Goal: Task Accomplishment & Management: Manage account settings

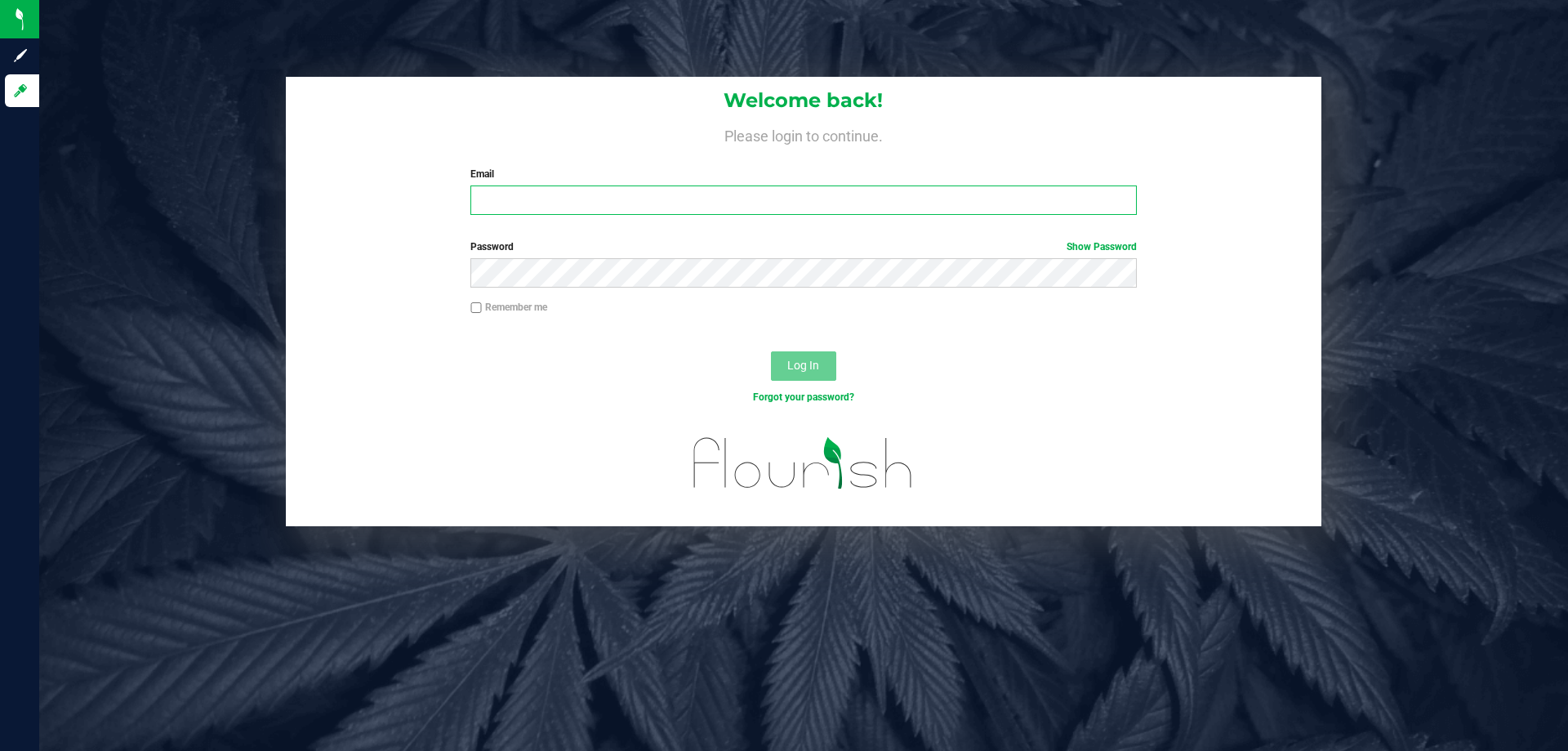
click at [895, 199] on input "Email" at bounding box center [803, 200] width 666 height 29
type input "[EMAIL_ADDRESS][DOMAIN_NAME]"
click at [771, 351] on button "Log In" at bounding box center [804, 366] width 65 height 29
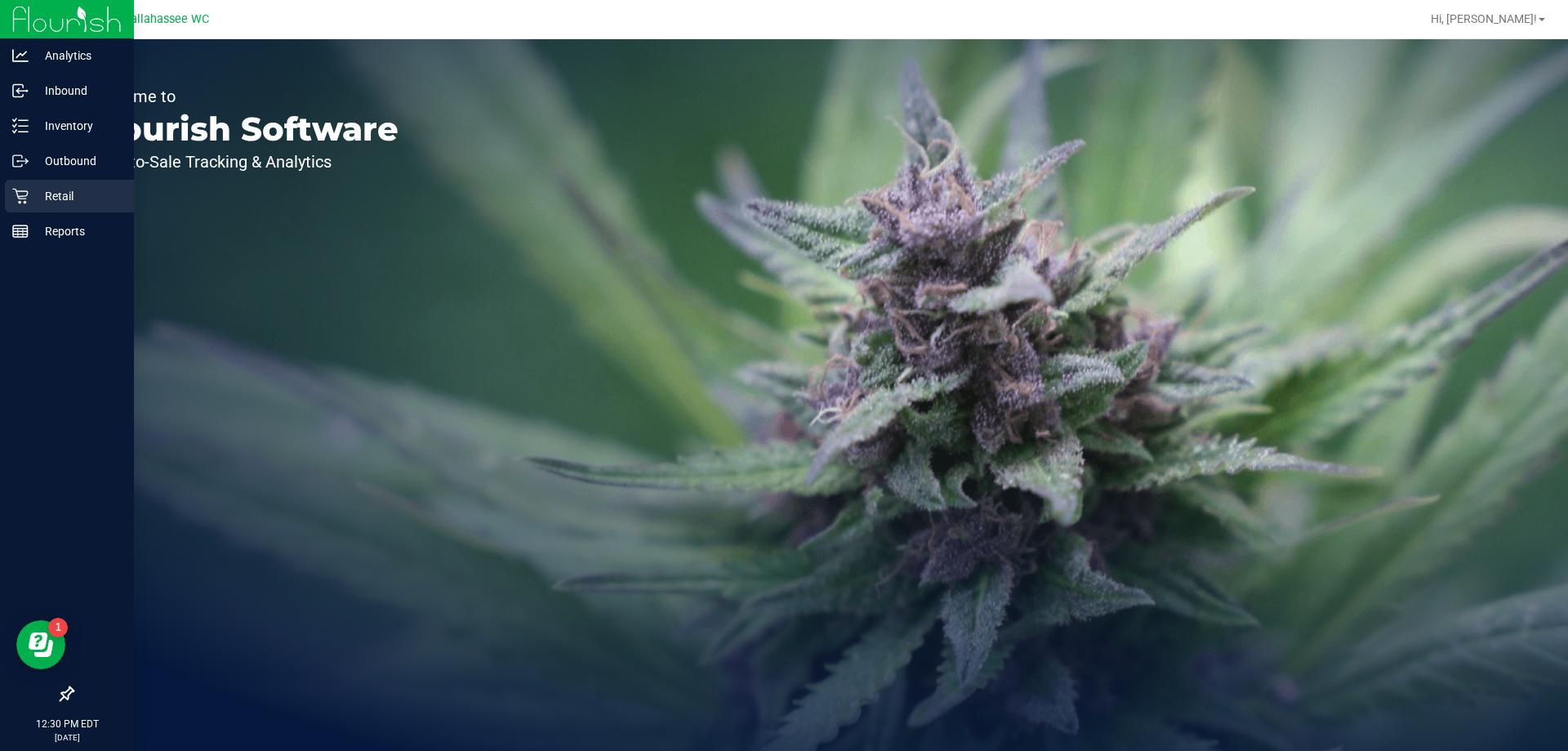
click at [23, 197] on icon at bounding box center [20, 196] width 16 height 16
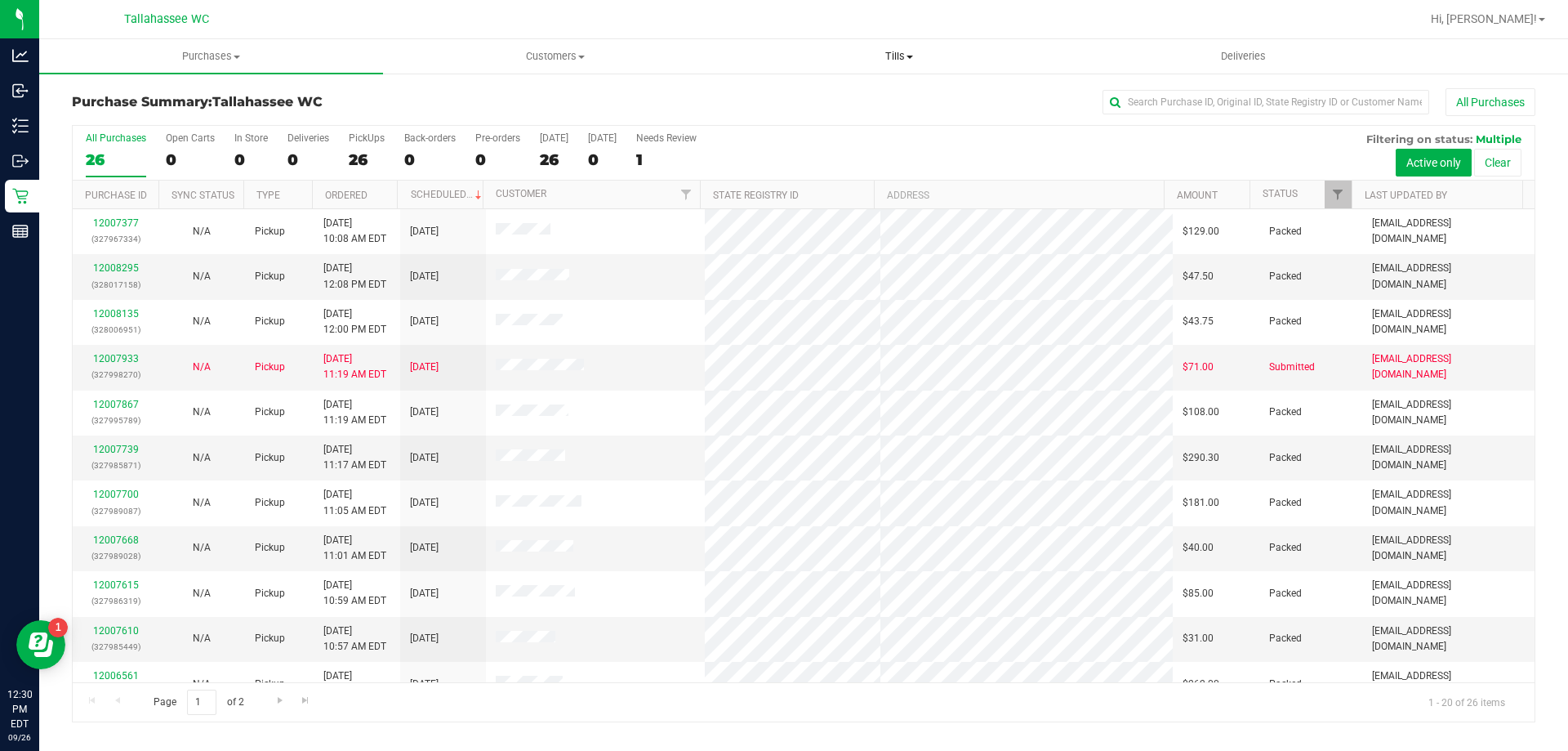
click at [894, 65] on uib-tab-heading "Tills Manage tills Reconcile e-payments" at bounding box center [899, 56] width 342 height 33
click at [851, 95] on li "Manage tills" at bounding box center [899, 99] width 344 height 20
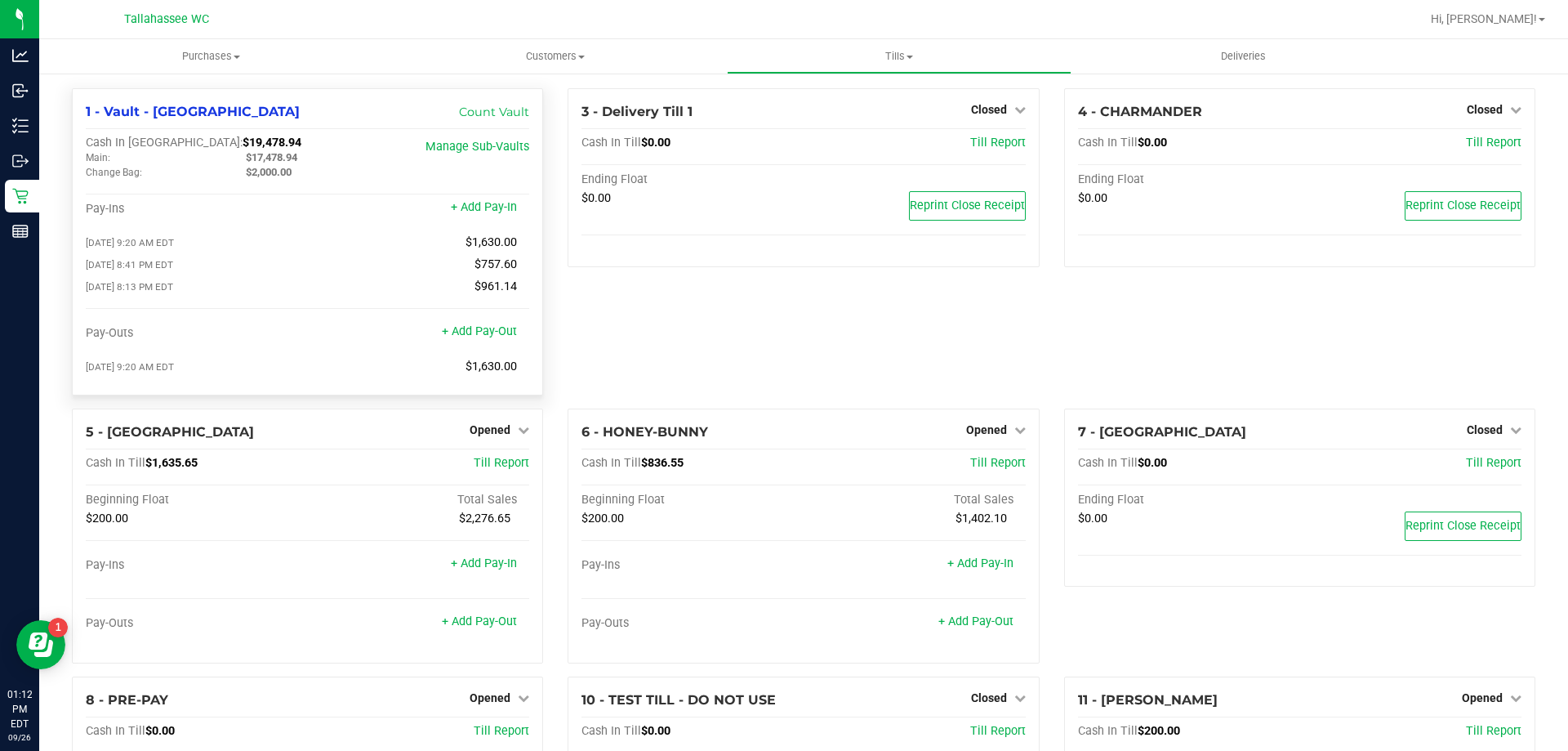
click at [243, 142] on span "$19,478.94" at bounding box center [272, 142] width 59 height 14
copy span "19,478.94"
click at [494, 338] on link "+ Add Pay-Out" at bounding box center [480, 331] width 75 height 14
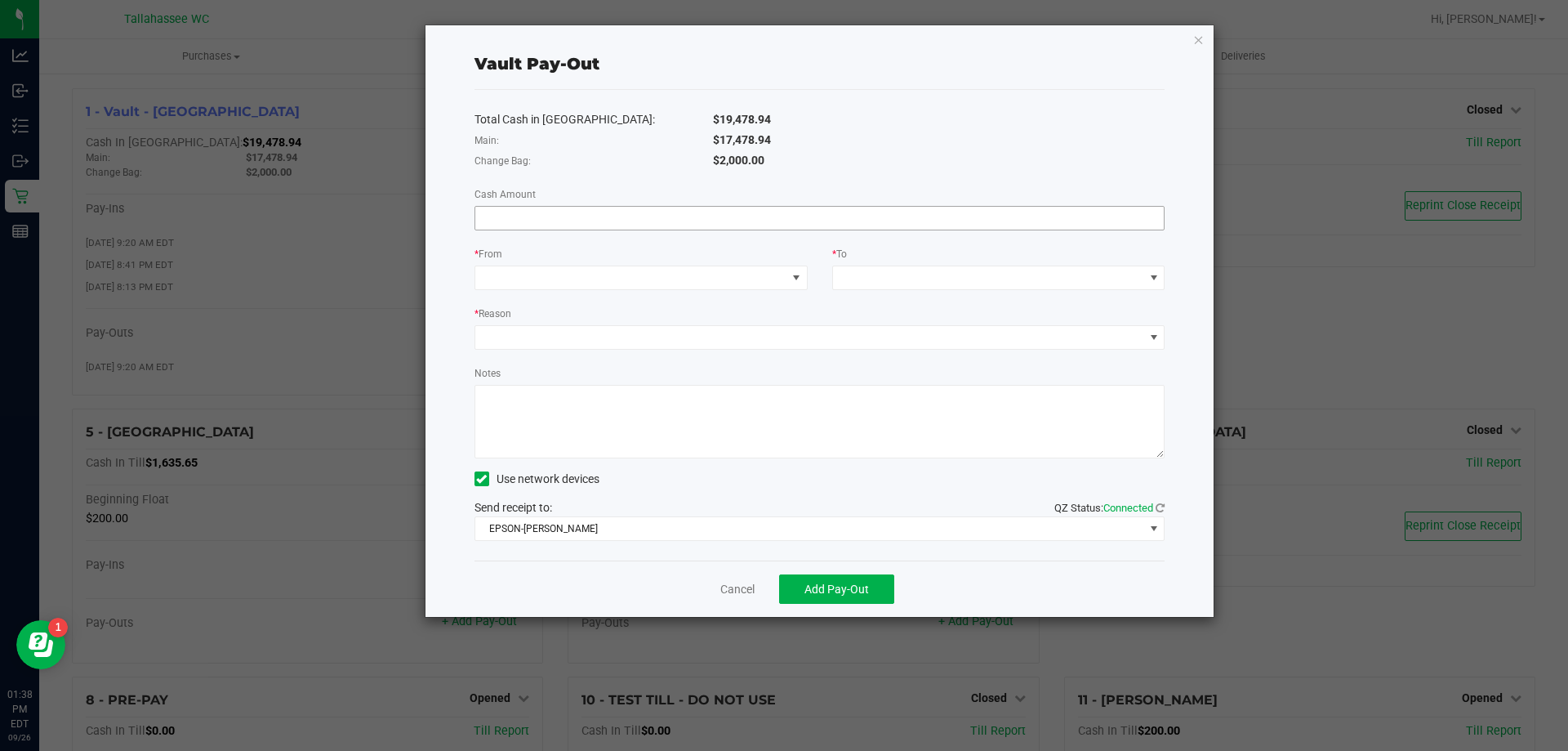
click at [1011, 220] on input at bounding box center [820, 218] width 690 height 23
type input "$1,240.00"
click at [778, 278] on span at bounding box center [631, 278] width 311 height 23
click at [724, 355] on li "Change Bag (Vault - Tallahassee)" at bounding box center [641, 351] width 332 height 33
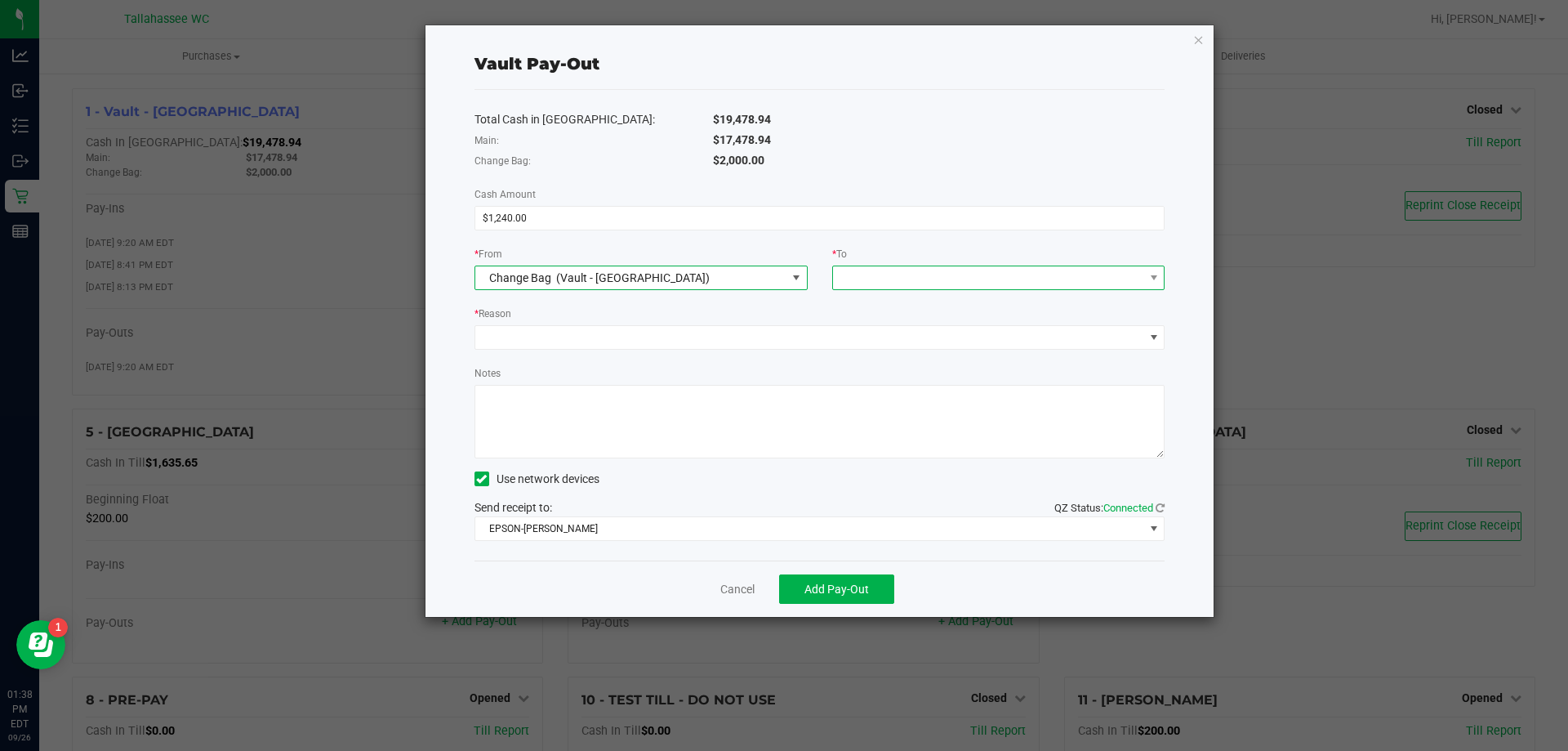
click at [989, 279] on span at bounding box center [989, 278] width 311 height 23
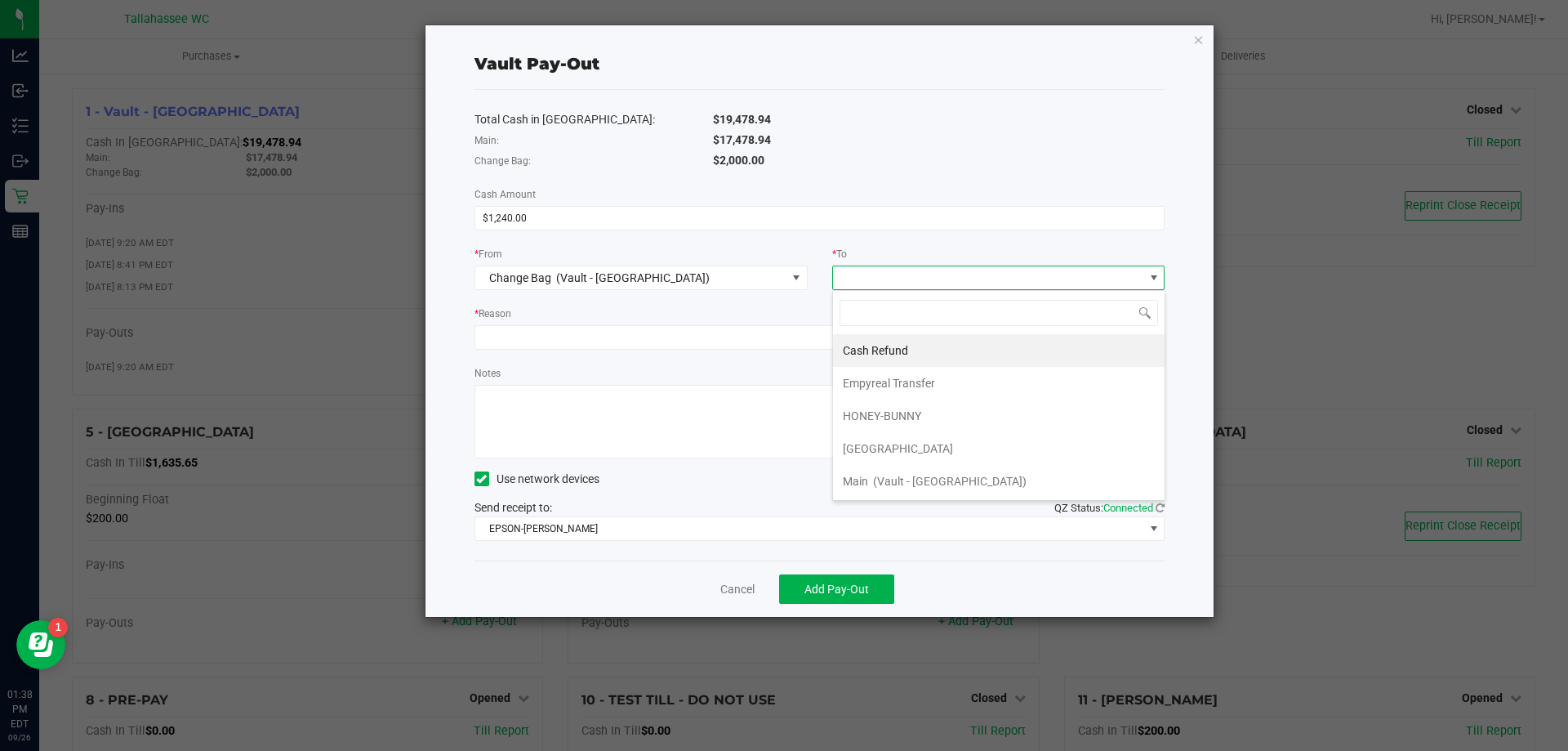
click at [961, 387] on li "Empyreal Transfer" at bounding box center [999, 383] width 332 height 33
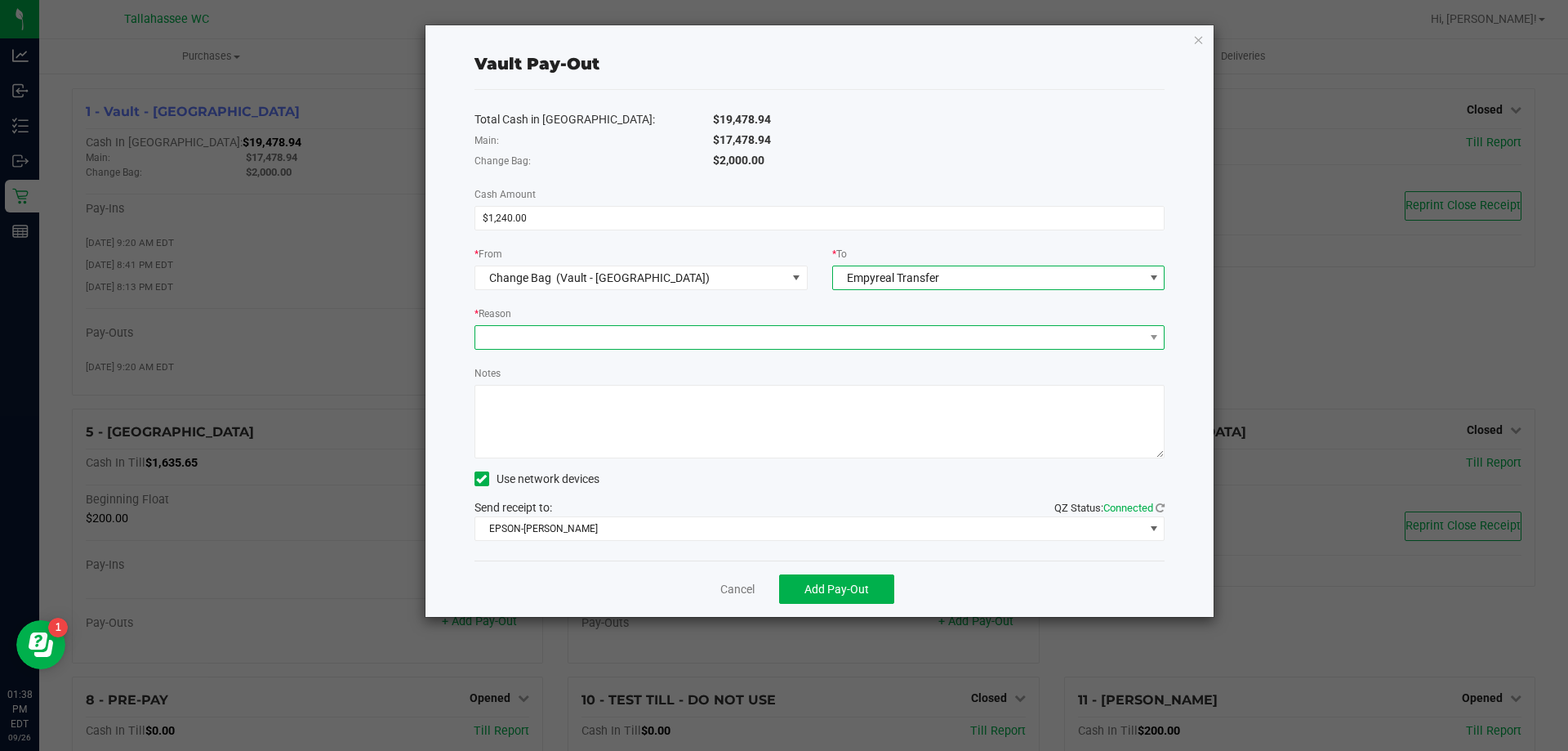
click at [871, 338] on span at bounding box center [810, 338] width 669 height 23
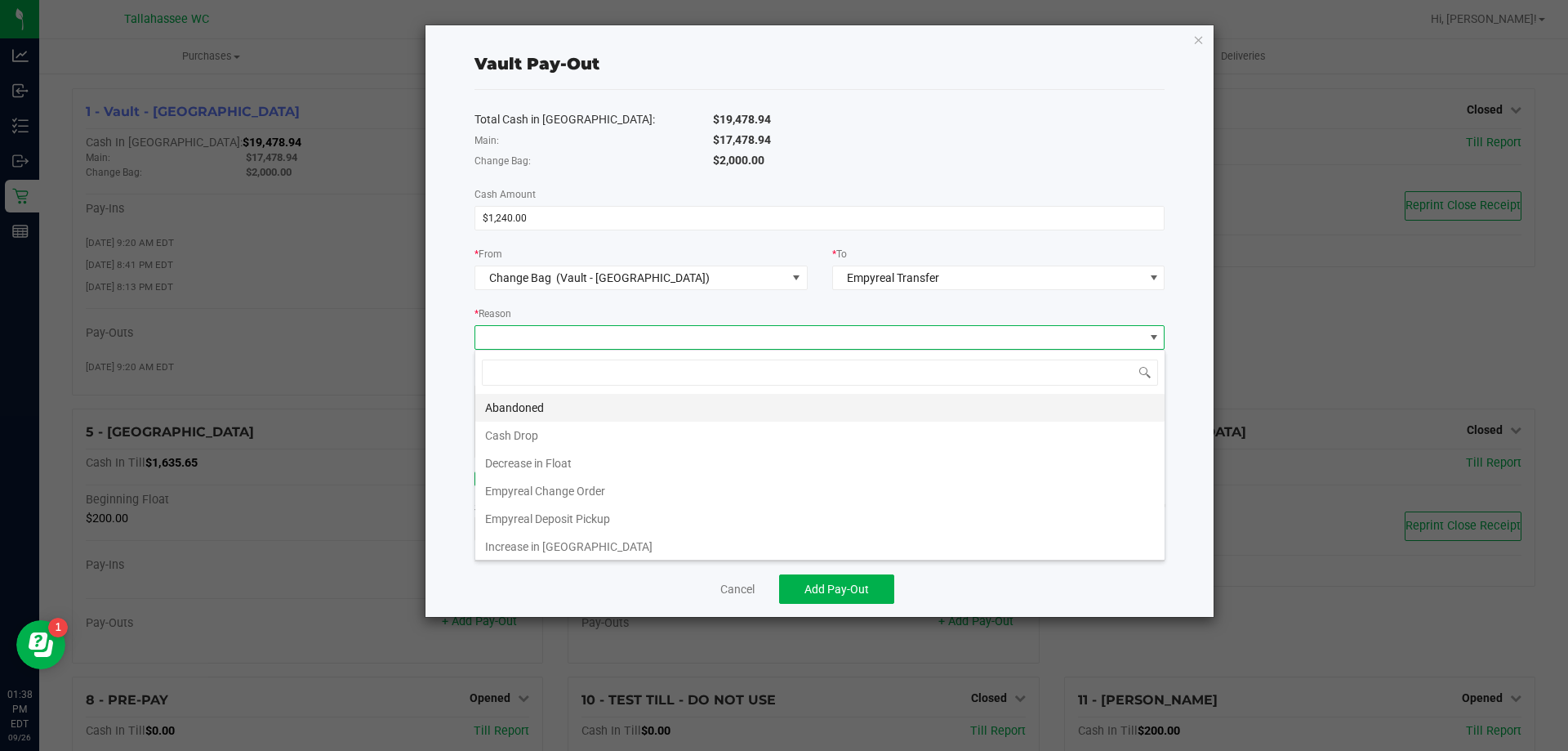
scroll to position [25, 690]
drag, startPoint x: 730, startPoint y: 500, endPoint x: 726, endPoint y: 489, distance: 11.7
click at [731, 500] on li "Empyreal Change Order" at bounding box center [820, 491] width 690 height 28
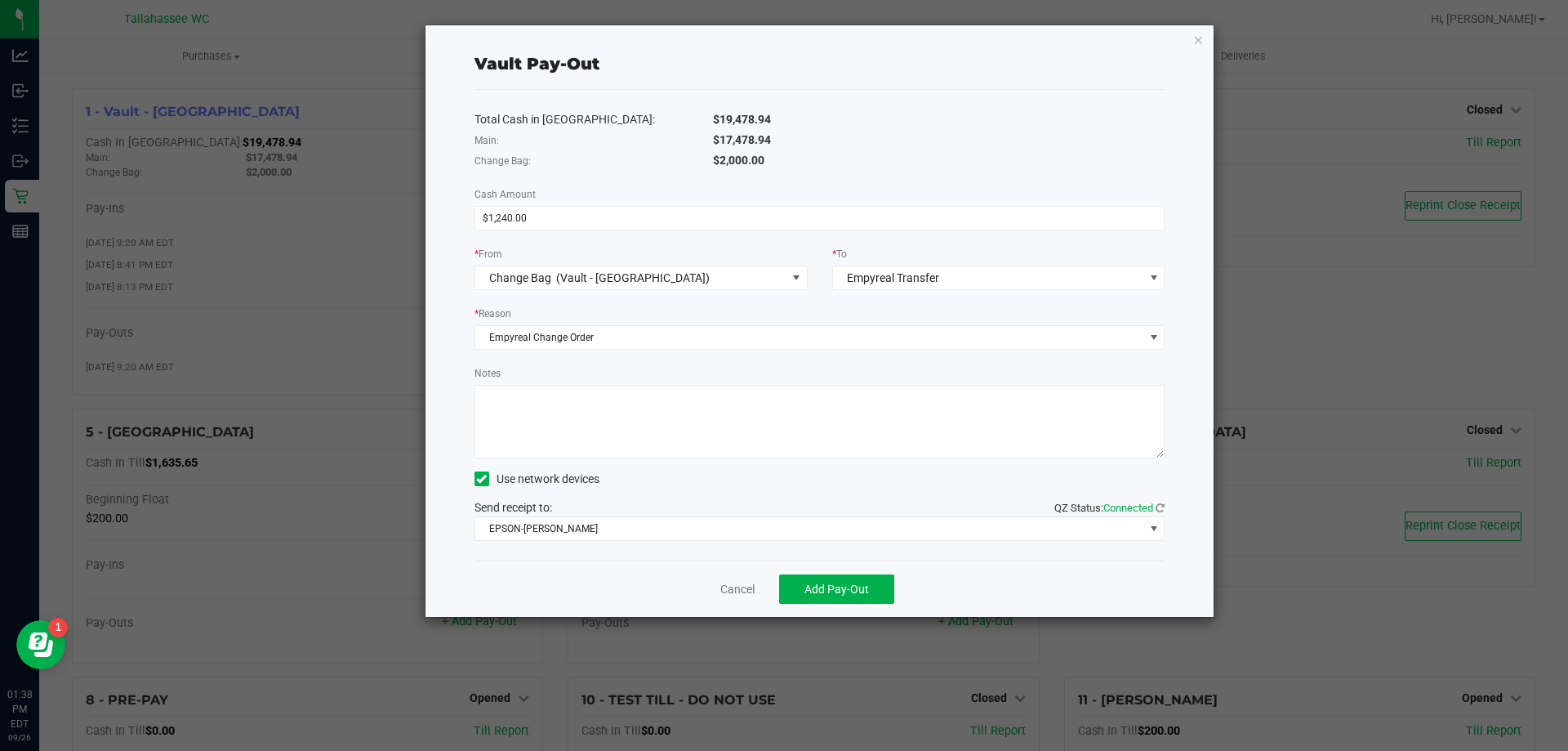
click at [668, 416] on textarea "Notes" at bounding box center [820, 422] width 691 height 74
type textarea "ce"
click at [808, 596] on span "Add Pay-Out" at bounding box center [837, 589] width 65 height 13
click at [737, 587] on link "Dismiss" at bounding box center [732, 589] width 39 height 17
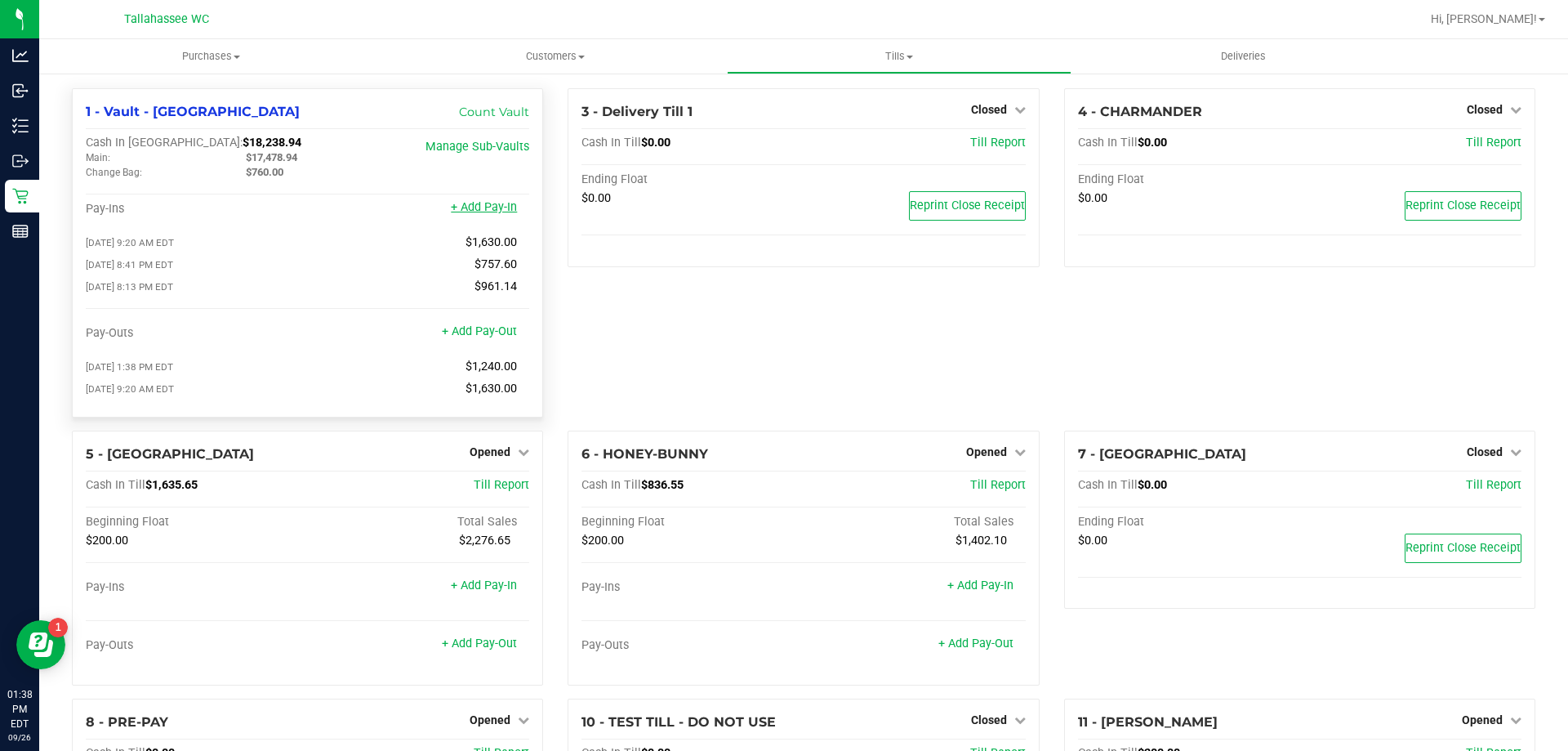
click at [487, 209] on link "+ Add Pay-In" at bounding box center [484, 207] width 66 height 14
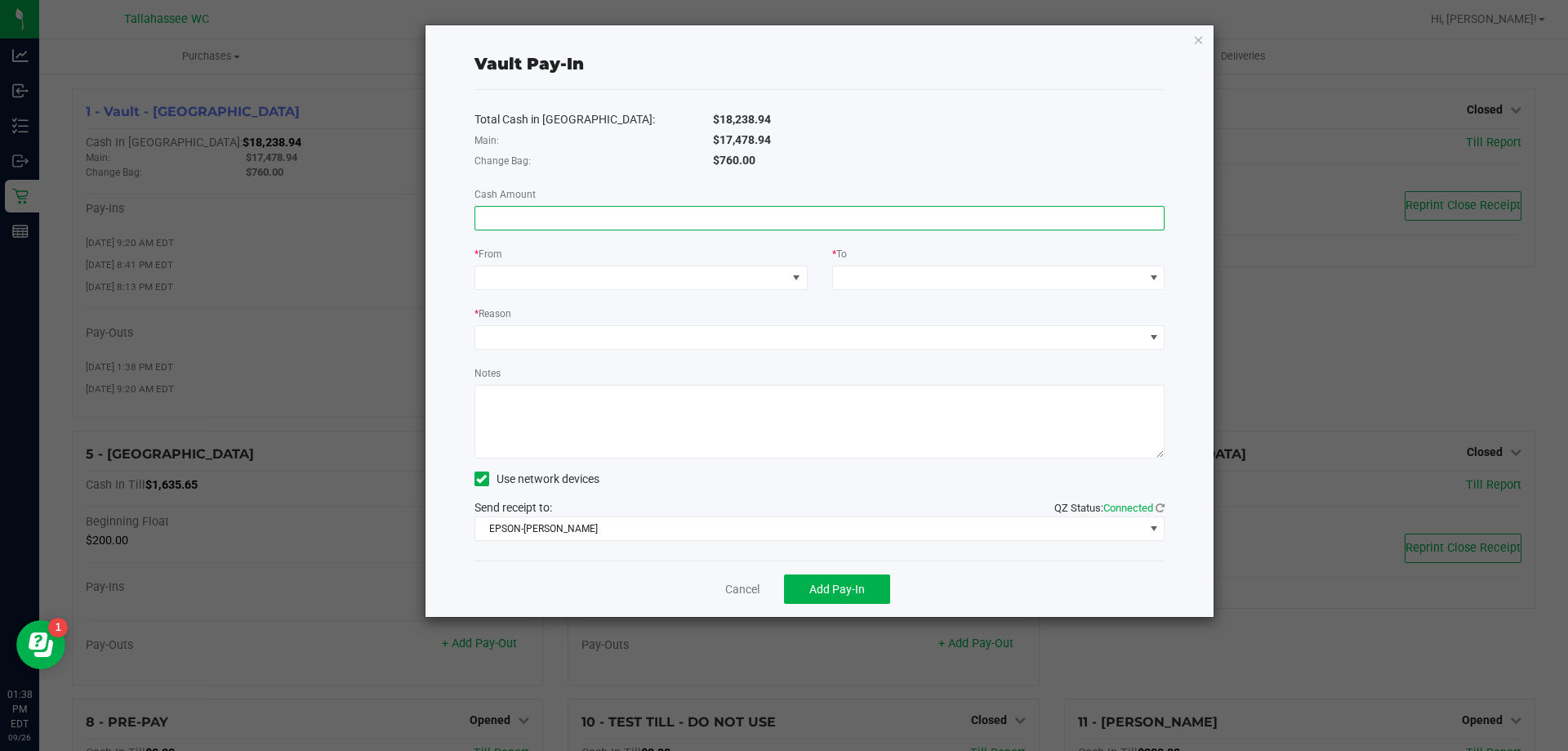
click at [704, 224] on input at bounding box center [820, 218] width 690 height 23
type input "$1,240.00"
click at [796, 270] on span at bounding box center [796, 278] width 20 height 23
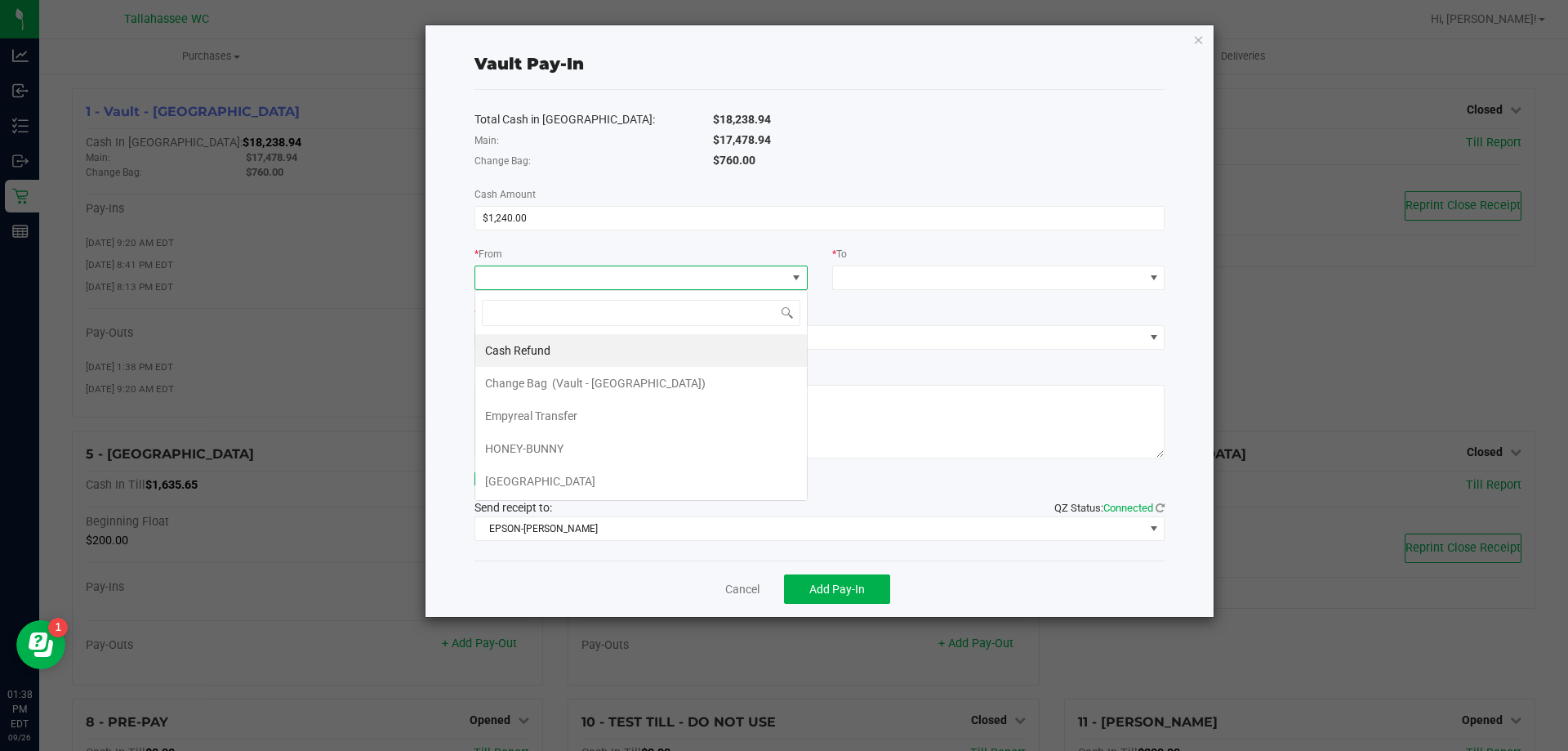
scroll to position [25, 333]
click at [726, 410] on li "Empyreal Transfer" at bounding box center [641, 416] width 332 height 33
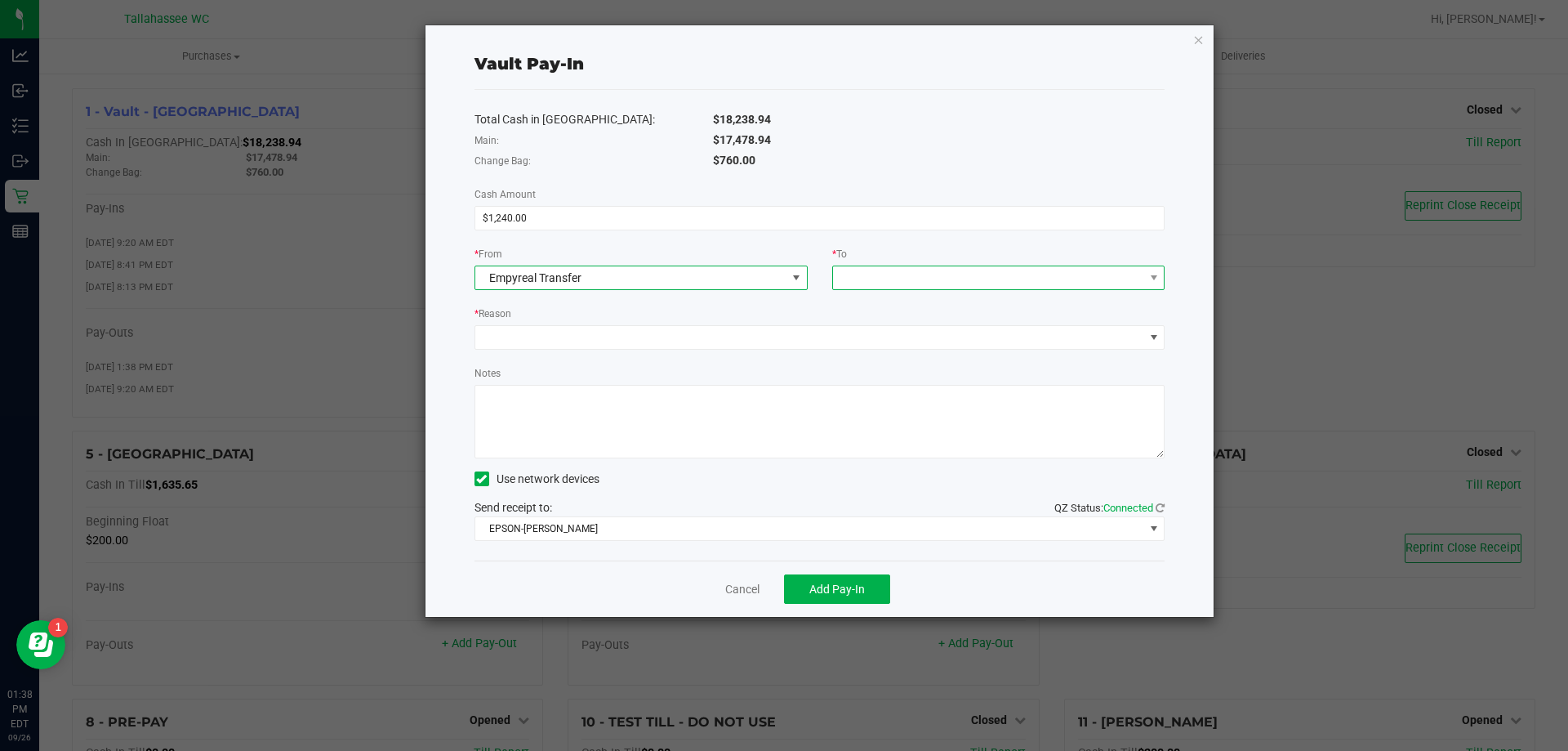
click at [958, 284] on span at bounding box center [989, 278] width 311 height 23
click at [870, 353] on span "Change Bag" at bounding box center [874, 351] width 62 height 13
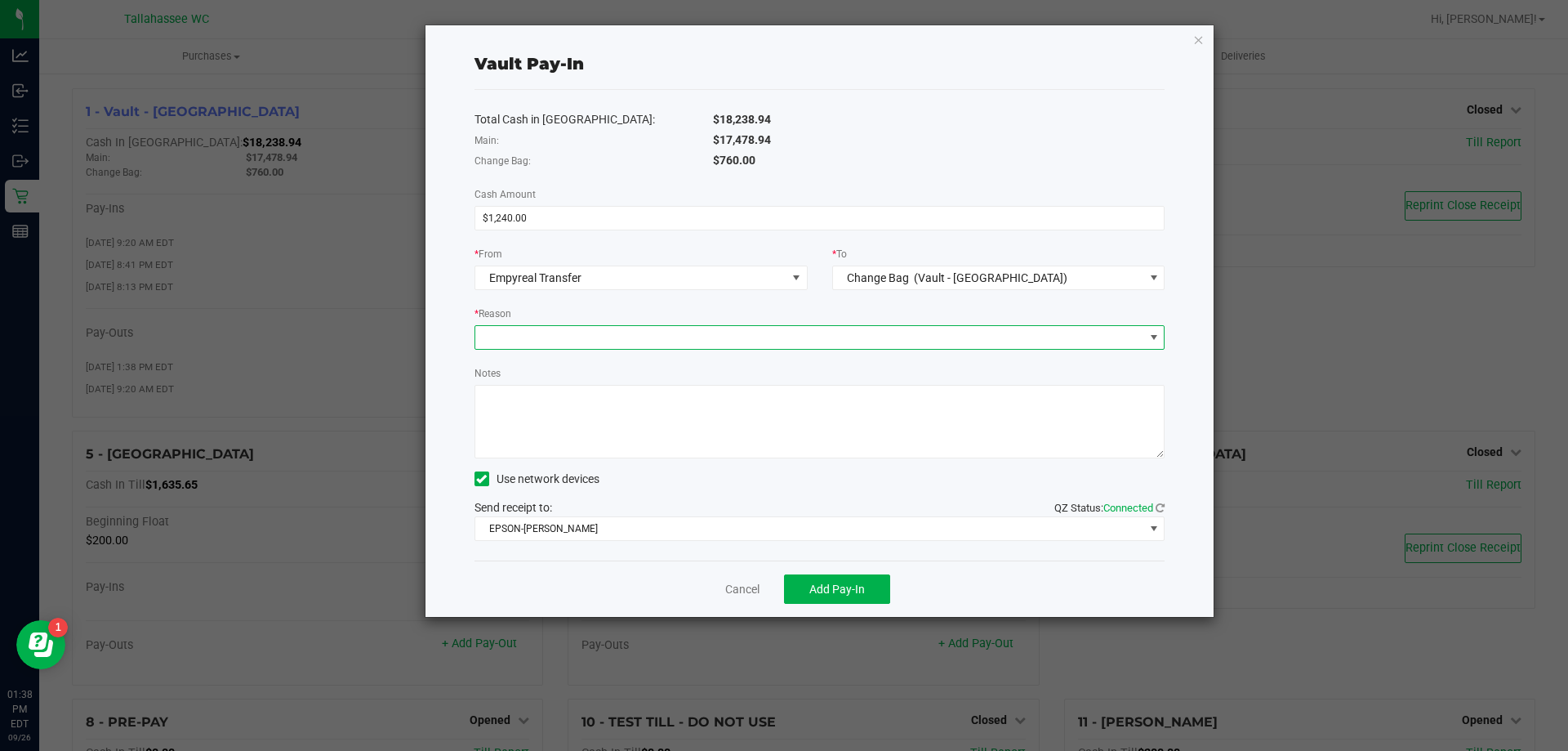
click at [718, 346] on span at bounding box center [810, 338] width 669 height 23
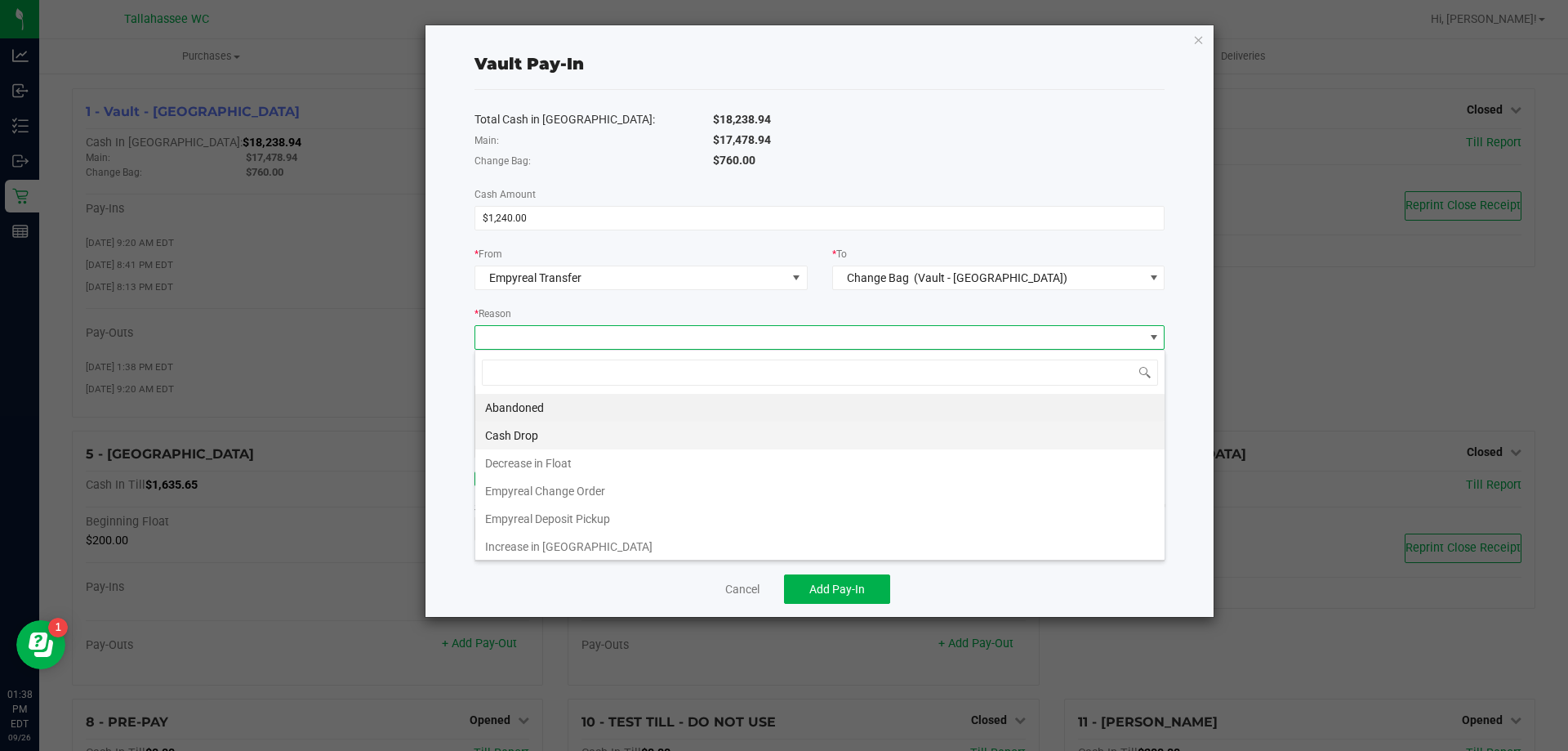
scroll to position [25, 690]
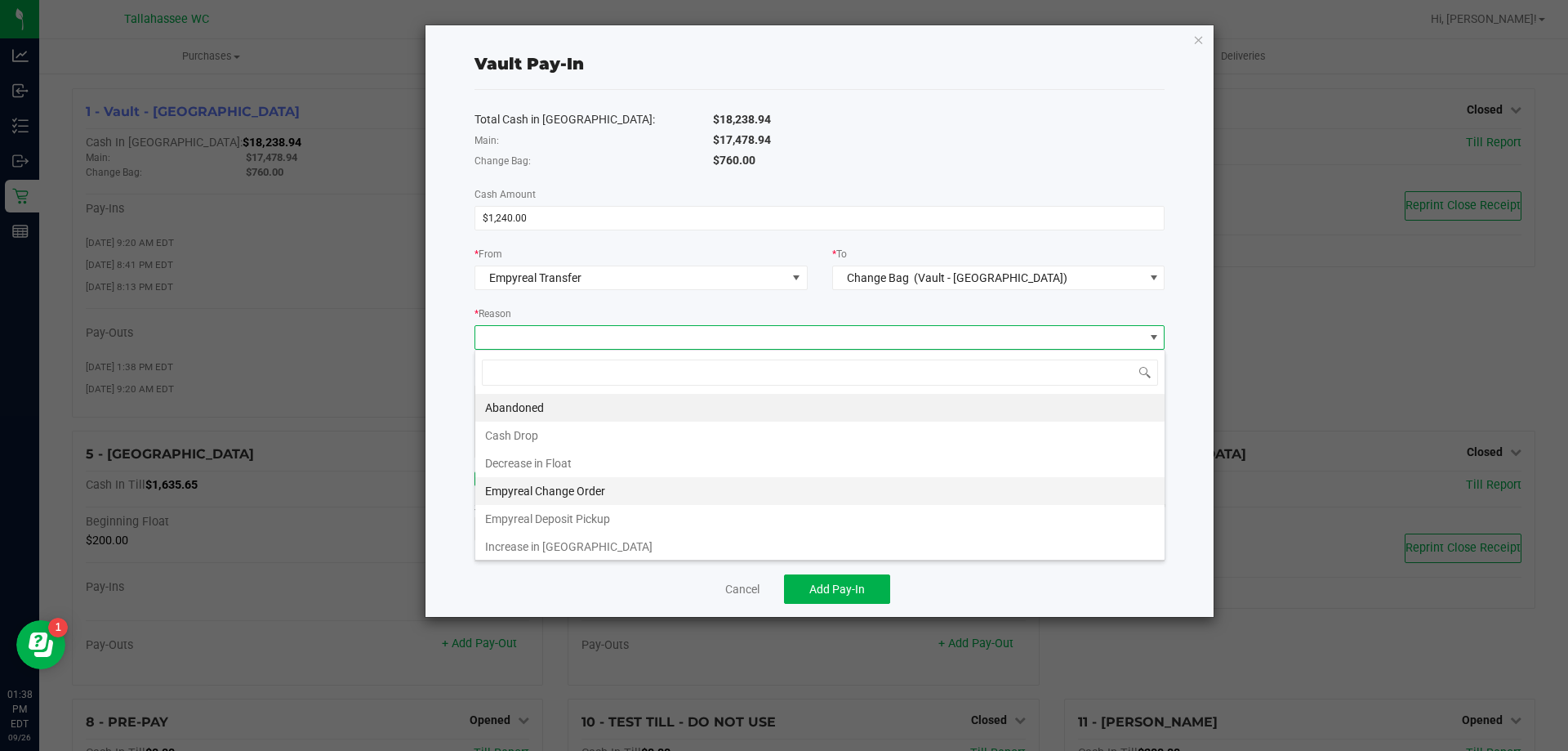
click at [658, 498] on li "Empyreal Change Order" at bounding box center [820, 491] width 690 height 28
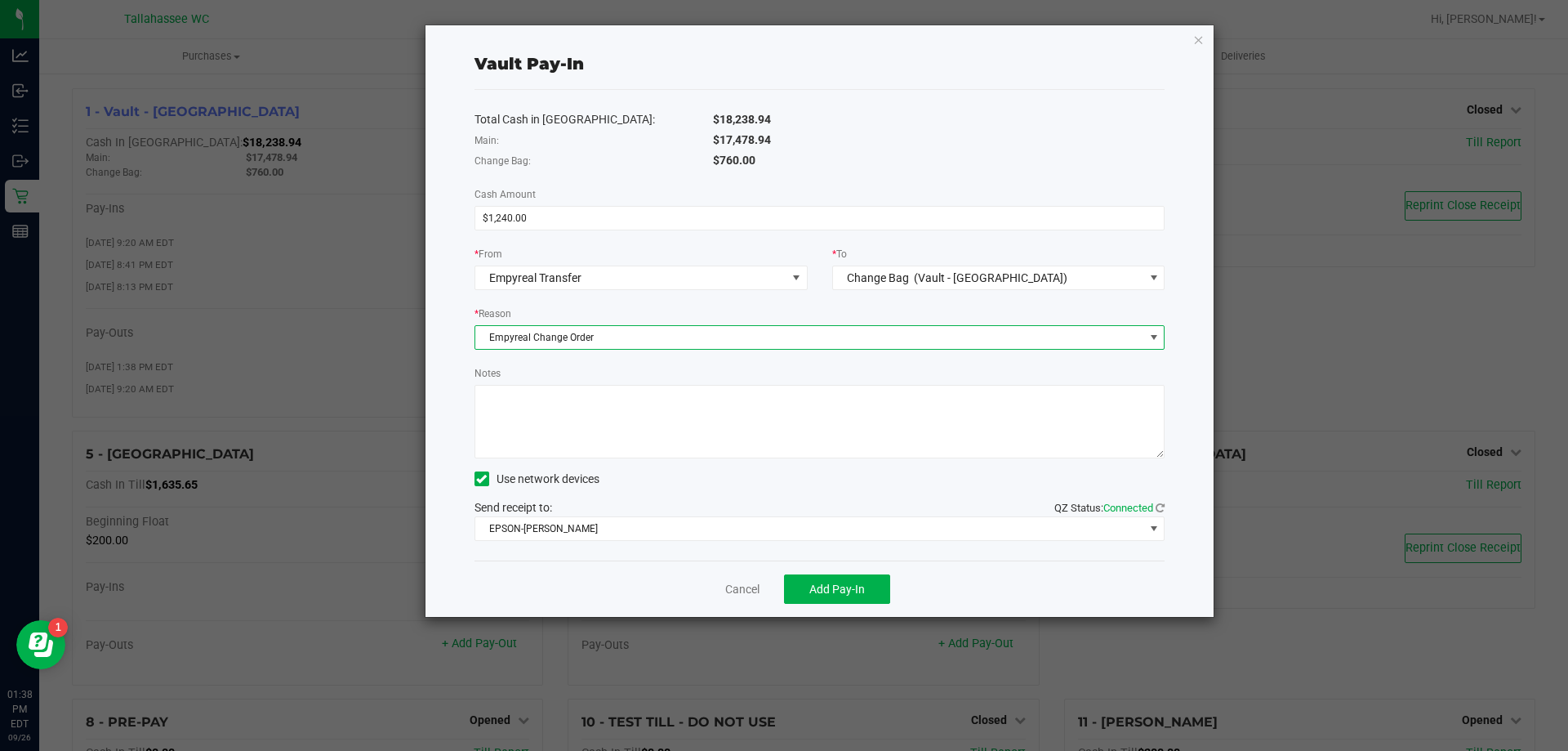
click at [637, 432] on textarea "Notes" at bounding box center [820, 422] width 691 height 74
type textarea "ce"
click at [878, 592] on button "Add Pay-In" at bounding box center [838, 589] width 106 height 29
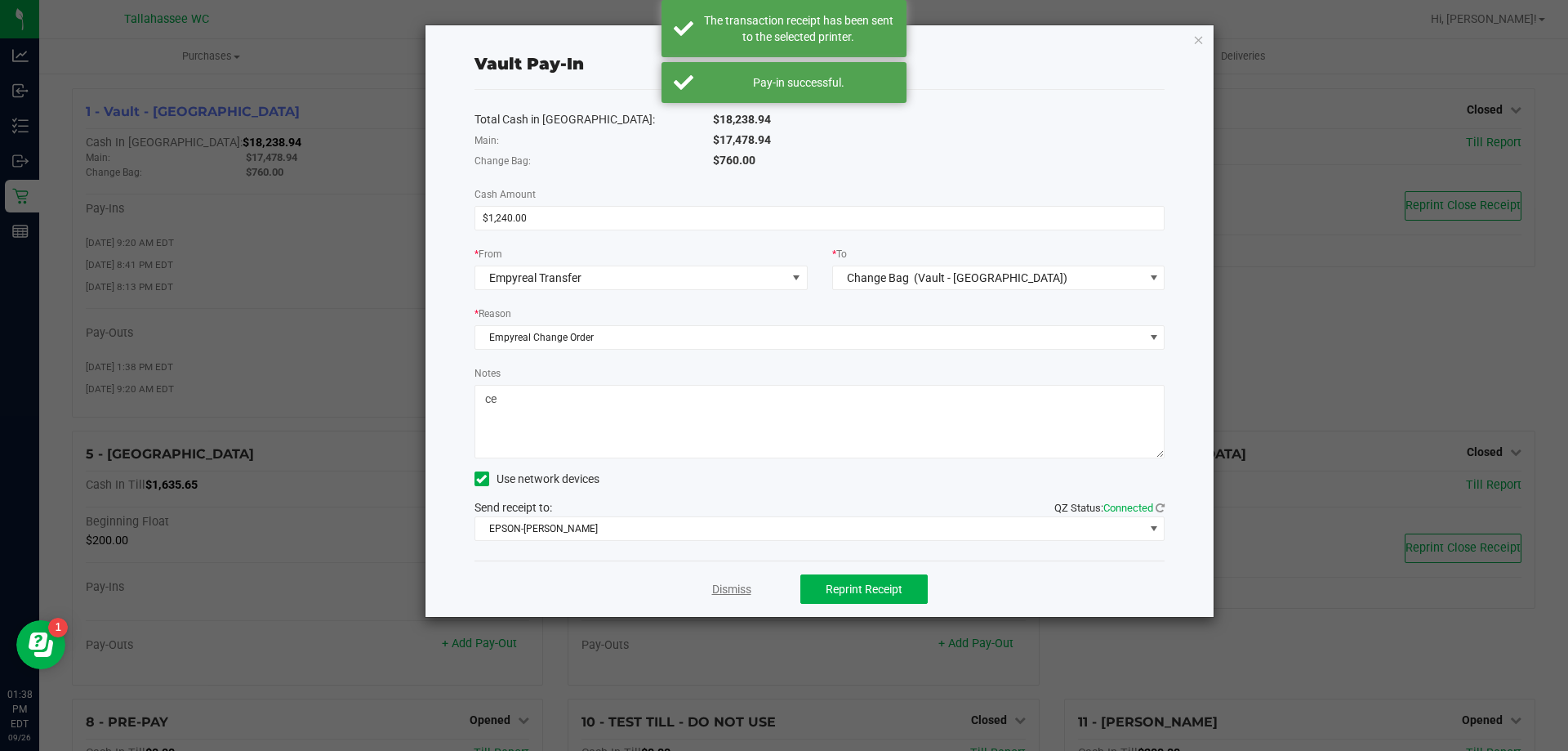
click at [737, 585] on link "Dismiss" at bounding box center [732, 589] width 39 height 17
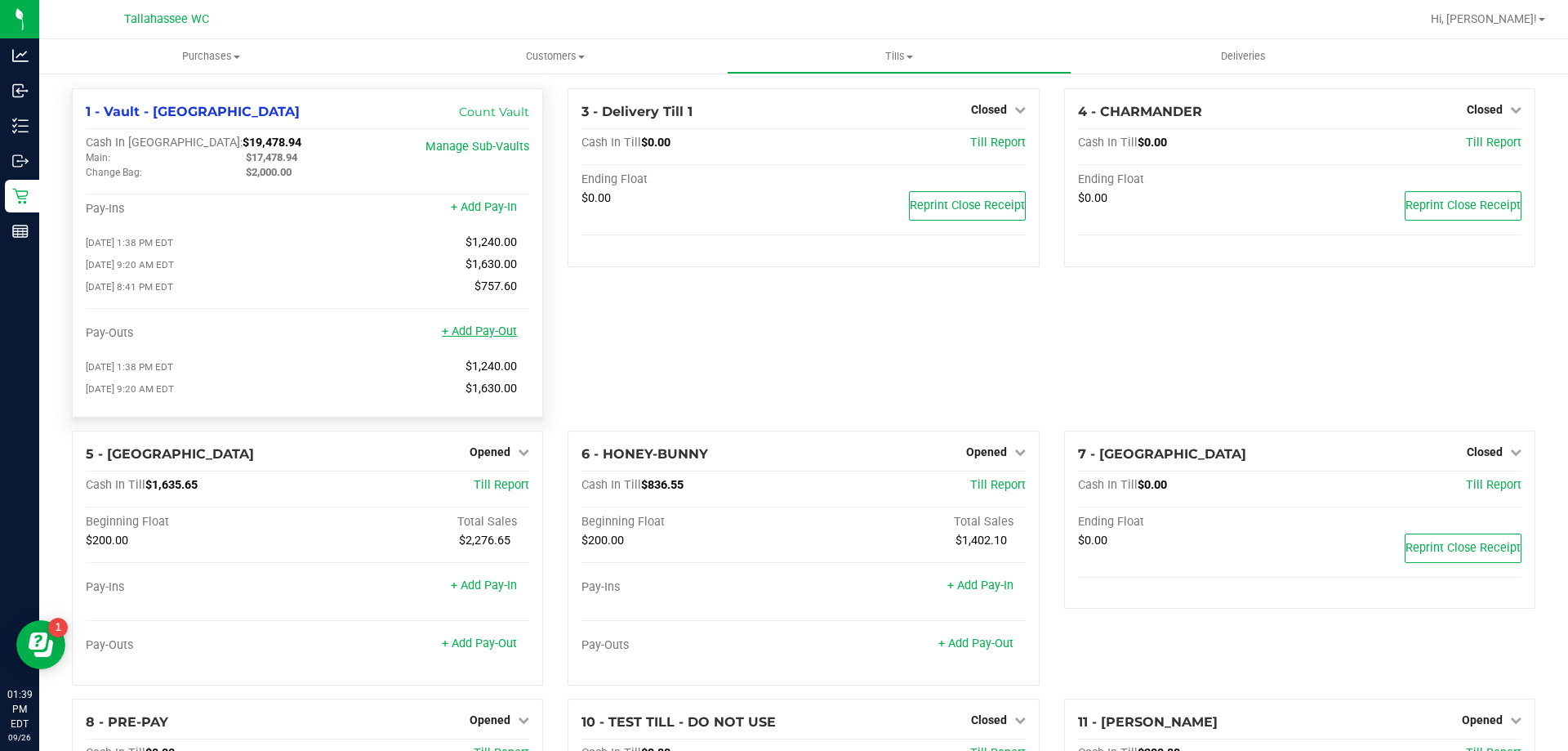
click at [486, 338] on link "+ Add Pay-Out" at bounding box center [480, 331] width 75 height 14
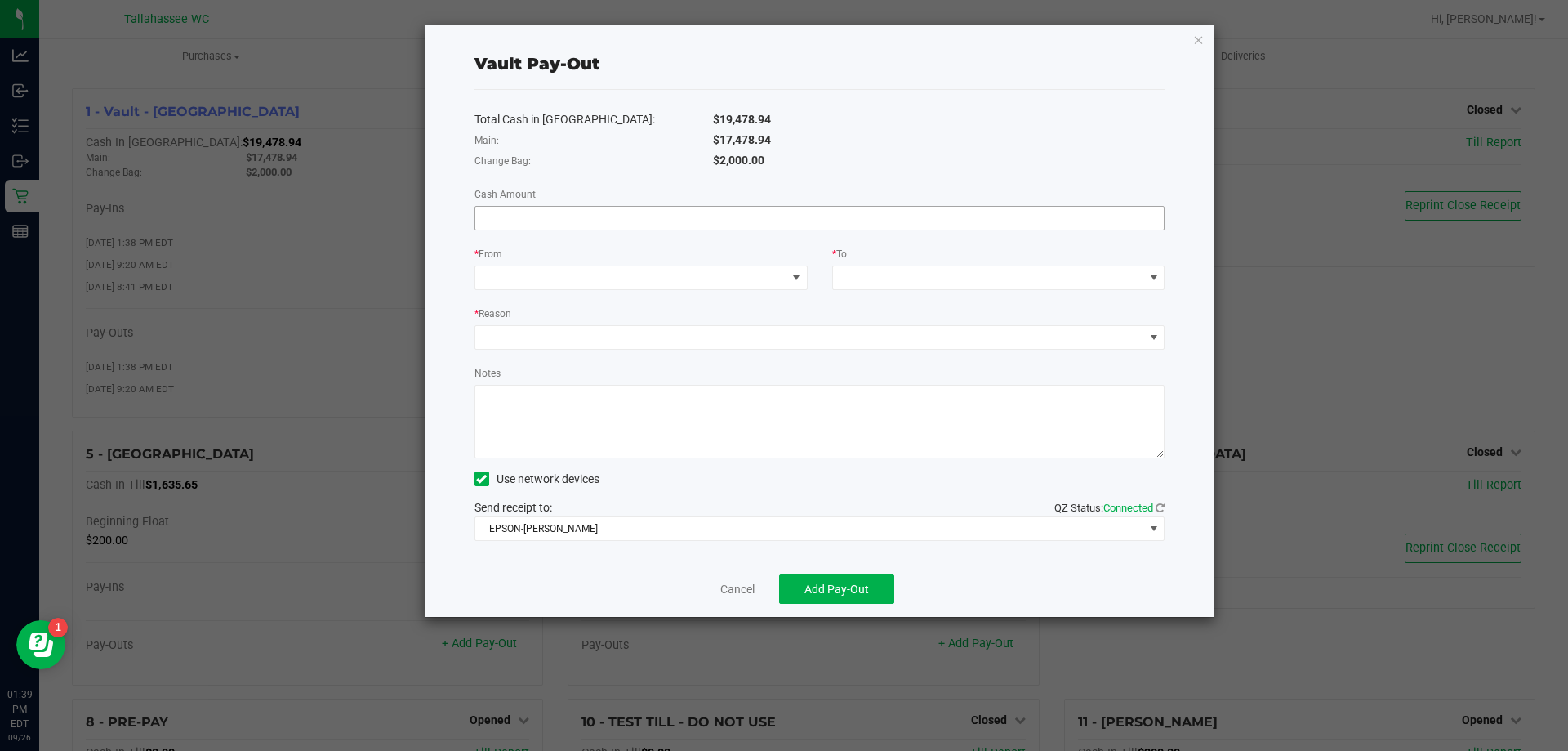
click at [583, 207] on input at bounding box center [820, 218] width 690 height 23
type input "19478.94"
drag, startPoint x: 581, startPoint y: 217, endPoint x: 453, endPoint y: 219, distance: 128.0
click at [453, 219] on div "Vault Pay-Out Total Cash in Vault: $19,478.94 Main: $17,478.94 Change Bag: $2,0…" at bounding box center [820, 321] width 789 height 592
click at [512, 209] on input at bounding box center [820, 218] width 690 height 23
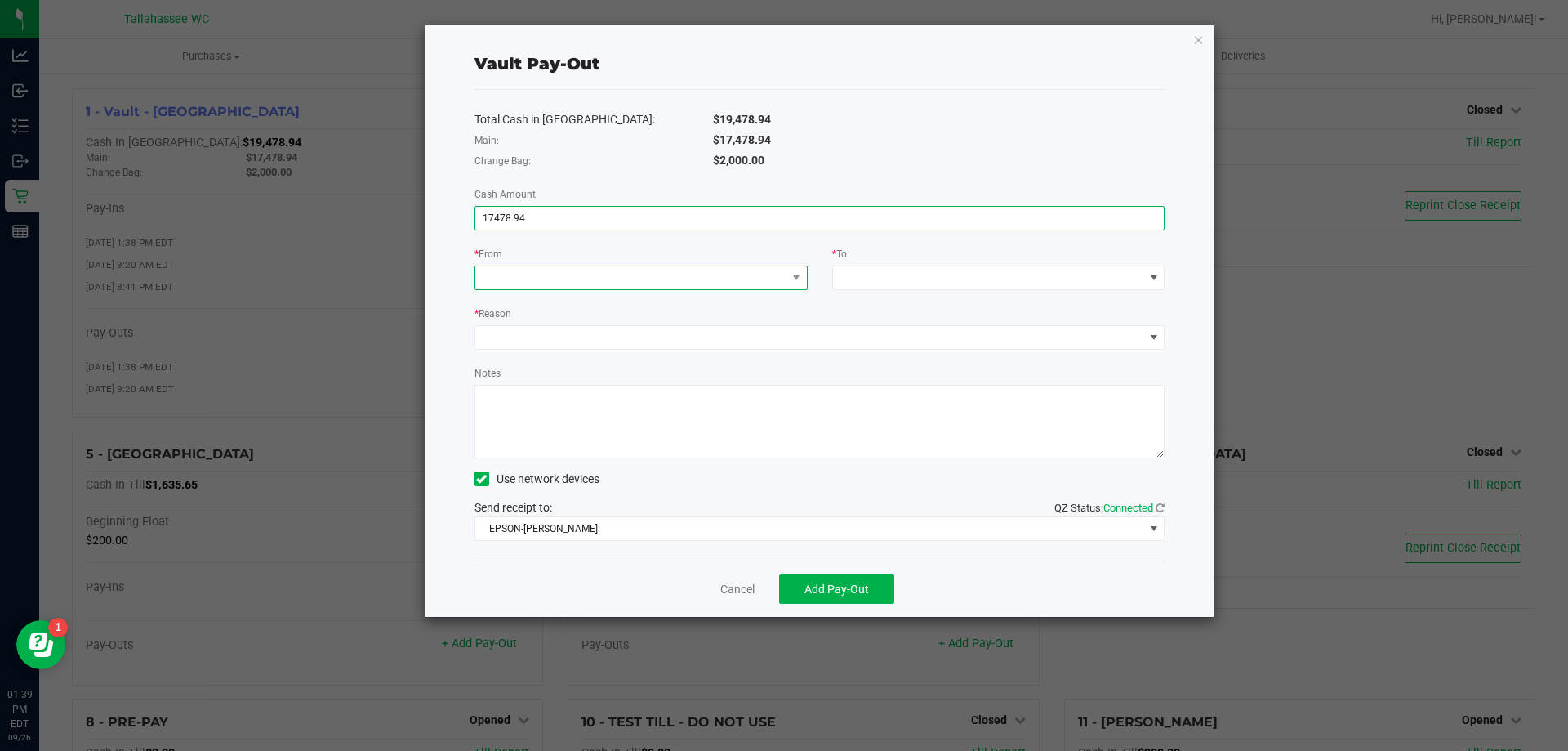
type input "$17,478.94"
click at [782, 283] on span at bounding box center [631, 278] width 311 height 23
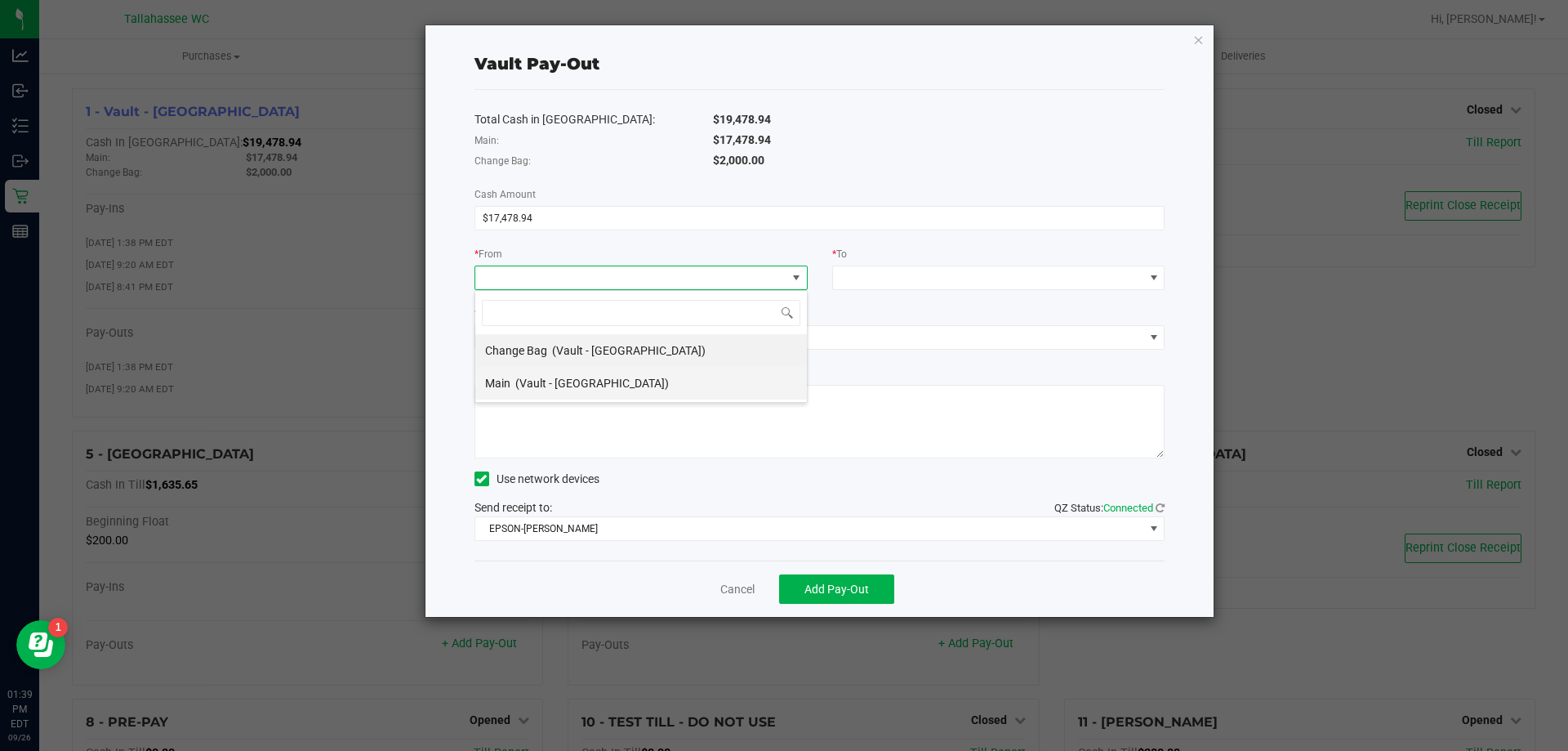
click at [696, 378] on li "Main (Vault - Tallahassee)" at bounding box center [641, 383] width 332 height 33
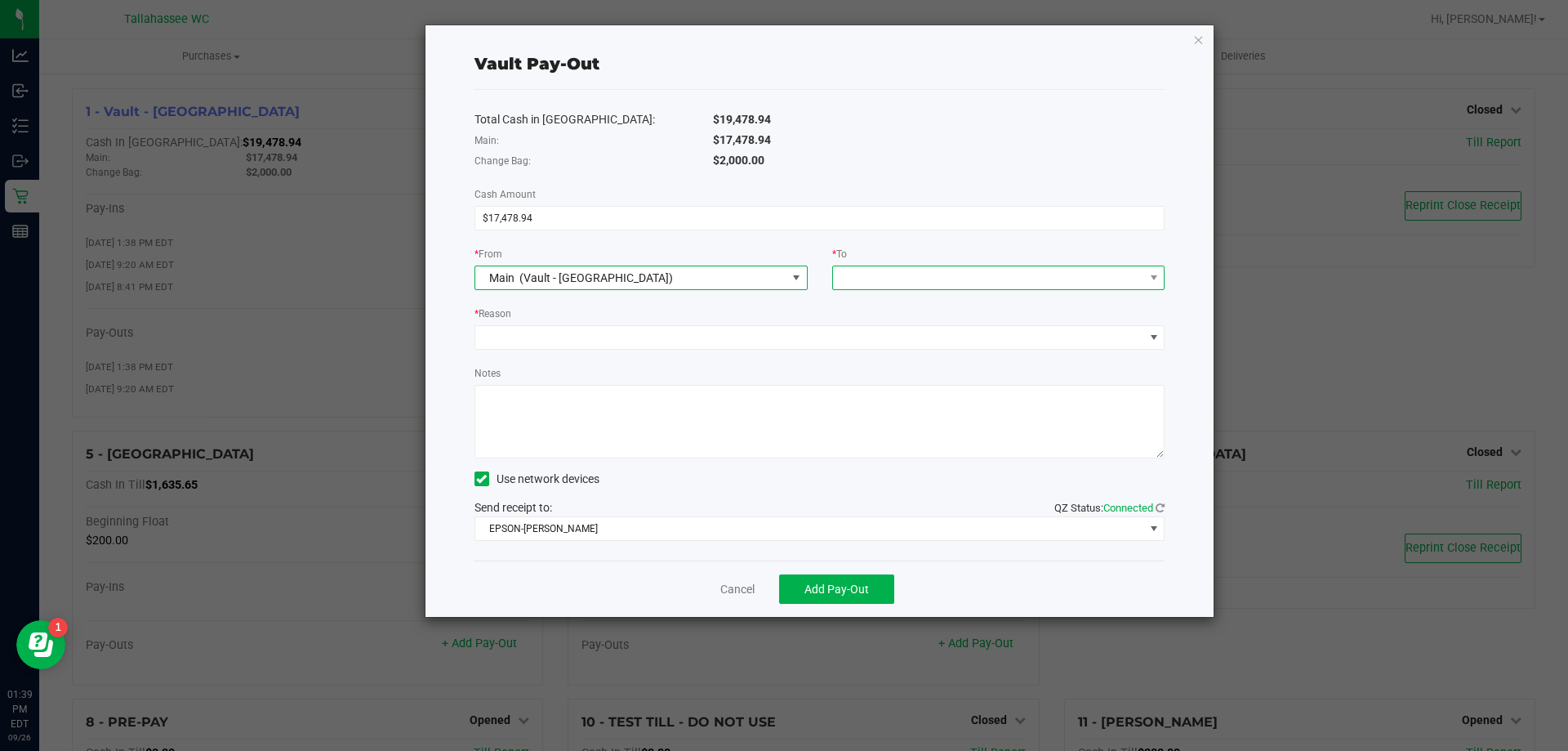
click at [997, 280] on span at bounding box center [989, 278] width 311 height 23
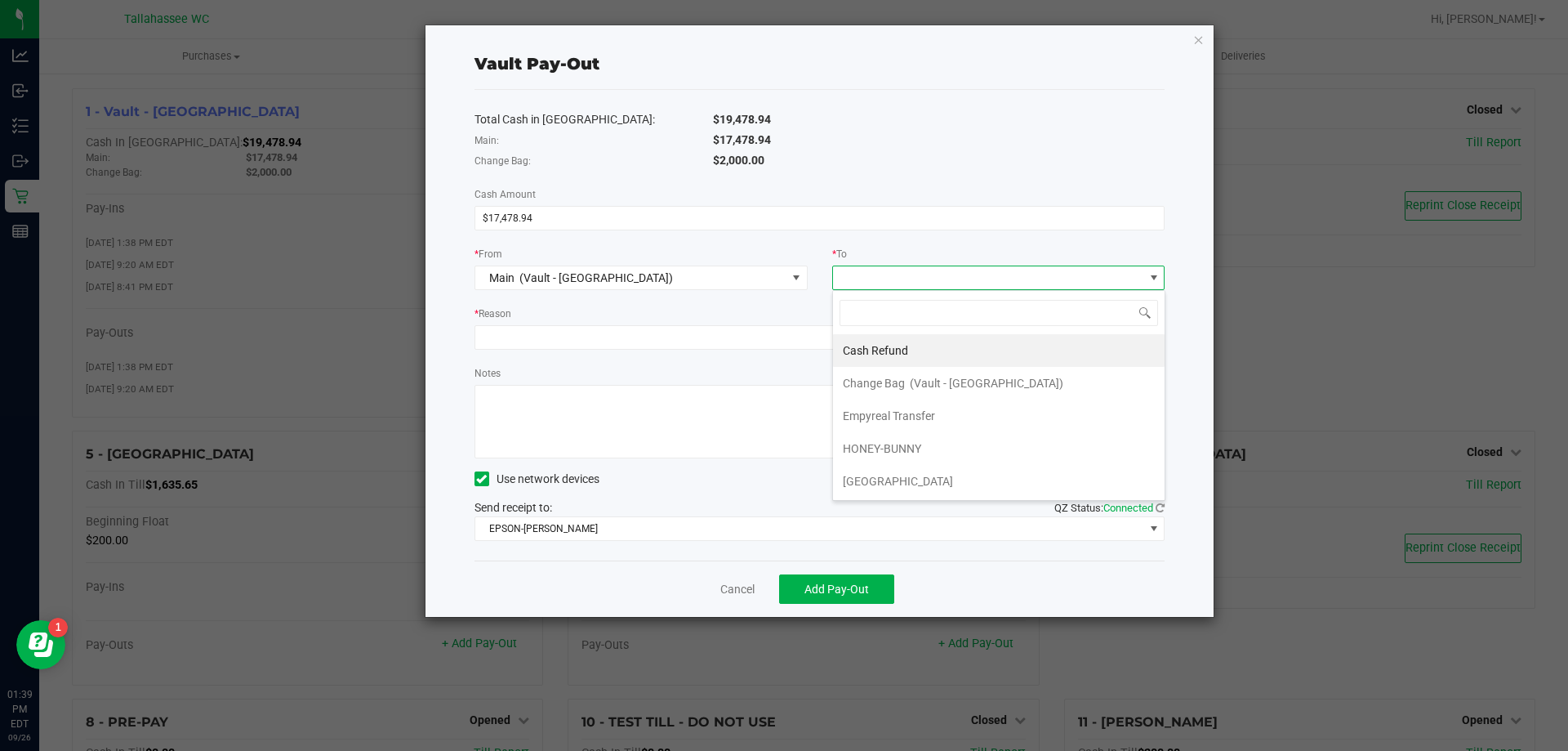
click at [985, 411] on li "Empyreal Transfer" at bounding box center [999, 416] width 332 height 33
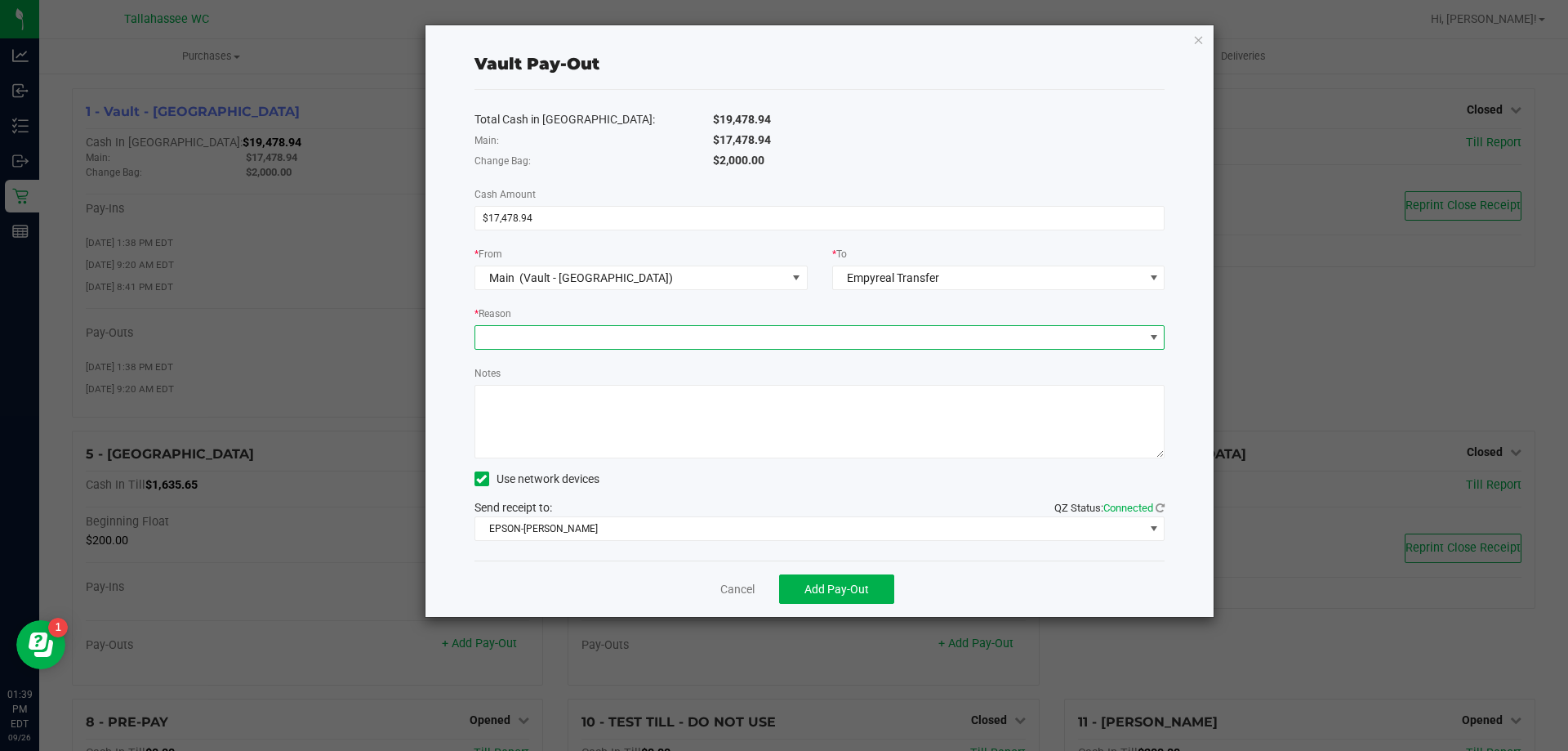
click at [908, 333] on span at bounding box center [810, 338] width 669 height 23
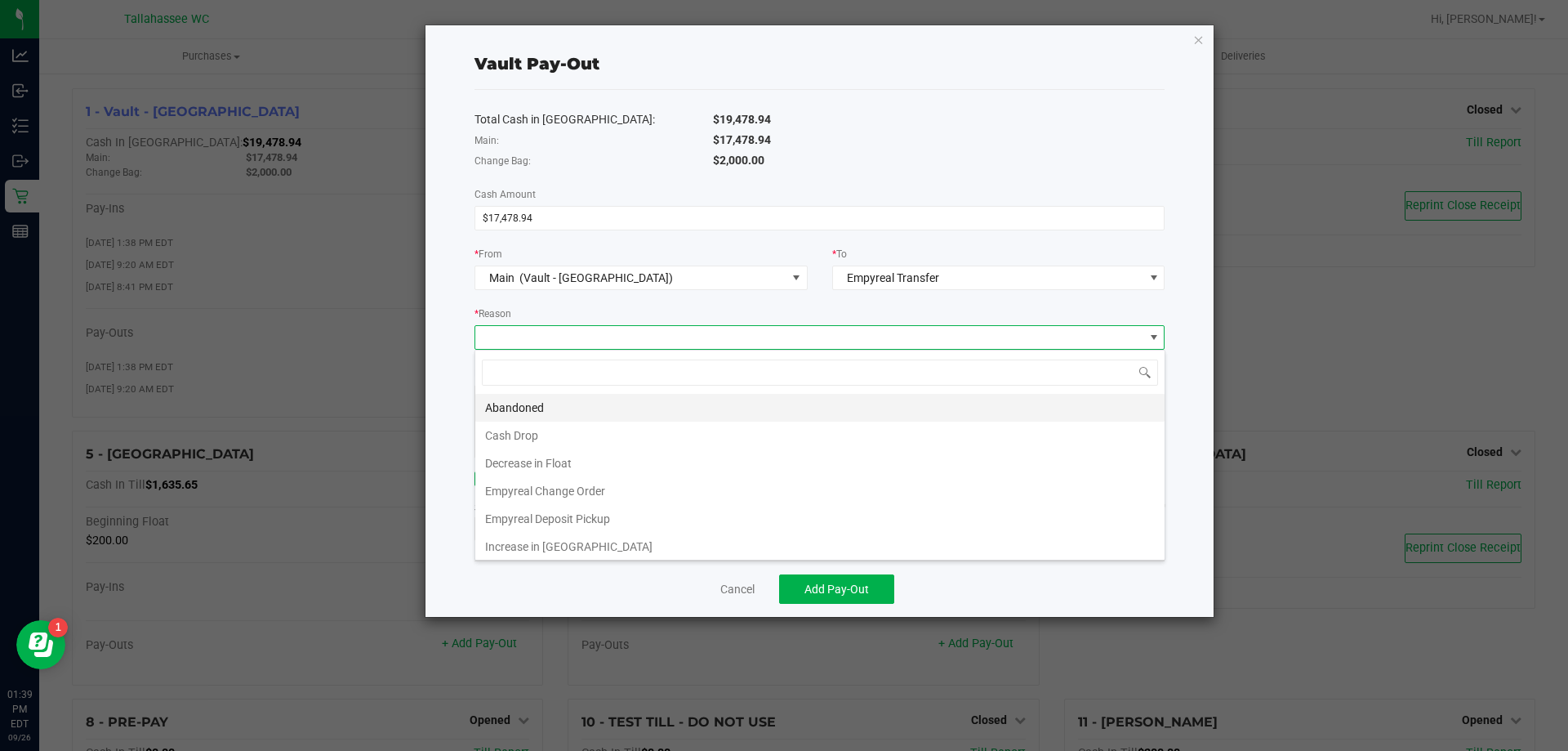
scroll to position [25, 690]
click at [744, 507] on li "Empyreal Deposit Pickup" at bounding box center [820, 519] width 690 height 28
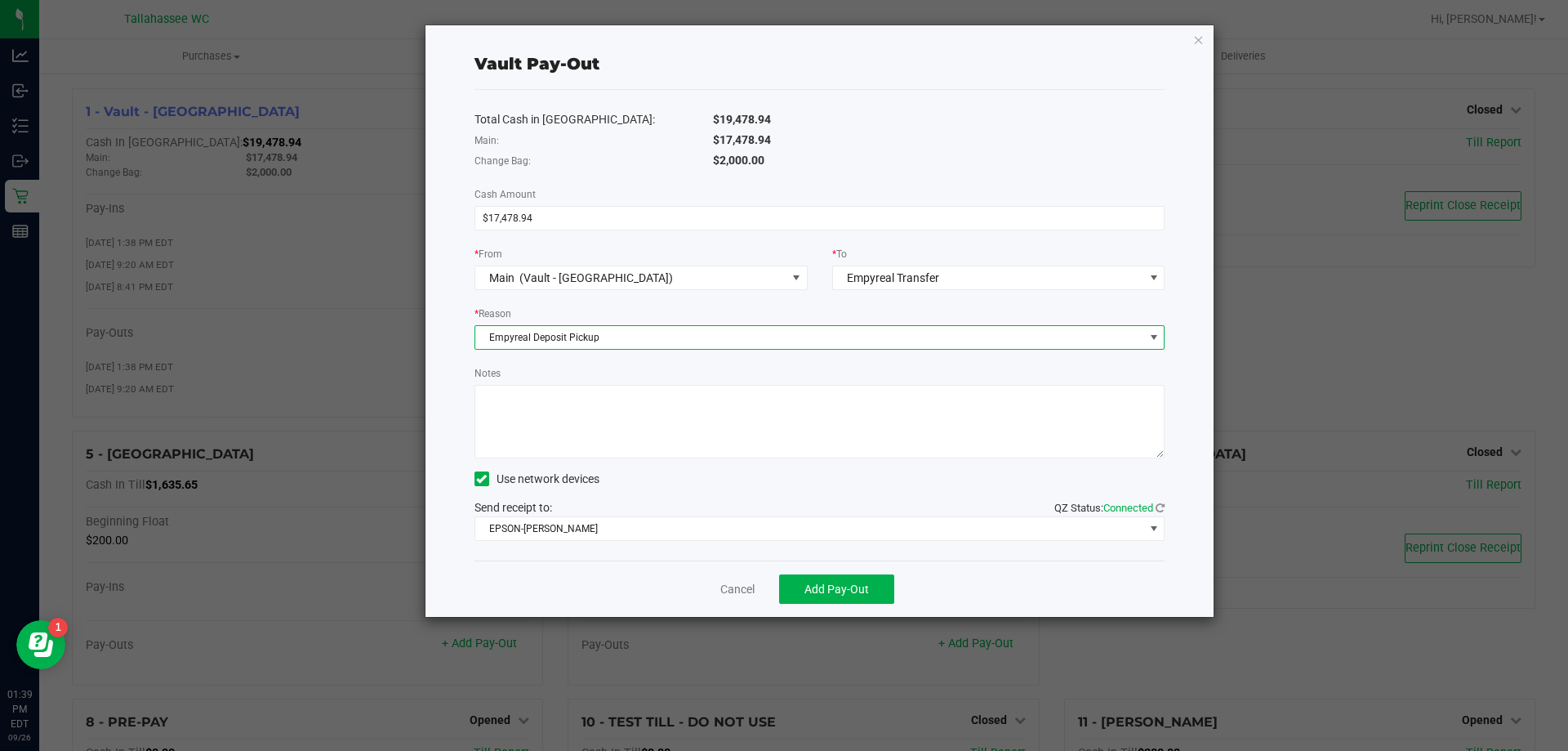
click at [716, 431] on textarea "Notes" at bounding box center [820, 422] width 691 height 74
type textarea "ce"
click at [815, 590] on span "Add Pay-Out" at bounding box center [837, 589] width 65 height 13
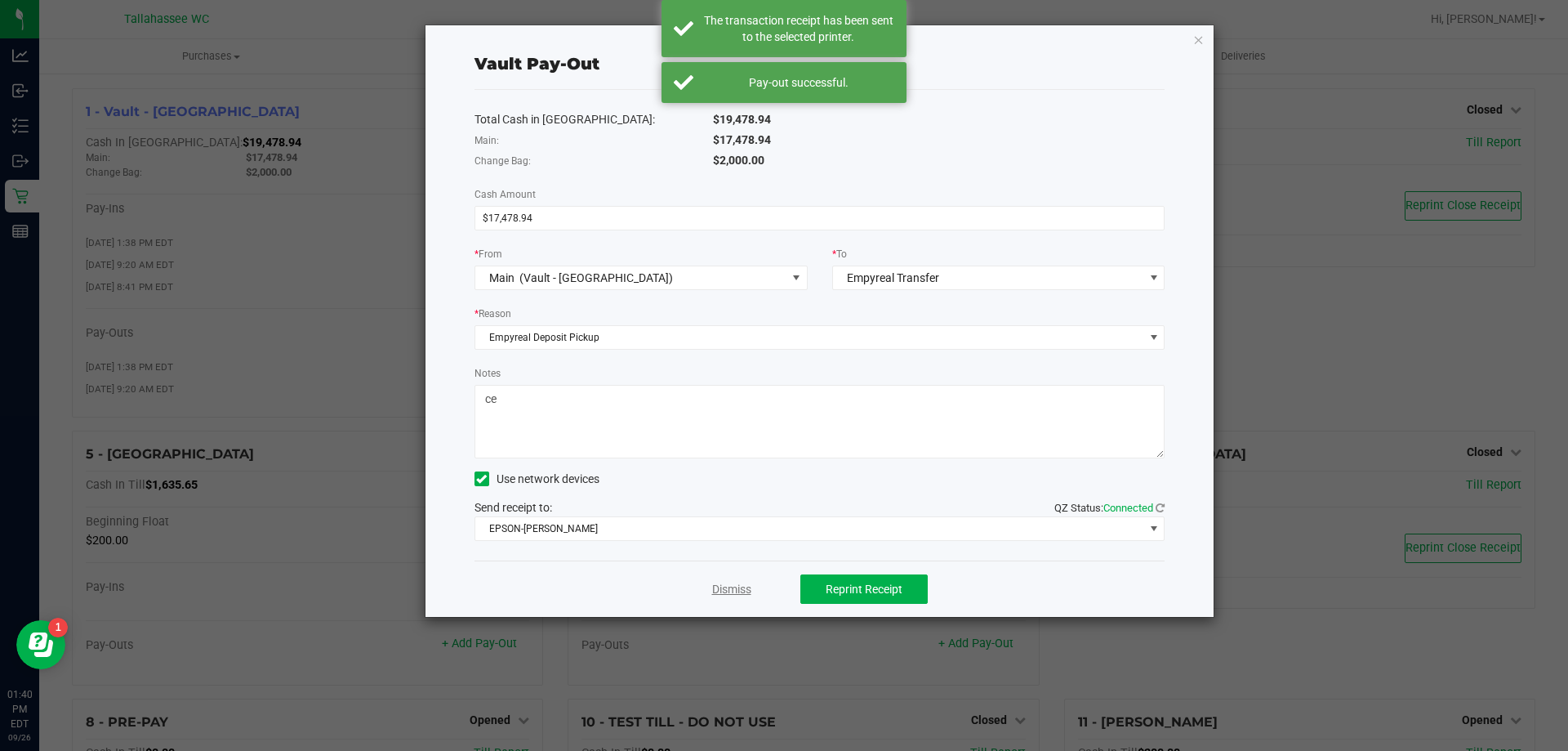
click at [737, 588] on link "Dismiss" at bounding box center [732, 589] width 39 height 17
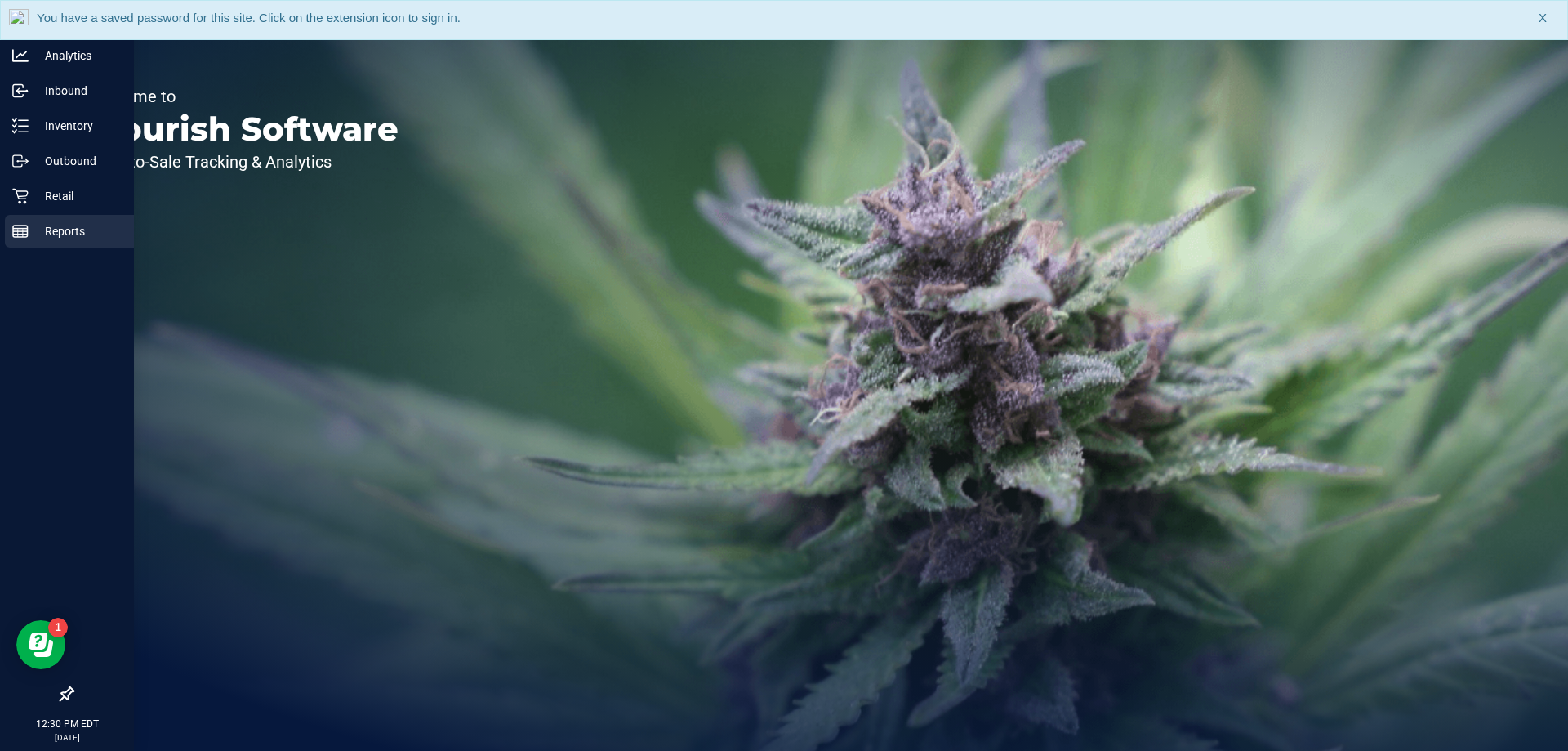
click at [15, 230] on icon at bounding box center [20, 231] width 16 height 16
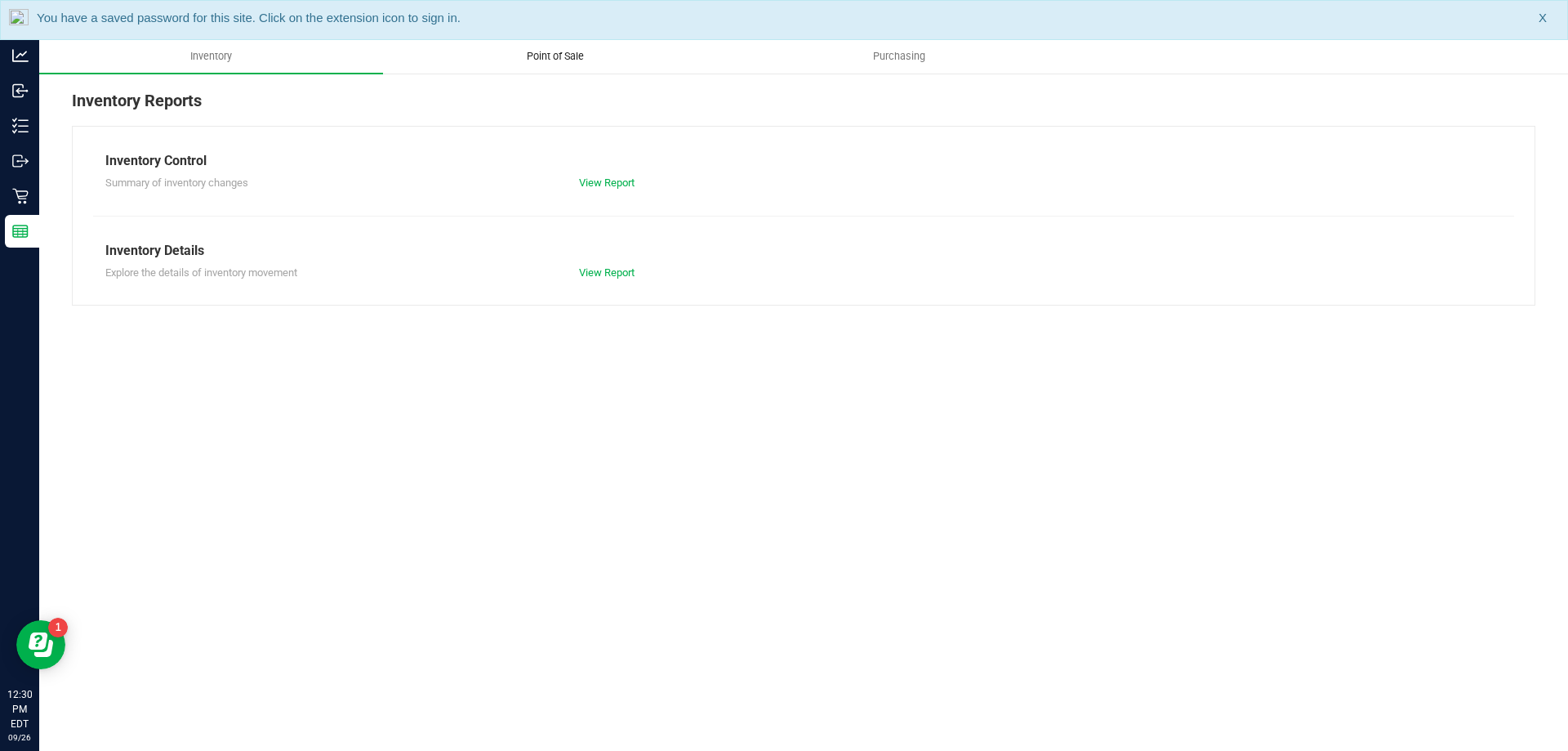
click at [579, 52] on span "Point of Sale" at bounding box center [556, 56] width 101 height 15
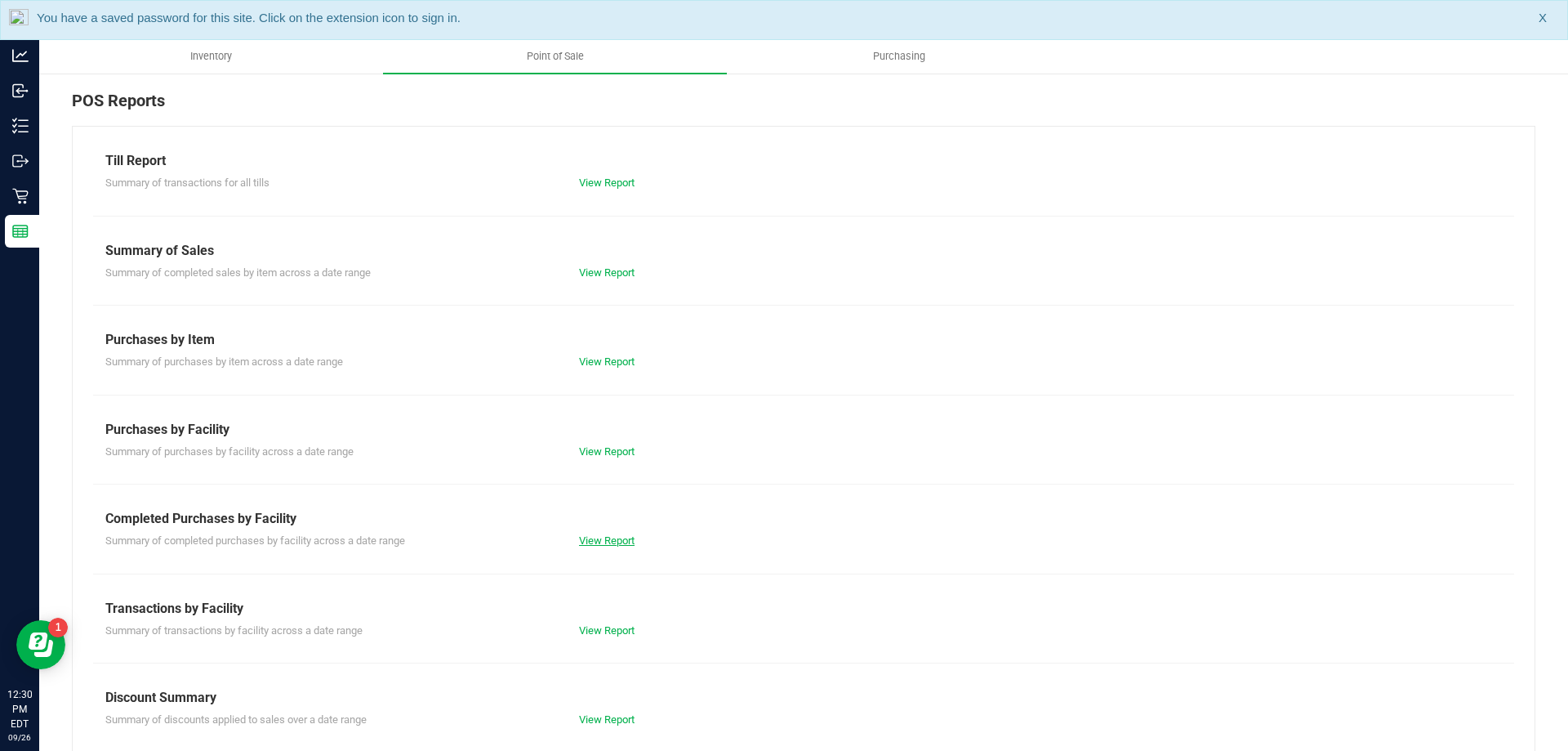
click at [616, 543] on link "View Report" at bounding box center [607, 540] width 56 height 12
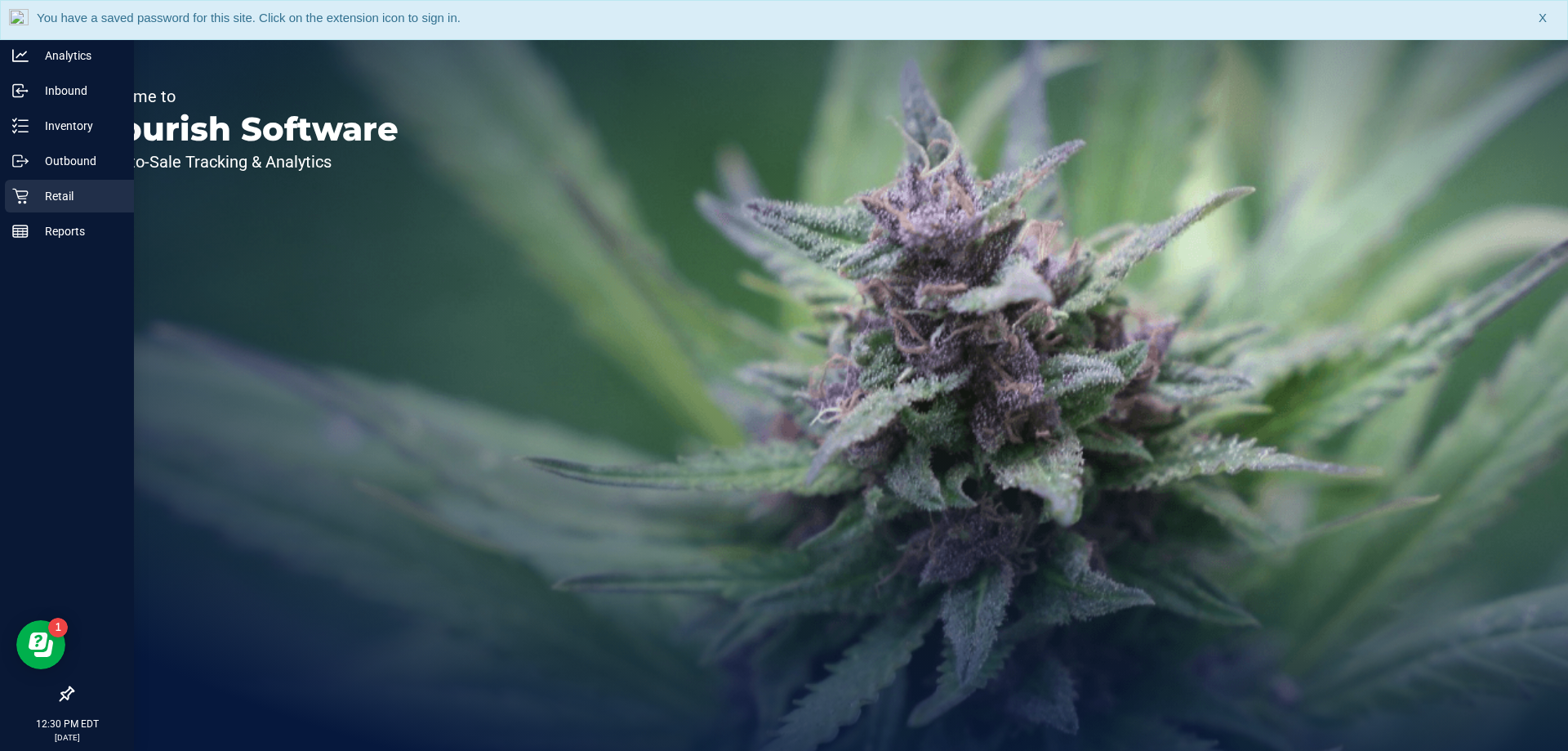
click at [49, 196] on p "Retail" at bounding box center [78, 196] width 98 height 20
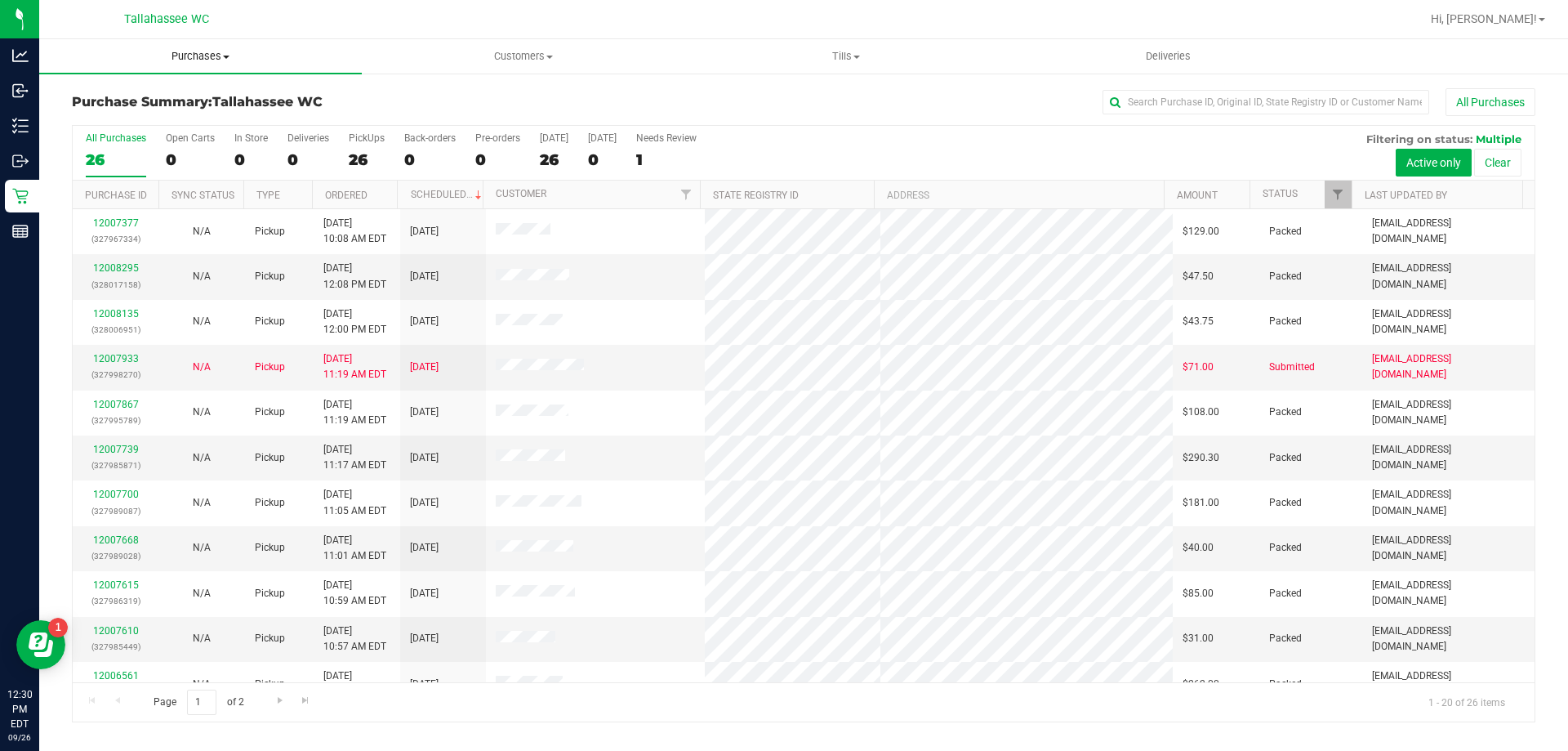
click at [219, 56] on span "Purchases" at bounding box center [200, 56] width 323 height 15
click at [208, 112] on li "Fulfillment" at bounding box center [200, 118] width 323 height 20
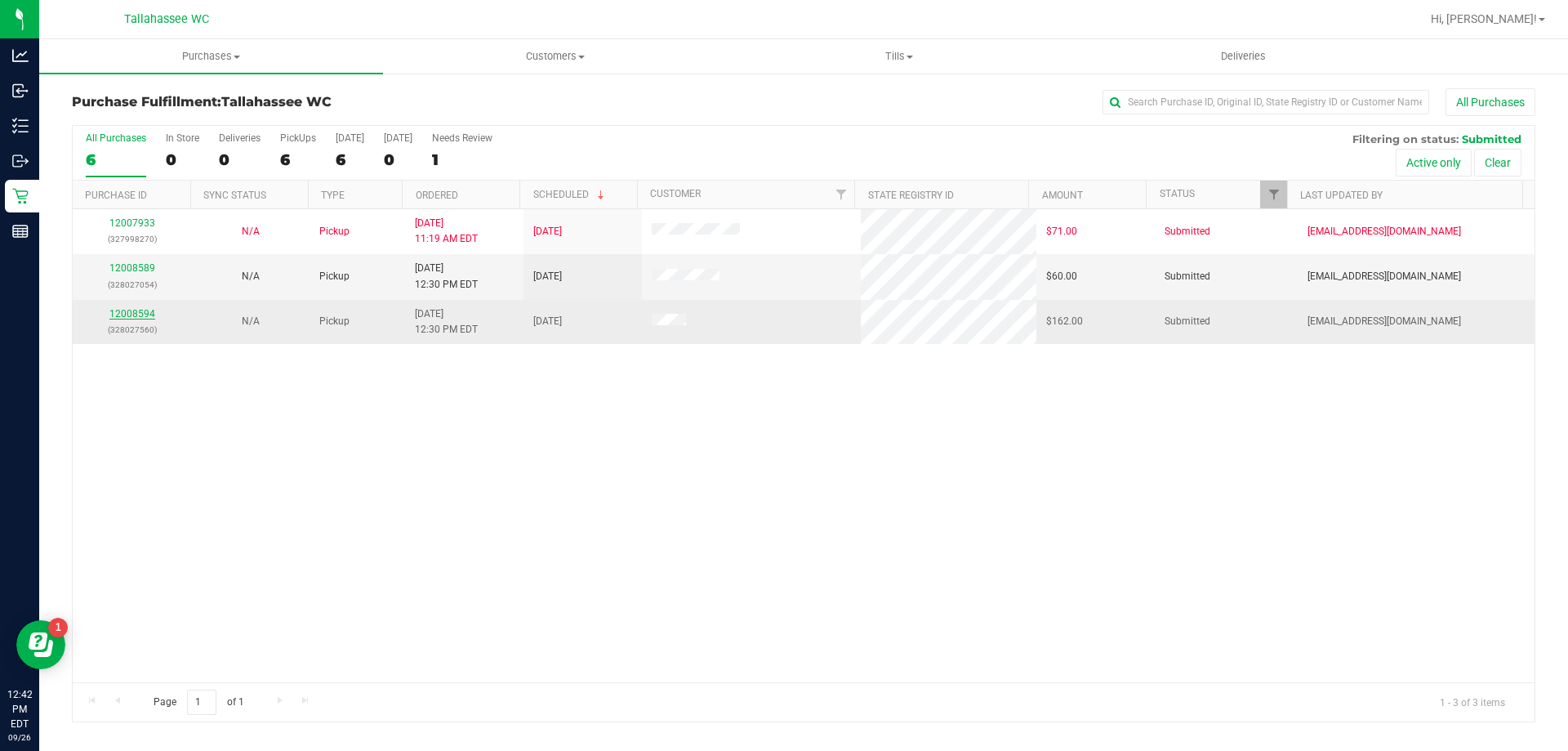
click at [140, 314] on link "12008594" at bounding box center [132, 314] width 46 height 11
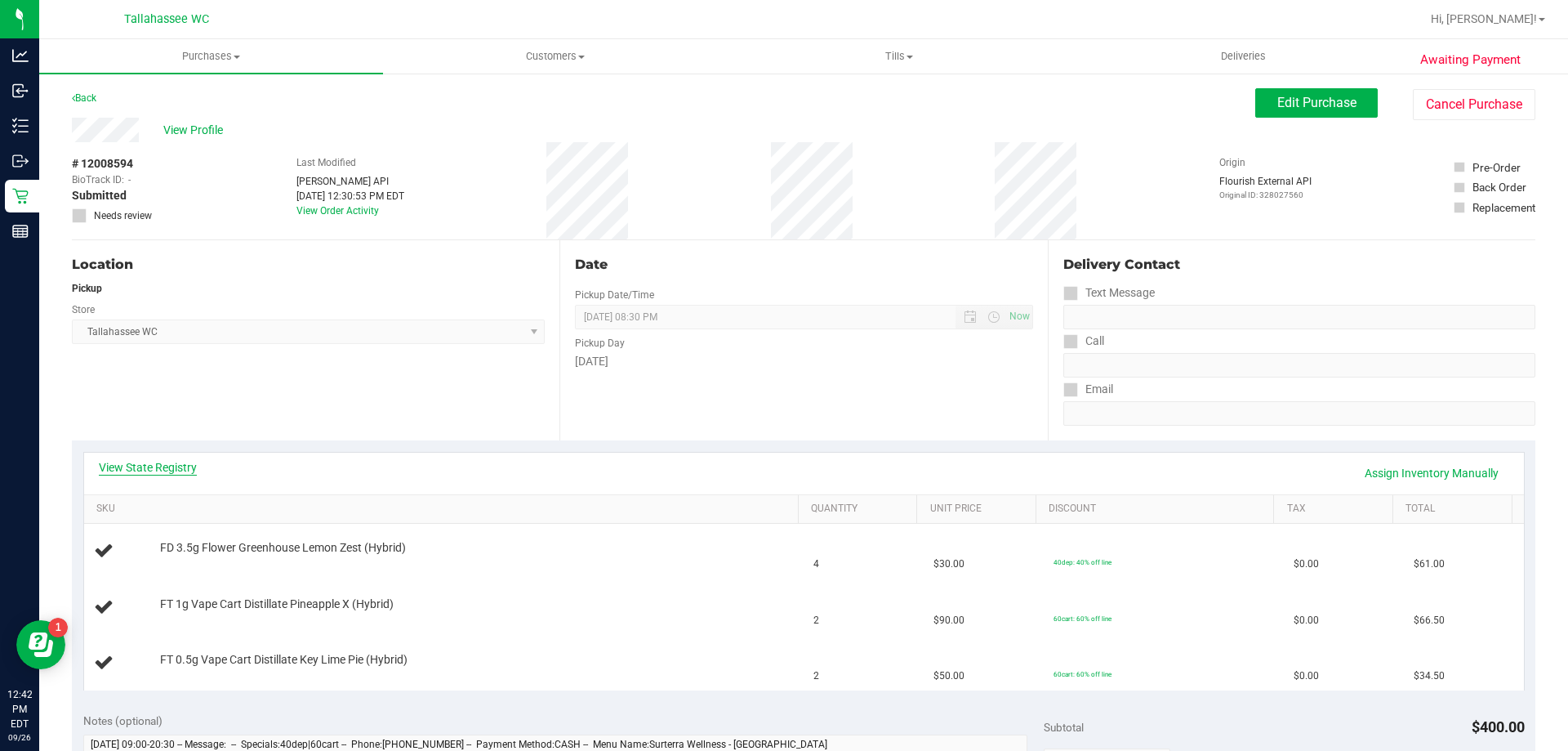
click at [145, 472] on link "View State Registry" at bounding box center [148, 467] width 98 height 16
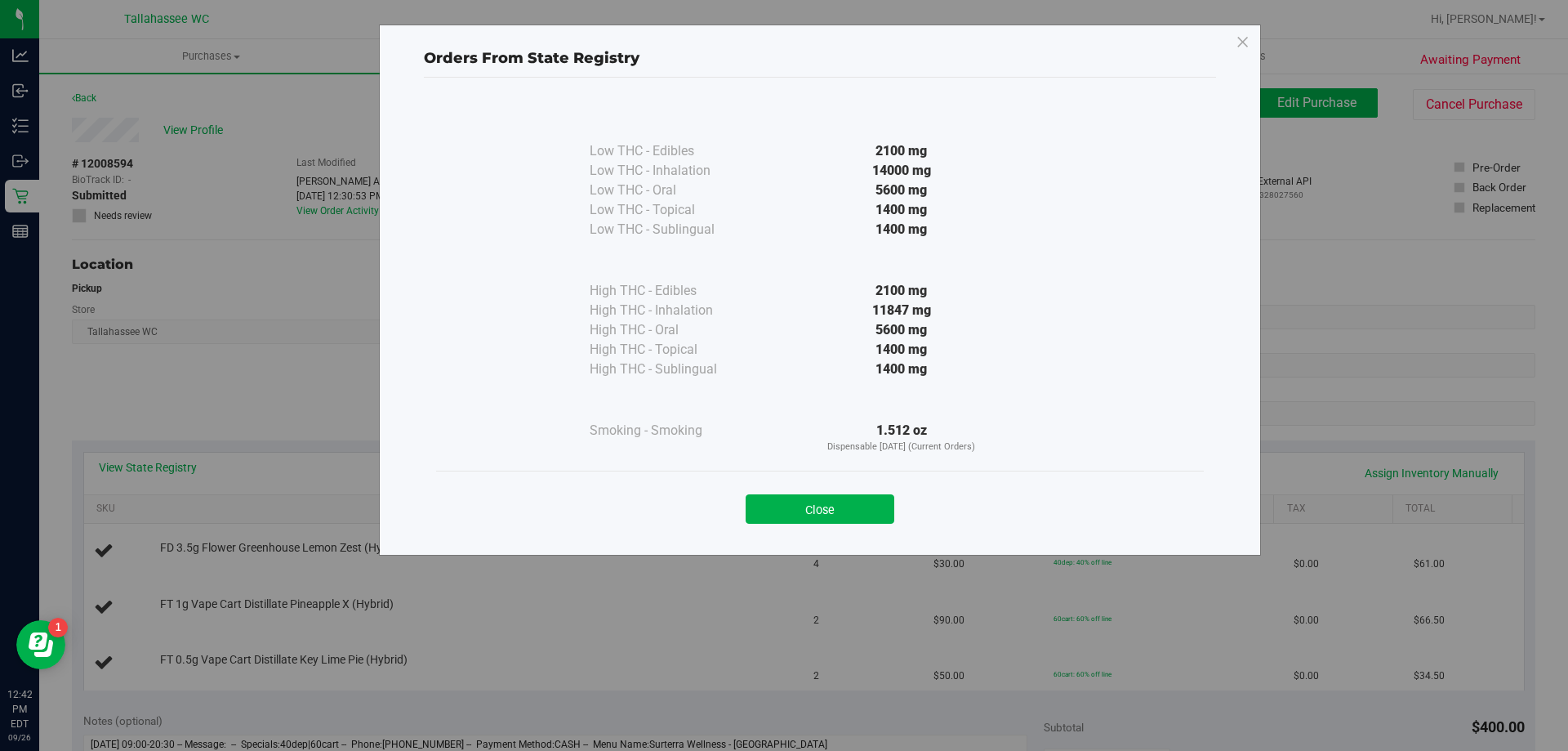
click at [807, 525] on div "Close" at bounding box center [820, 503] width 768 height 66
drag, startPoint x: 810, startPoint y: 512, endPoint x: 811, endPoint y: 503, distance: 9.1
click at [811, 506] on button "Close" at bounding box center [820, 509] width 149 height 29
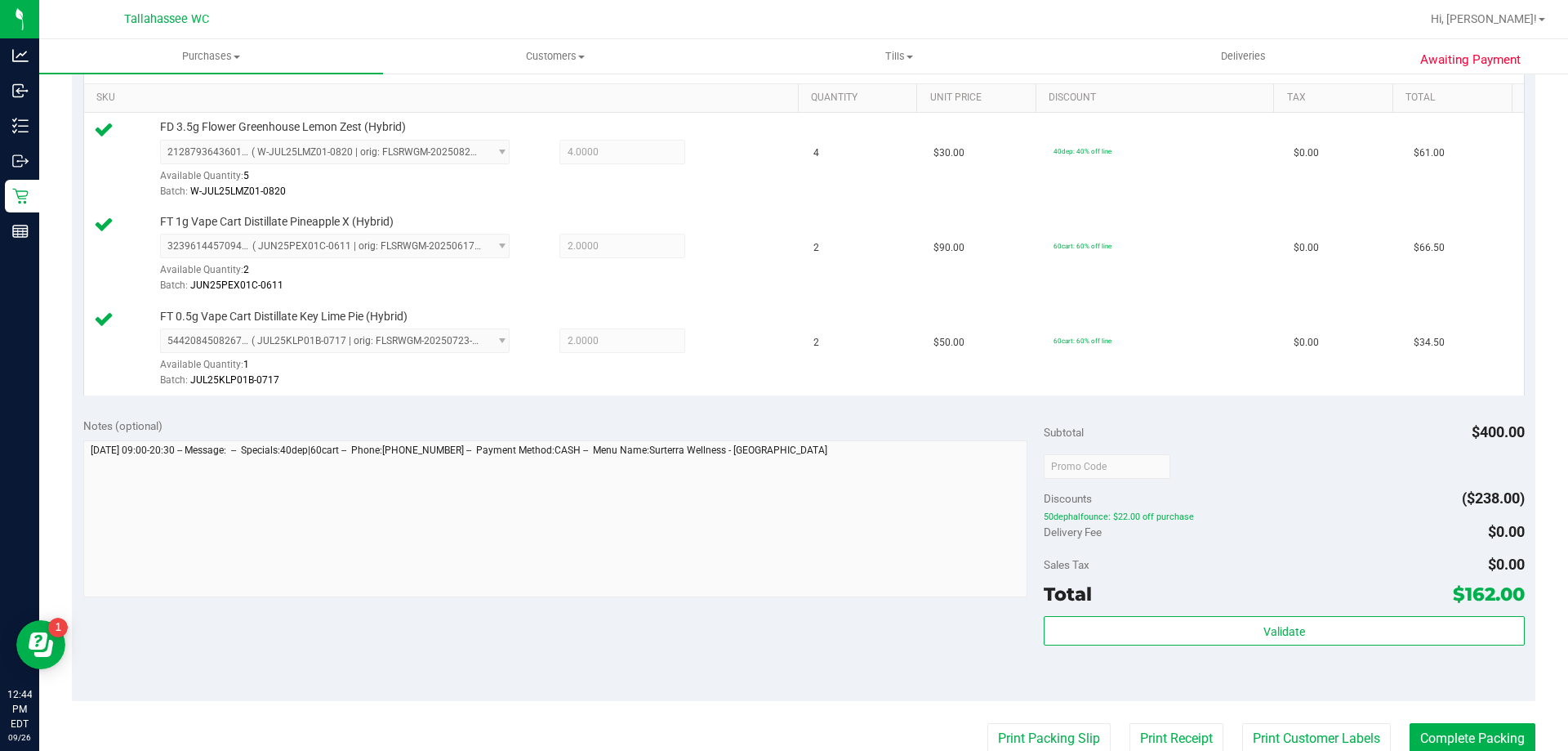
scroll to position [490, 0]
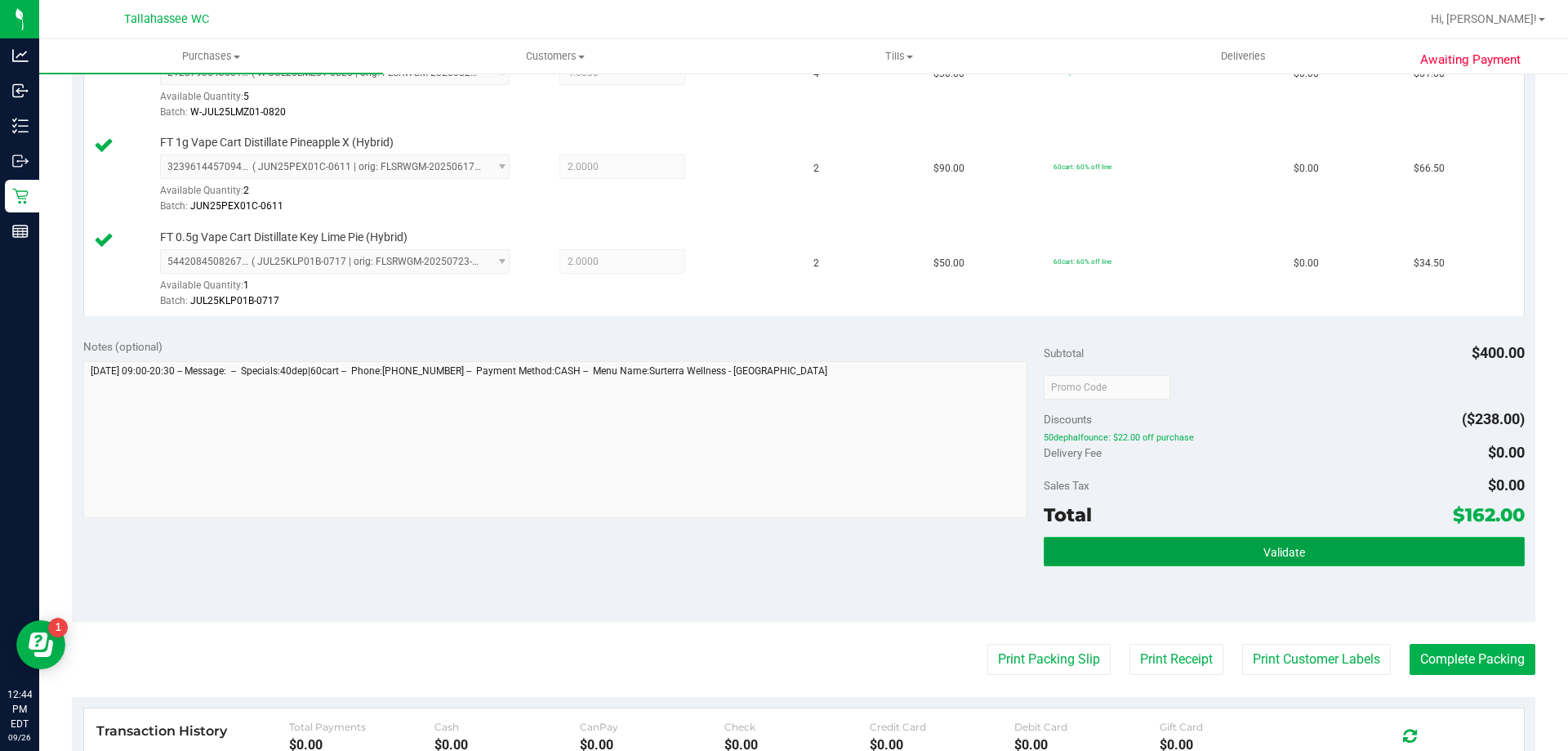
click at [1088, 559] on button "Validate" at bounding box center [1284, 552] width 480 height 29
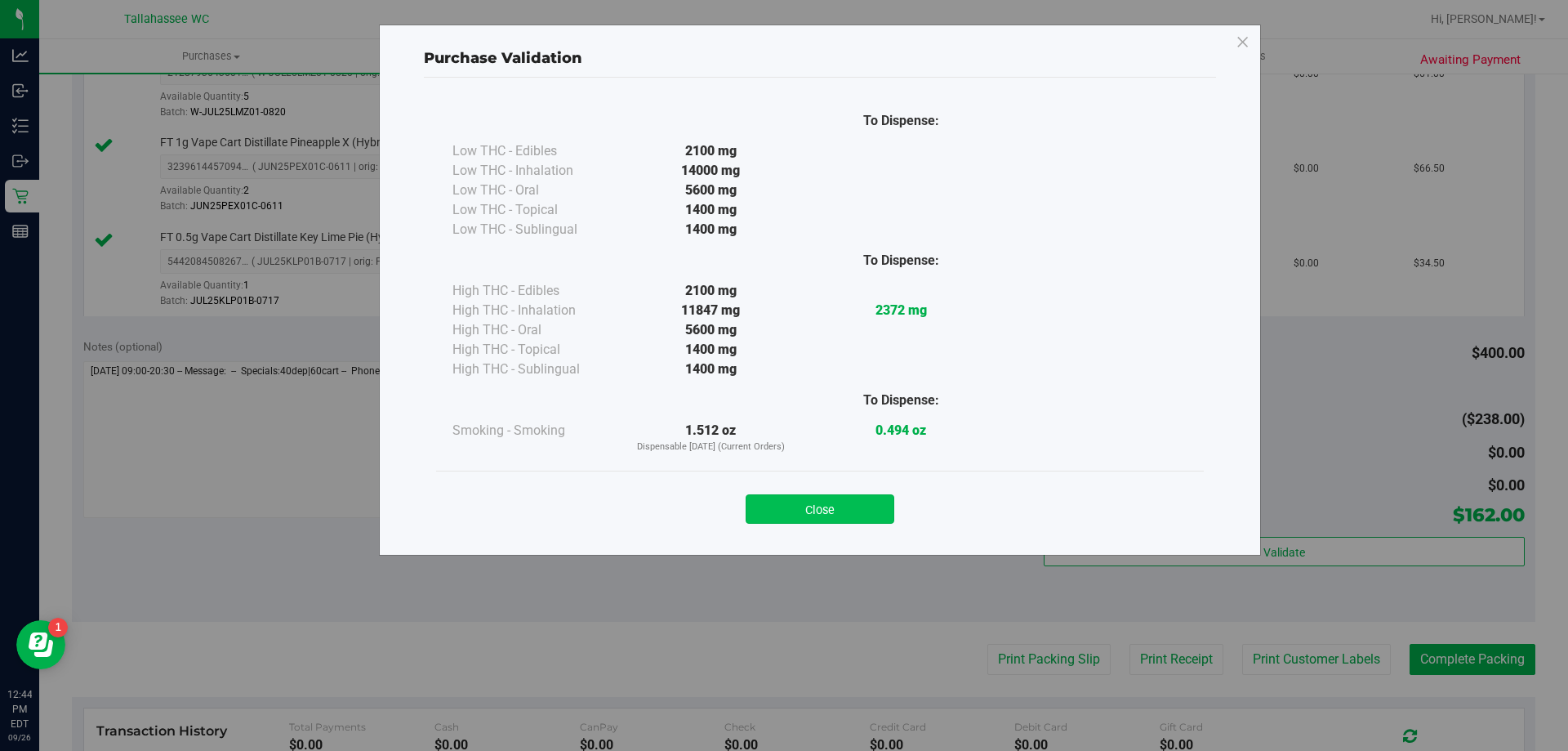
click at [828, 503] on button "Close" at bounding box center [820, 509] width 149 height 29
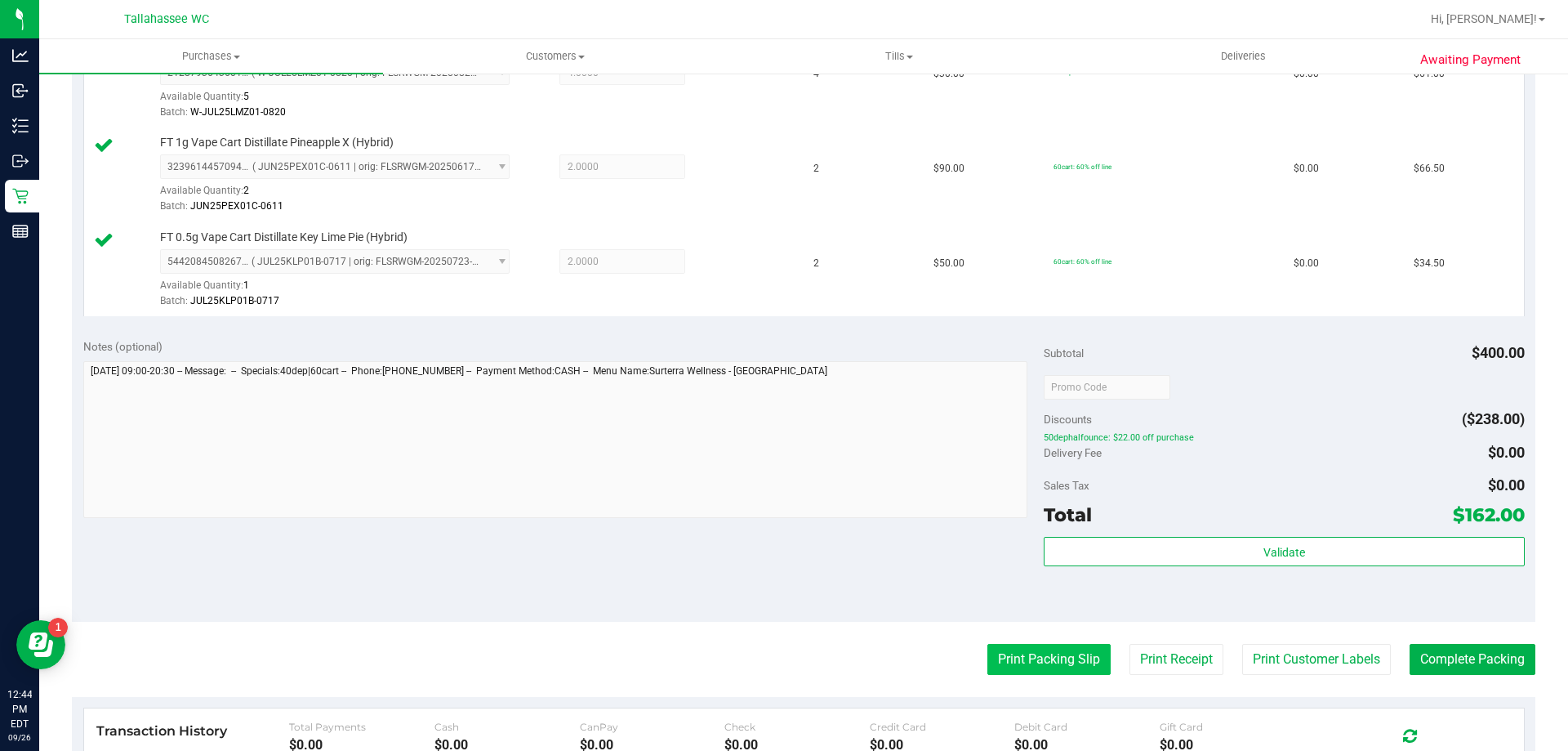
click at [1074, 672] on button "Print Packing Slip" at bounding box center [1049, 659] width 123 height 31
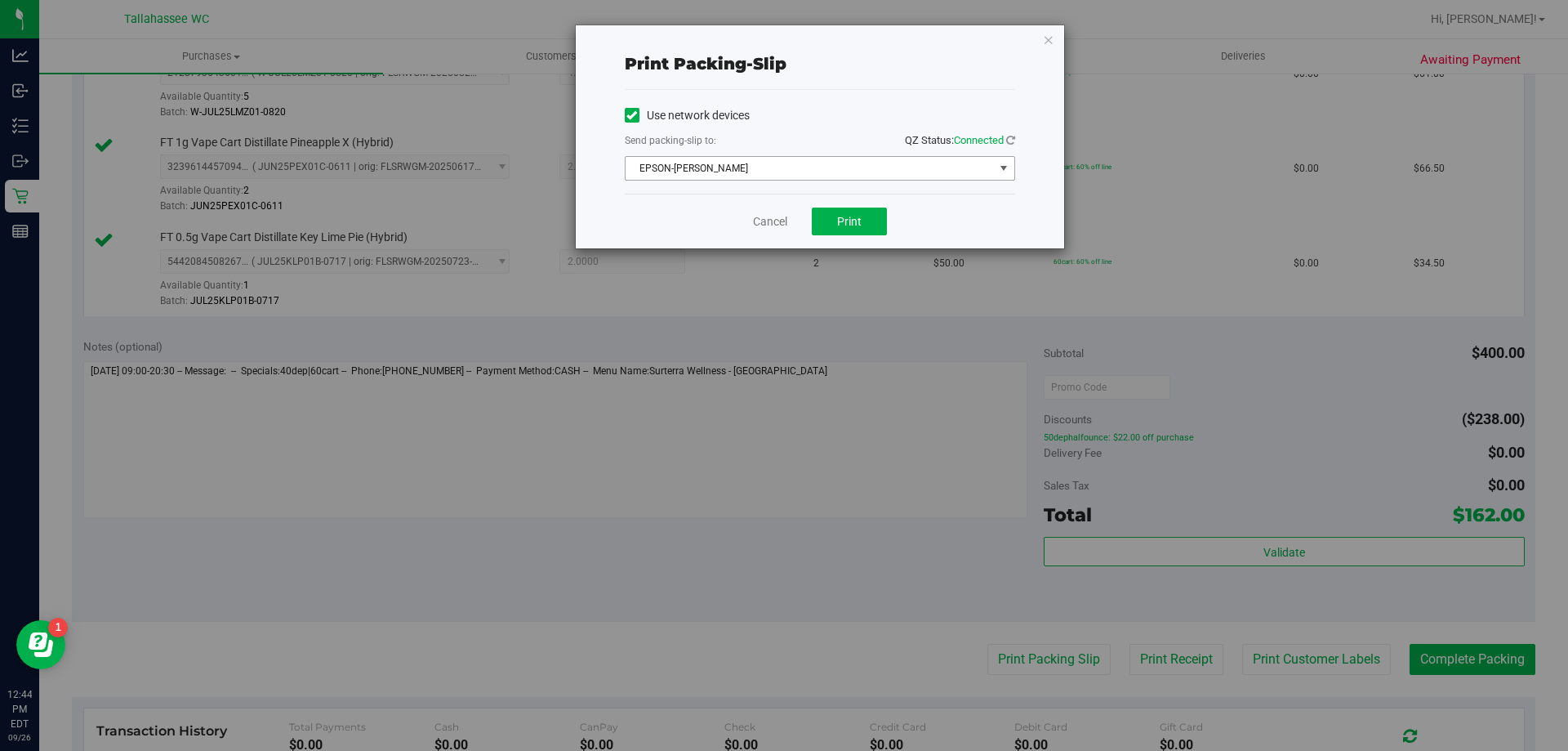
click at [942, 174] on span "EPSON-AKON" at bounding box center [810, 168] width 369 height 23
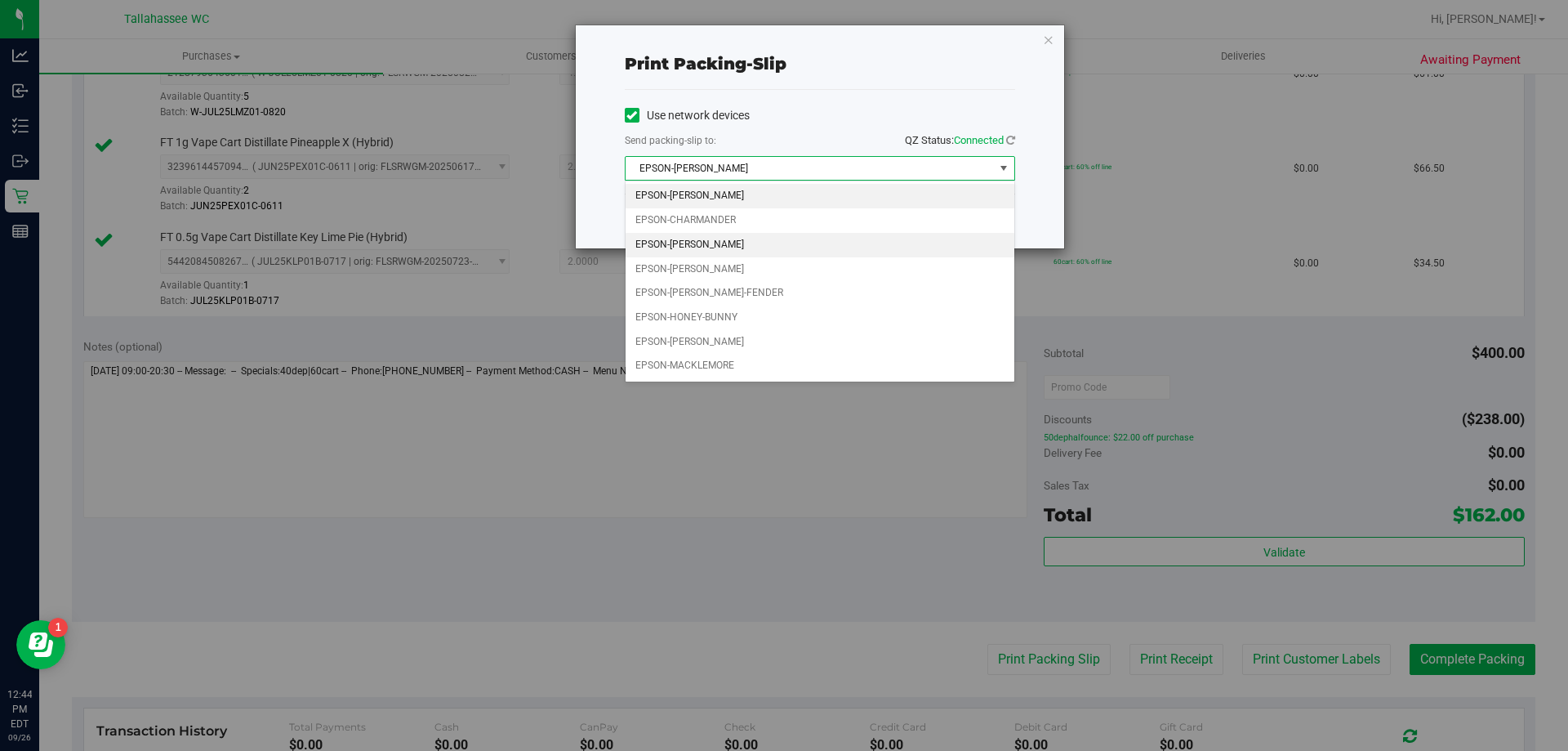
click at [899, 235] on li "EPSON-CHER" at bounding box center [820, 245] width 389 height 25
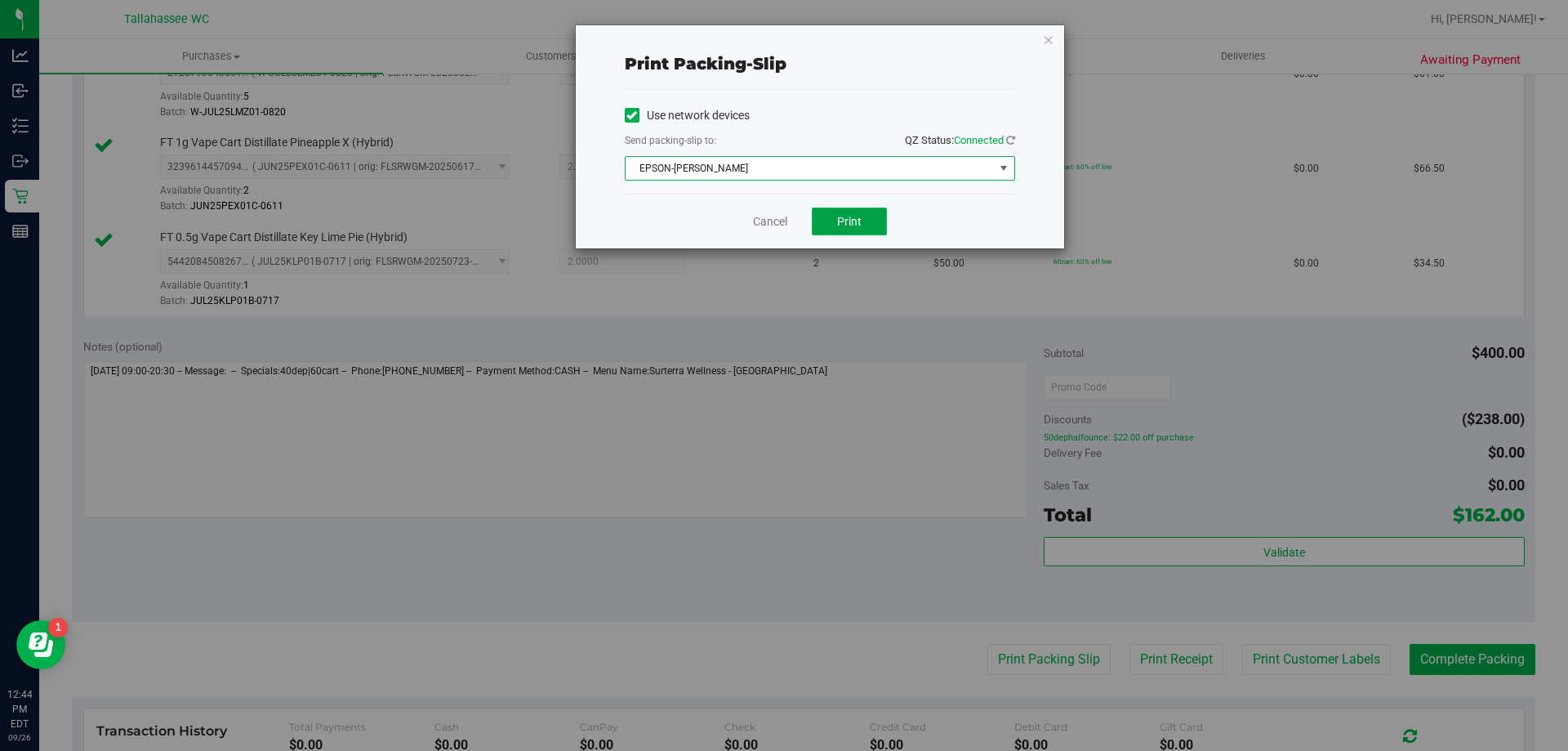
click at [871, 229] on button "Print" at bounding box center [850, 221] width 75 height 28
click at [780, 227] on link "Cancel" at bounding box center [771, 221] width 34 height 17
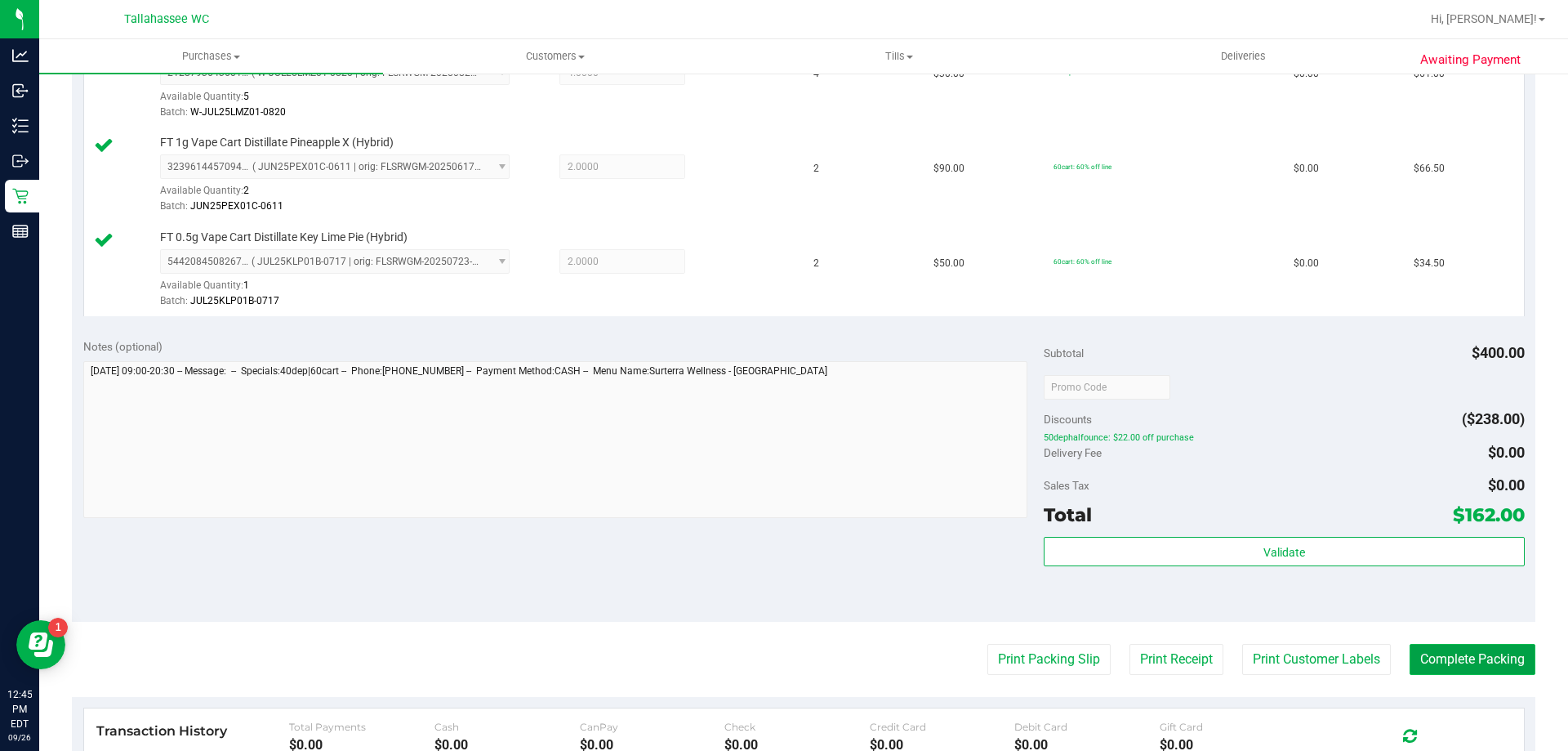
click at [1440, 653] on button "Complete Packing" at bounding box center [1472, 659] width 126 height 31
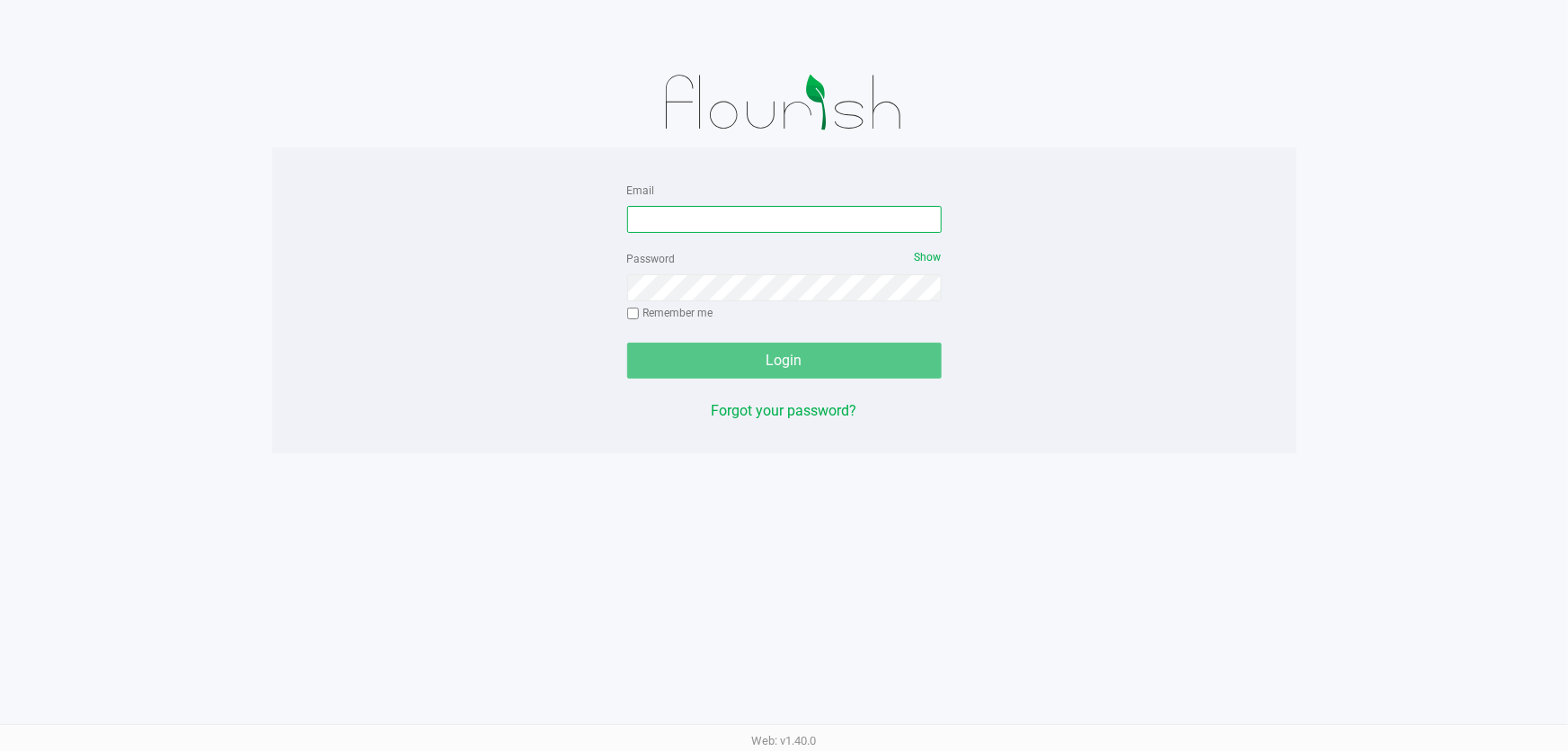
click at [824, 224] on input "Email" at bounding box center [785, 219] width 315 height 27
type input "[EMAIL_ADDRESS][DOMAIN_NAME]"
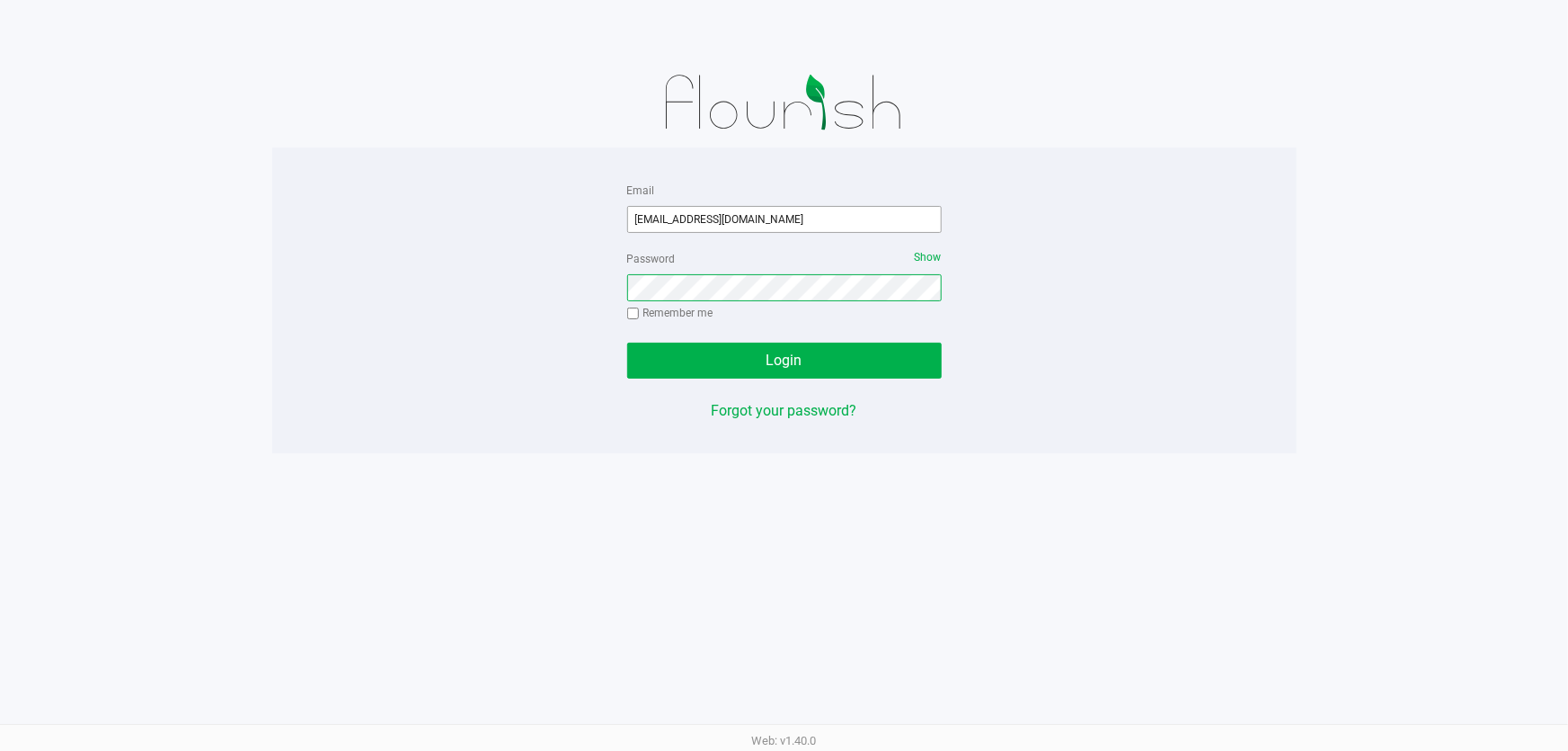
click at [628, 343] on button "Login" at bounding box center [785, 361] width 315 height 36
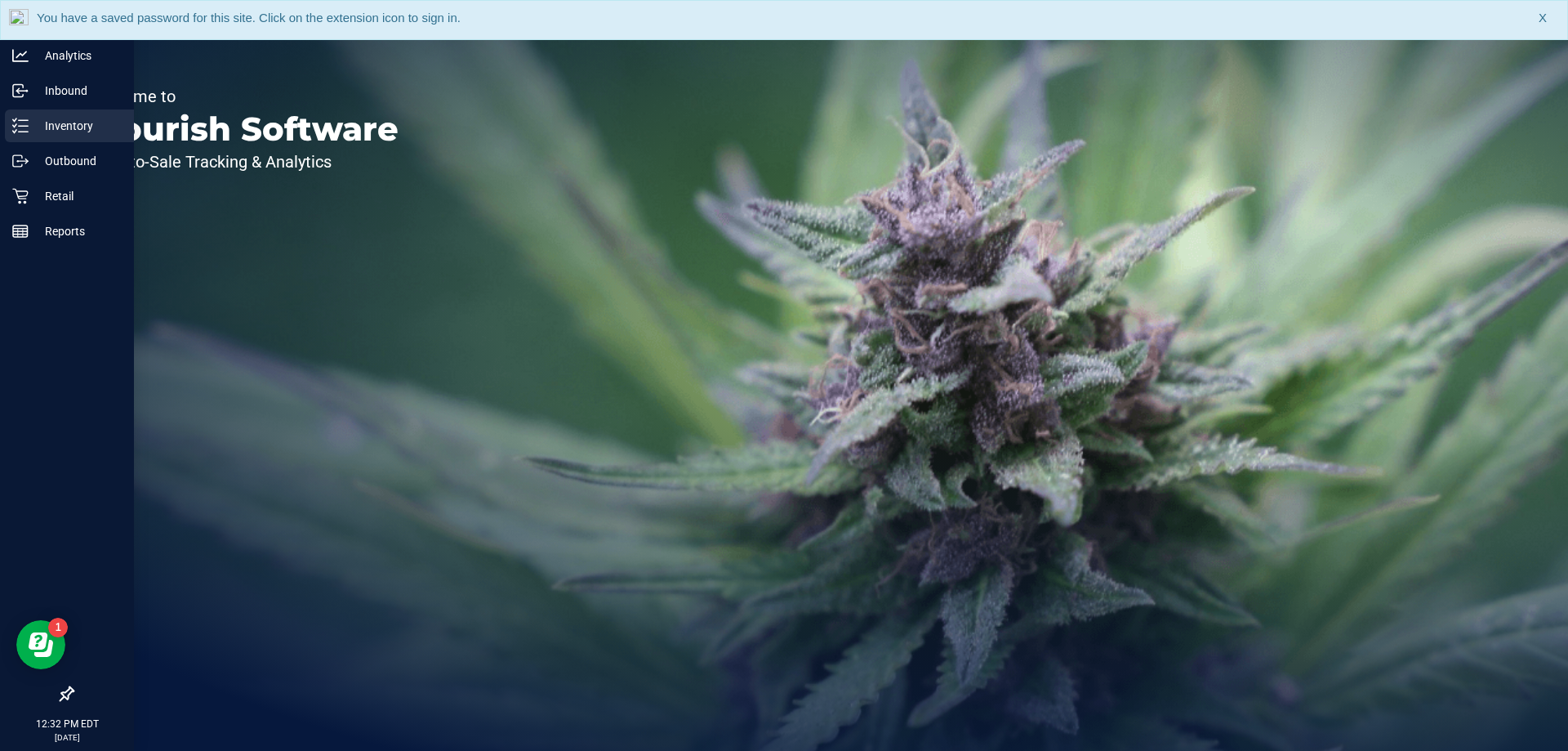
click at [26, 129] on icon at bounding box center [20, 126] width 16 height 16
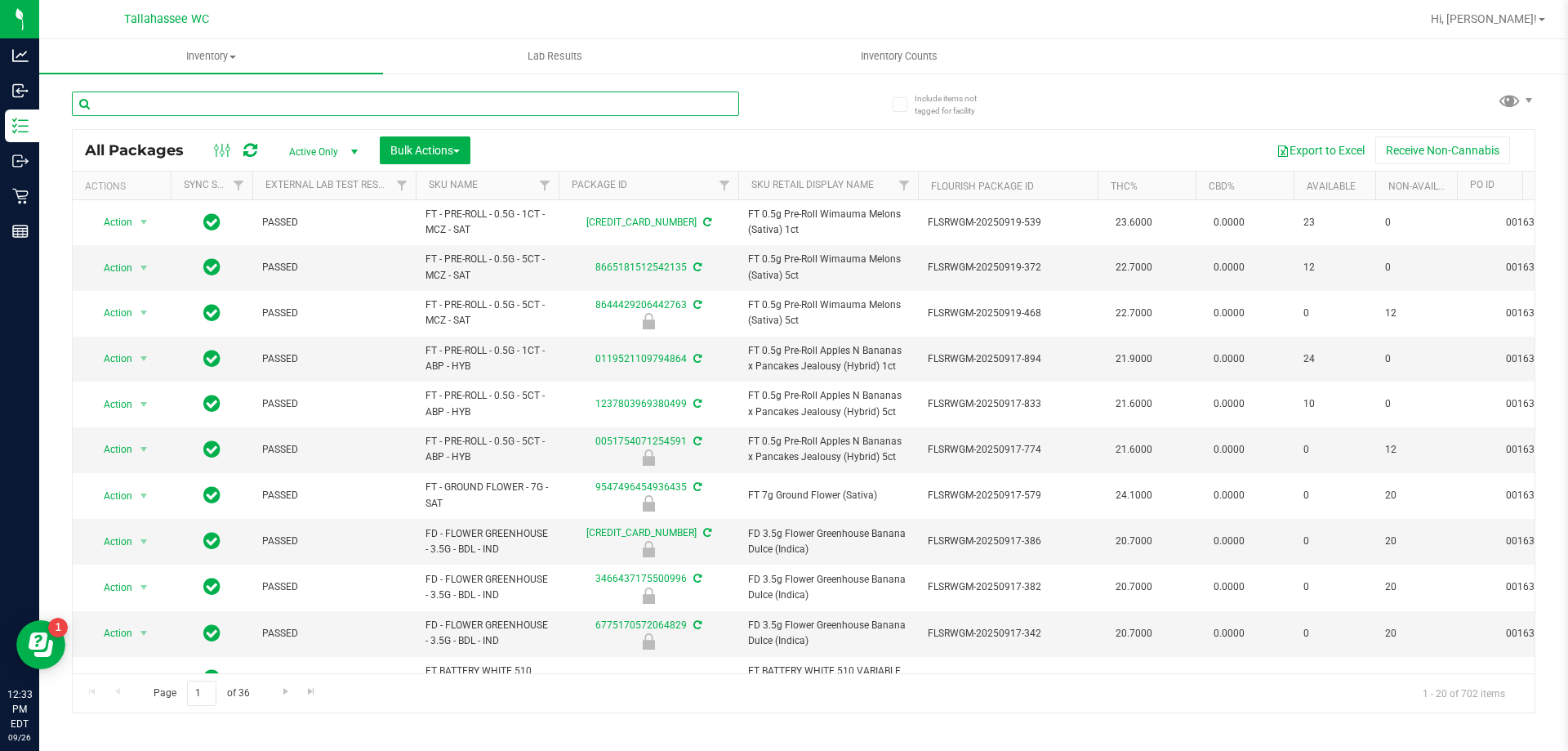
click at [459, 102] on input "text" at bounding box center [405, 104] width 668 height 25
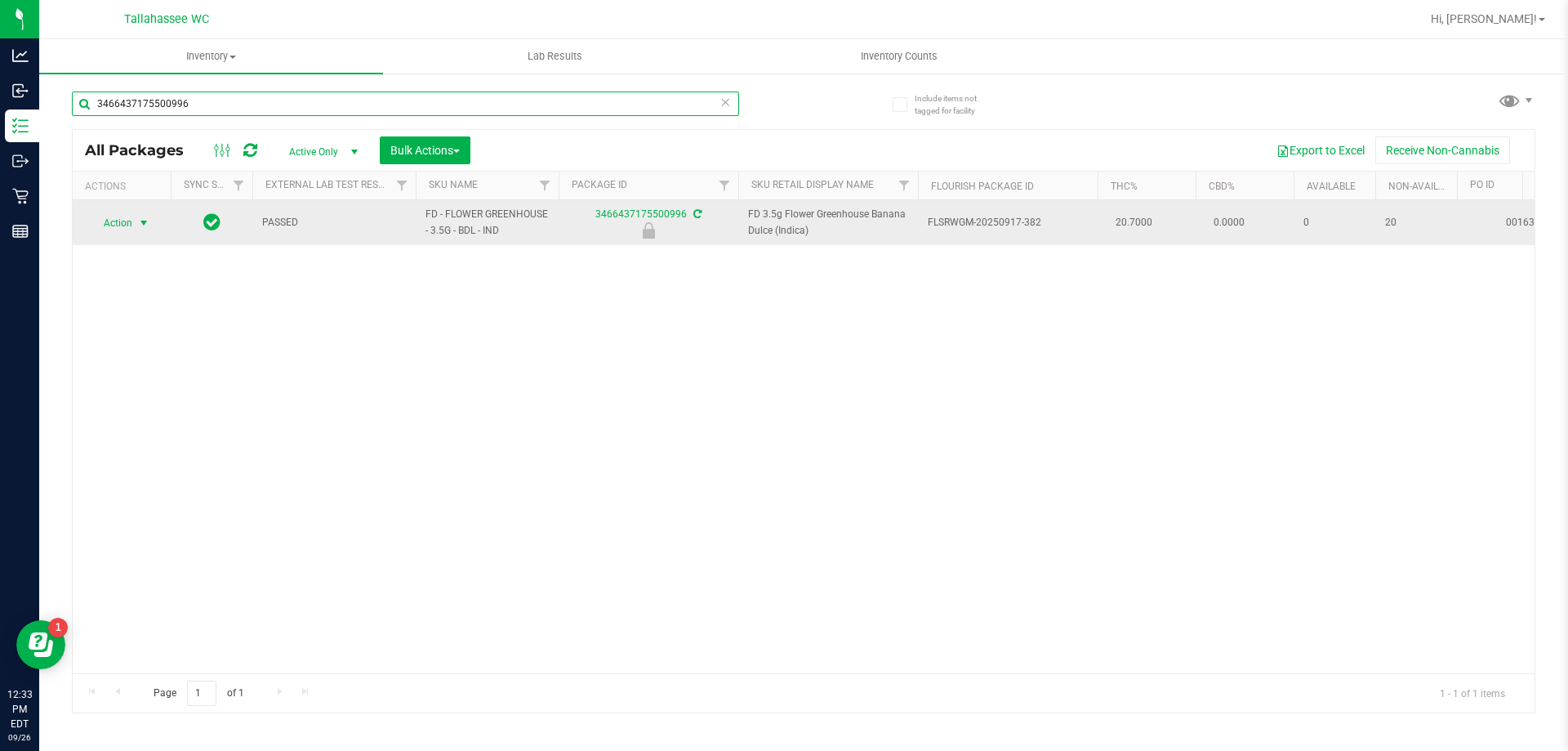
type input "3466437175500996"
click at [143, 222] on span "select" at bounding box center [144, 223] width 13 height 13
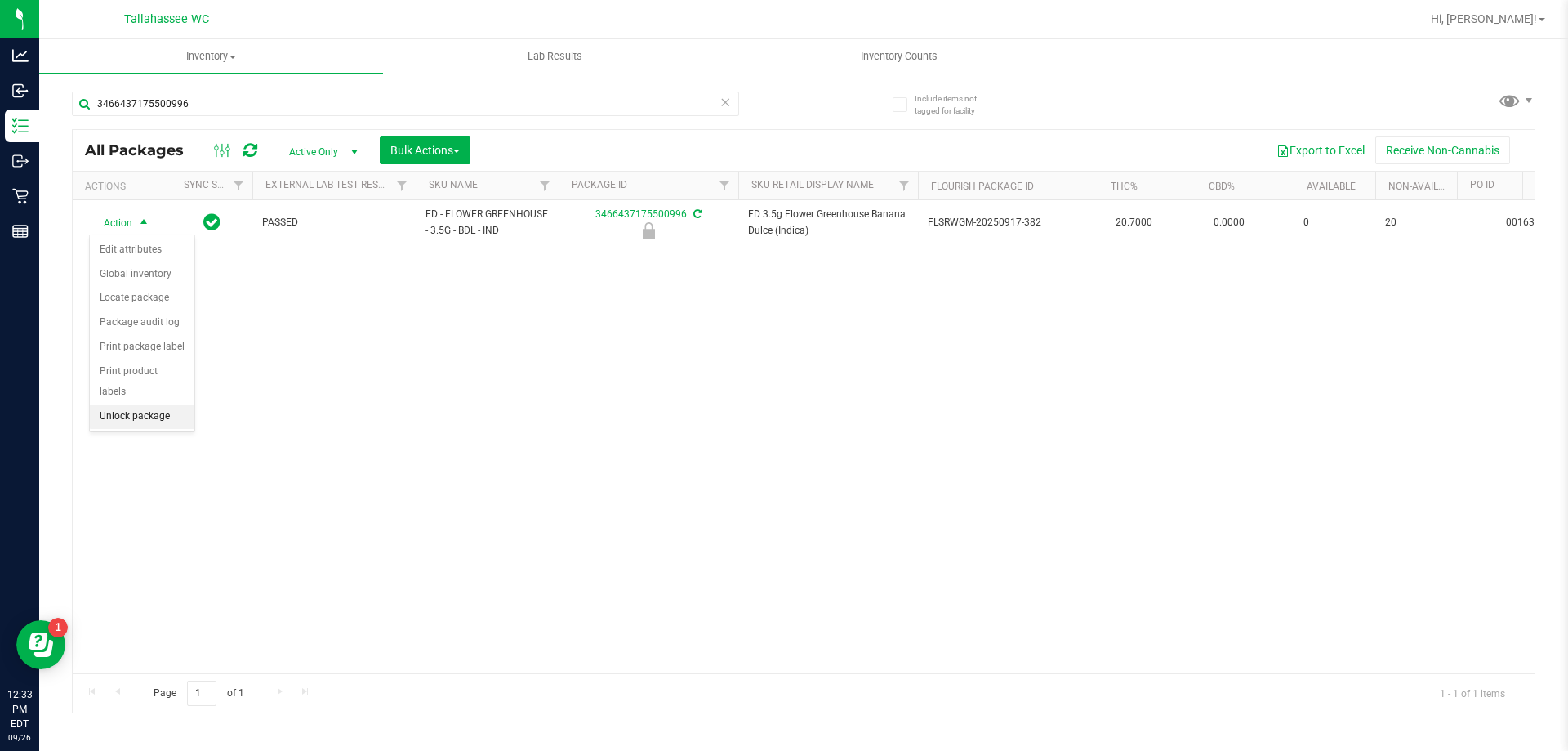
click at [174, 407] on li "Unlock package" at bounding box center [142, 417] width 105 height 25
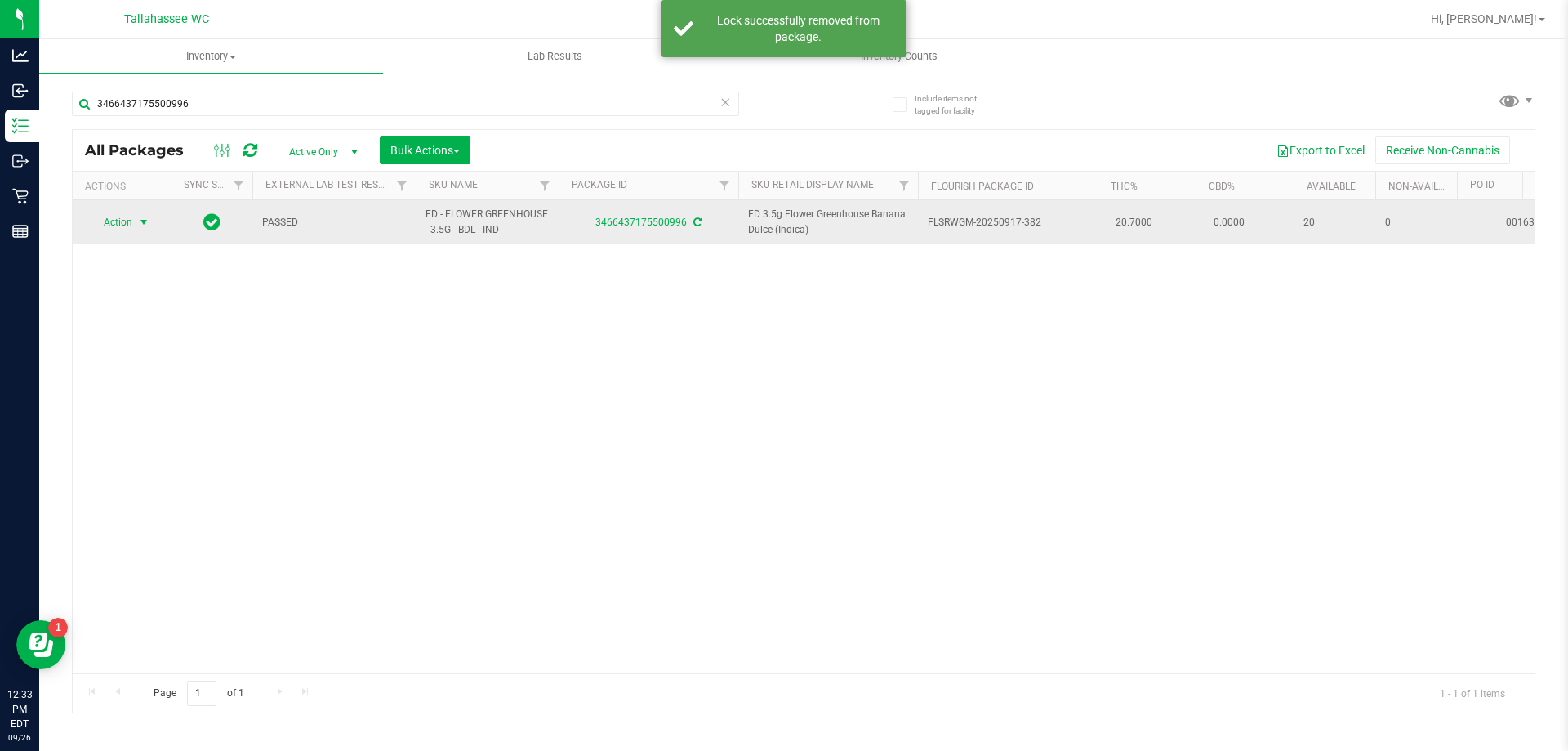
click at [142, 219] on span "select" at bounding box center [144, 222] width 13 height 13
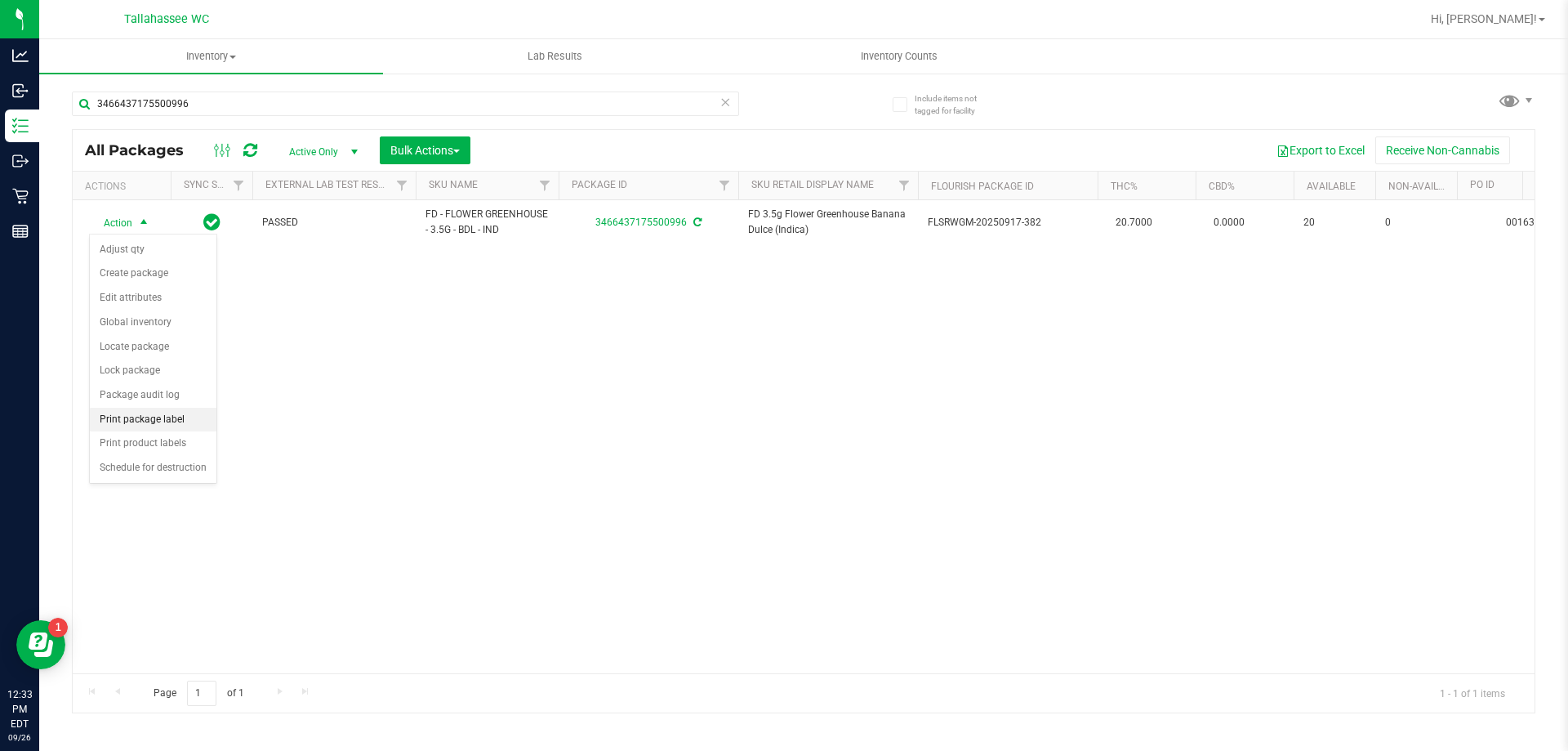
click at [184, 422] on li "Print package label" at bounding box center [153, 420] width 127 height 25
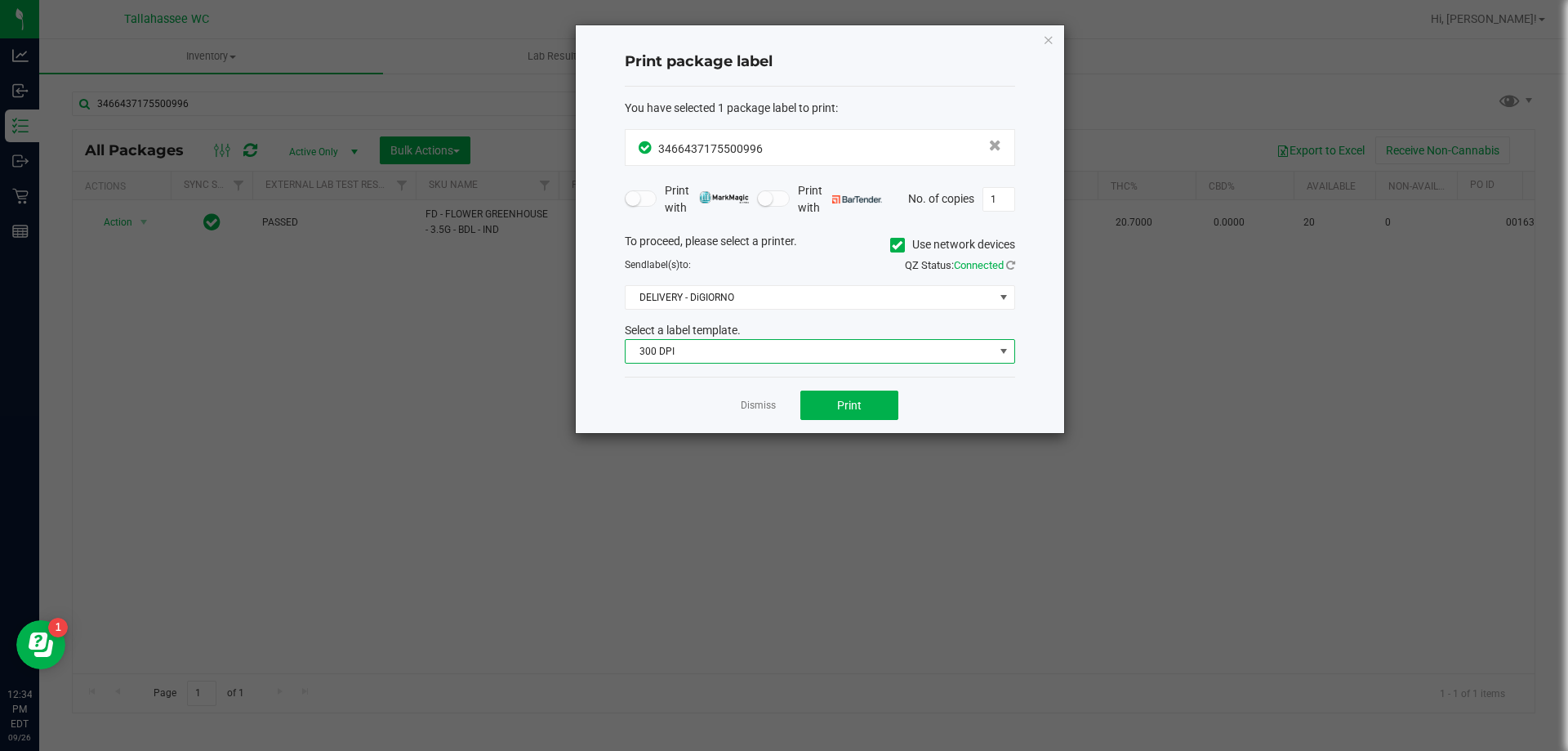
click at [923, 351] on span "300 DPI" at bounding box center [810, 351] width 369 height 23
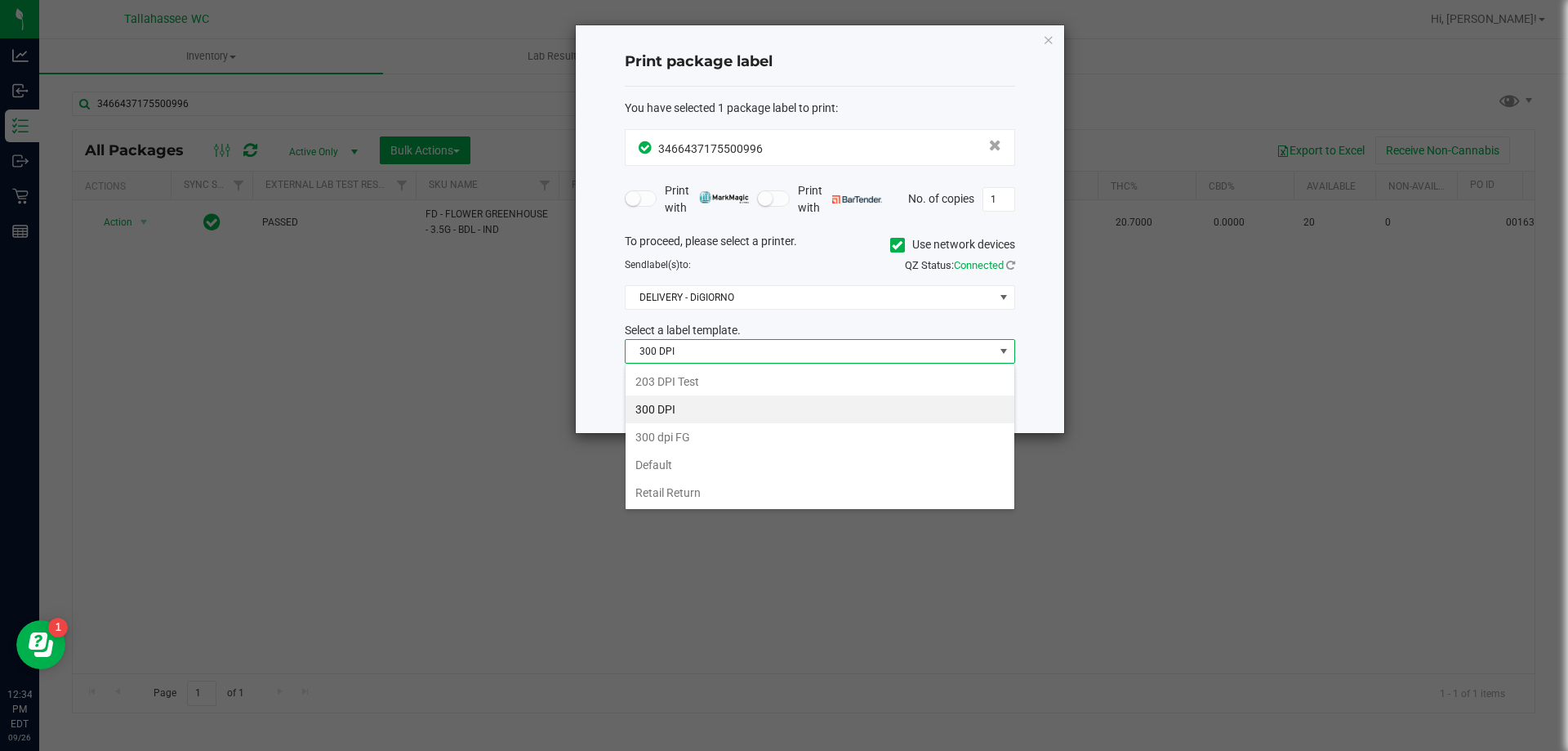
scroll to position [25, 391]
click at [855, 386] on li "203 DPI Test" at bounding box center [820, 382] width 389 height 28
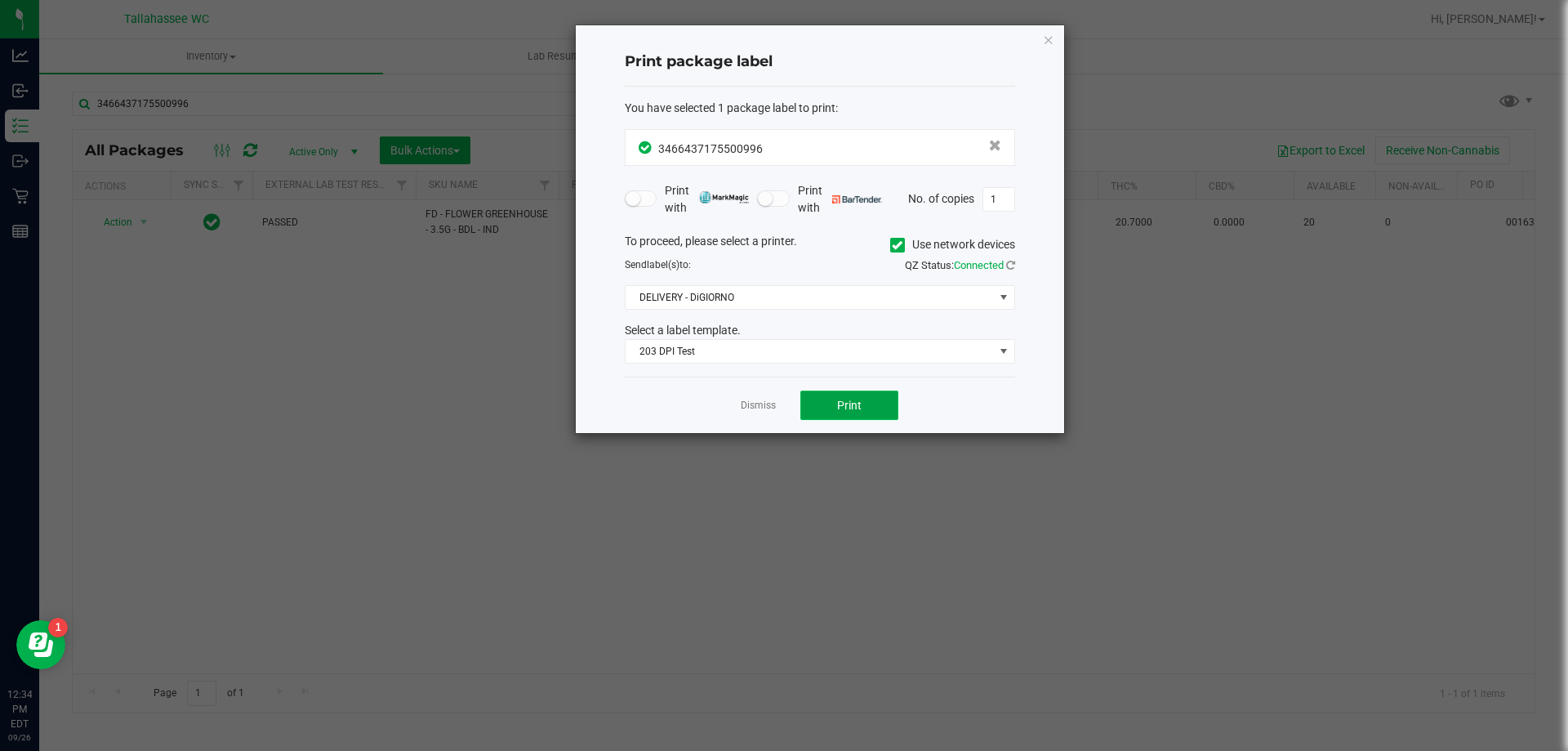
click at [836, 411] on button "Print" at bounding box center [850, 405] width 98 height 29
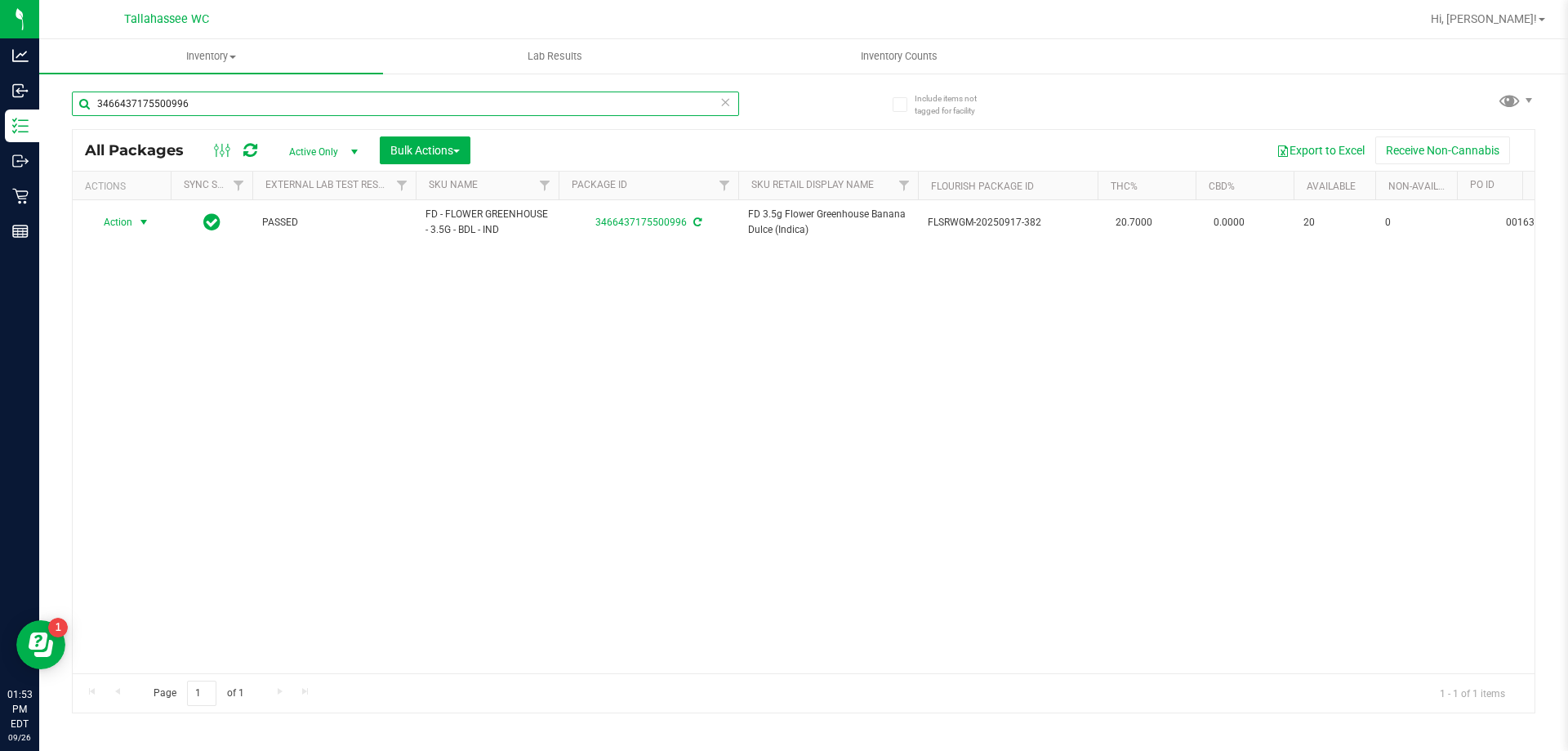
click at [368, 107] on input "3466437175500996" at bounding box center [405, 104] width 668 height 25
click at [728, 103] on icon at bounding box center [726, 101] width 11 height 20
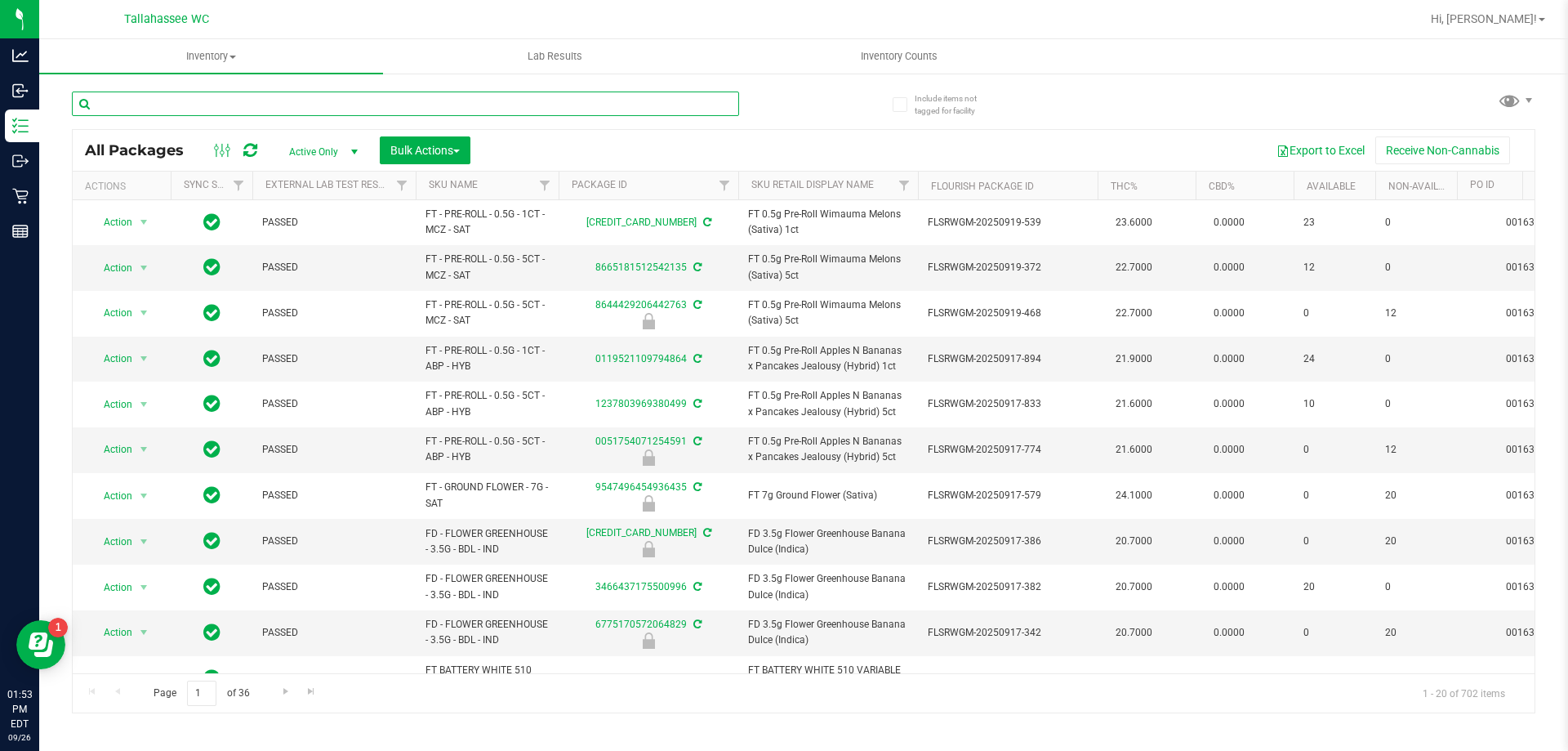
click at [358, 101] on input "text" at bounding box center [405, 104] width 668 height 25
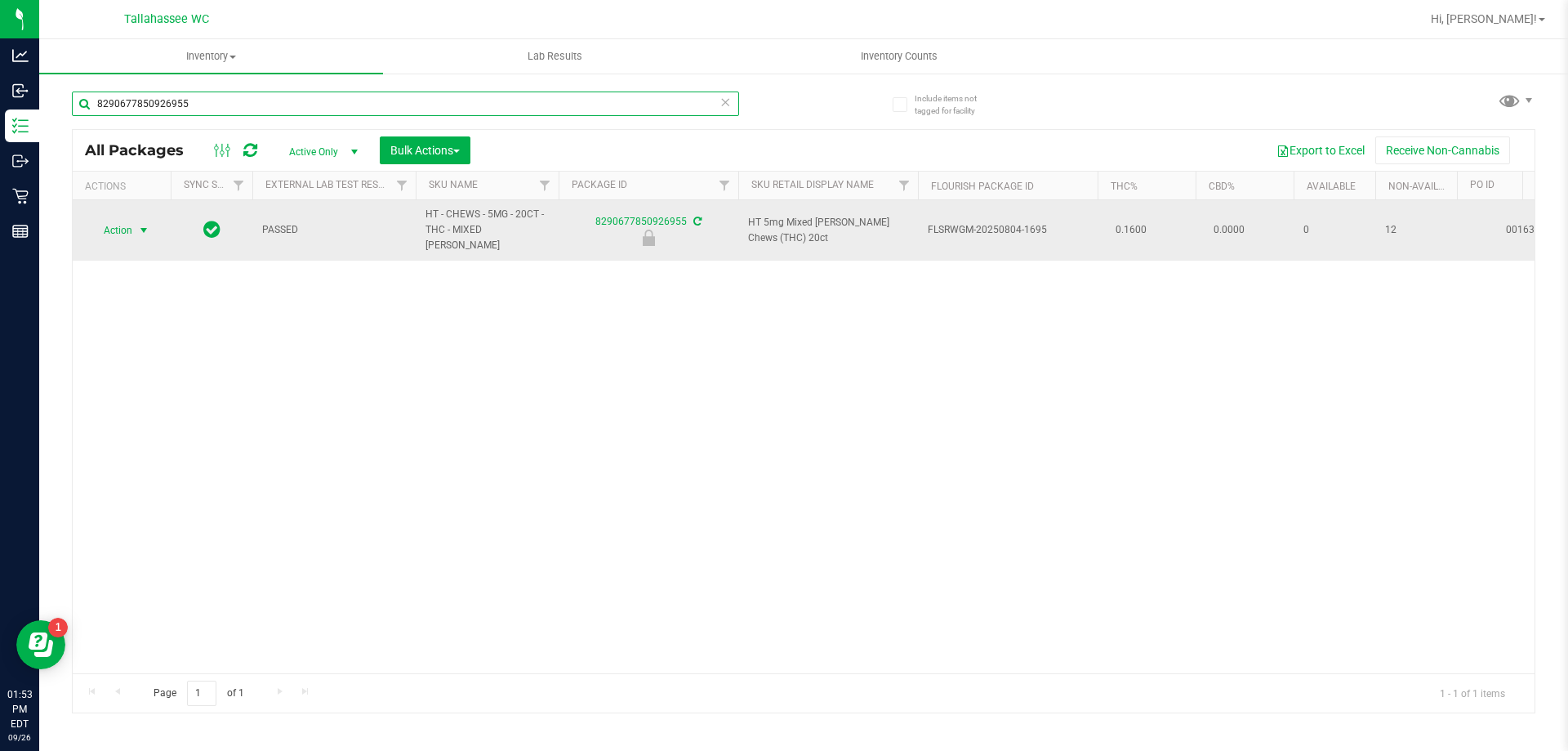
type input "8290677850926955"
click at [140, 227] on span "select" at bounding box center [144, 230] width 13 height 13
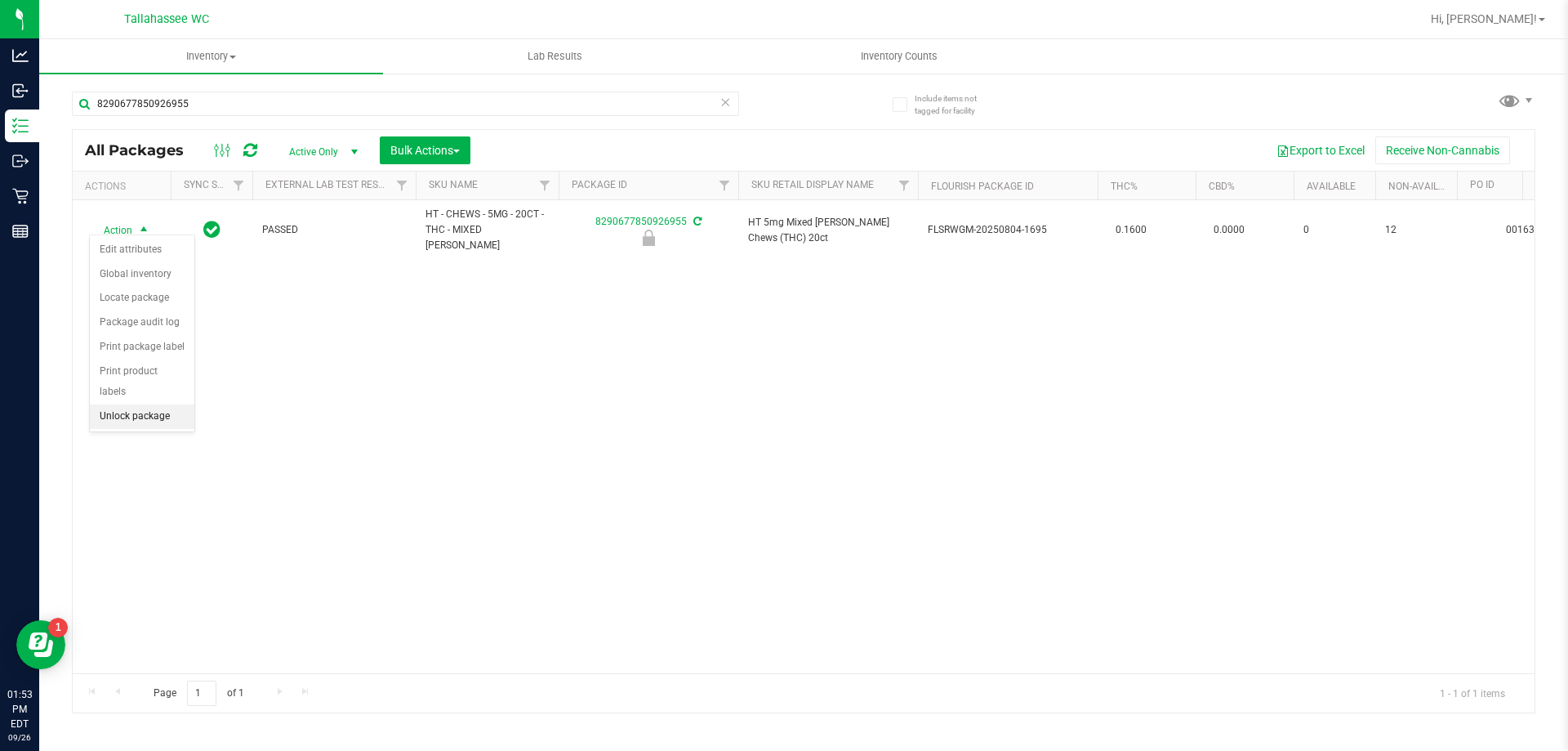
click at [176, 405] on li "Unlock package" at bounding box center [142, 417] width 105 height 25
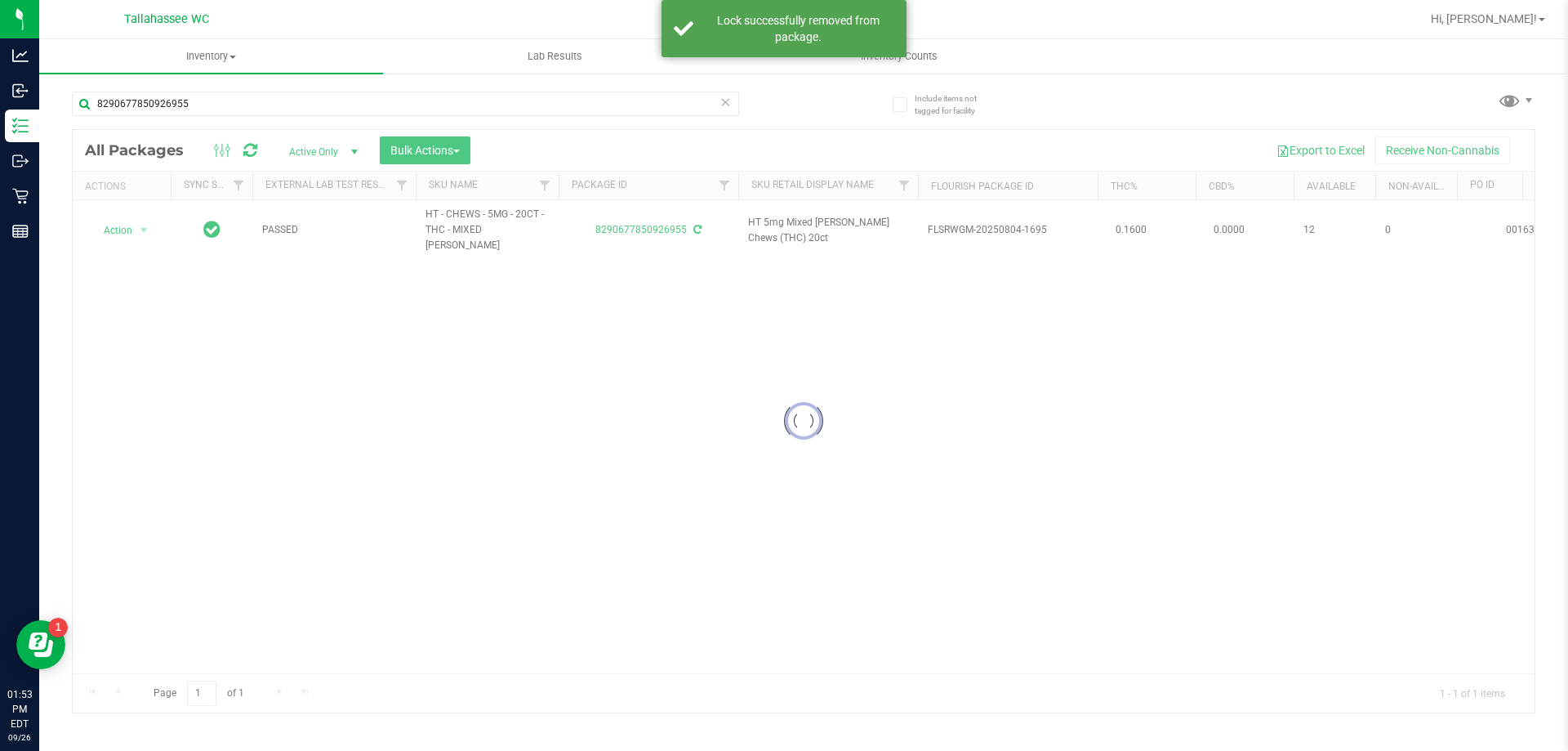
click at [121, 216] on div at bounding box center [803, 421] width 1462 height 583
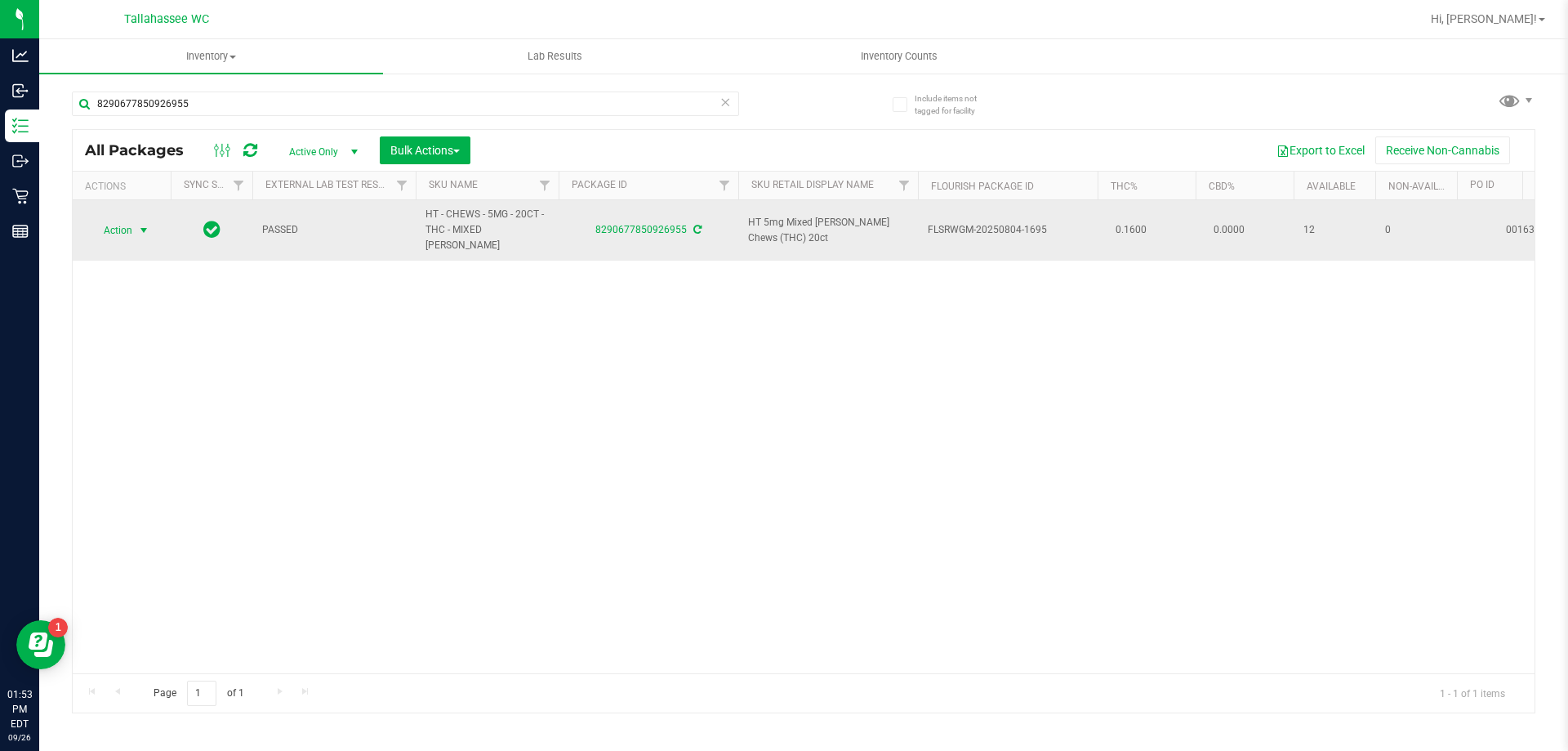
click at [141, 224] on span "select" at bounding box center [144, 230] width 13 height 13
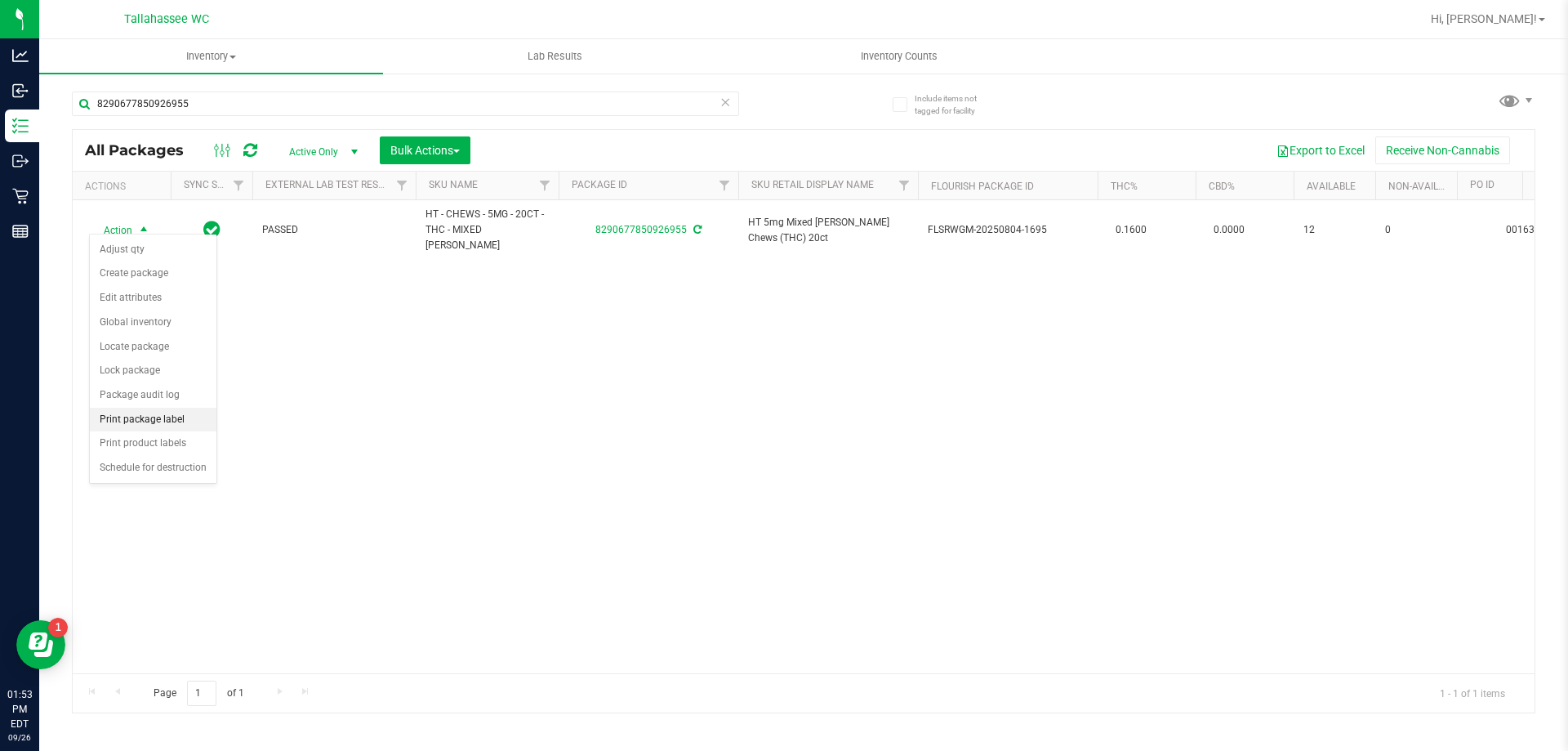
click at [172, 415] on li "Print package label" at bounding box center [153, 420] width 127 height 25
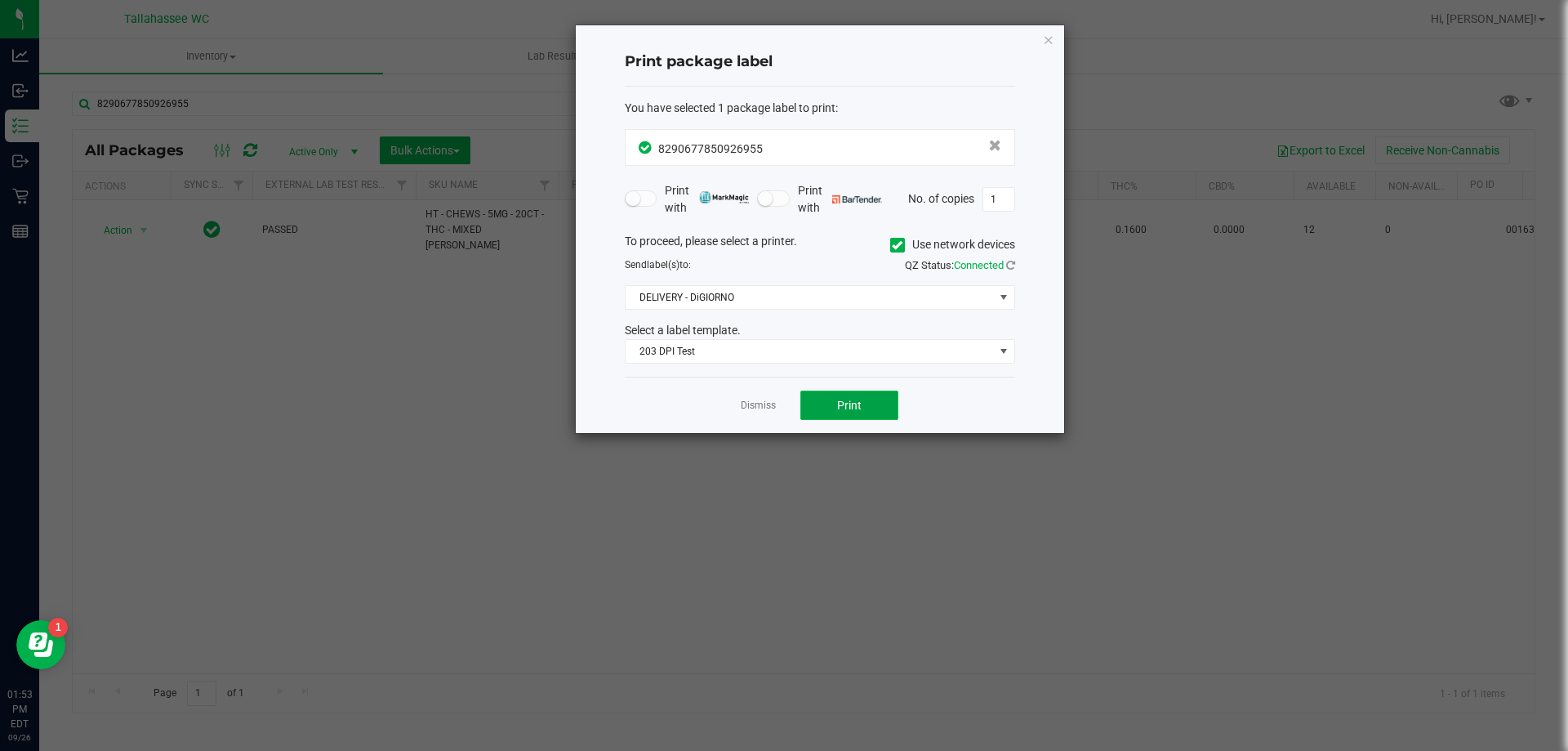
click at [855, 403] on span "Print" at bounding box center [850, 405] width 25 height 13
click at [742, 401] on link "Dismiss" at bounding box center [758, 405] width 35 height 14
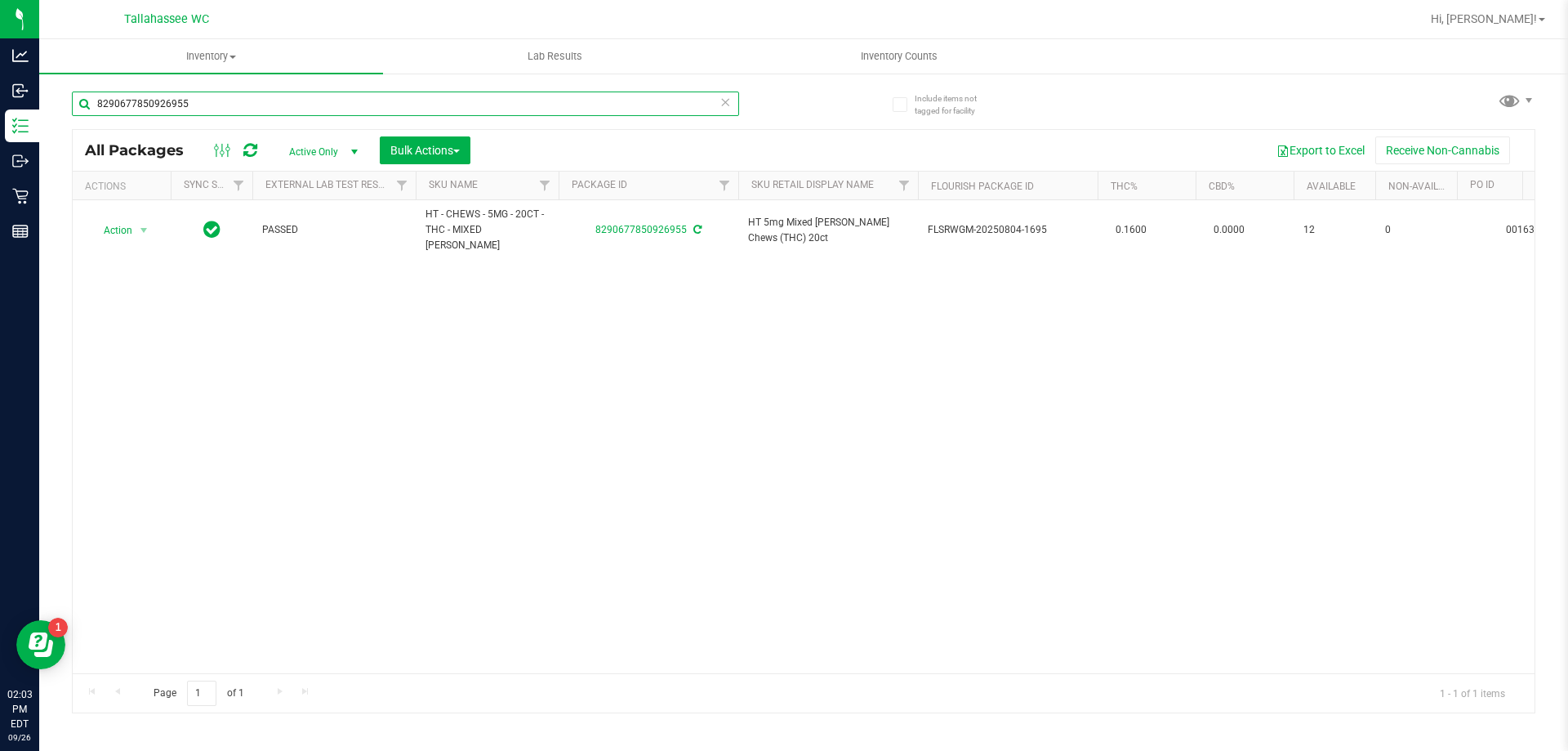
click at [293, 110] on input "8290677850926955" at bounding box center [405, 104] width 668 height 25
click at [293, 110] on input "8290677850926955" at bounding box center [405, 104] width 668 height 25
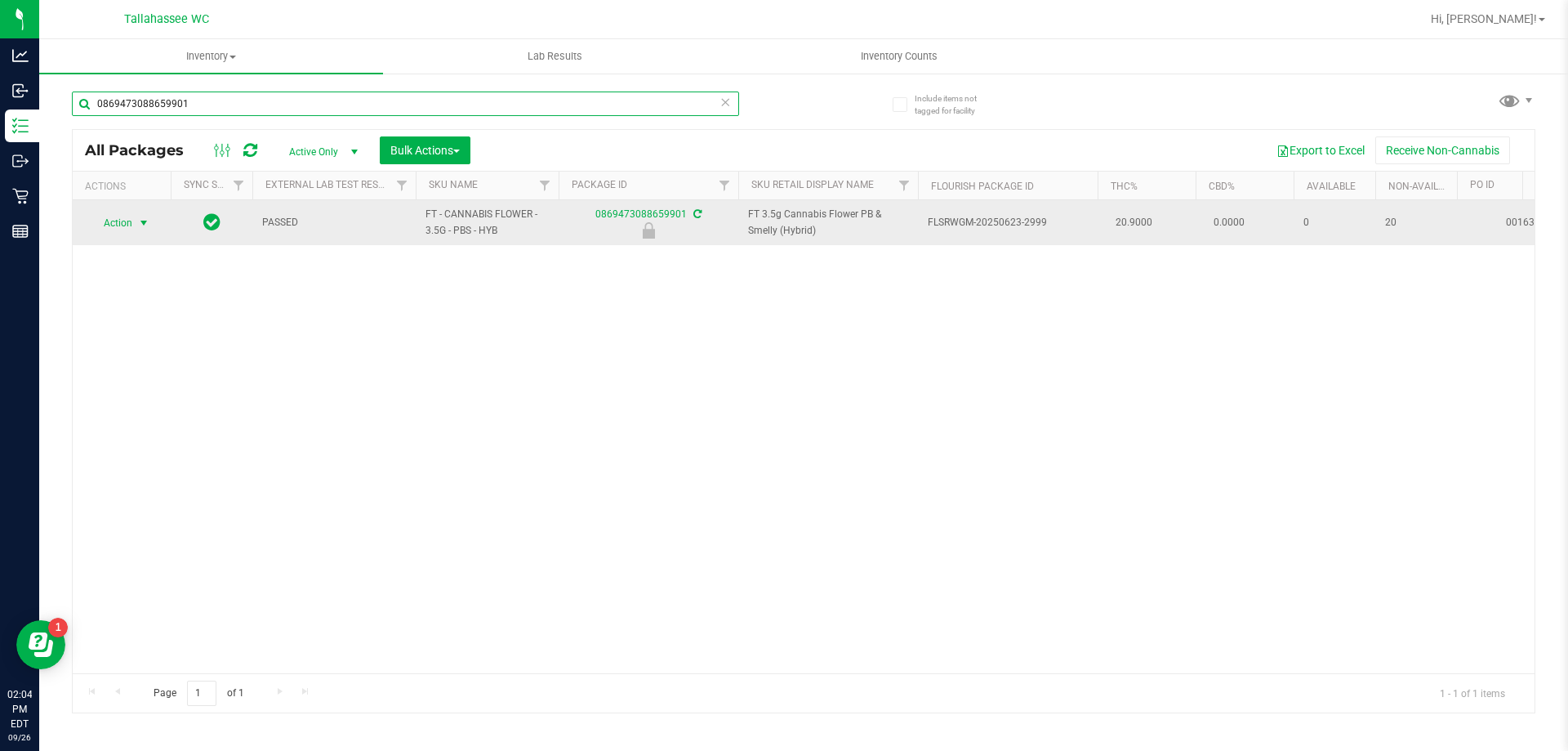
type input "0869473088659901"
click at [143, 231] on span "select" at bounding box center [144, 223] width 20 height 23
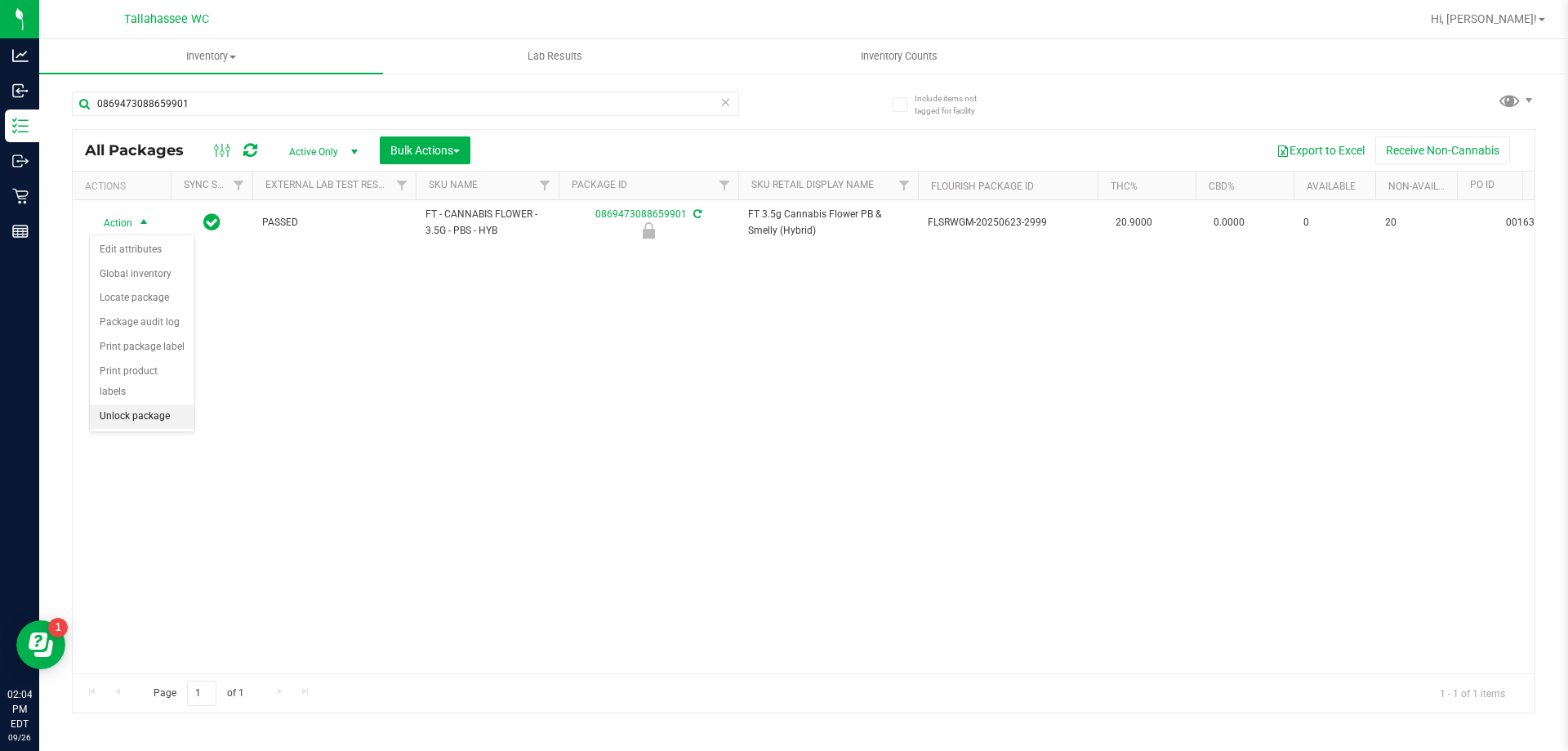
click at [159, 405] on li "Unlock package" at bounding box center [142, 417] width 105 height 25
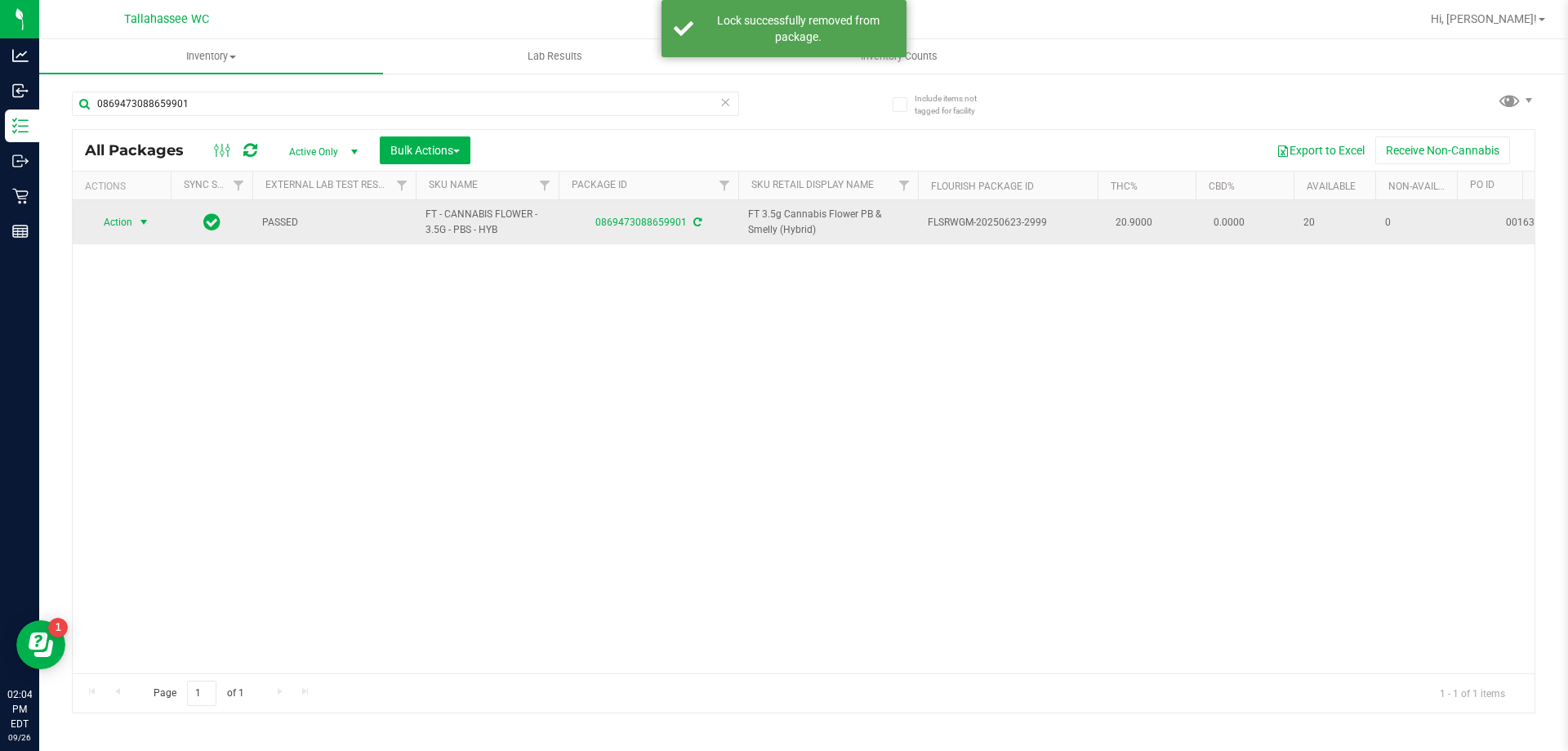
click at [141, 220] on span "select" at bounding box center [144, 222] width 13 height 13
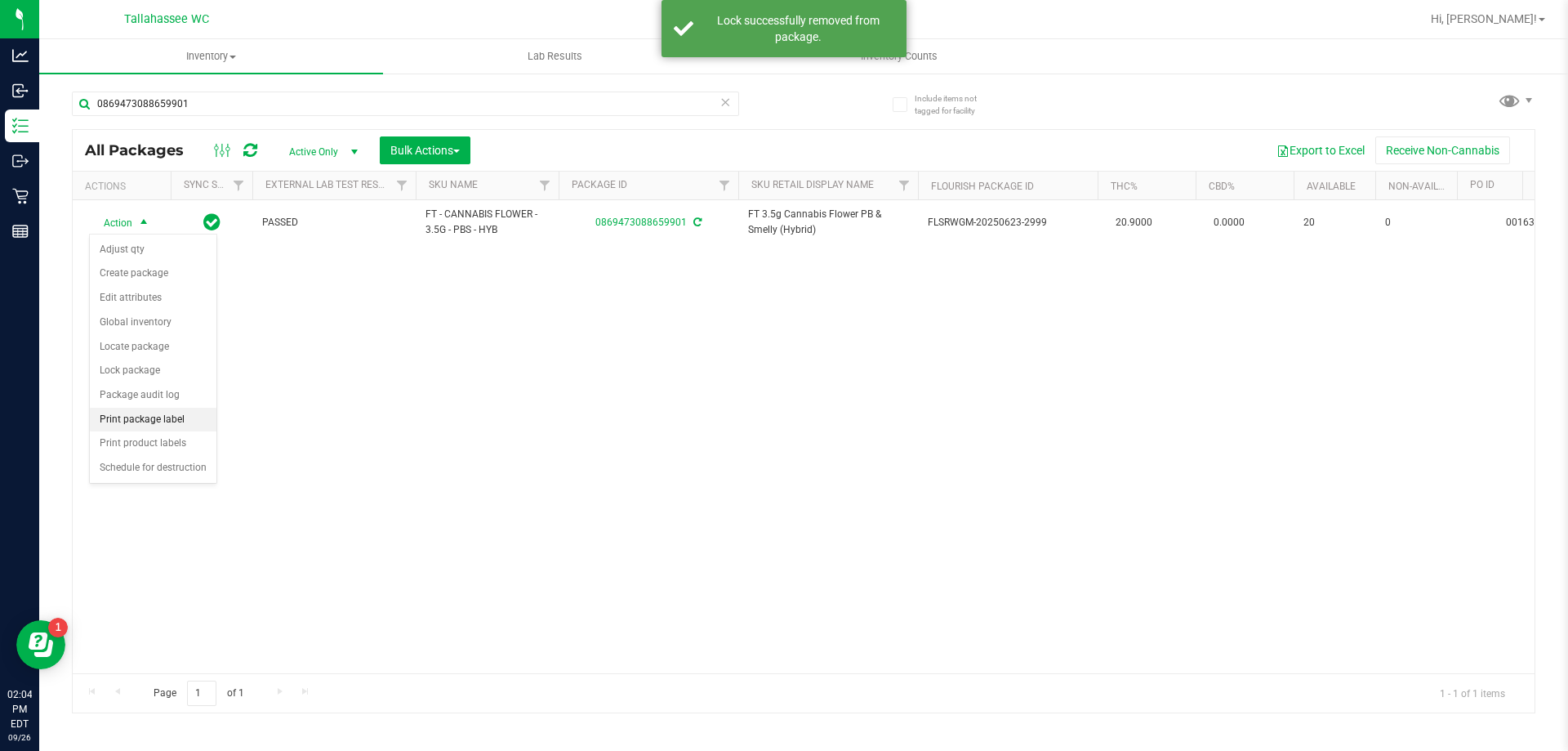
click at [145, 417] on li "Print package label" at bounding box center [153, 420] width 127 height 25
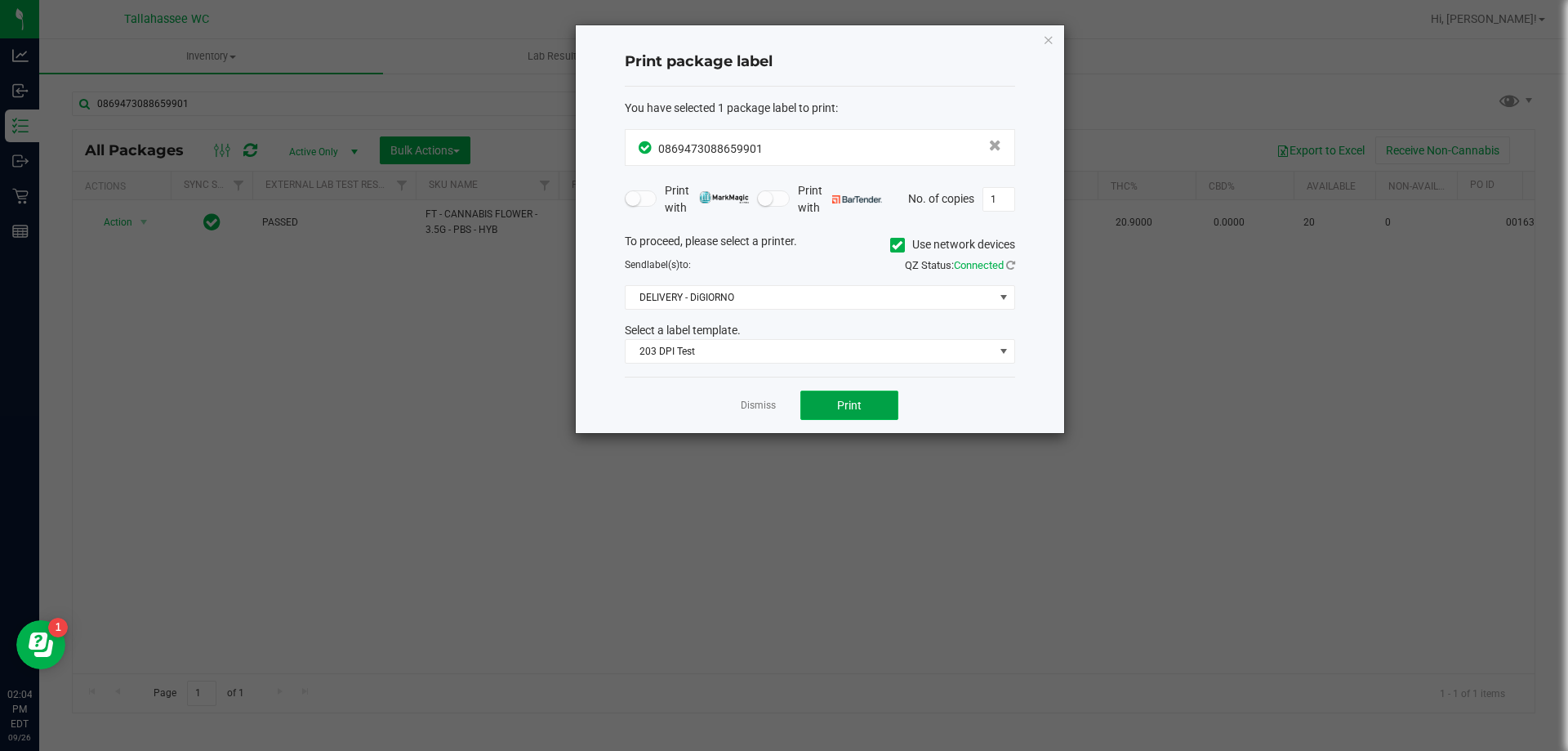
click at [854, 399] on span "Print" at bounding box center [850, 405] width 25 height 13
click at [746, 408] on link "Dismiss" at bounding box center [758, 405] width 35 height 14
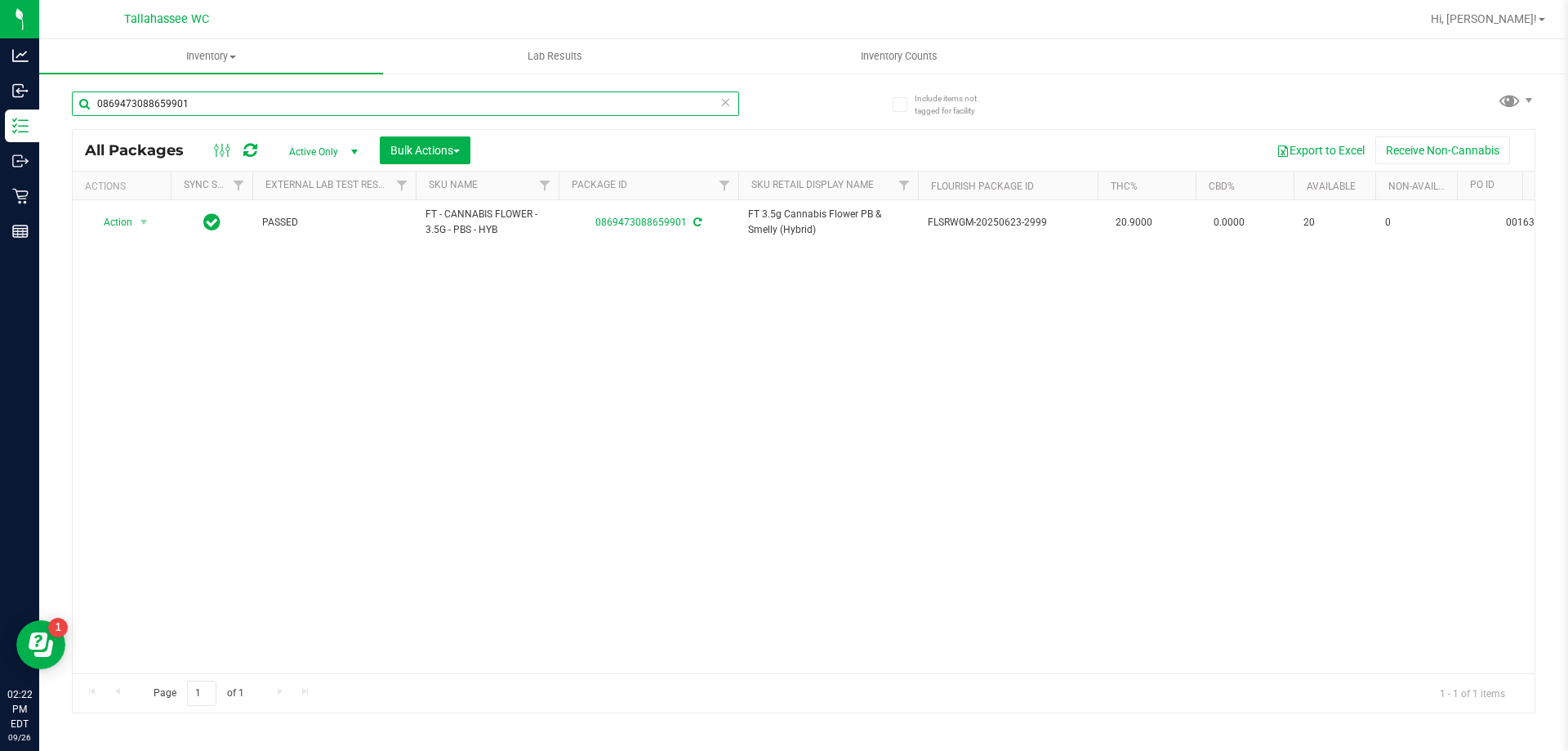
click at [344, 102] on input "0869473088659901" at bounding box center [405, 104] width 668 height 25
click at [344, 101] on input "0869473088659901" at bounding box center [405, 104] width 668 height 25
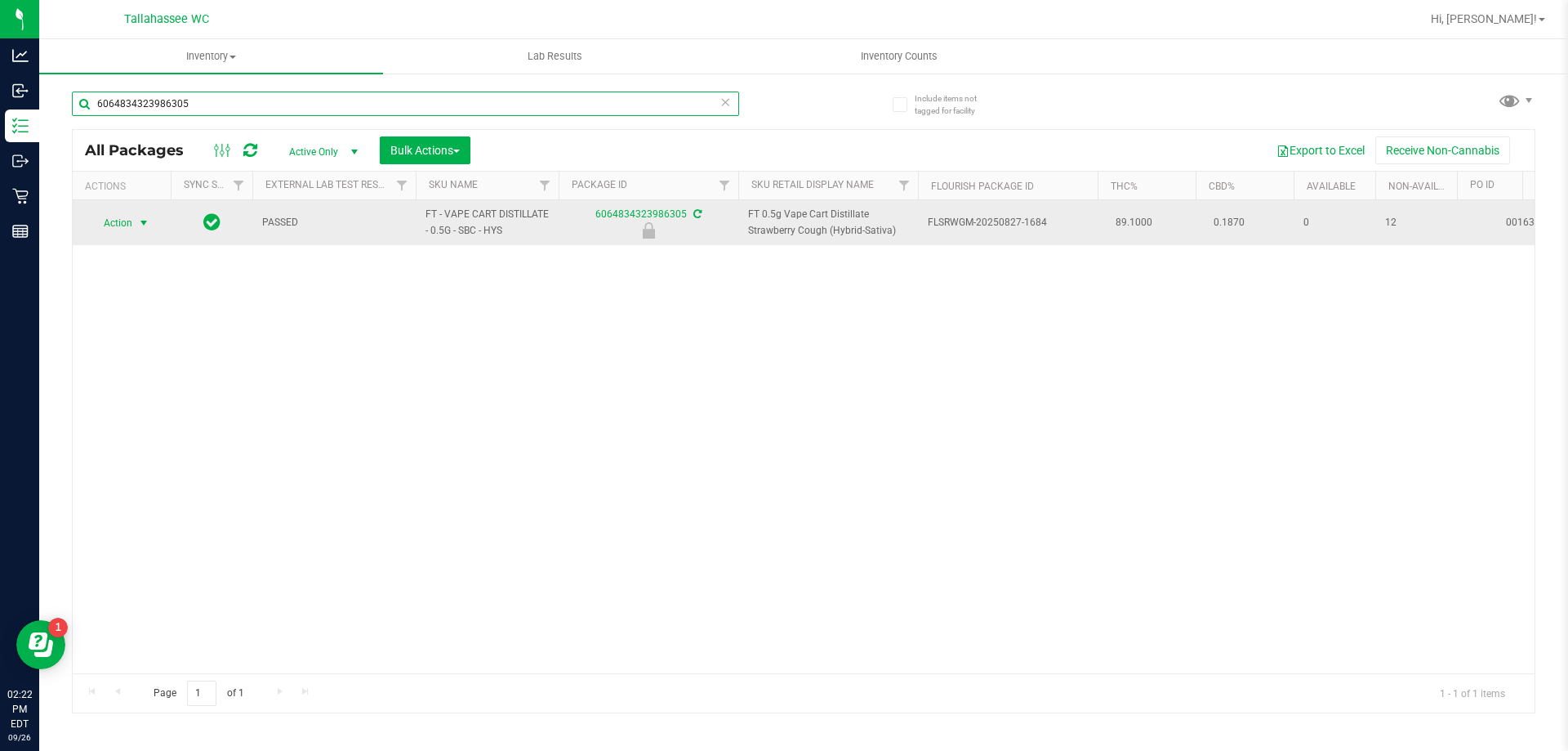
type input "6064834323986305"
click at [141, 223] on span "select" at bounding box center [144, 223] width 13 height 13
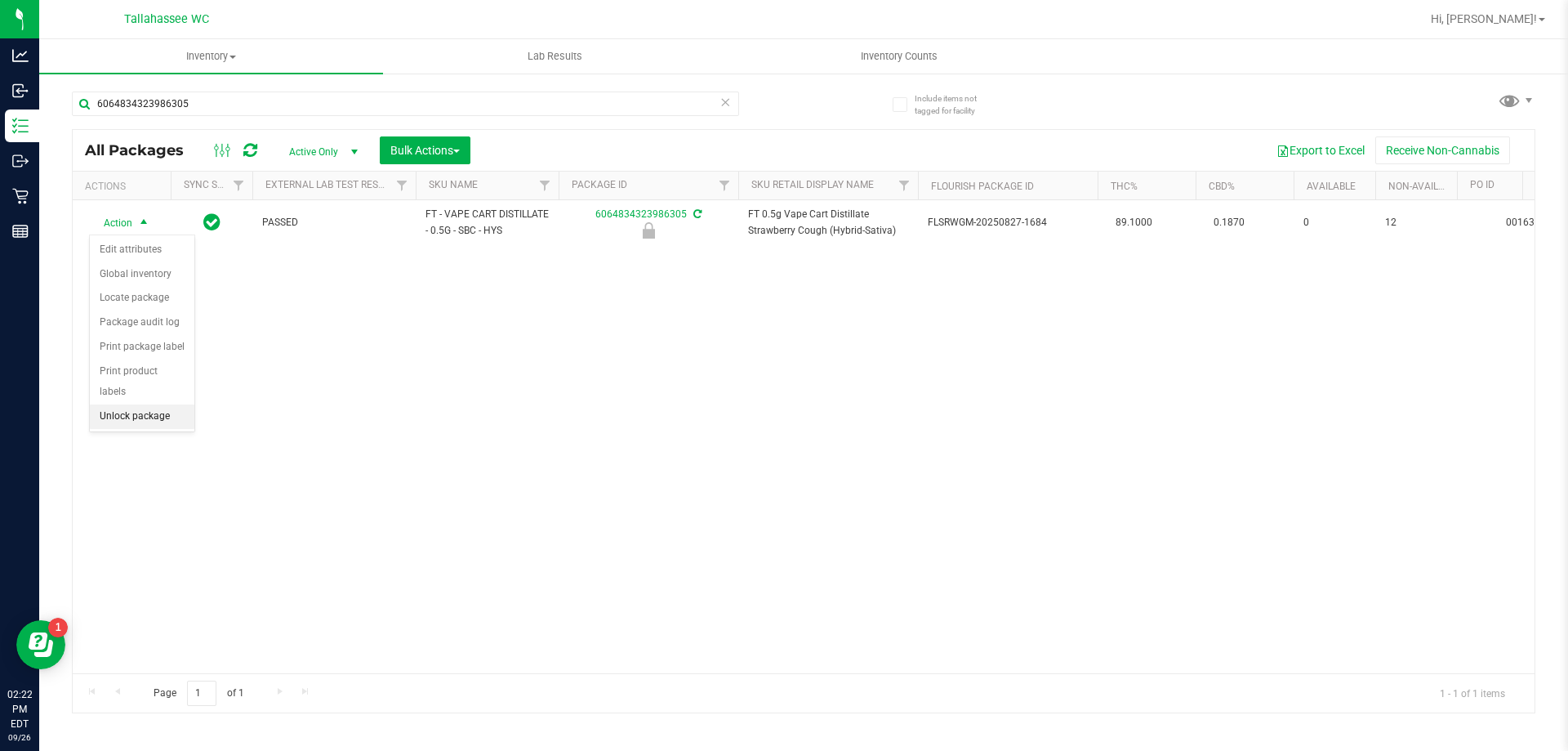
click at [166, 405] on li "Unlock package" at bounding box center [142, 417] width 105 height 25
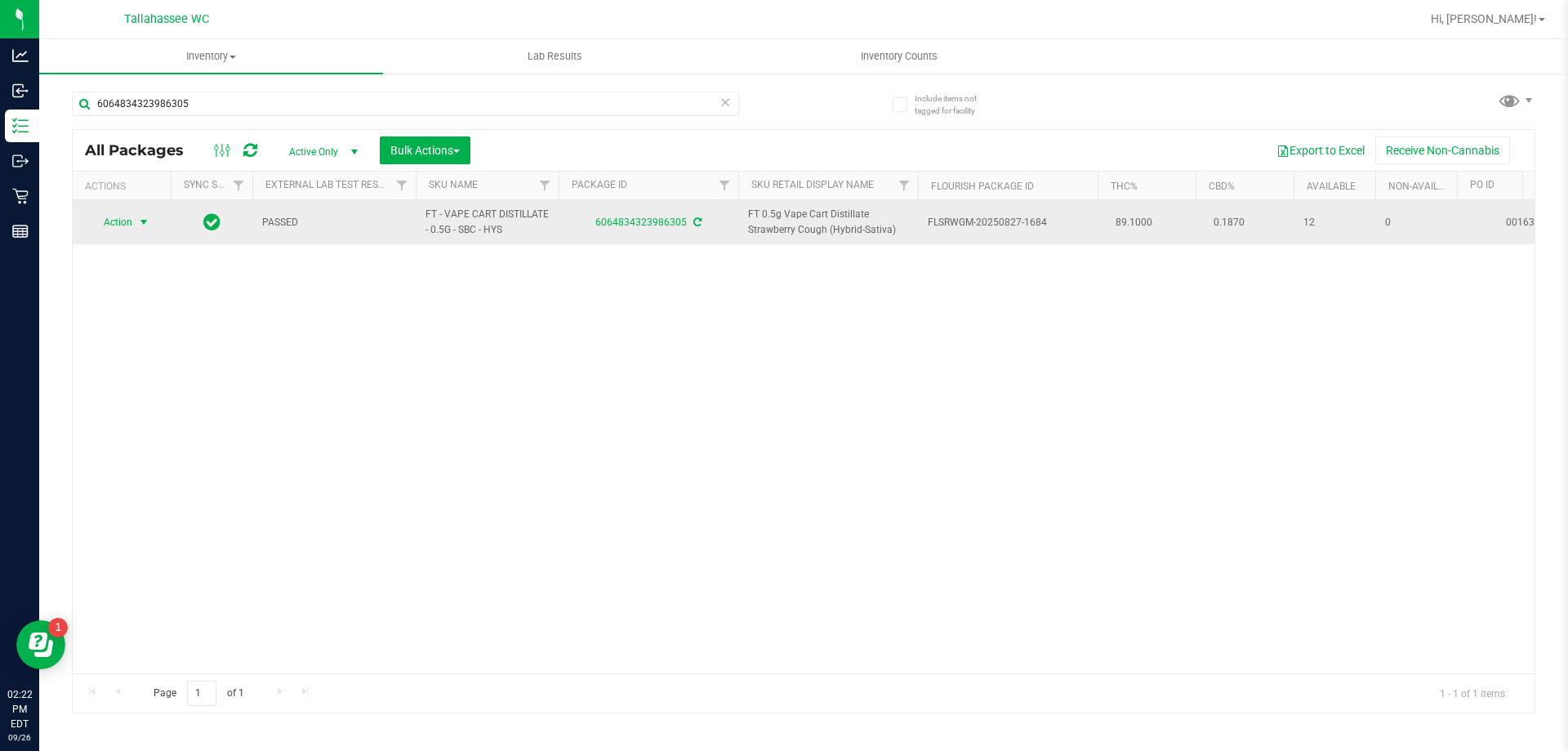
click at [136, 220] on span "select" at bounding box center [144, 222] width 20 height 23
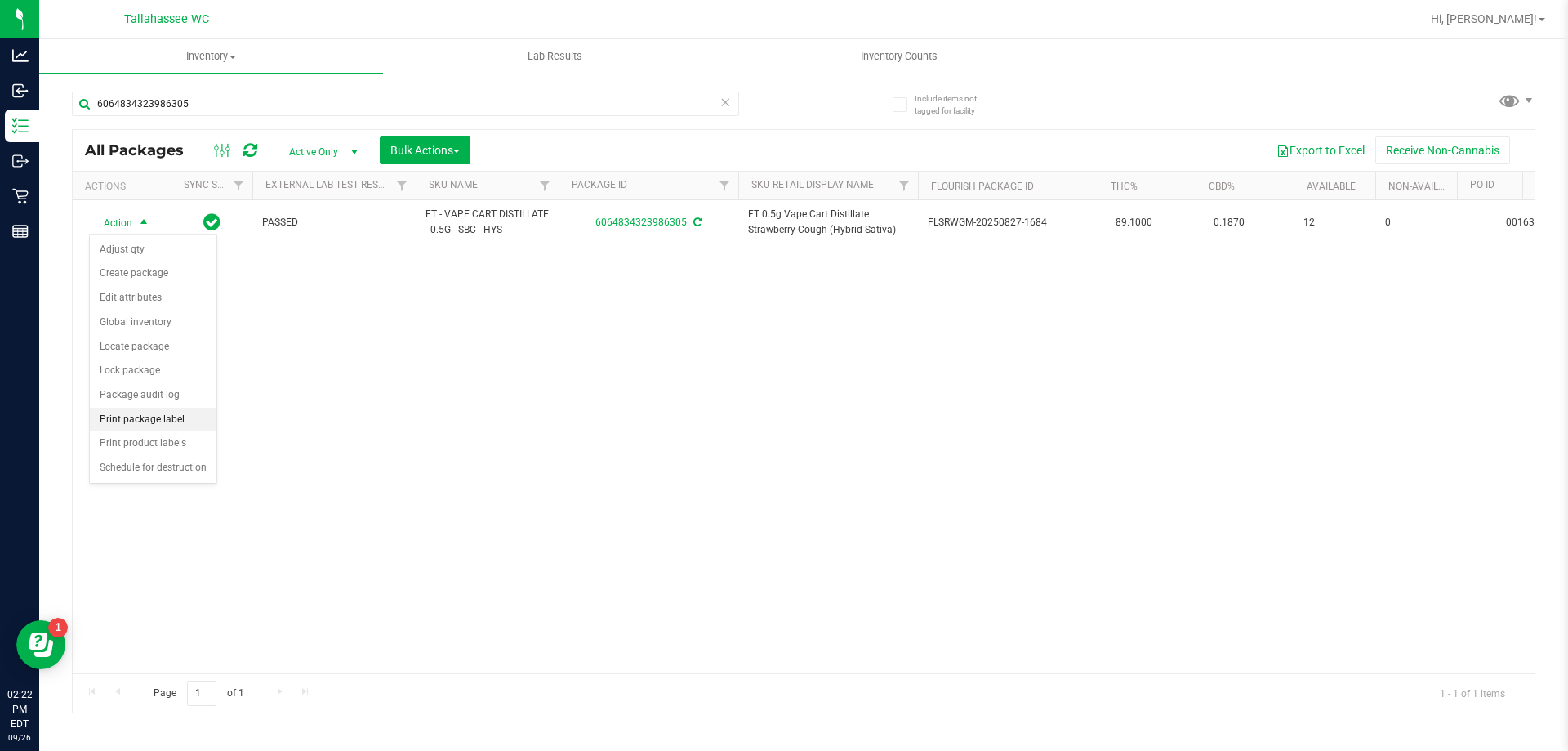
click at [150, 427] on li "Print package label" at bounding box center [153, 420] width 127 height 25
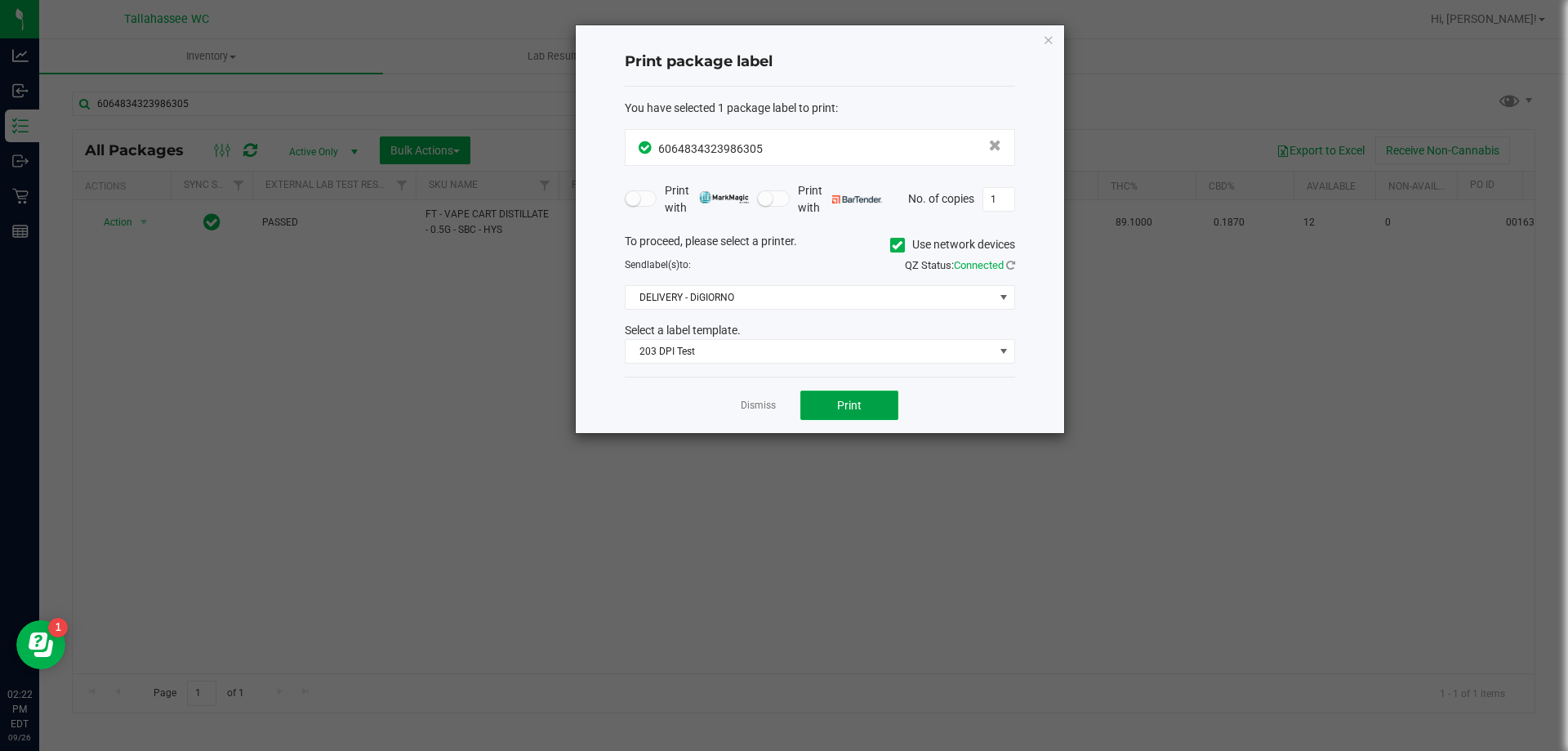
click at [822, 421] on div "Dismiss Print" at bounding box center [820, 405] width 391 height 56
click at [833, 395] on button "Print" at bounding box center [850, 405] width 98 height 29
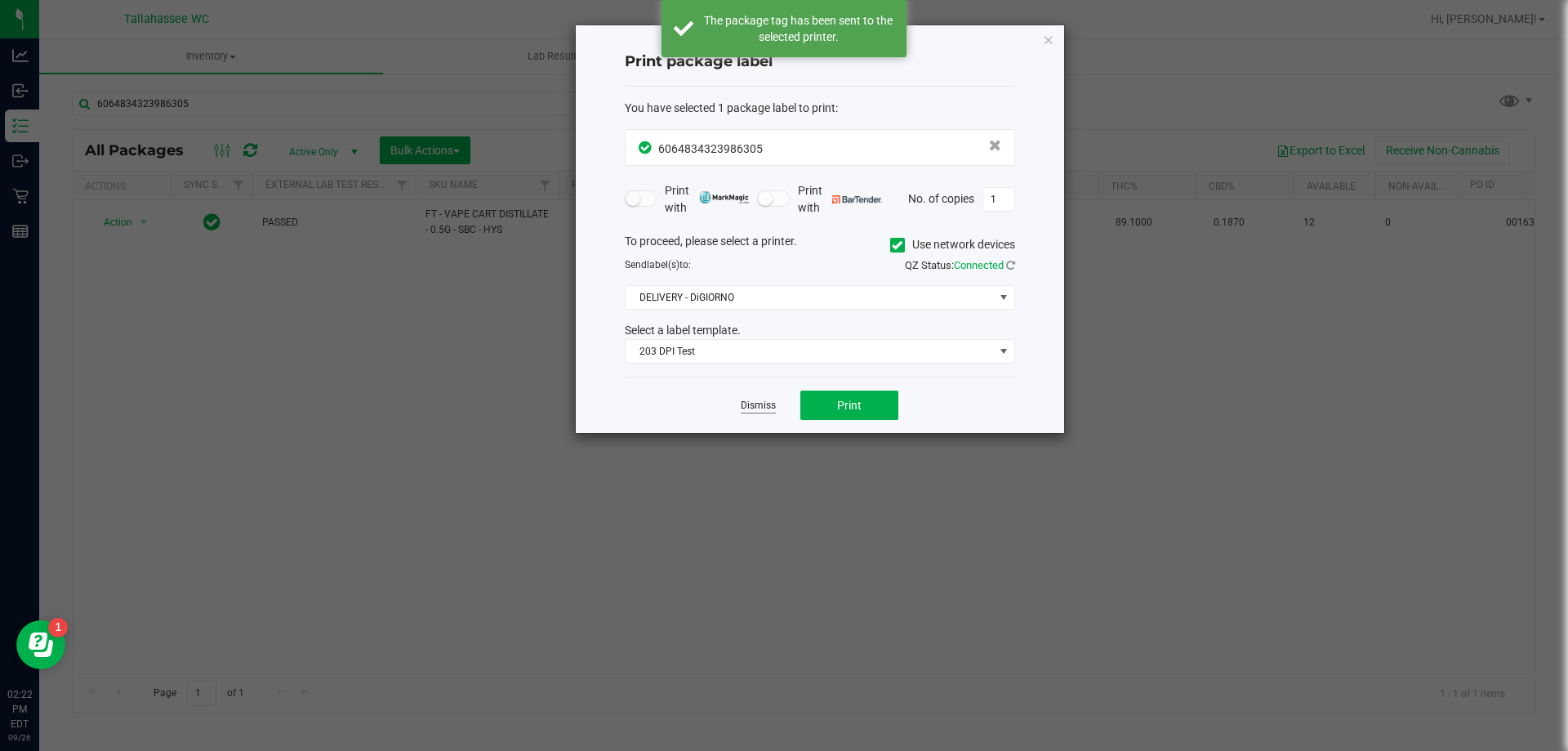
click at [759, 401] on link "Dismiss" at bounding box center [758, 405] width 35 height 14
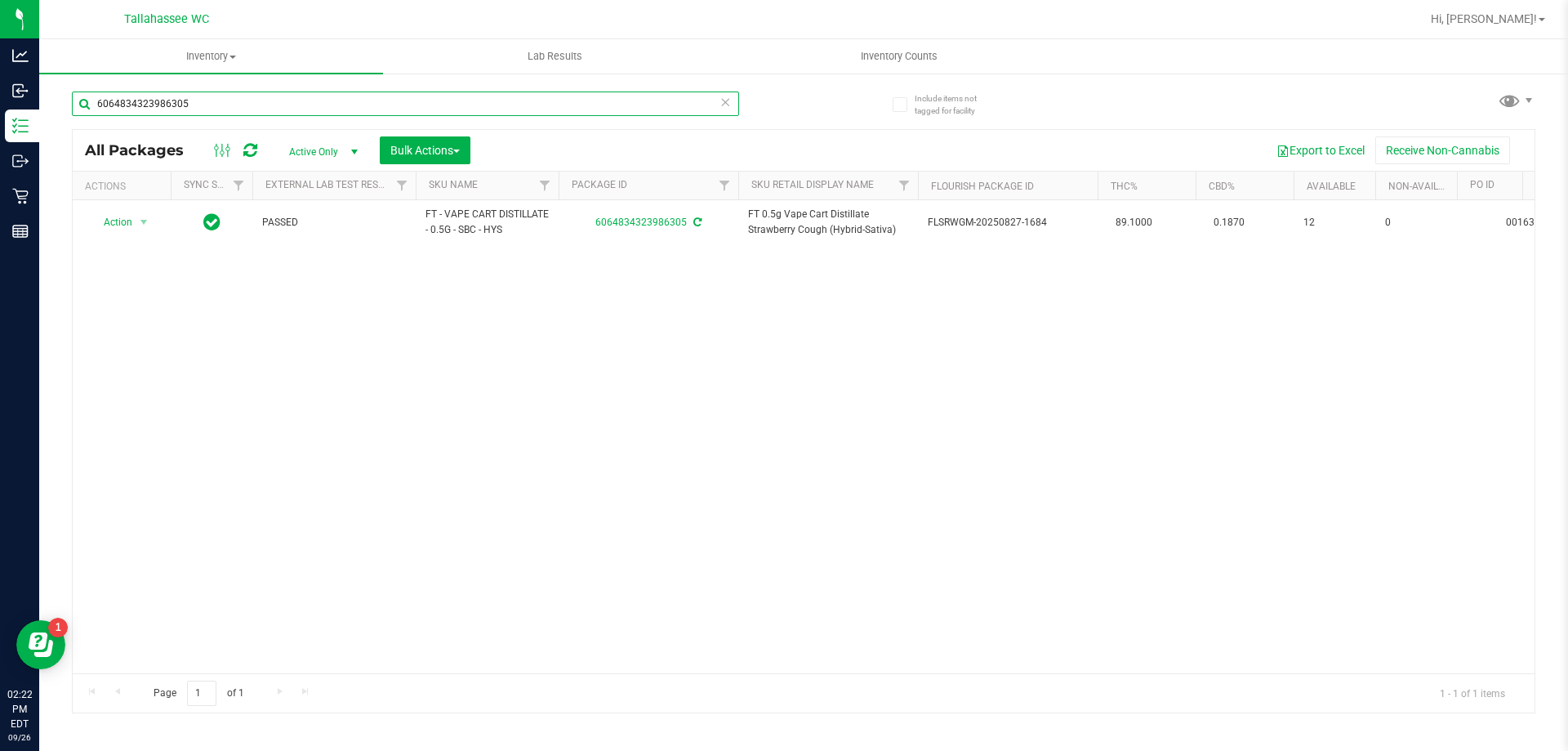
click at [329, 111] on input "6064834323986305" at bounding box center [405, 104] width 668 height 25
click at [328, 111] on input "6064834323986305" at bounding box center [405, 104] width 668 height 25
type input "8843502973810852"
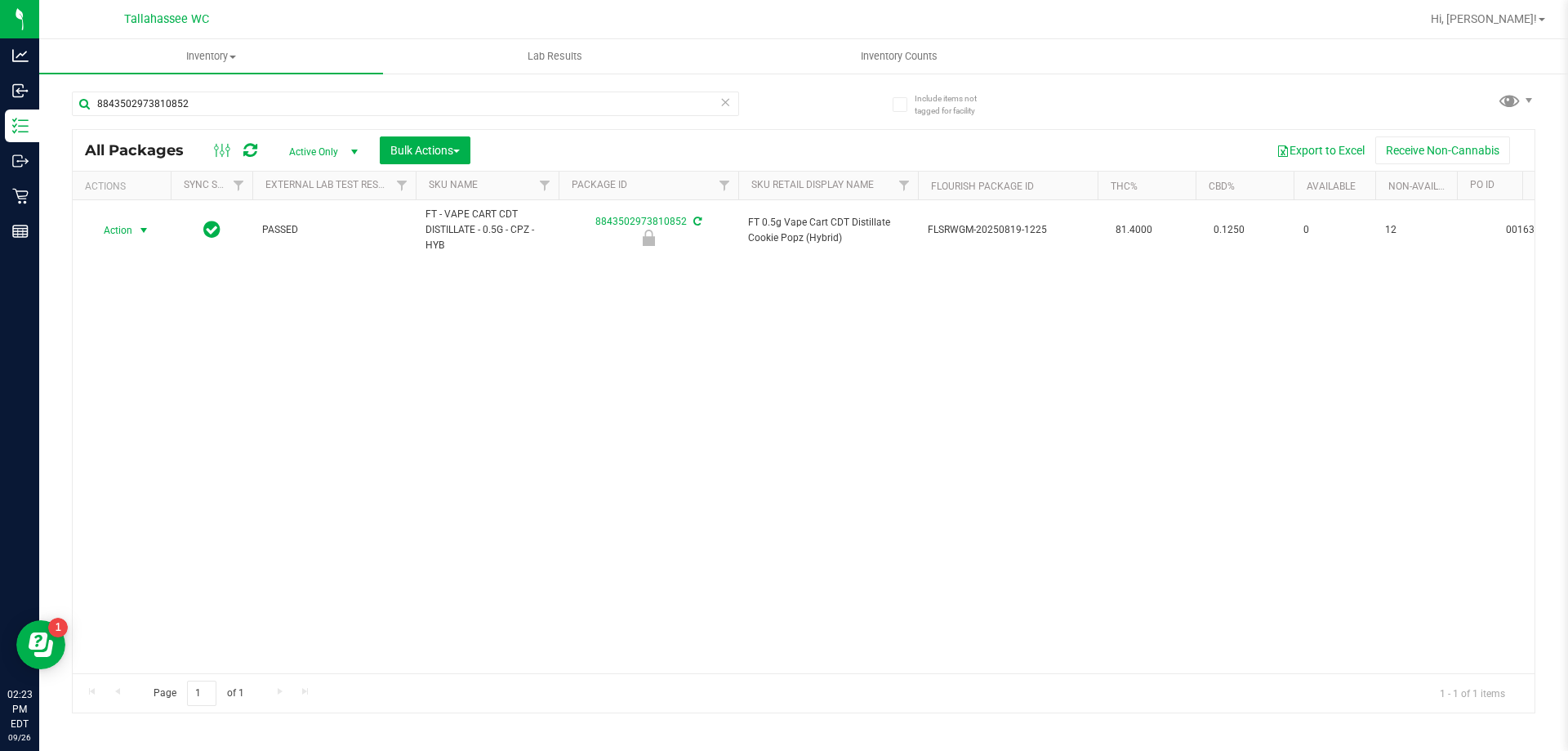
drag, startPoint x: 141, startPoint y: 230, endPoint x: 148, endPoint y: 283, distance: 53.5
click at [141, 230] on span "select" at bounding box center [144, 230] width 13 height 13
click at [154, 412] on li "Unlock package" at bounding box center [142, 424] width 105 height 25
click at [145, 233] on span "select" at bounding box center [144, 230] width 13 height 13
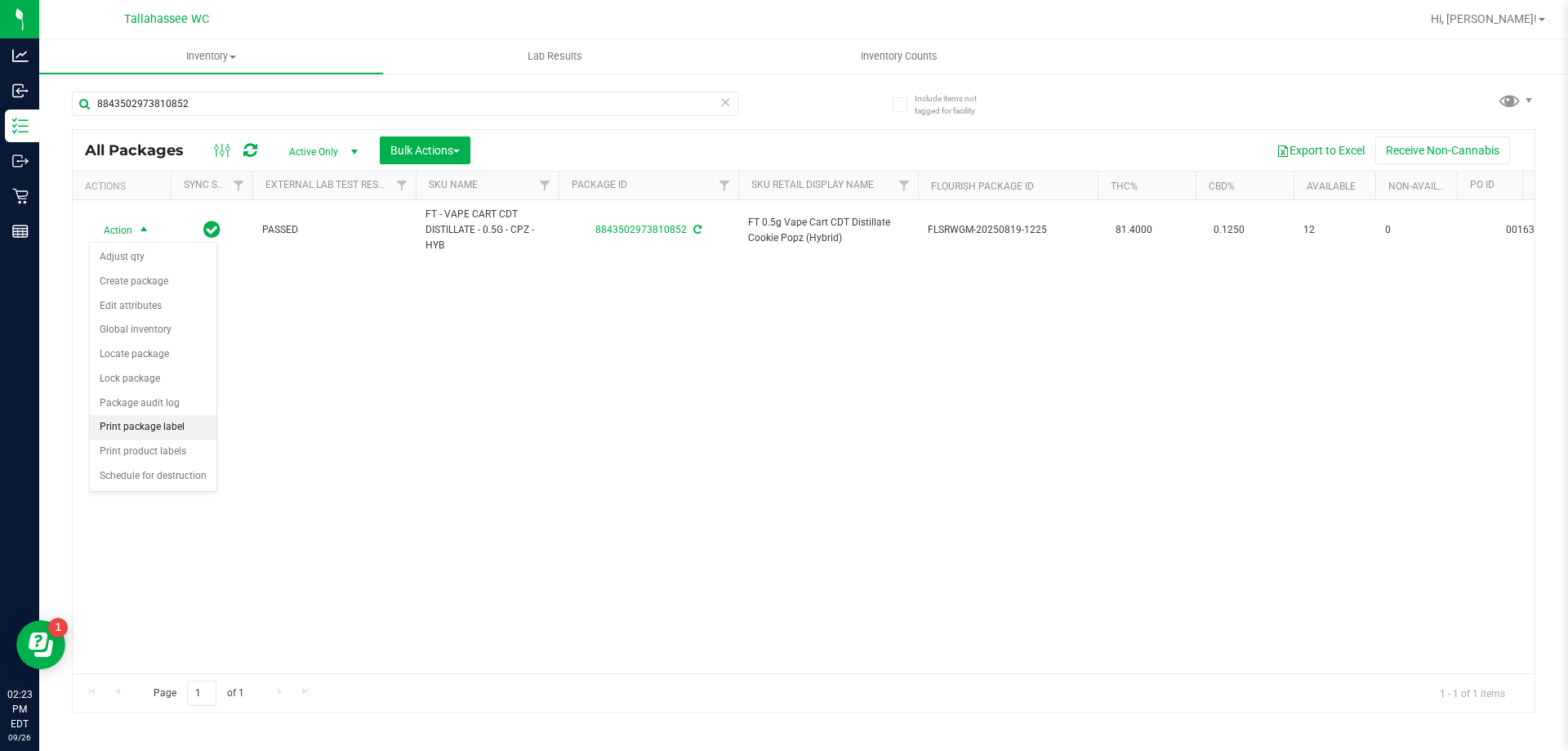
drag, startPoint x: 163, startPoint y: 430, endPoint x: 193, endPoint y: 430, distance: 30.0
click at [163, 429] on li "Print package label" at bounding box center [153, 427] width 127 height 25
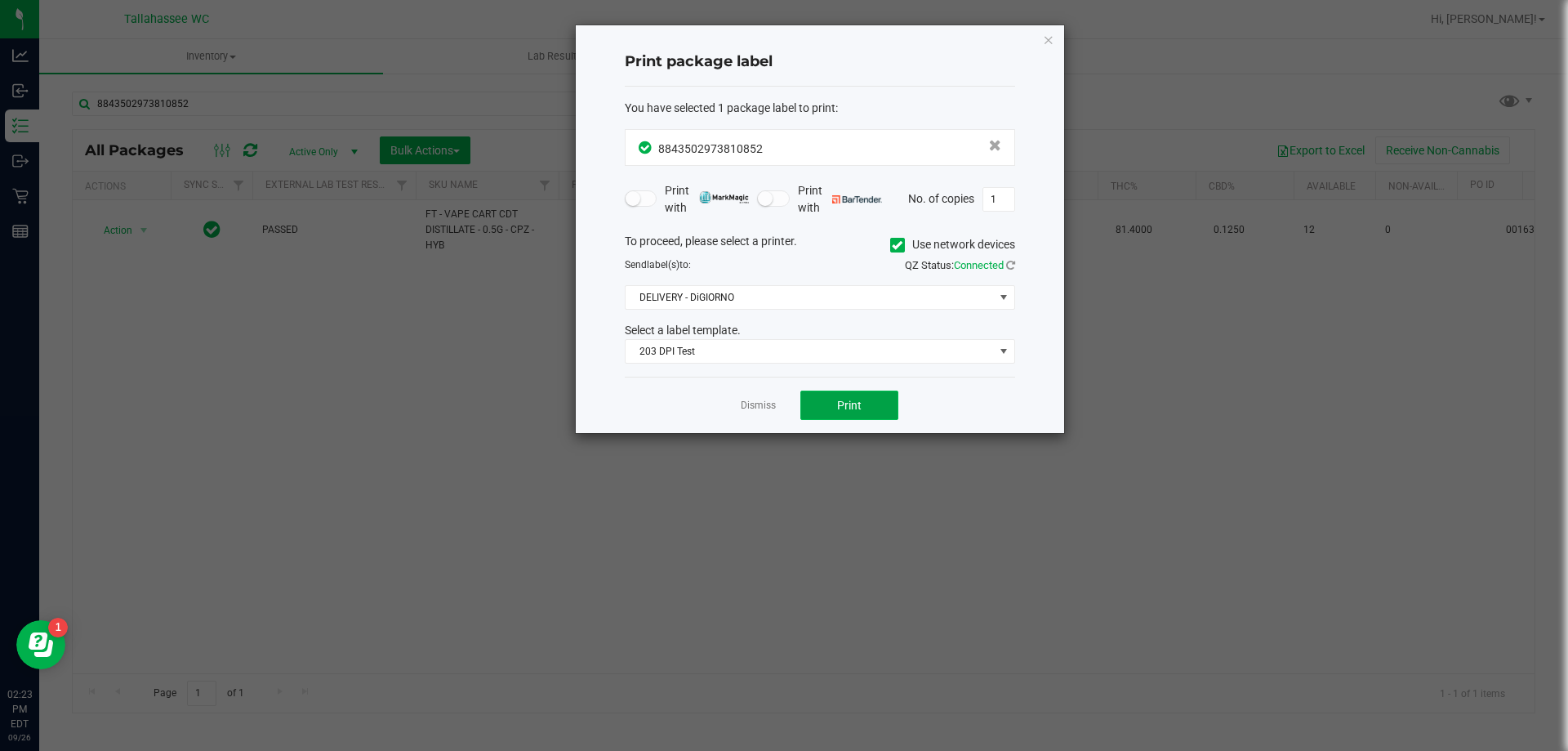
click at [873, 409] on button "Print" at bounding box center [850, 405] width 98 height 29
click at [766, 404] on link "Dismiss" at bounding box center [758, 405] width 35 height 14
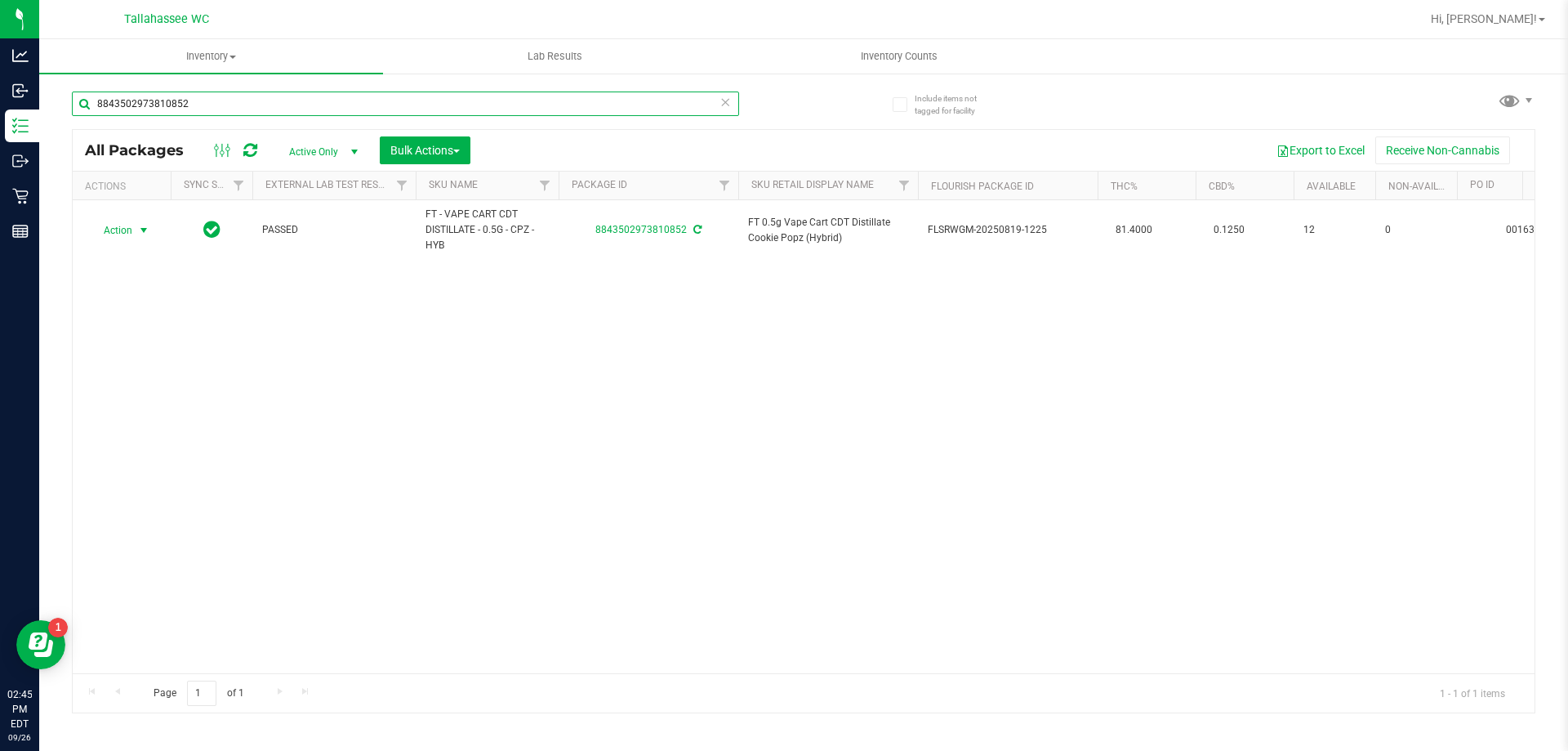
click at [215, 107] on input "8843502973810852" at bounding box center [405, 104] width 668 height 25
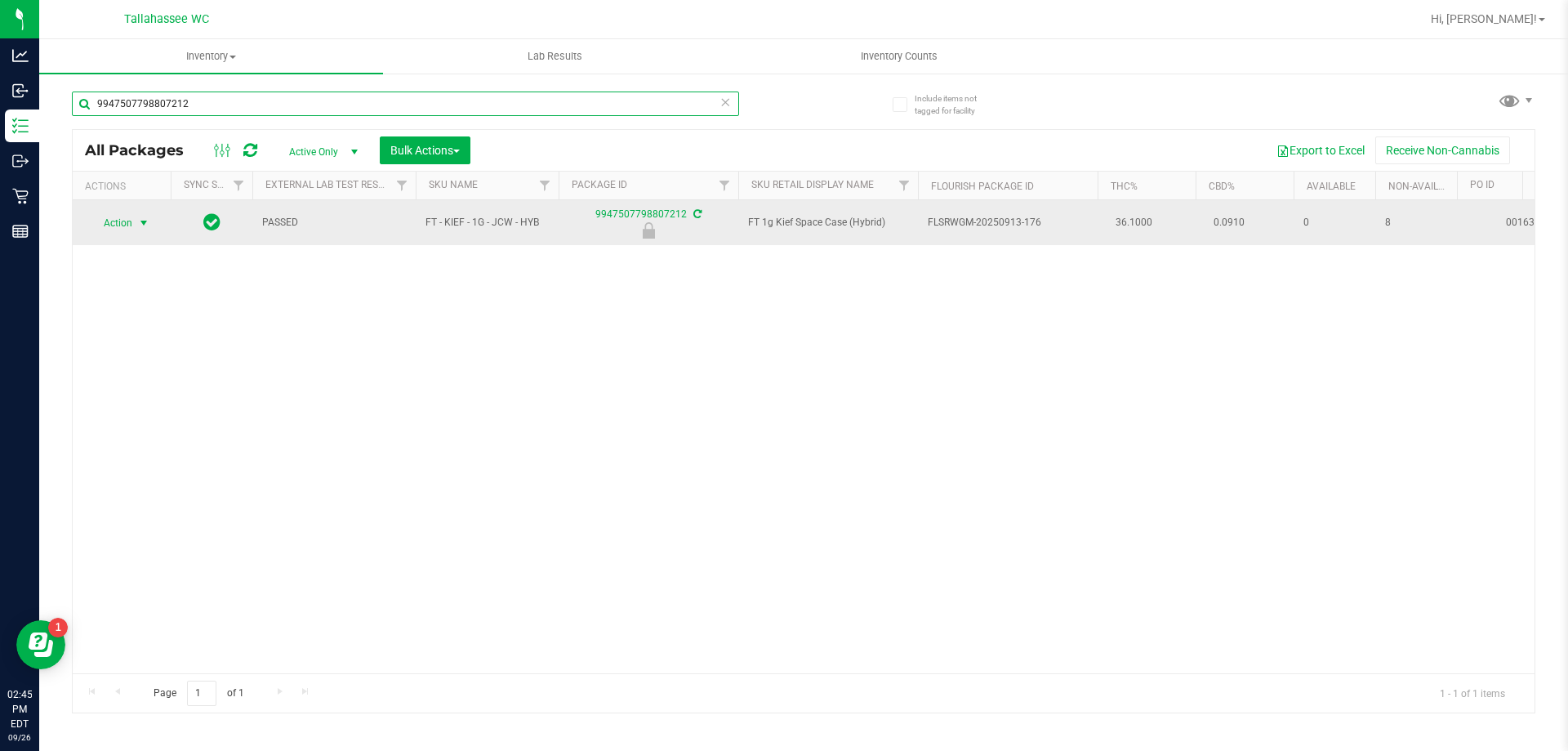
type input "9947507798807212"
click at [143, 226] on span "select" at bounding box center [144, 223] width 13 height 13
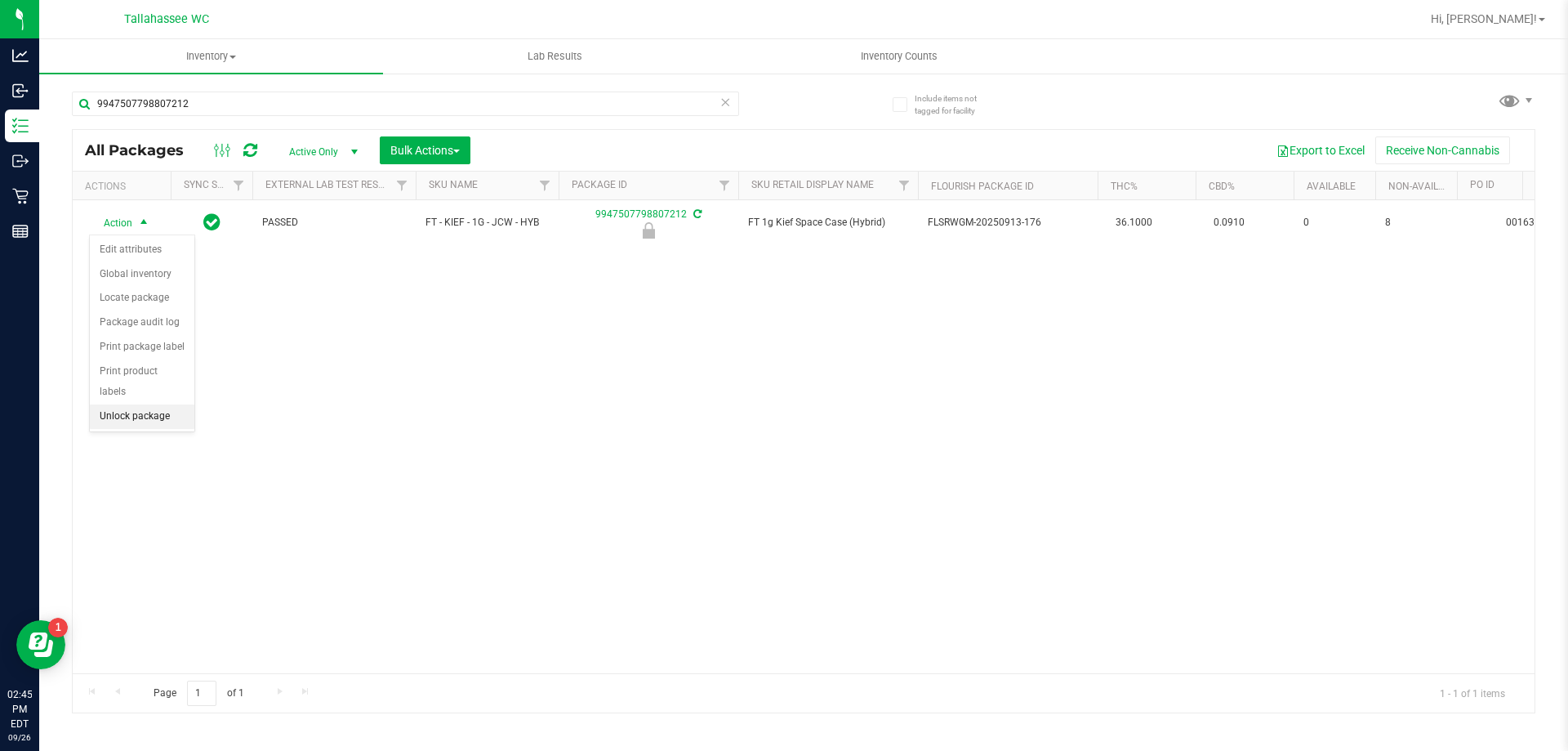
click at [178, 405] on li "Unlock package" at bounding box center [142, 417] width 105 height 25
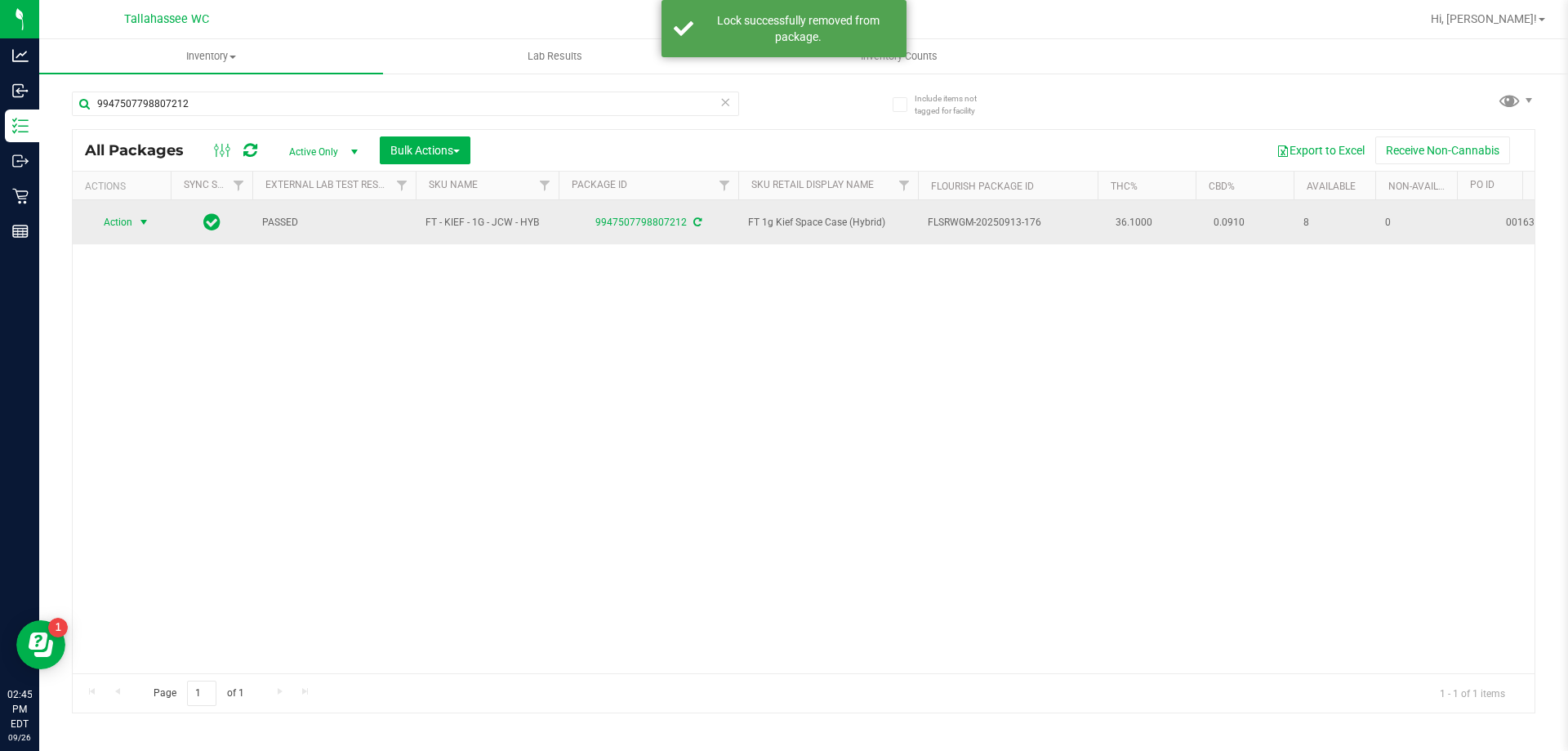
click at [144, 221] on span "select" at bounding box center [144, 222] width 13 height 13
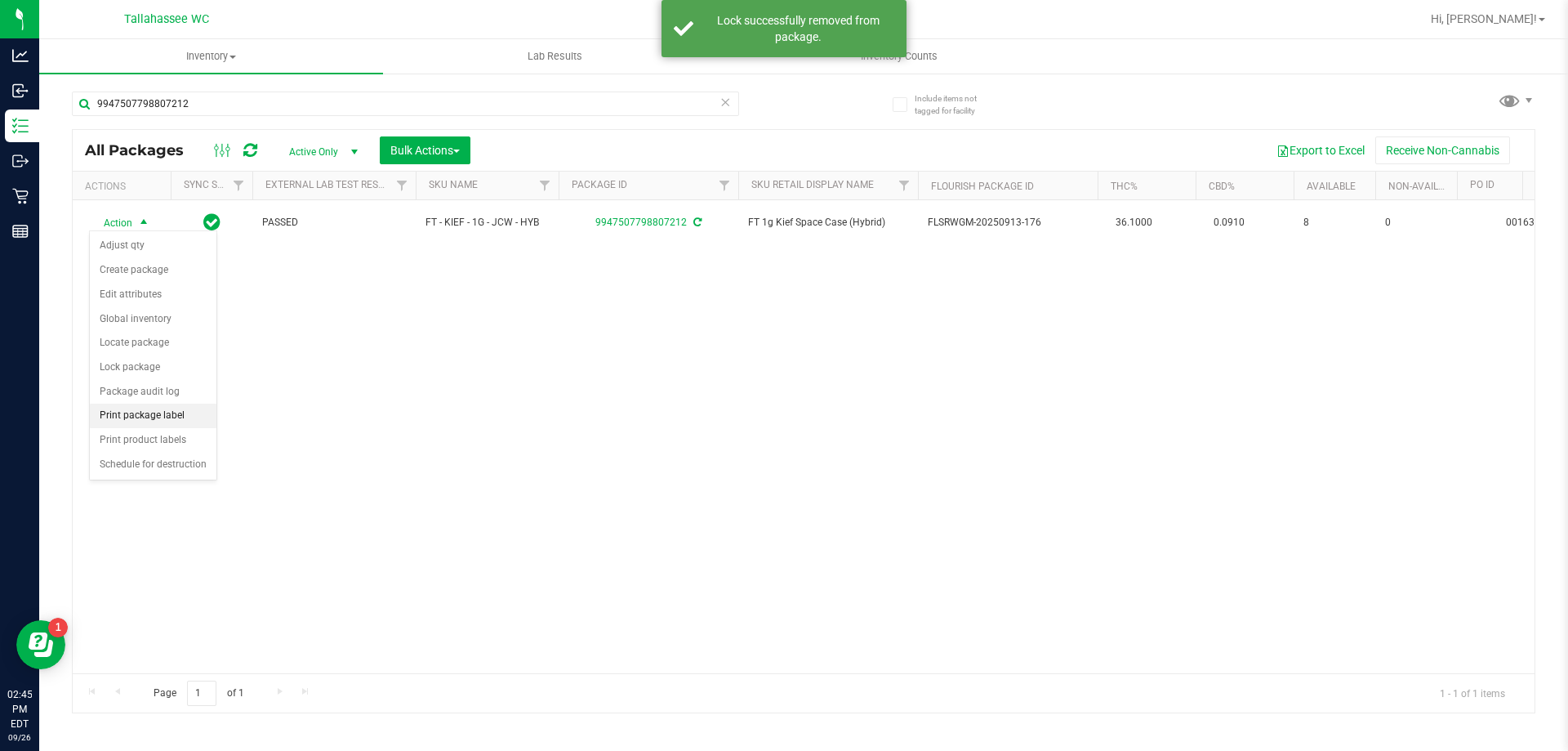
click at [194, 415] on li "Print package label" at bounding box center [153, 416] width 127 height 25
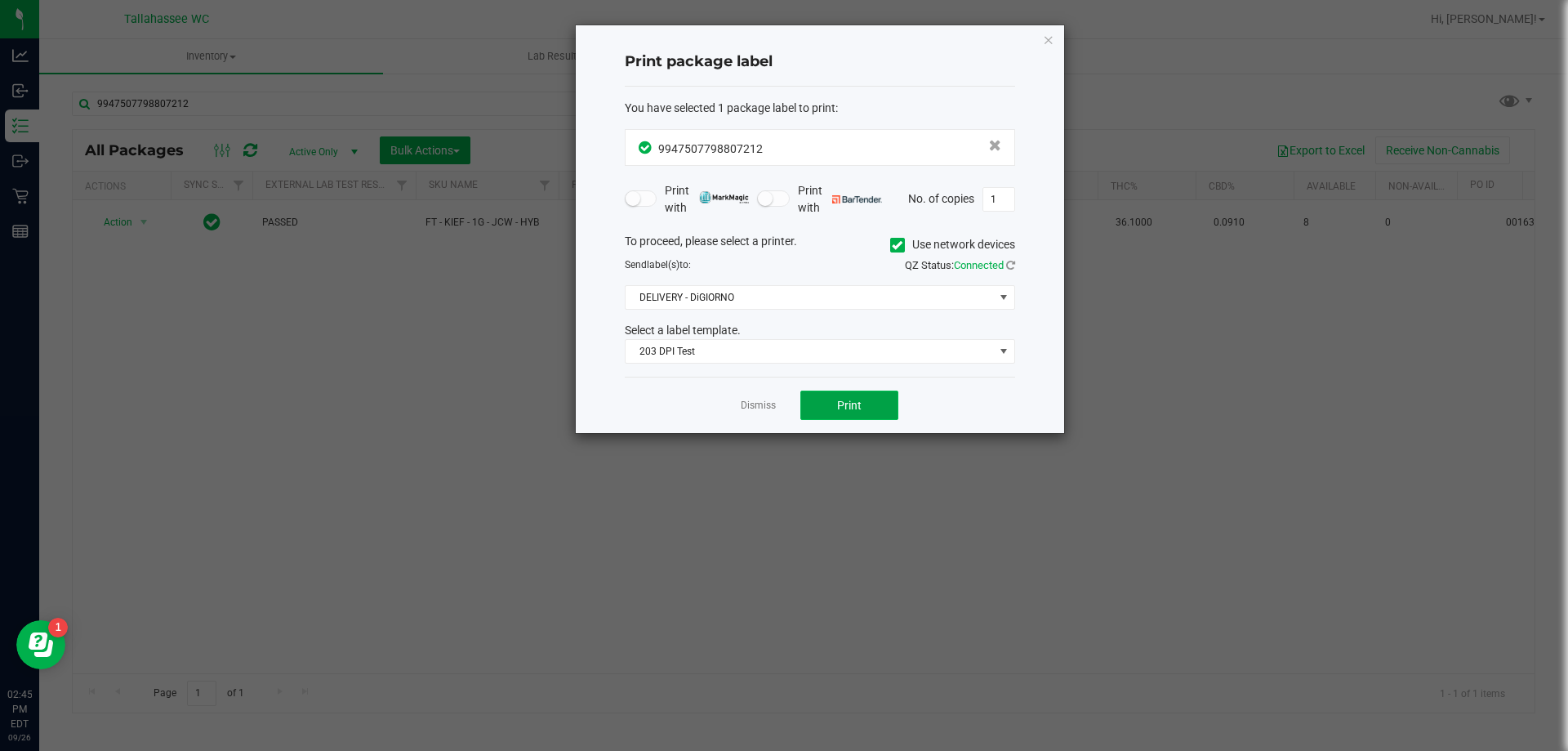
click at [831, 402] on button "Print" at bounding box center [850, 405] width 98 height 29
click at [768, 406] on link "Dismiss" at bounding box center [758, 405] width 35 height 14
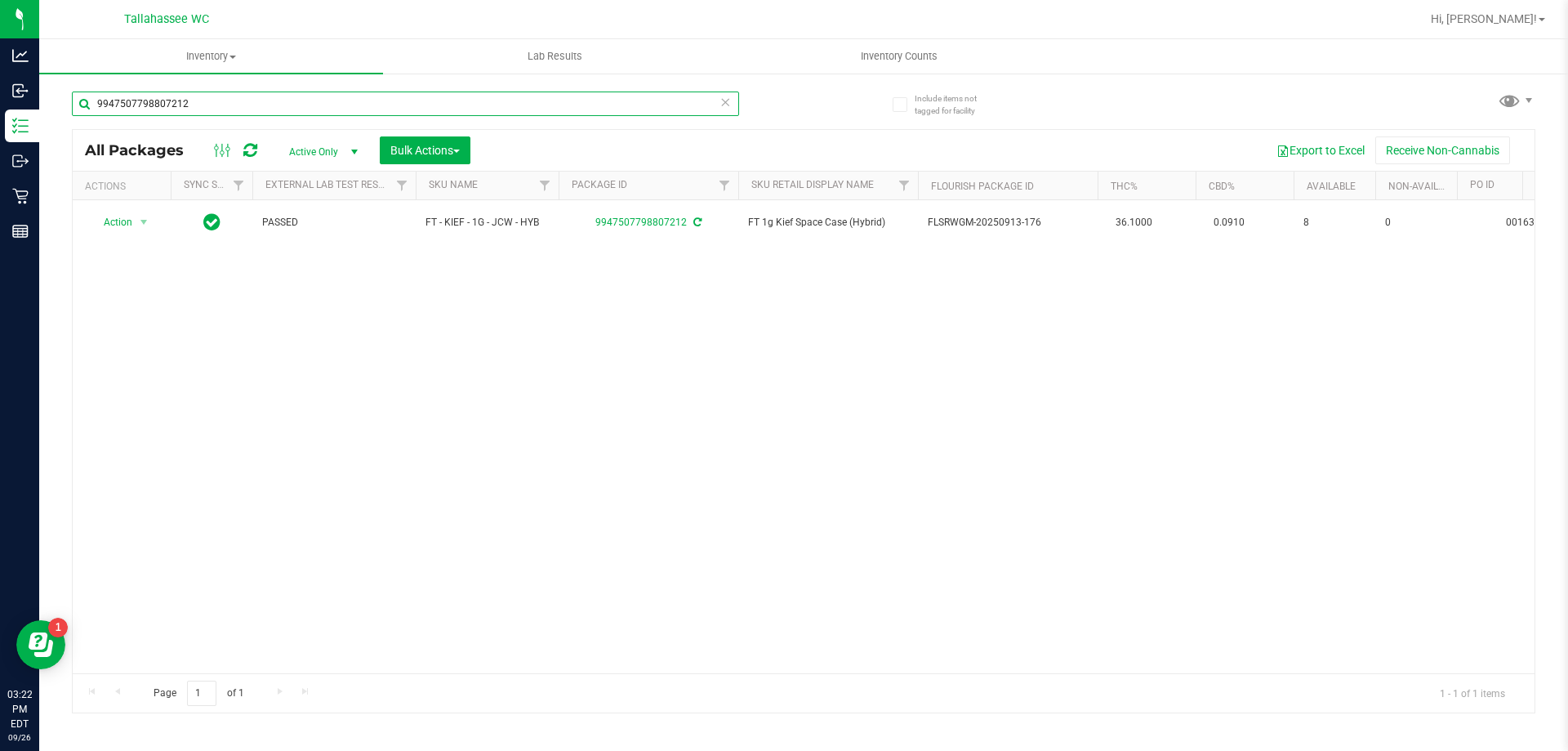
click at [266, 102] on input "9947507798807212" at bounding box center [405, 104] width 668 height 25
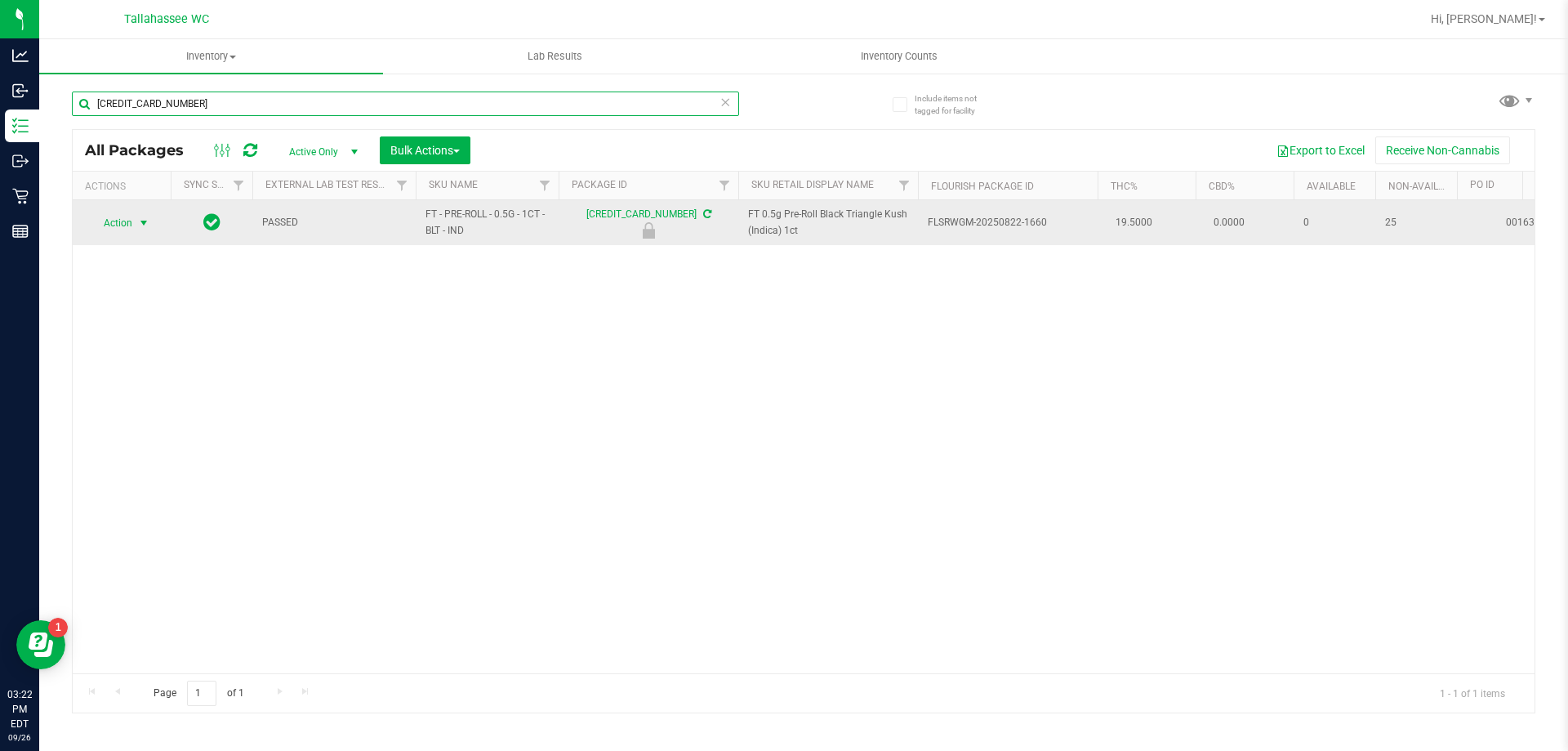
type input "6548261892424684"
click at [141, 221] on span "select" at bounding box center [144, 223] width 13 height 13
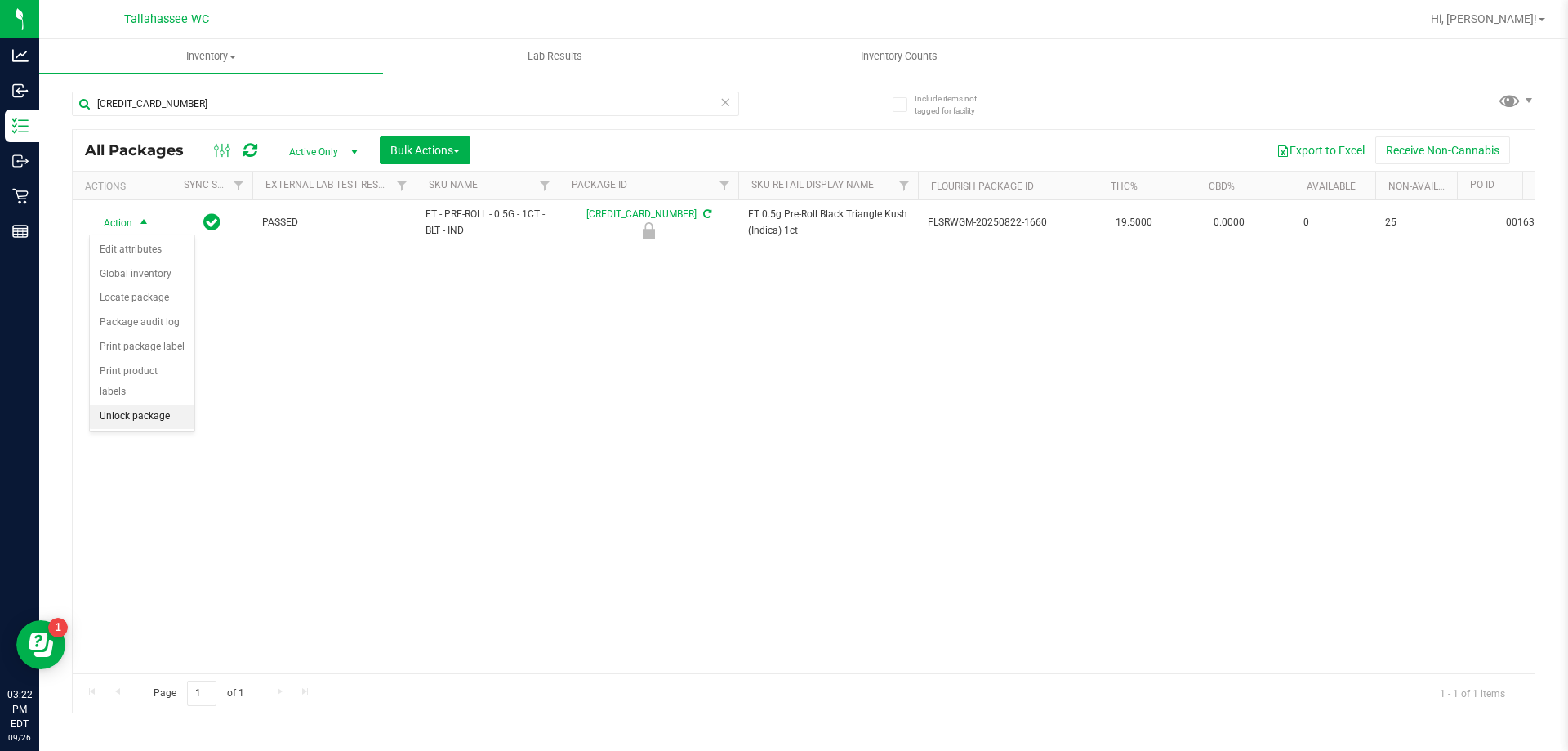
click at [162, 405] on li "Unlock package" at bounding box center [142, 417] width 105 height 25
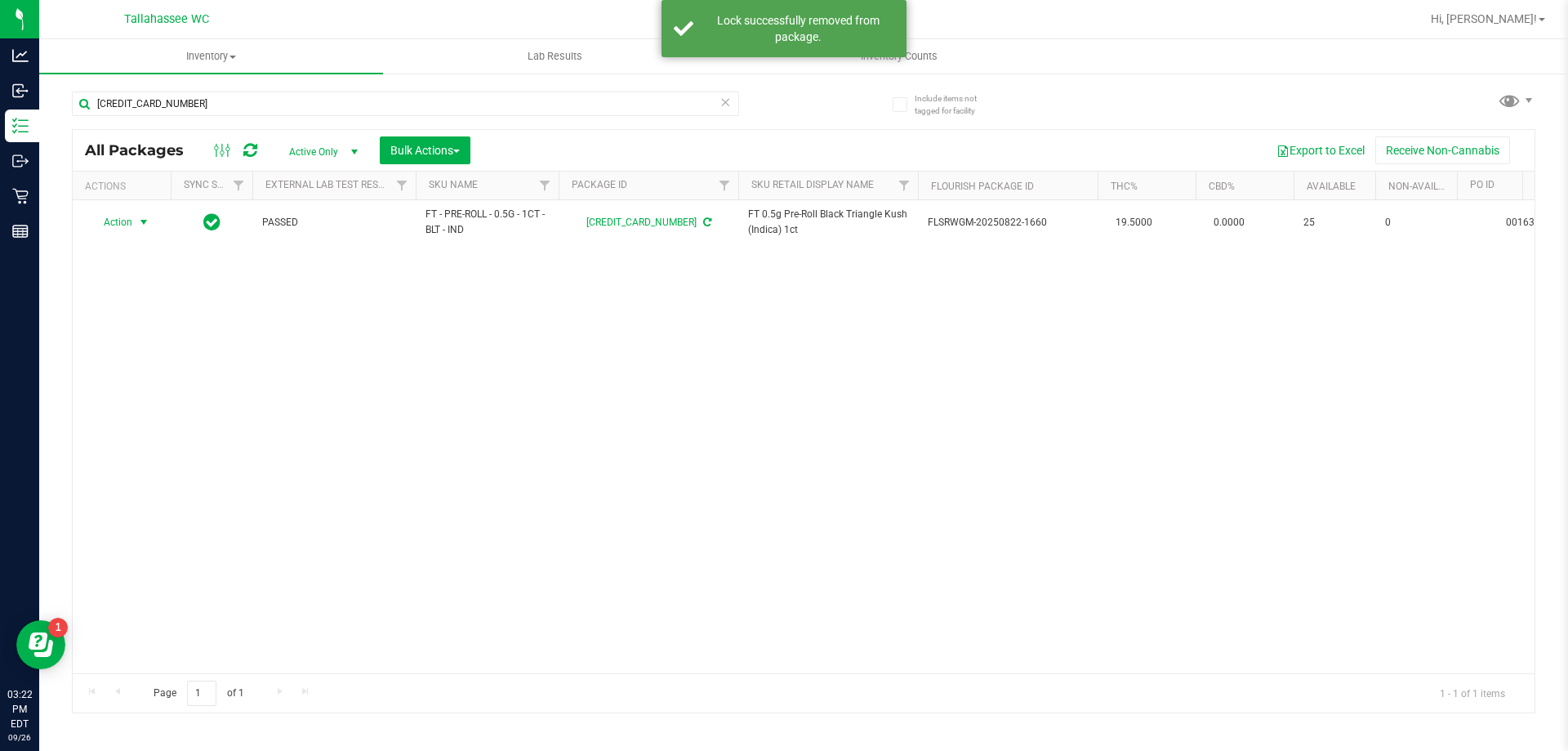
drag, startPoint x: 145, startPoint y: 221, endPoint x: 156, endPoint y: 244, distance: 25.5
click at [145, 220] on span "select" at bounding box center [144, 222] width 13 height 13
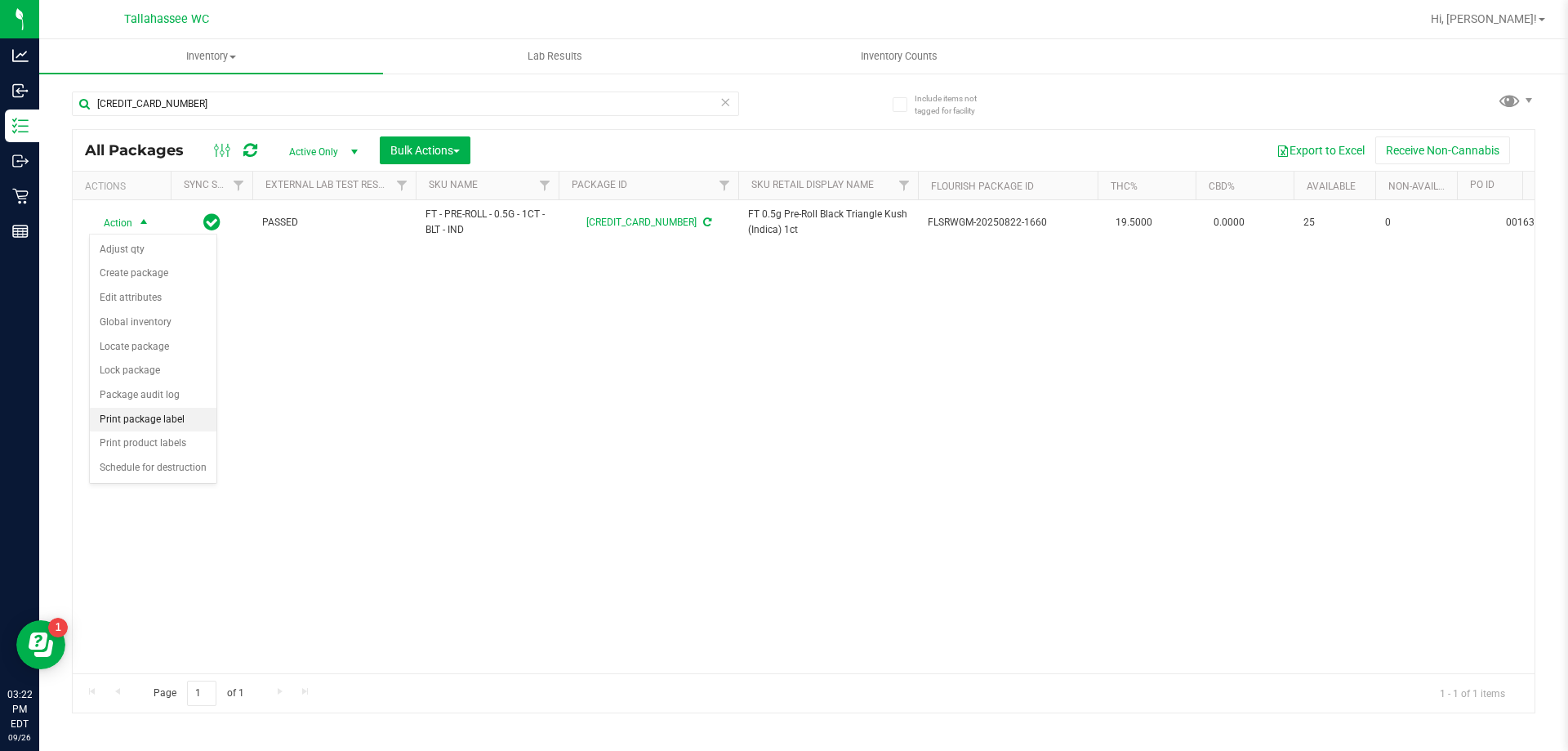
drag, startPoint x: 203, startPoint y: 413, endPoint x: 212, endPoint y: 413, distance: 9.0
click at [203, 412] on li "Print package label" at bounding box center [153, 420] width 127 height 25
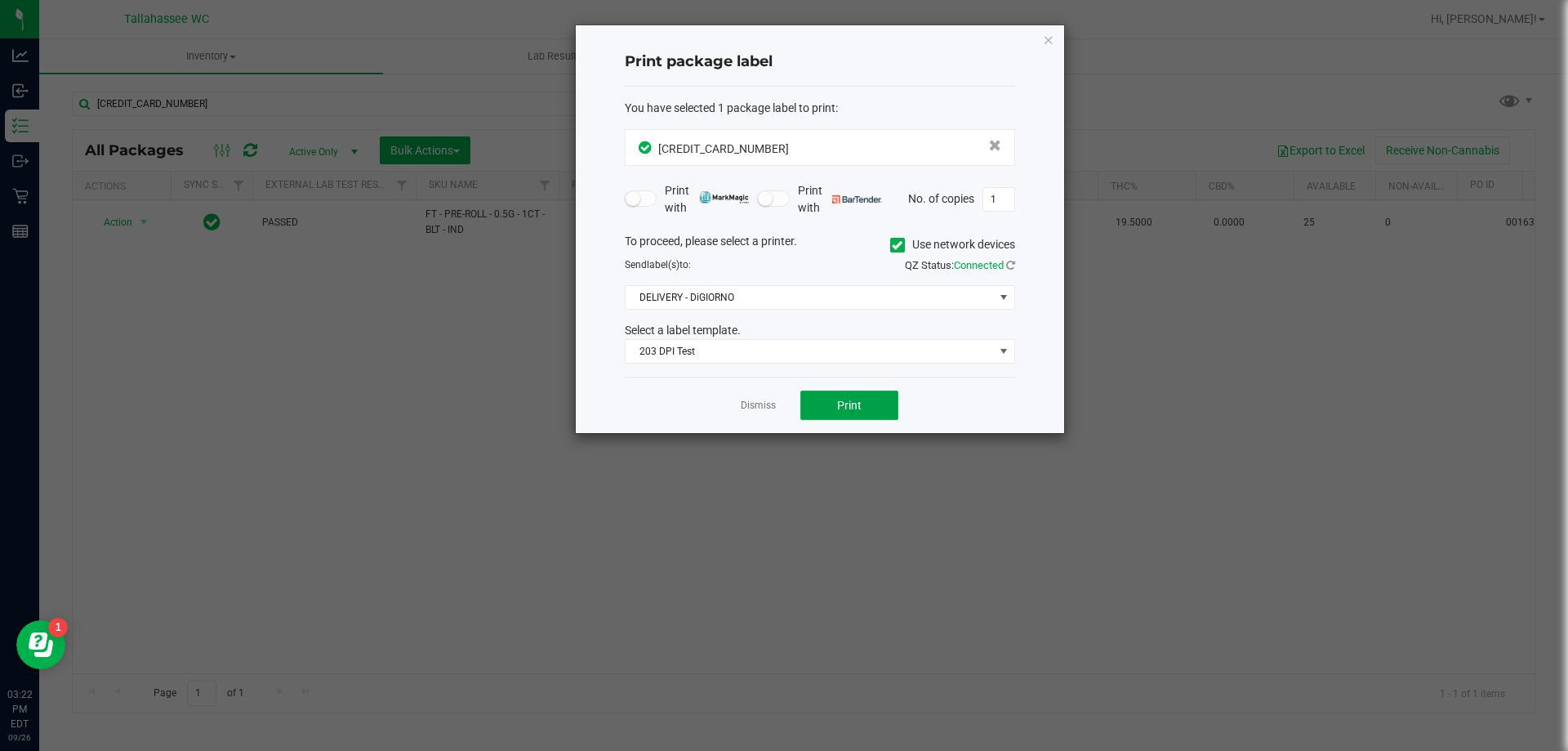
click at [878, 402] on button "Print" at bounding box center [850, 405] width 98 height 29
click at [1046, 35] on icon "button" at bounding box center [1049, 39] width 11 height 20
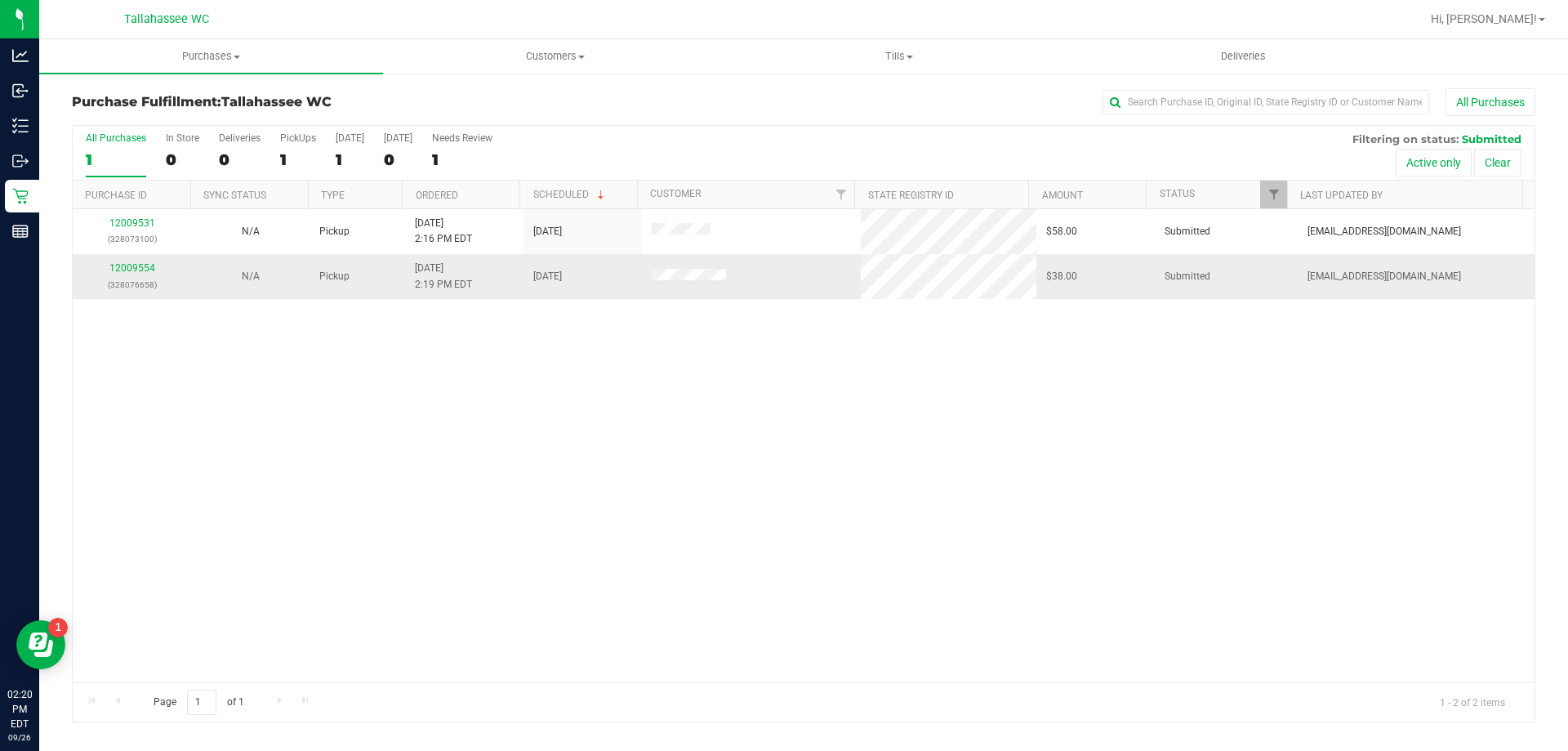
click at [143, 260] on td "12009554 (328076658)" at bounding box center [132, 276] width 118 height 44
click at [126, 270] on link "12009554" at bounding box center [132, 268] width 46 height 11
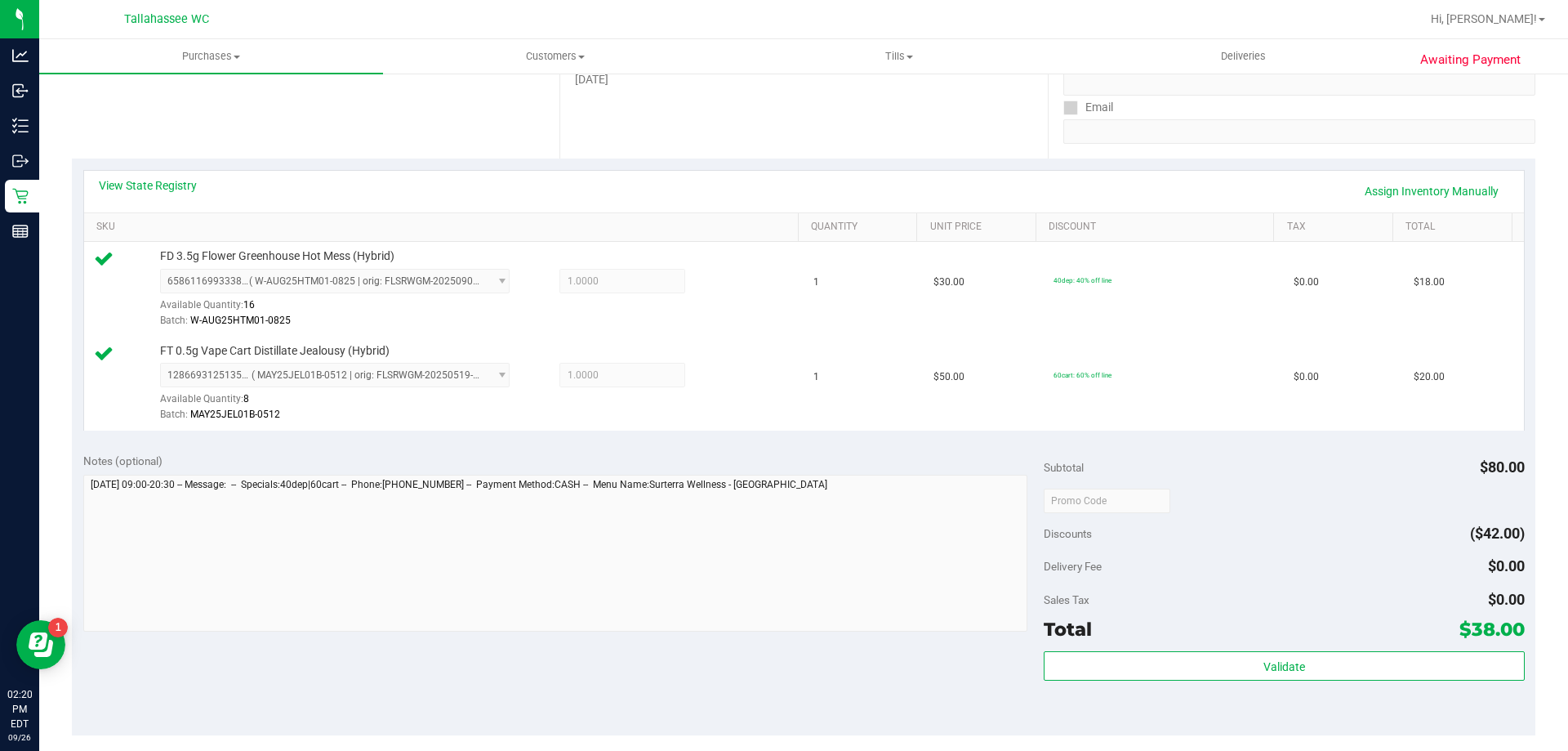
scroll to position [409, 0]
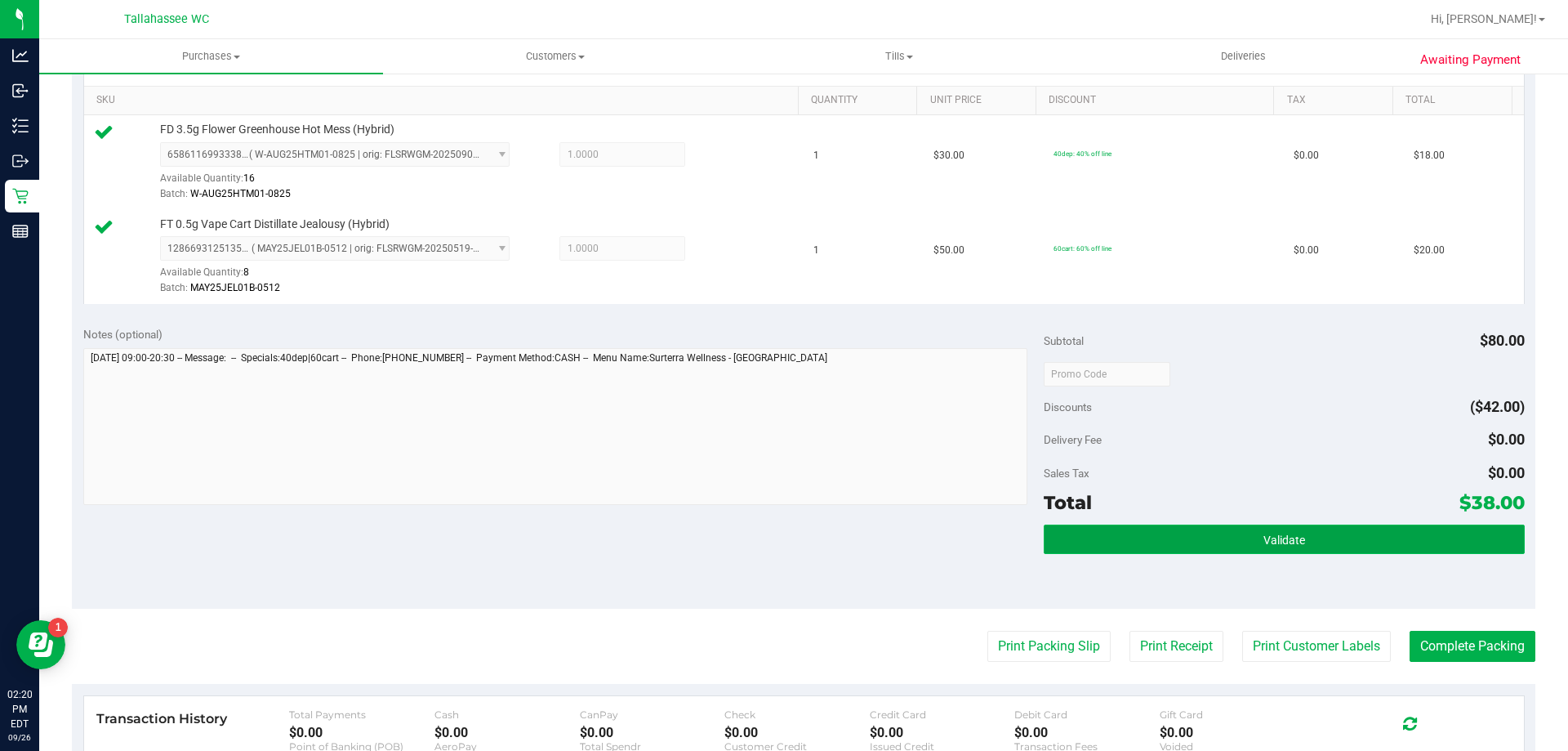
click at [1079, 535] on button "Validate" at bounding box center [1284, 539] width 480 height 29
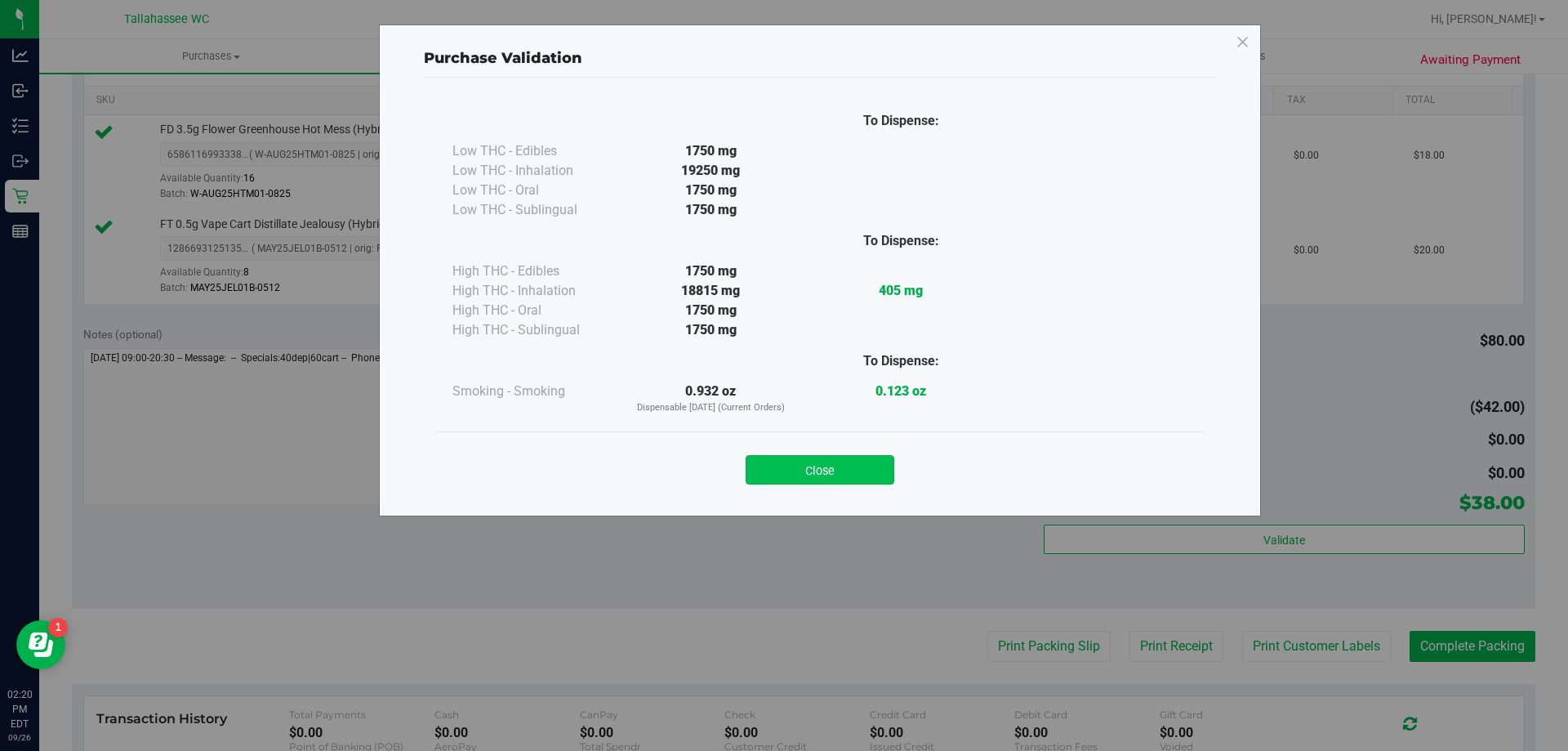
click at [876, 480] on button "Close" at bounding box center [820, 470] width 149 height 29
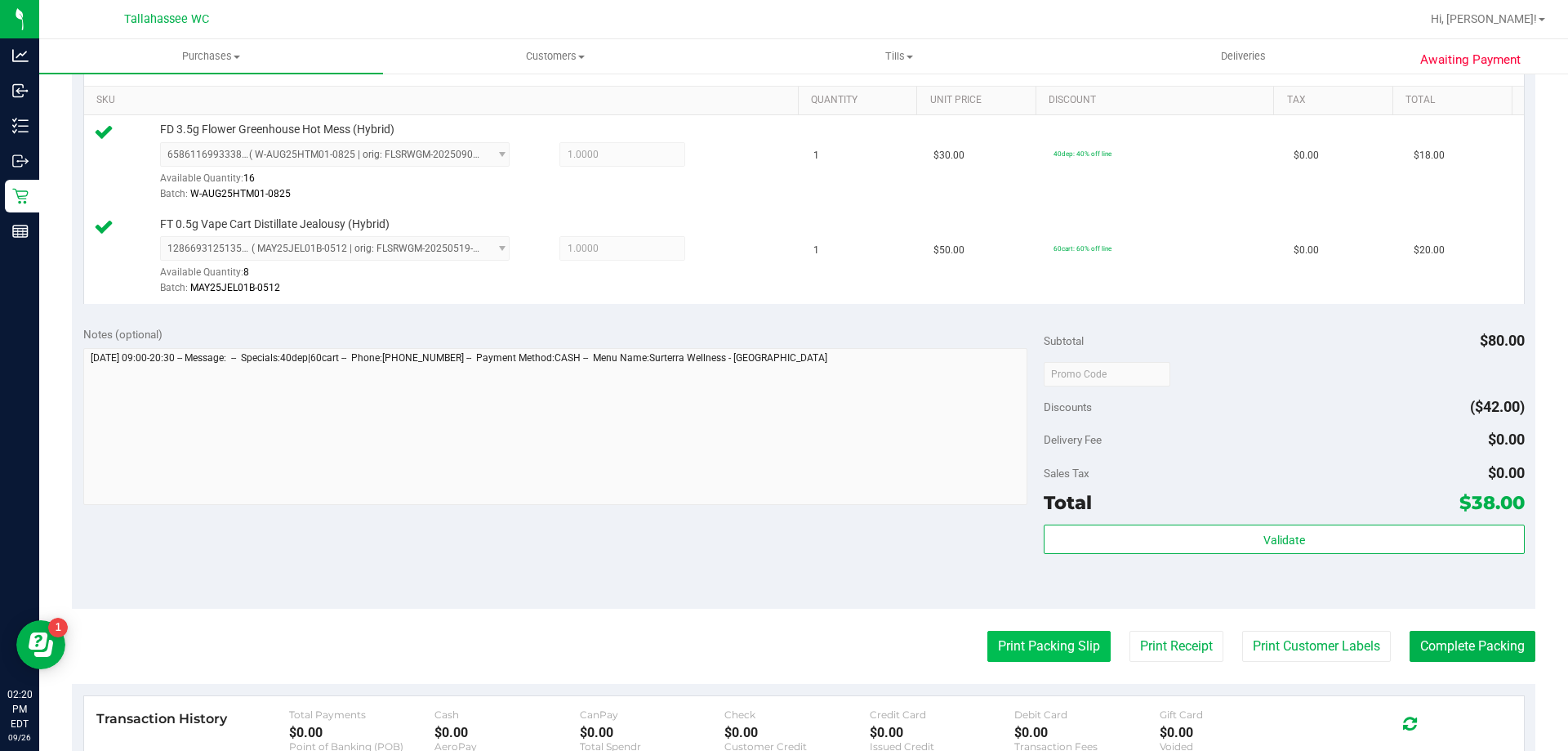
click at [999, 650] on button "Print Packing Slip" at bounding box center [1049, 646] width 123 height 31
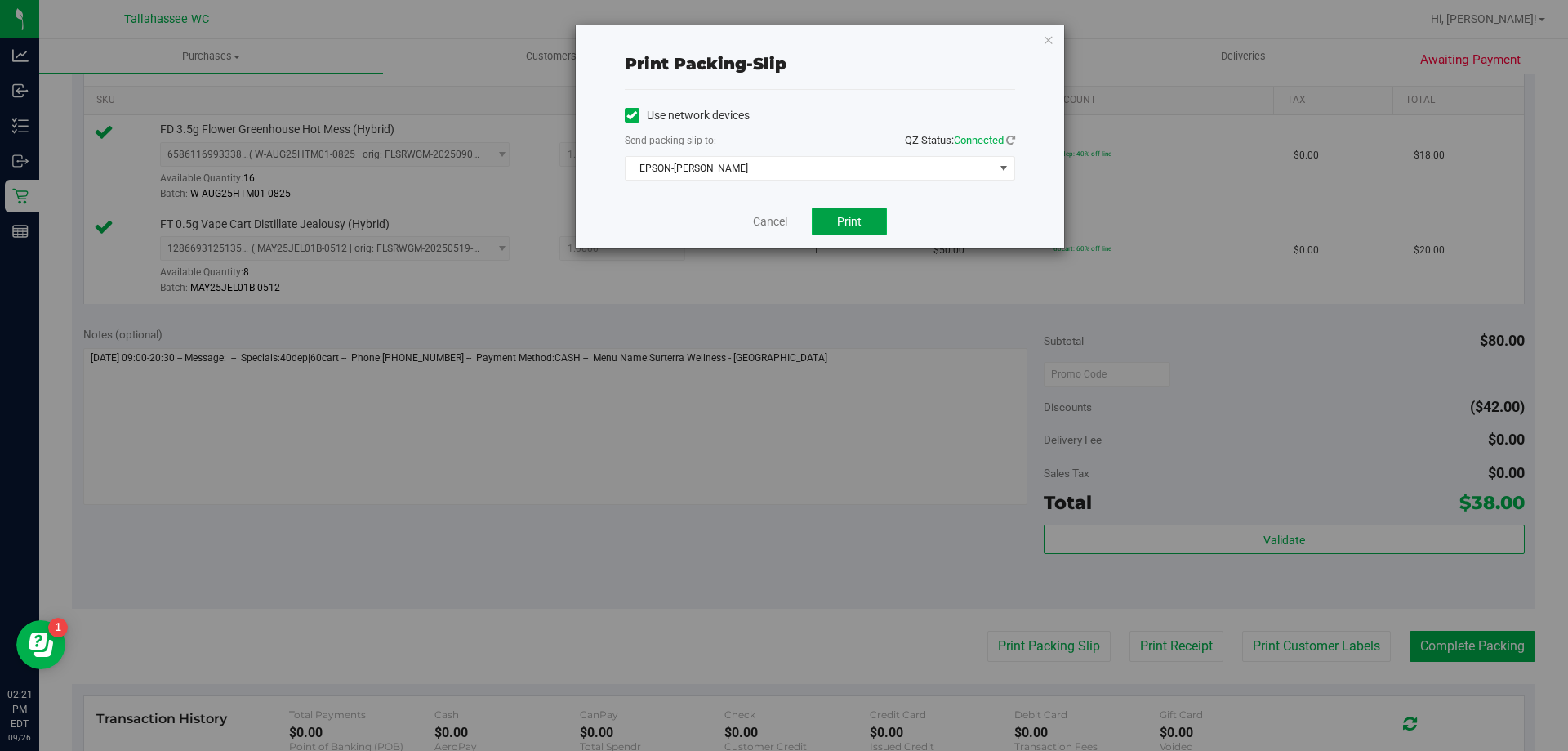
click at [864, 217] on button "Print" at bounding box center [850, 221] width 75 height 28
click at [770, 219] on link "Cancel" at bounding box center [771, 221] width 34 height 17
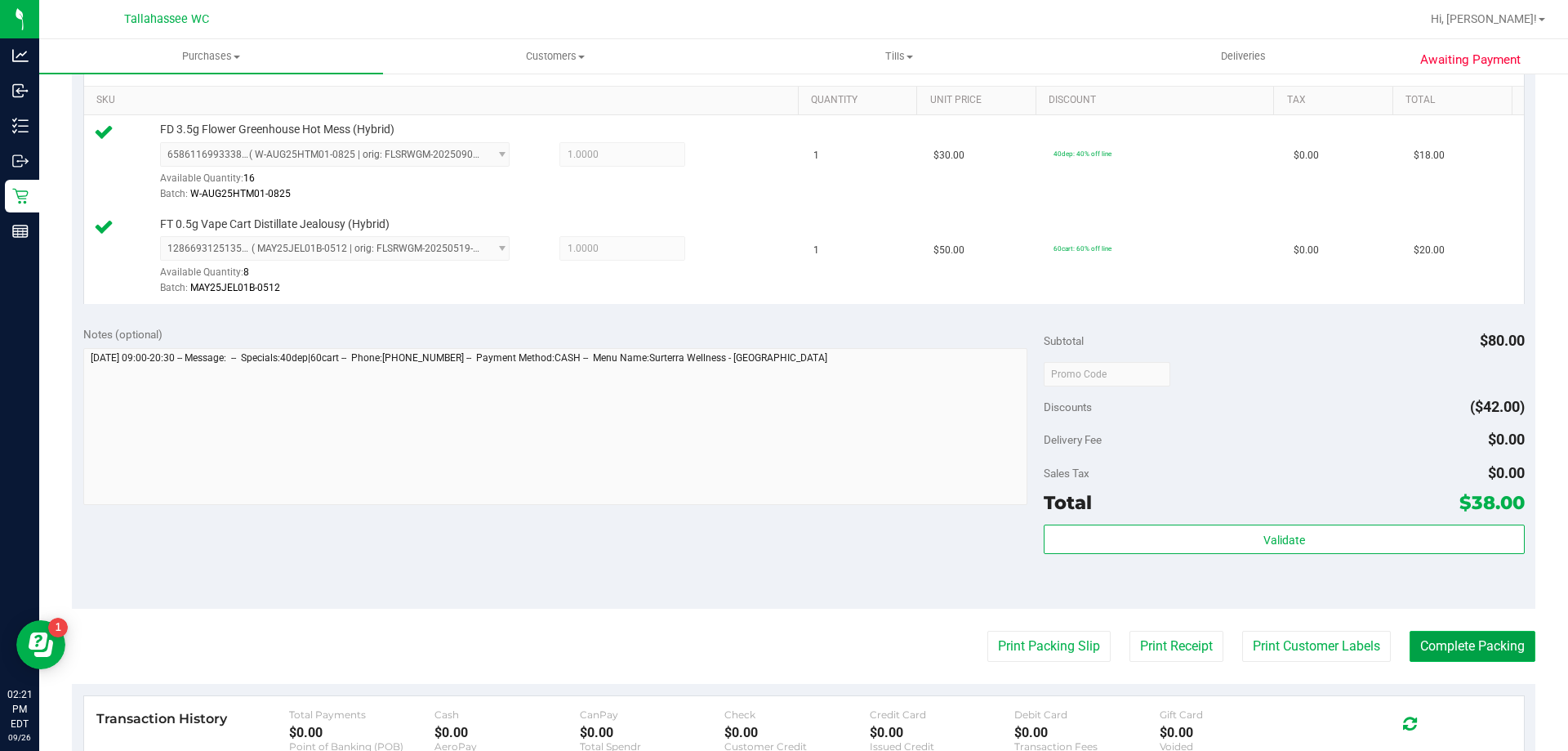
click at [1432, 648] on button "Complete Packing" at bounding box center [1472, 646] width 126 height 31
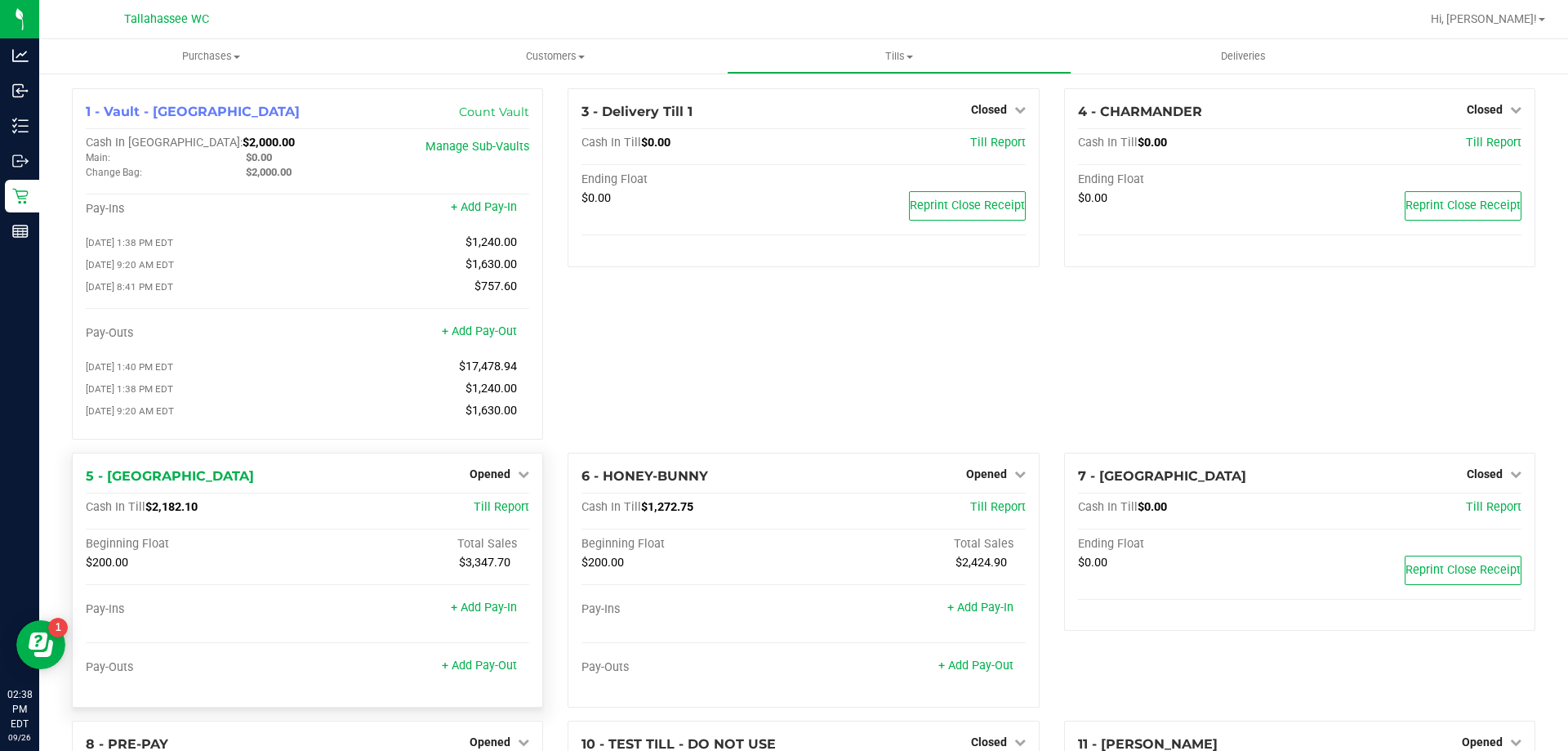
click at [156, 514] on span "$2,182.10" at bounding box center [172, 507] width 52 height 14
click at [156, 513] on span "$2,182.10" at bounding box center [172, 507] width 52 height 14
copy span "2,182.10"
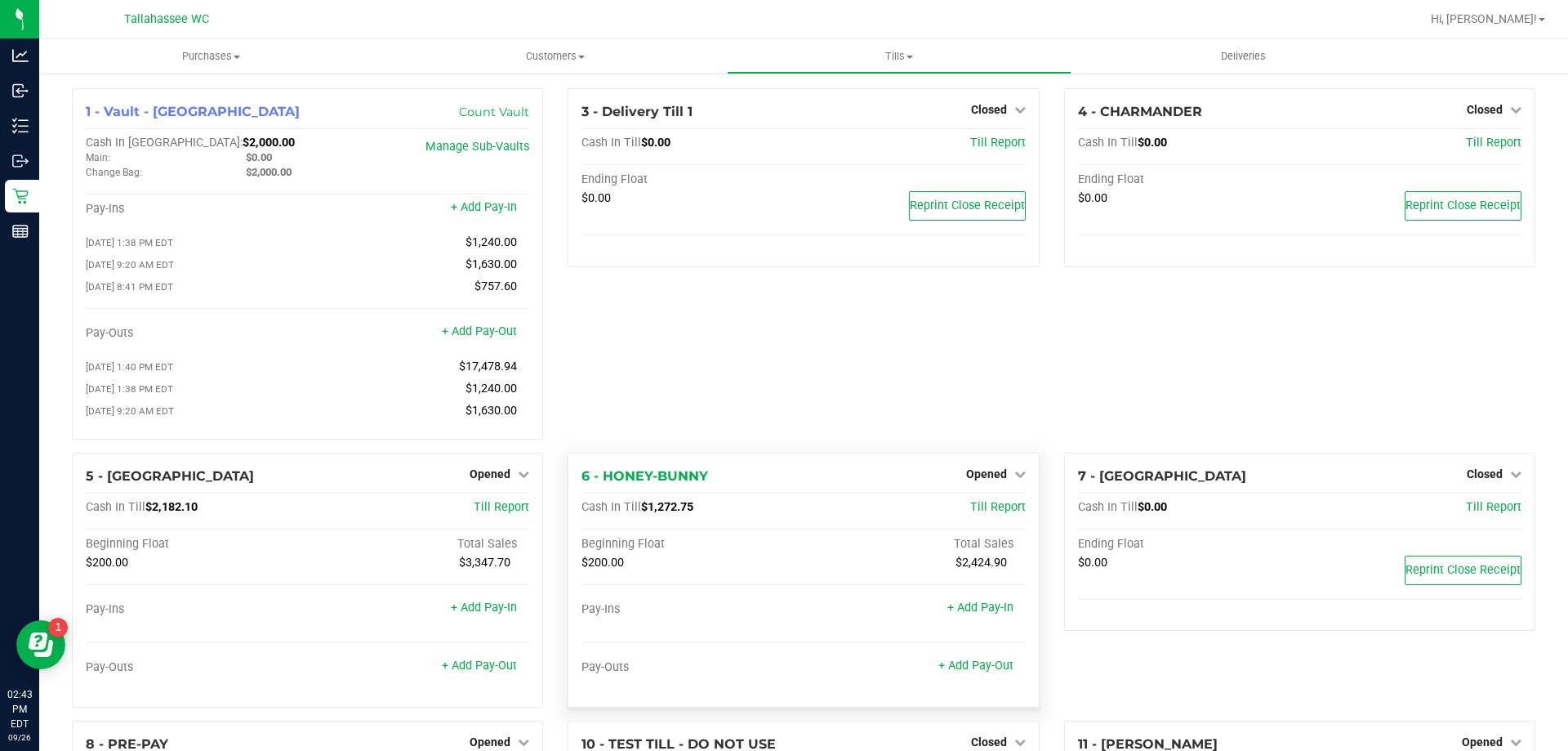
scroll to position [82, 0]
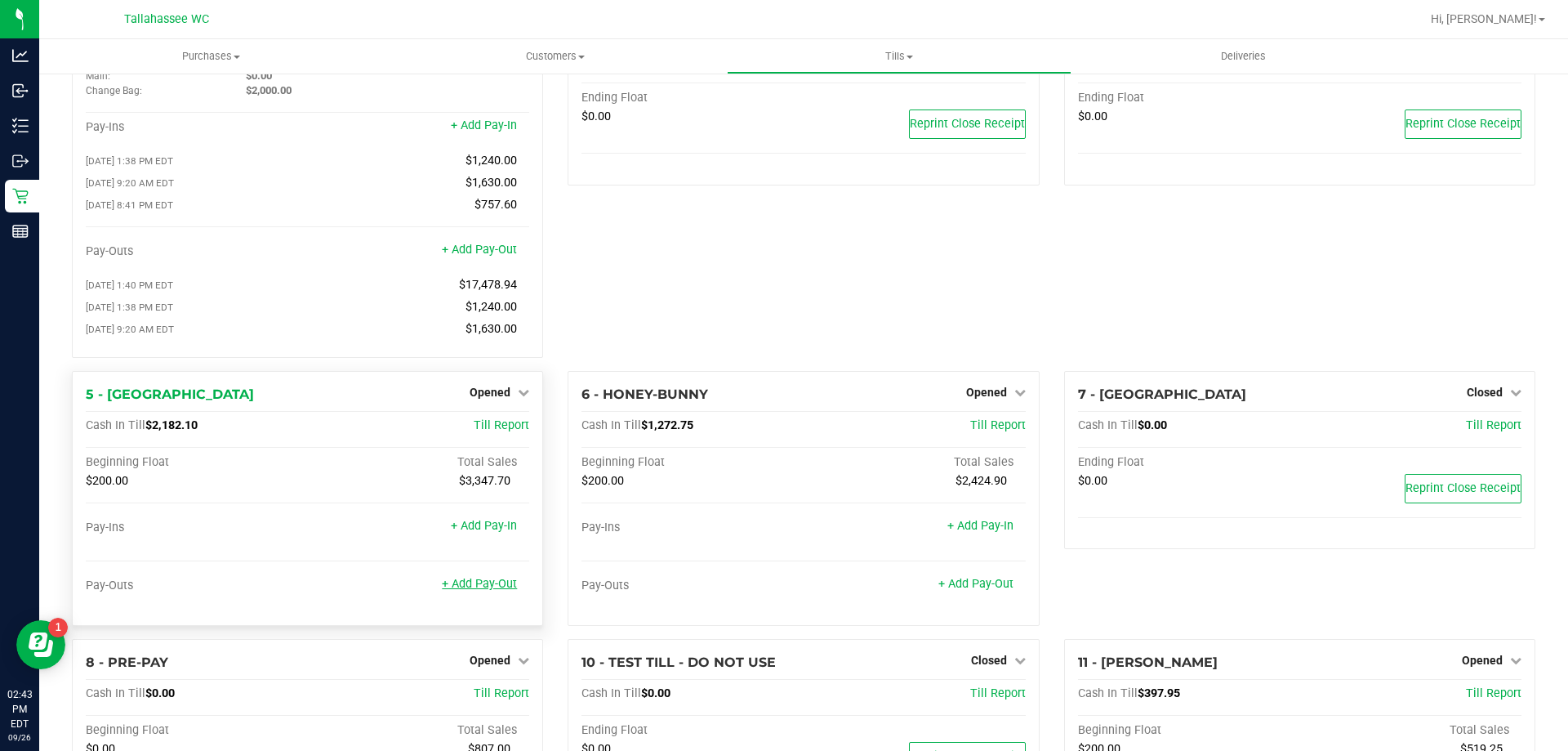
click at [467, 589] on link "+ Add Pay-Out" at bounding box center [480, 583] width 75 height 14
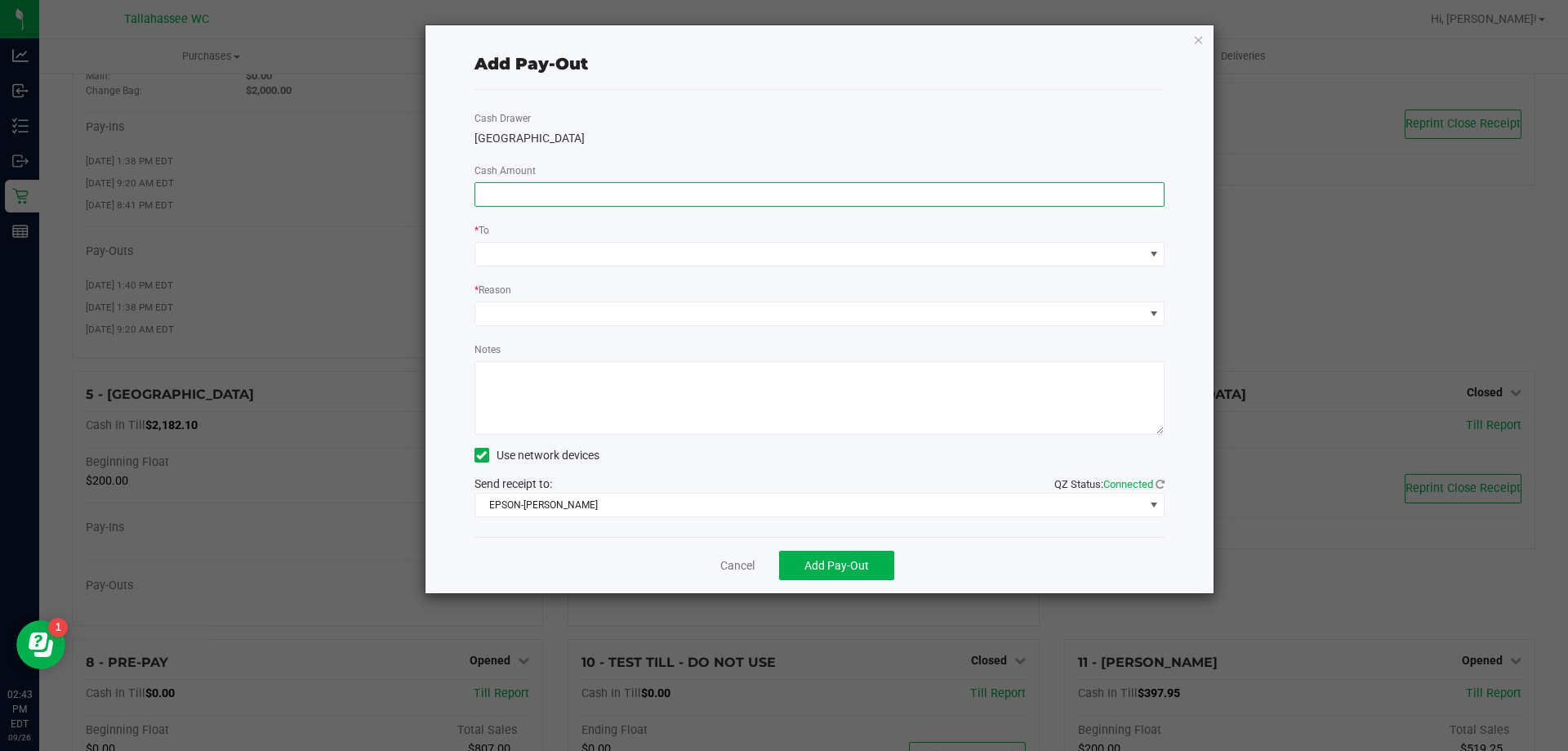
click at [618, 189] on input at bounding box center [820, 194] width 690 height 23
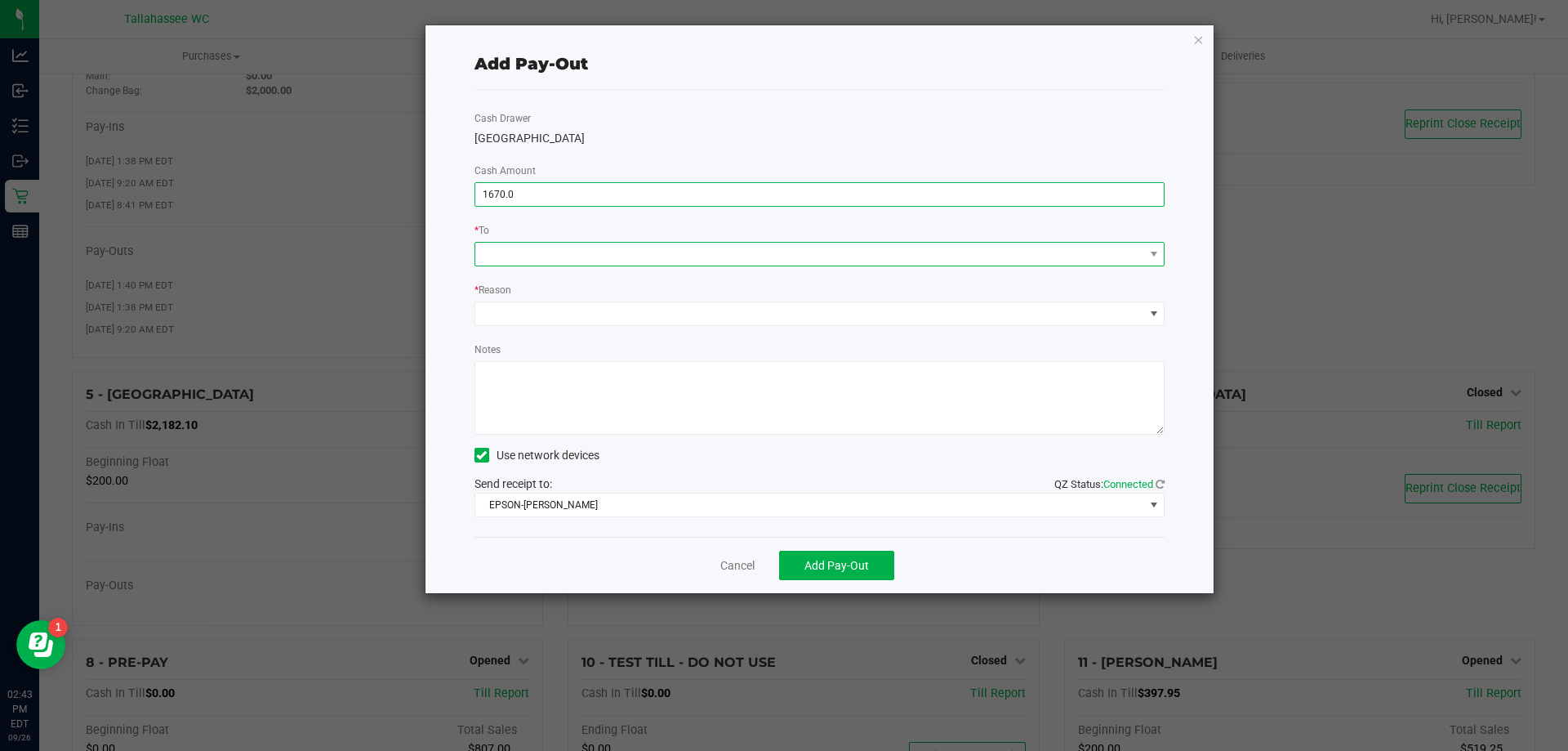
type input "$1,670.00"
click at [620, 255] on span at bounding box center [810, 254] width 669 height 23
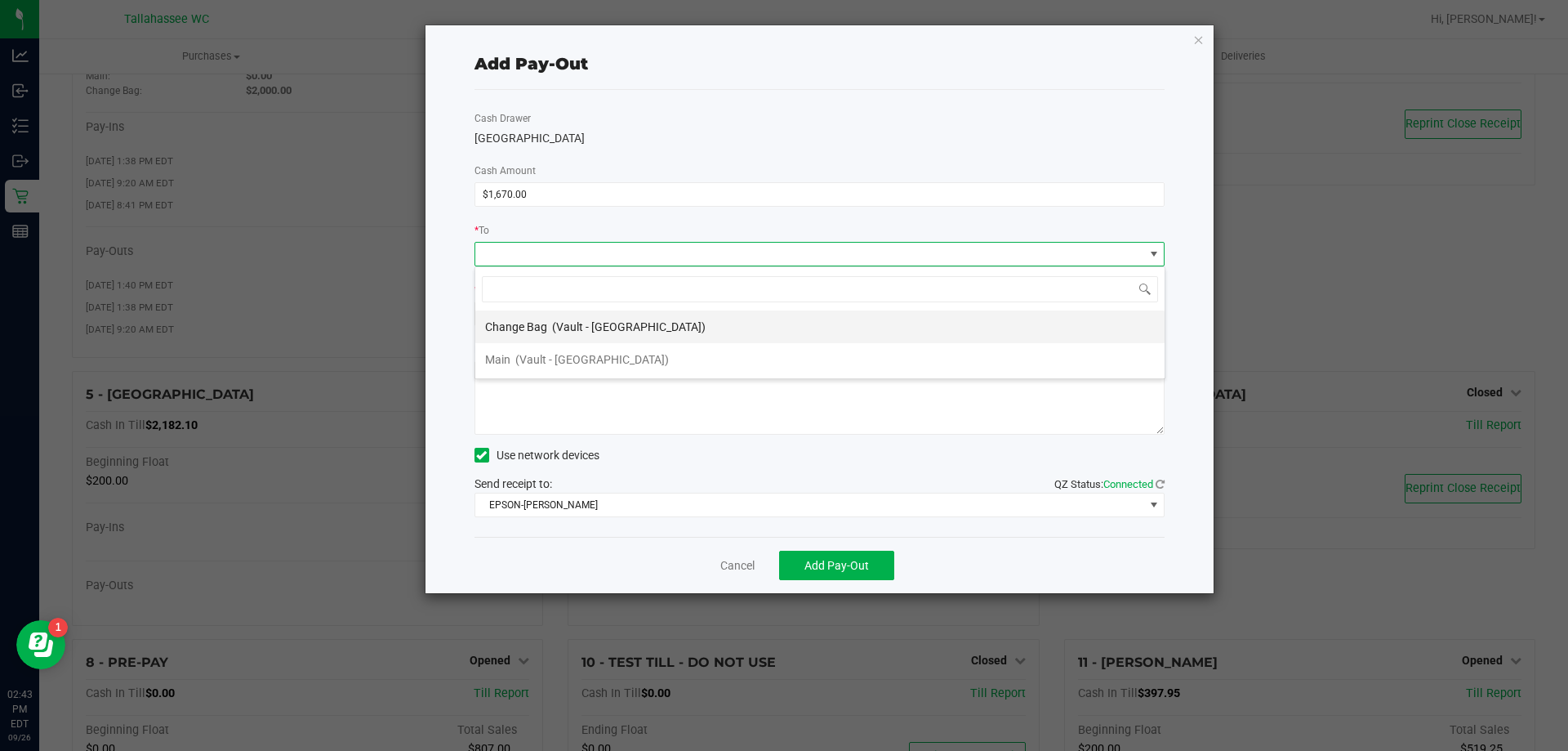
scroll to position [25, 690]
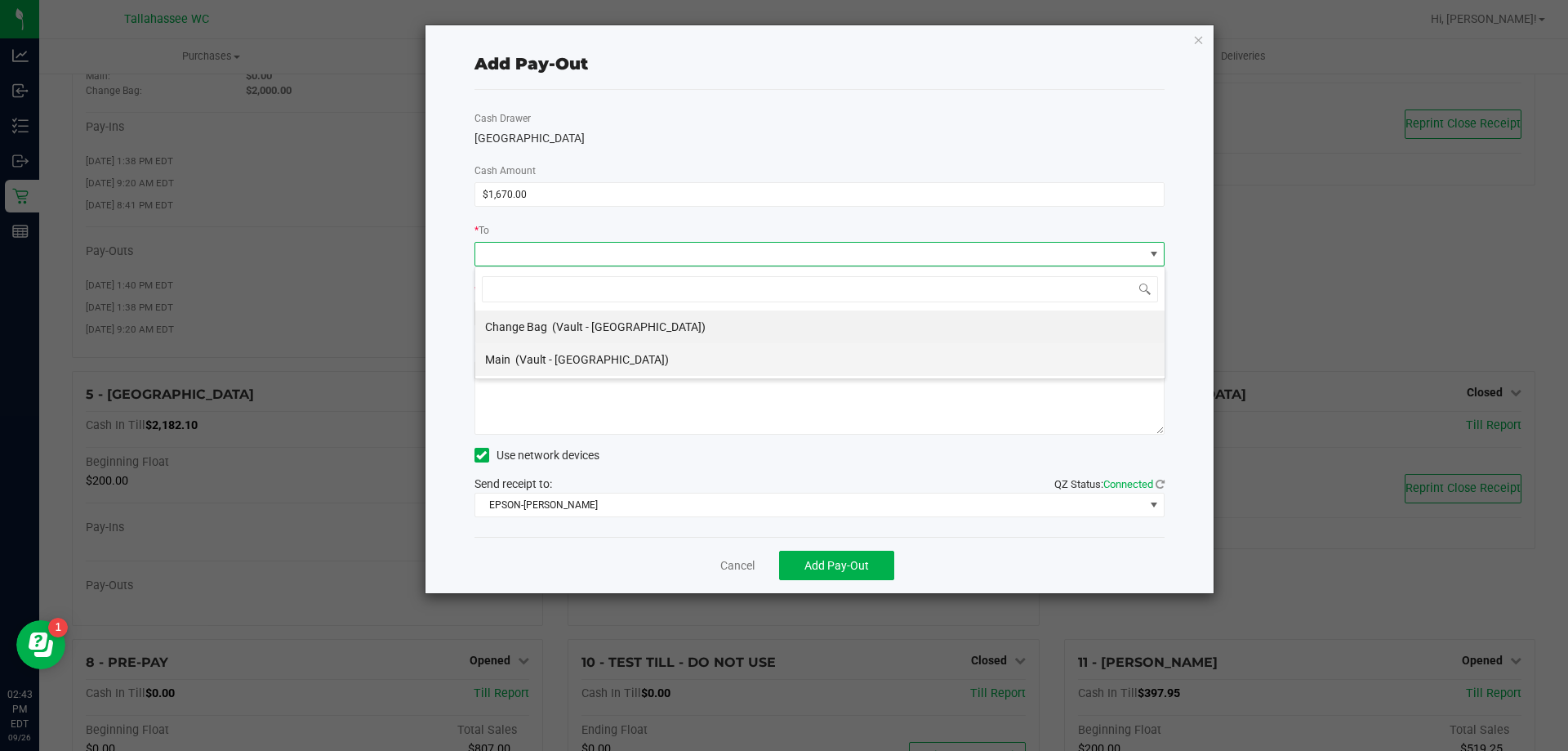
click at [579, 353] on span "(Vault - Tallahassee)" at bounding box center [592, 360] width 154 height 13
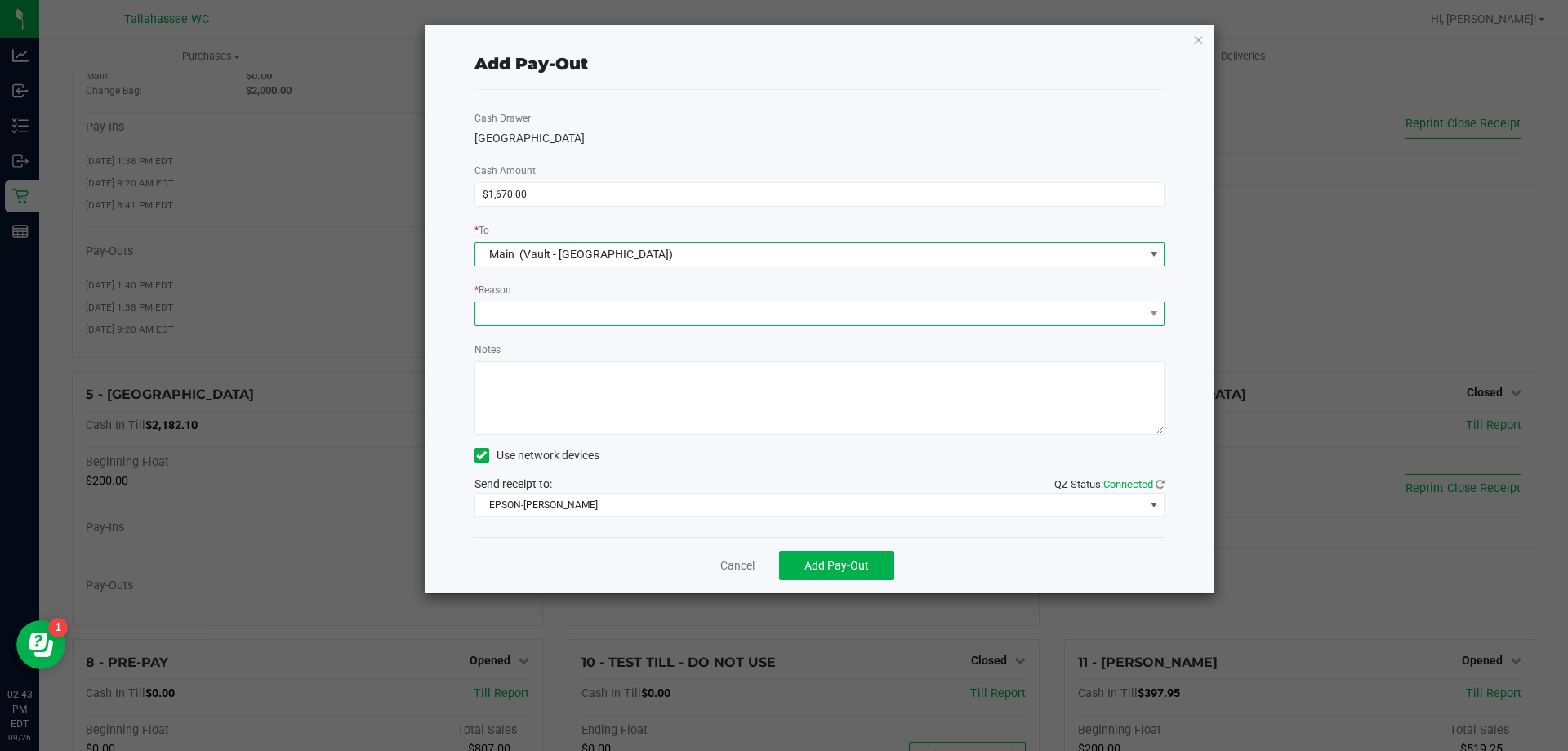
click at [614, 308] on span at bounding box center [810, 314] width 669 height 23
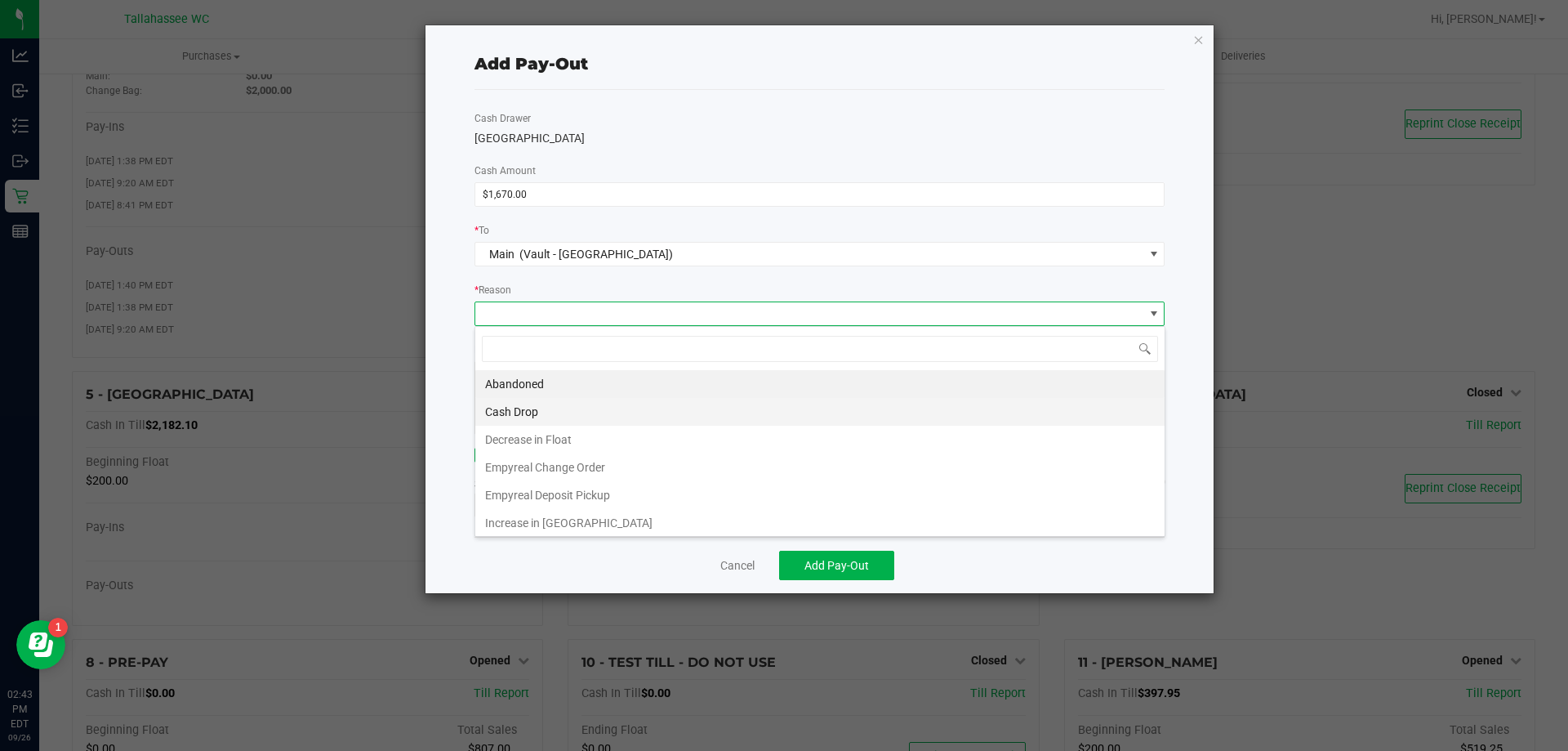
click at [595, 418] on li "Cash Drop" at bounding box center [820, 412] width 690 height 28
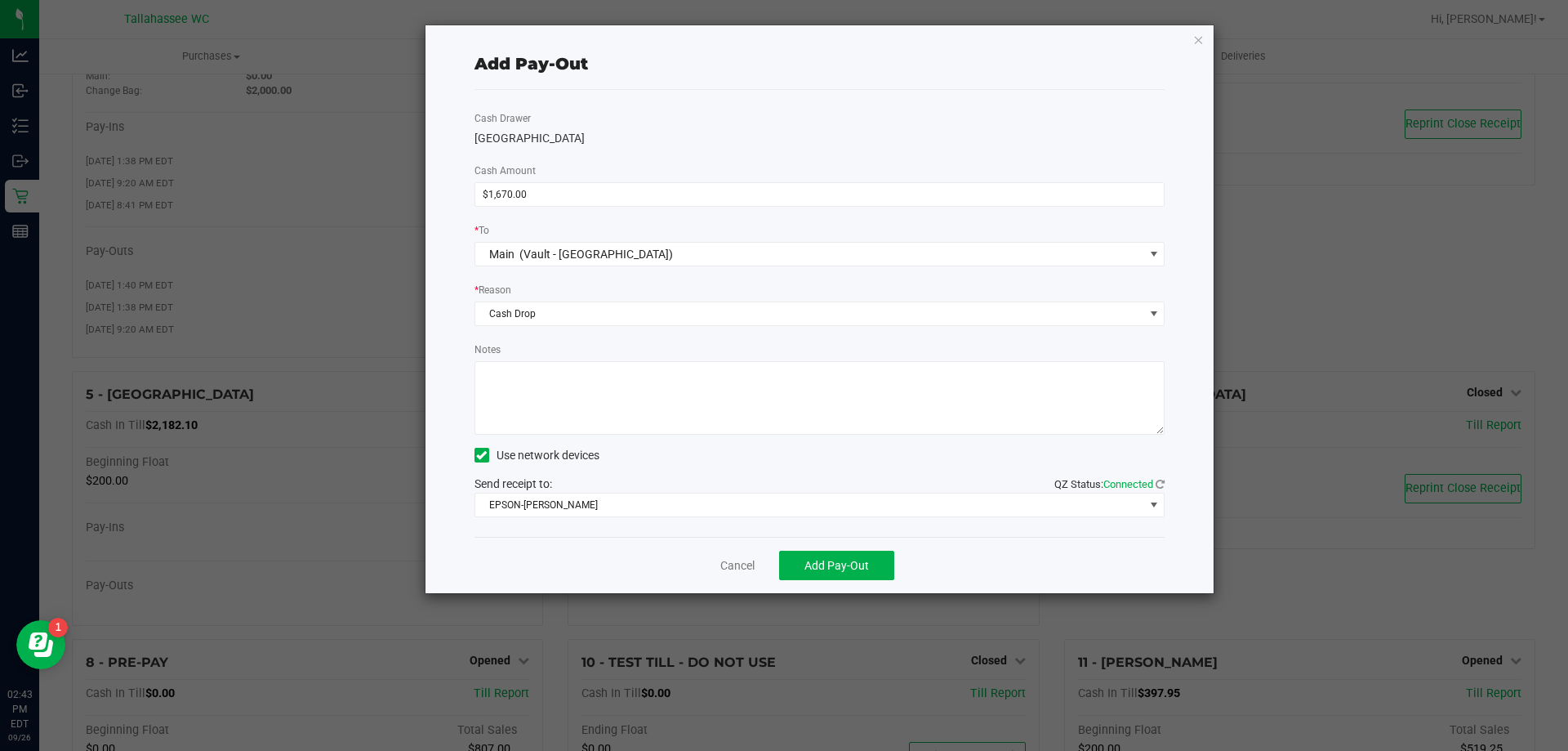
click at [627, 401] on textarea "Notes" at bounding box center [820, 398] width 691 height 74
type textarea "ce"
click at [843, 570] on span "Add Pay-Out" at bounding box center [837, 565] width 65 height 13
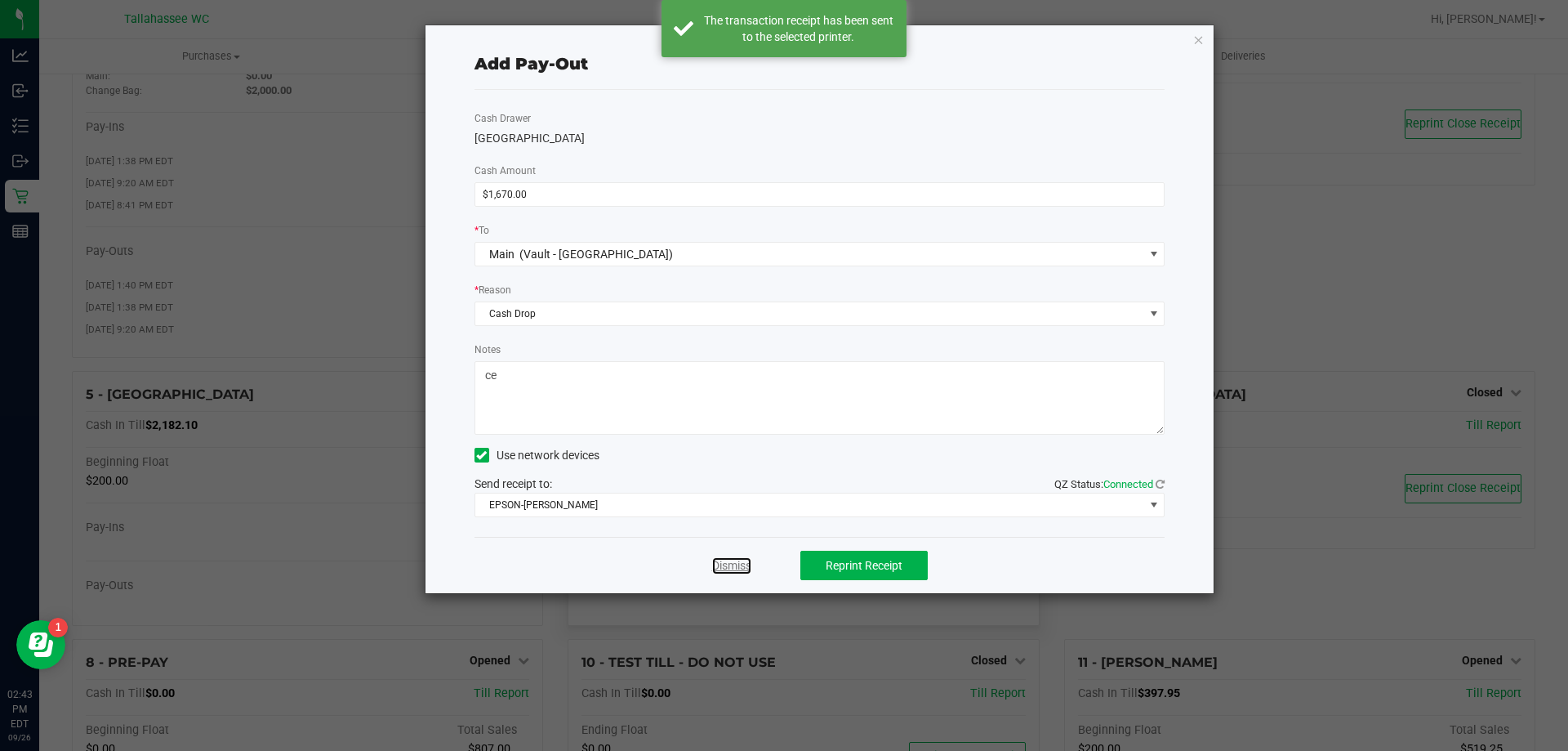
click at [745, 566] on link "Dismiss" at bounding box center [732, 565] width 39 height 17
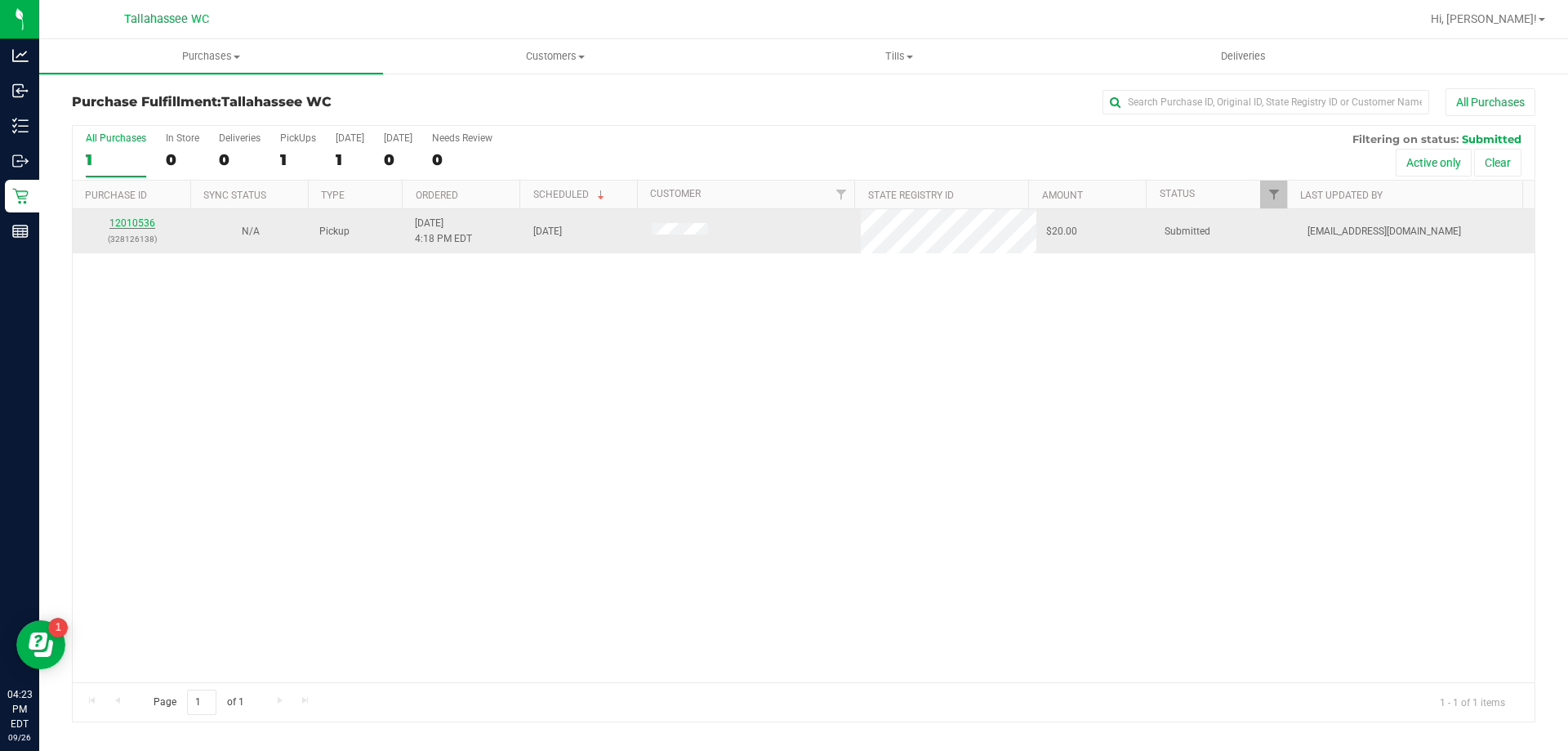
click at [139, 221] on link "12010536" at bounding box center [132, 223] width 46 height 11
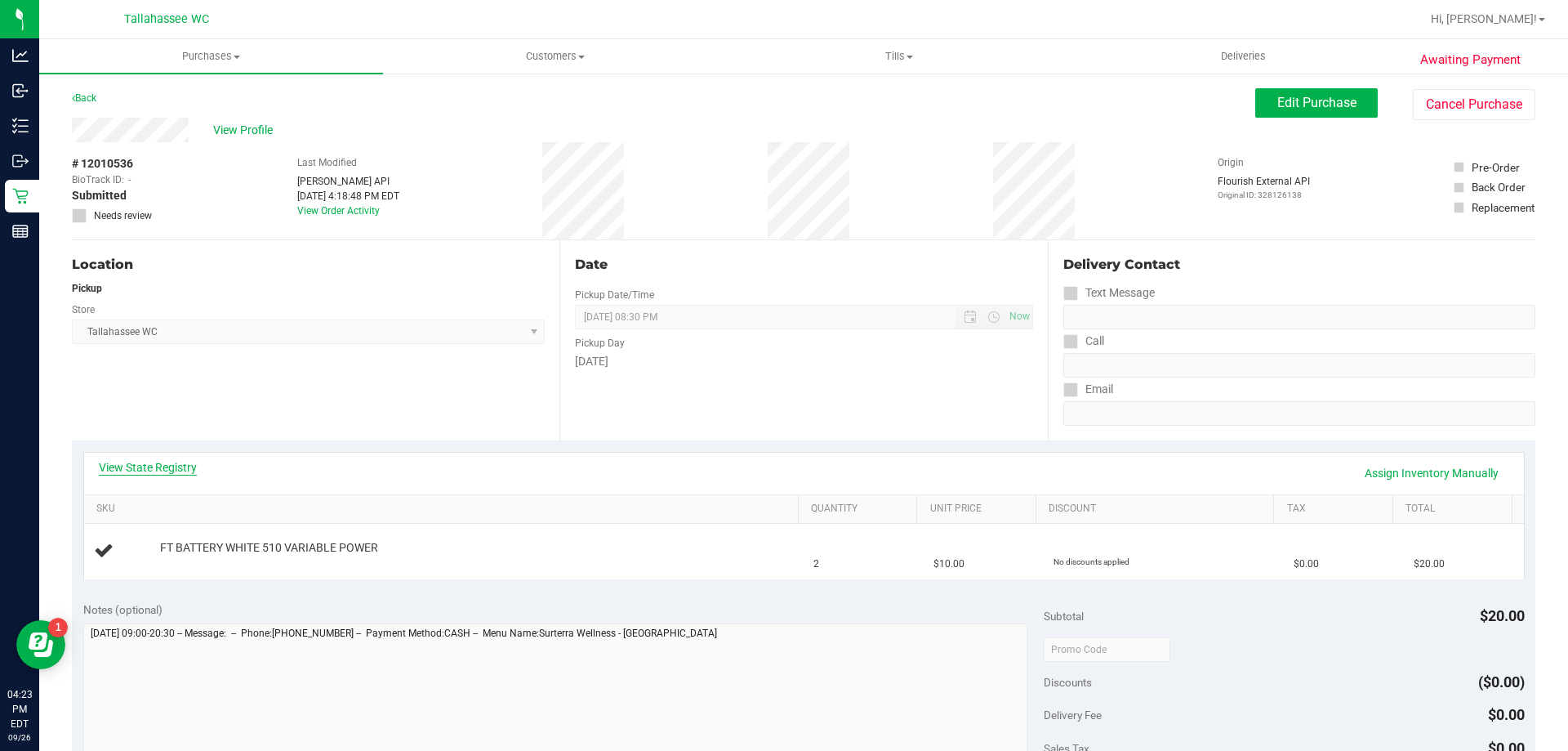
click at [176, 466] on link "View State Registry" at bounding box center [148, 467] width 98 height 16
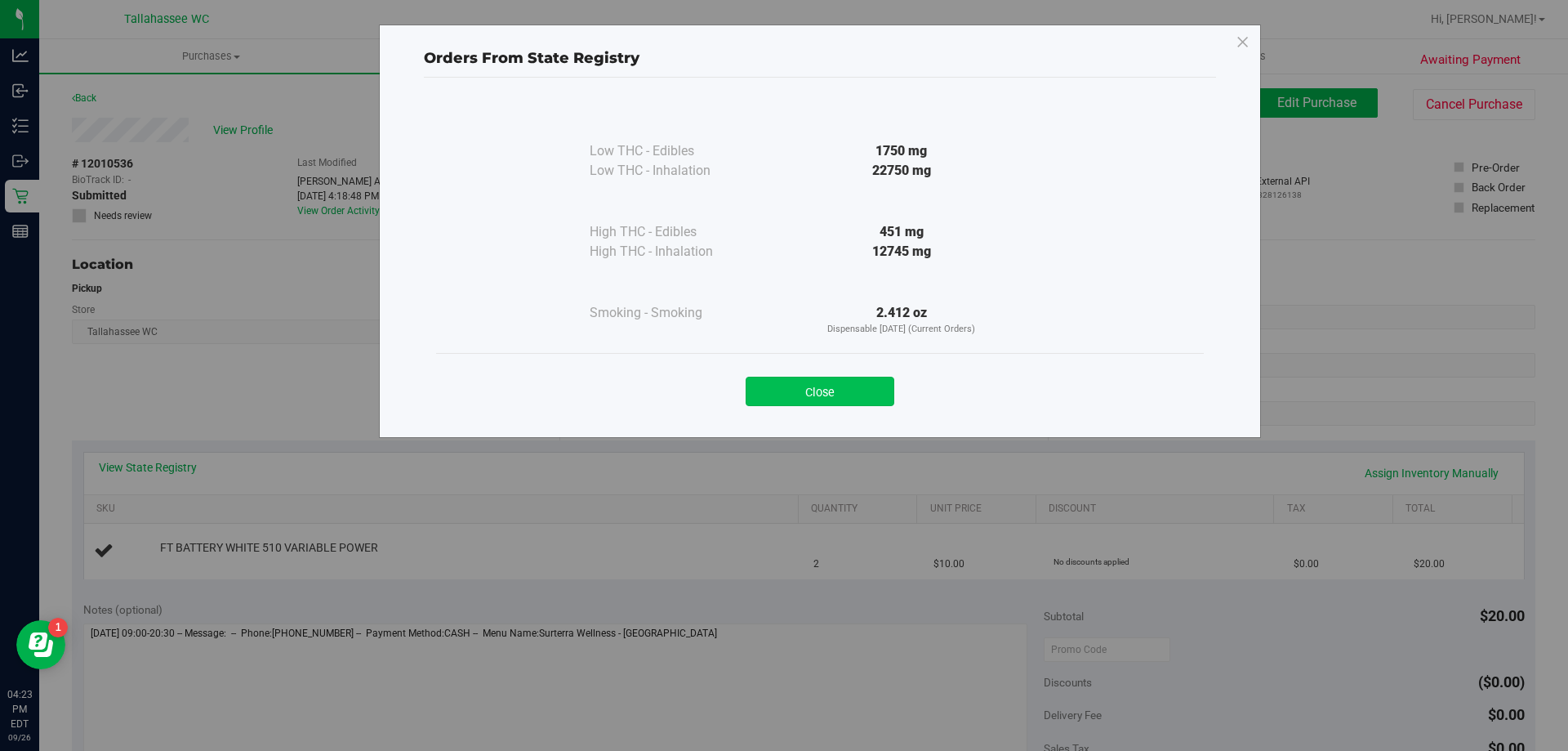
click at [828, 389] on button "Close" at bounding box center [820, 391] width 149 height 29
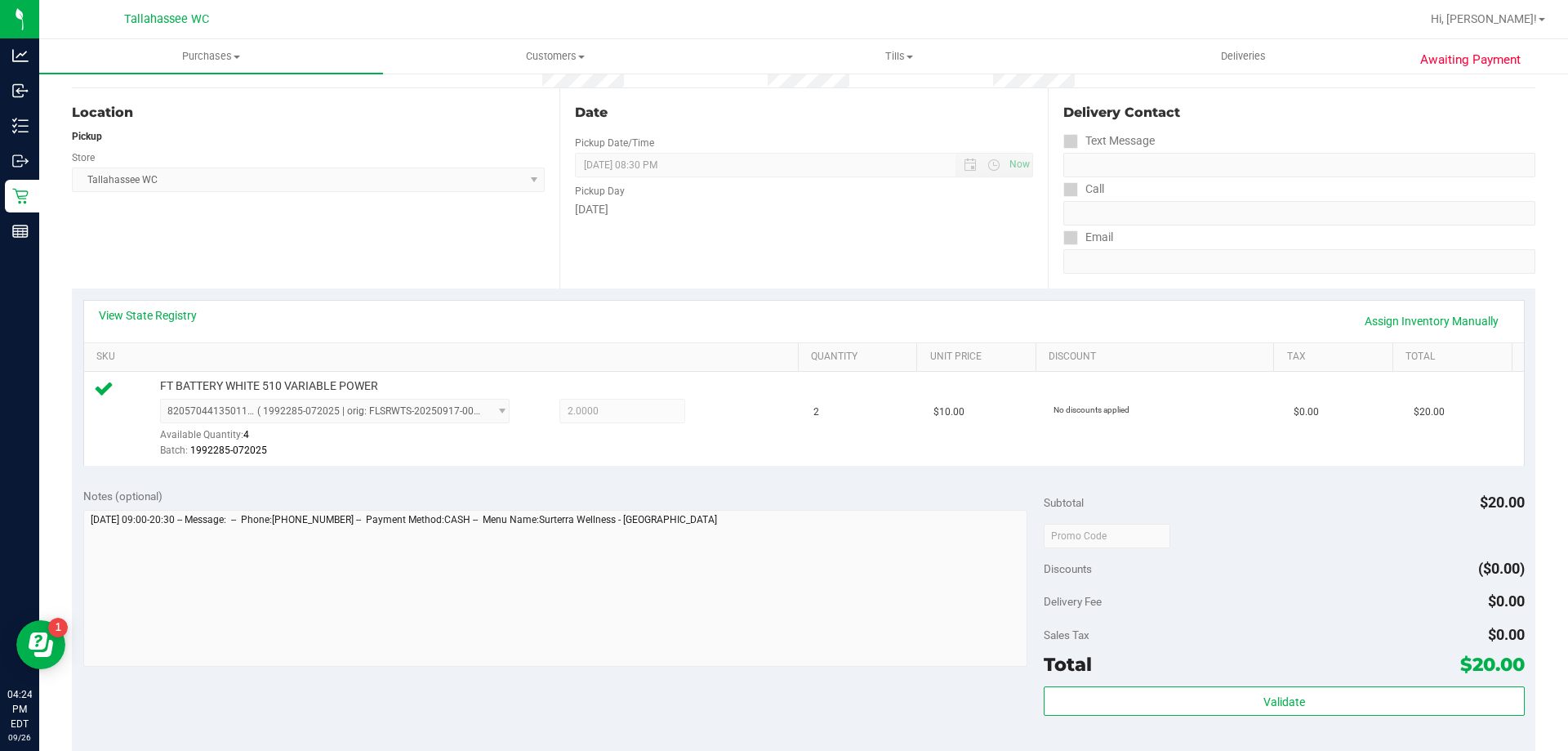
scroll to position [245, 0]
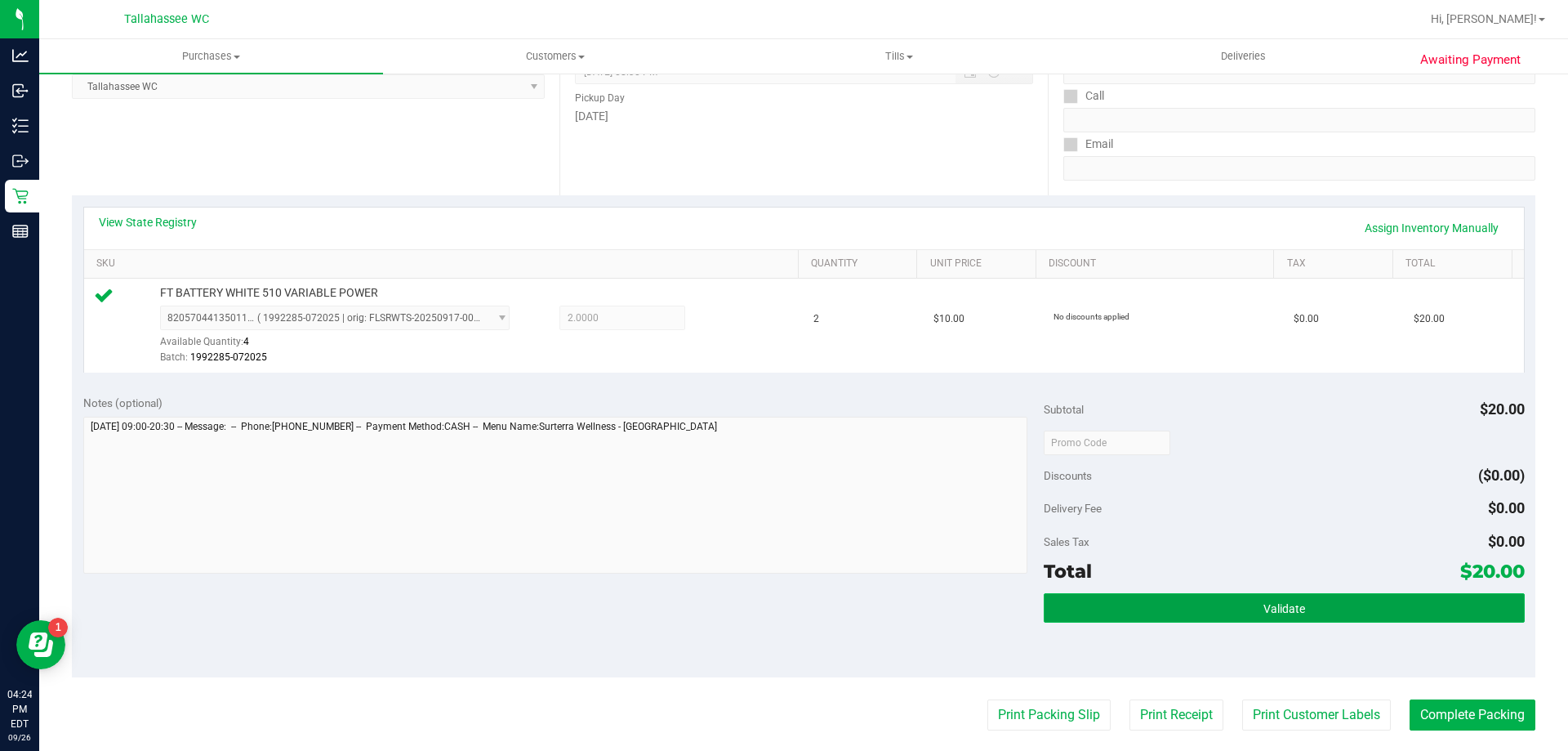
click at [1077, 598] on button "Validate" at bounding box center [1284, 608] width 480 height 29
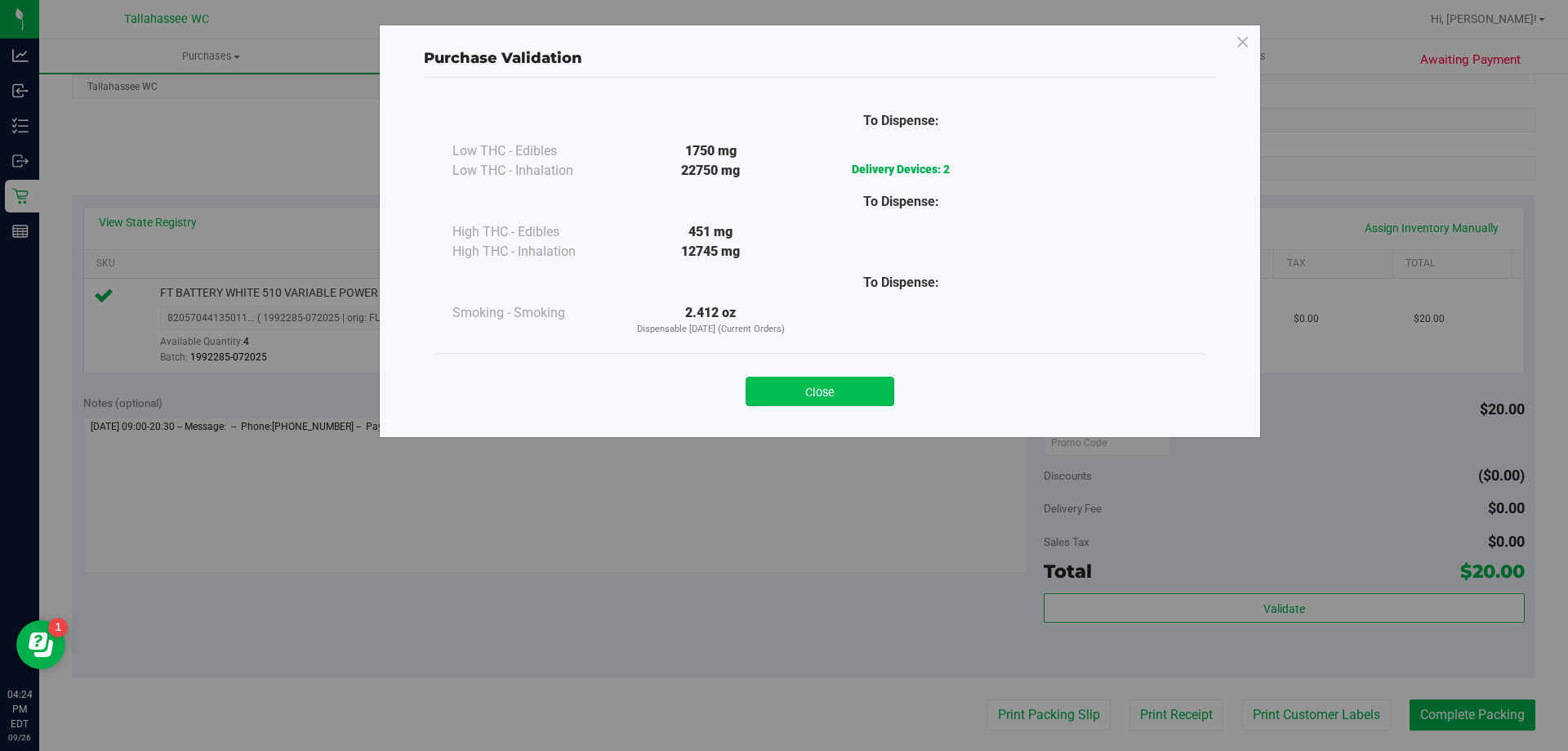
click at [832, 382] on button "Close" at bounding box center [820, 391] width 149 height 29
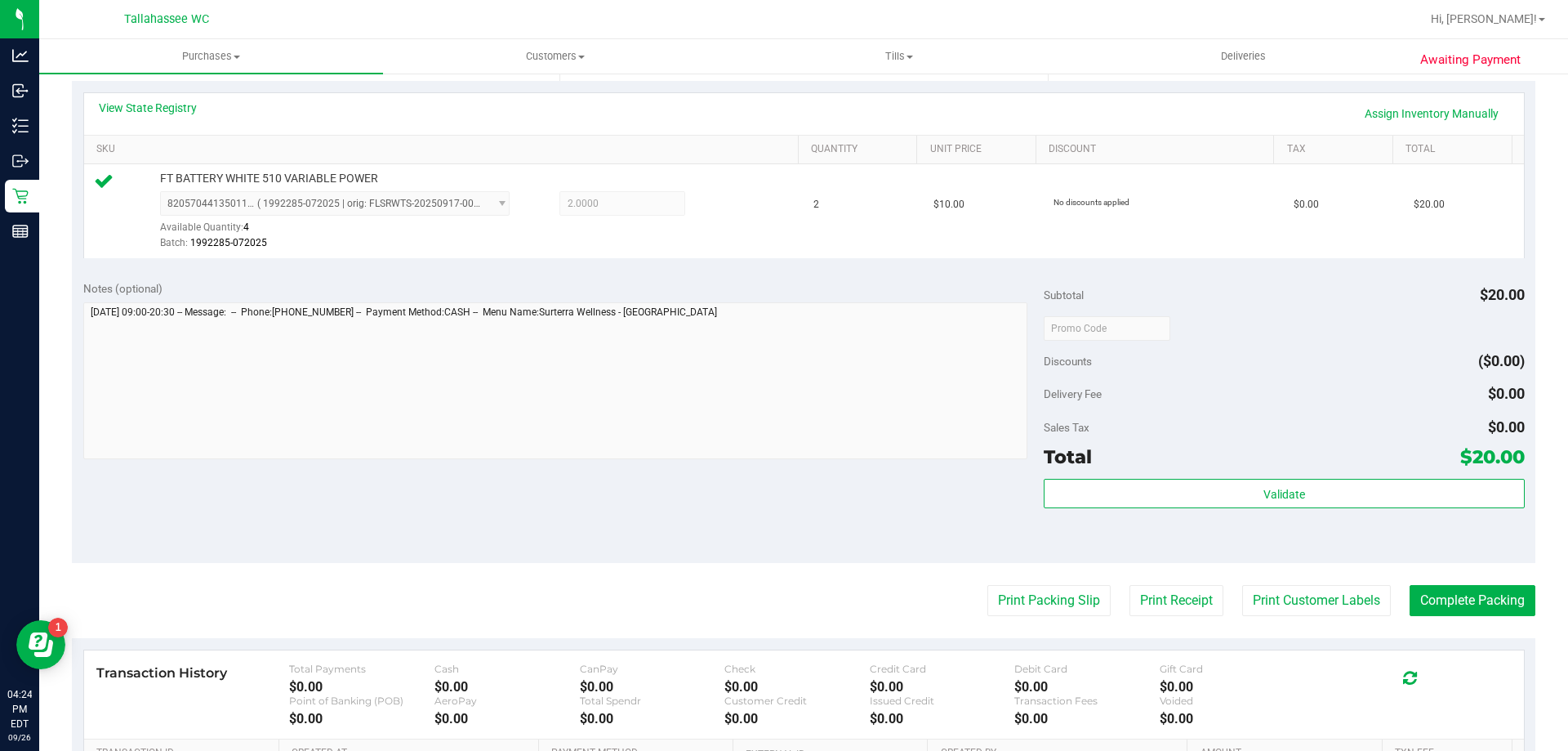
scroll to position [490, 0]
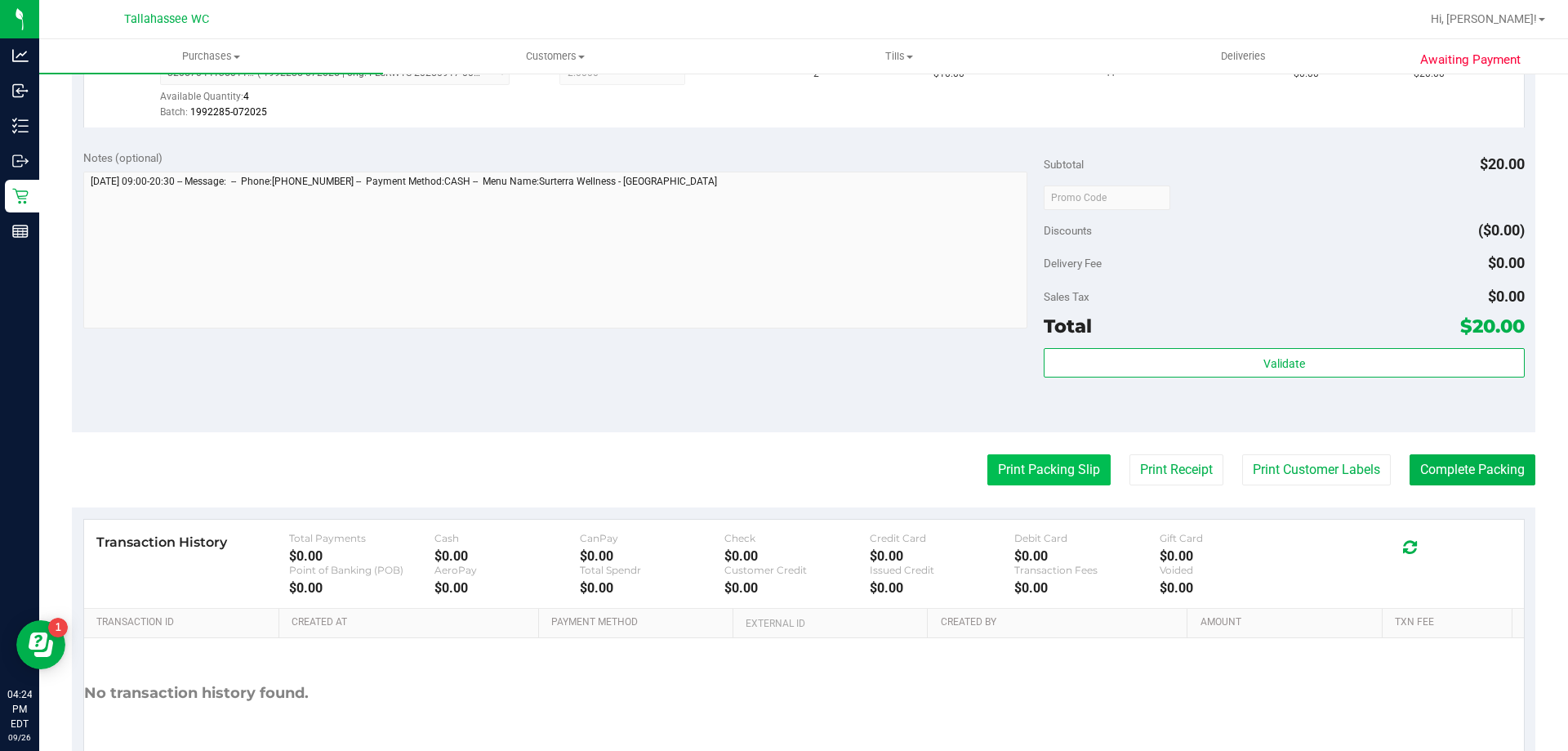
click at [1007, 469] on button "Print Packing Slip" at bounding box center [1049, 470] width 123 height 31
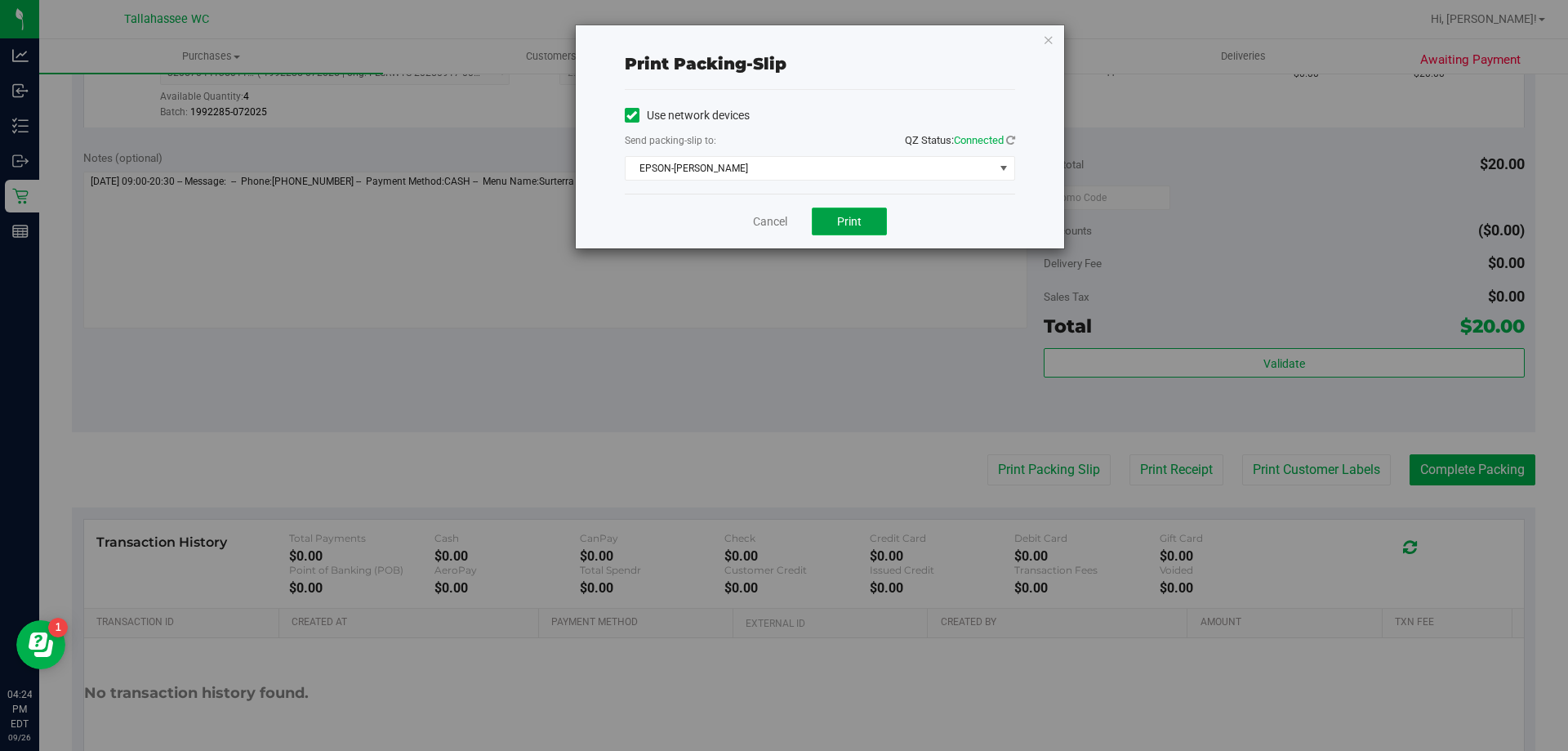
click at [832, 210] on button "Print" at bounding box center [850, 221] width 75 height 28
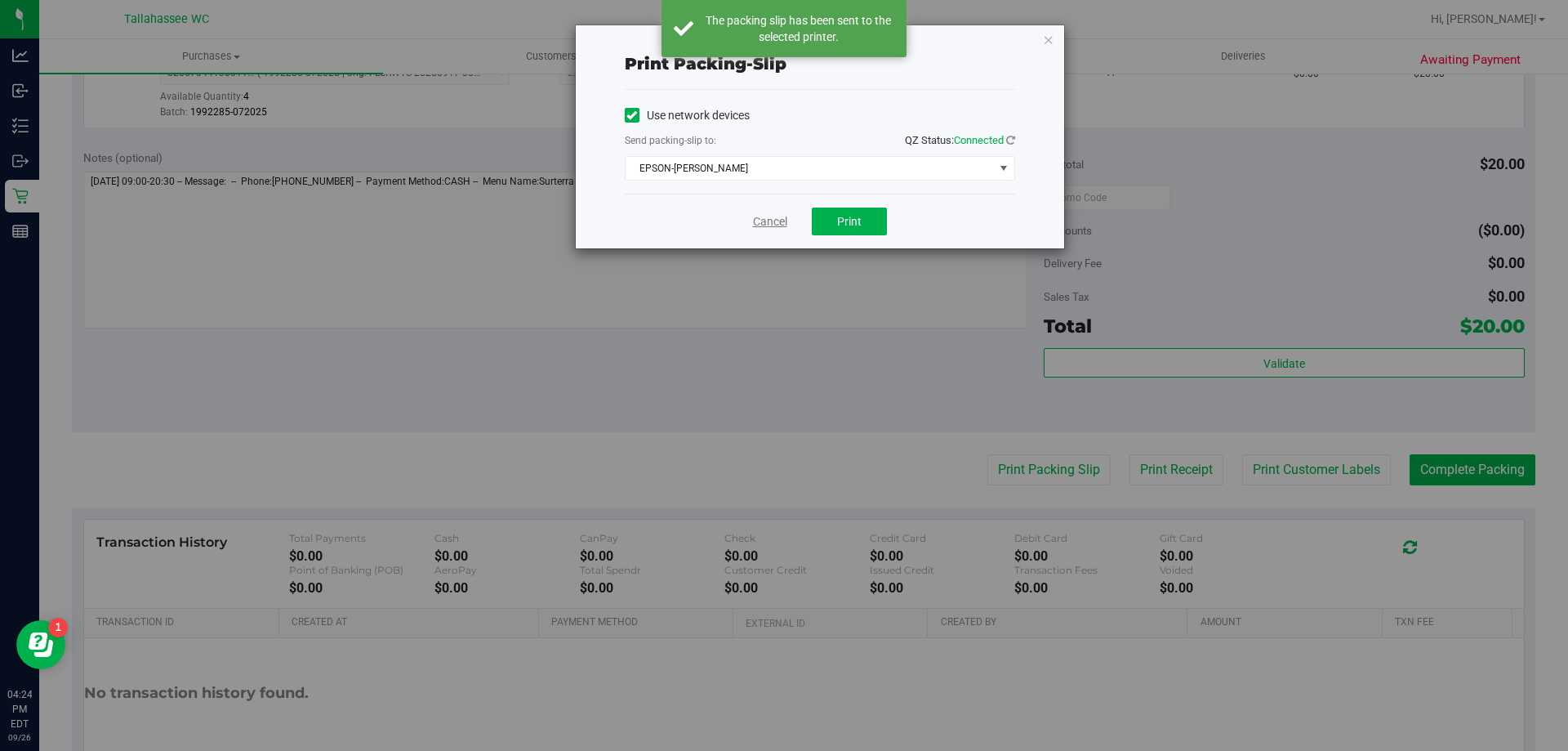
click at [781, 221] on link "Cancel" at bounding box center [771, 221] width 34 height 17
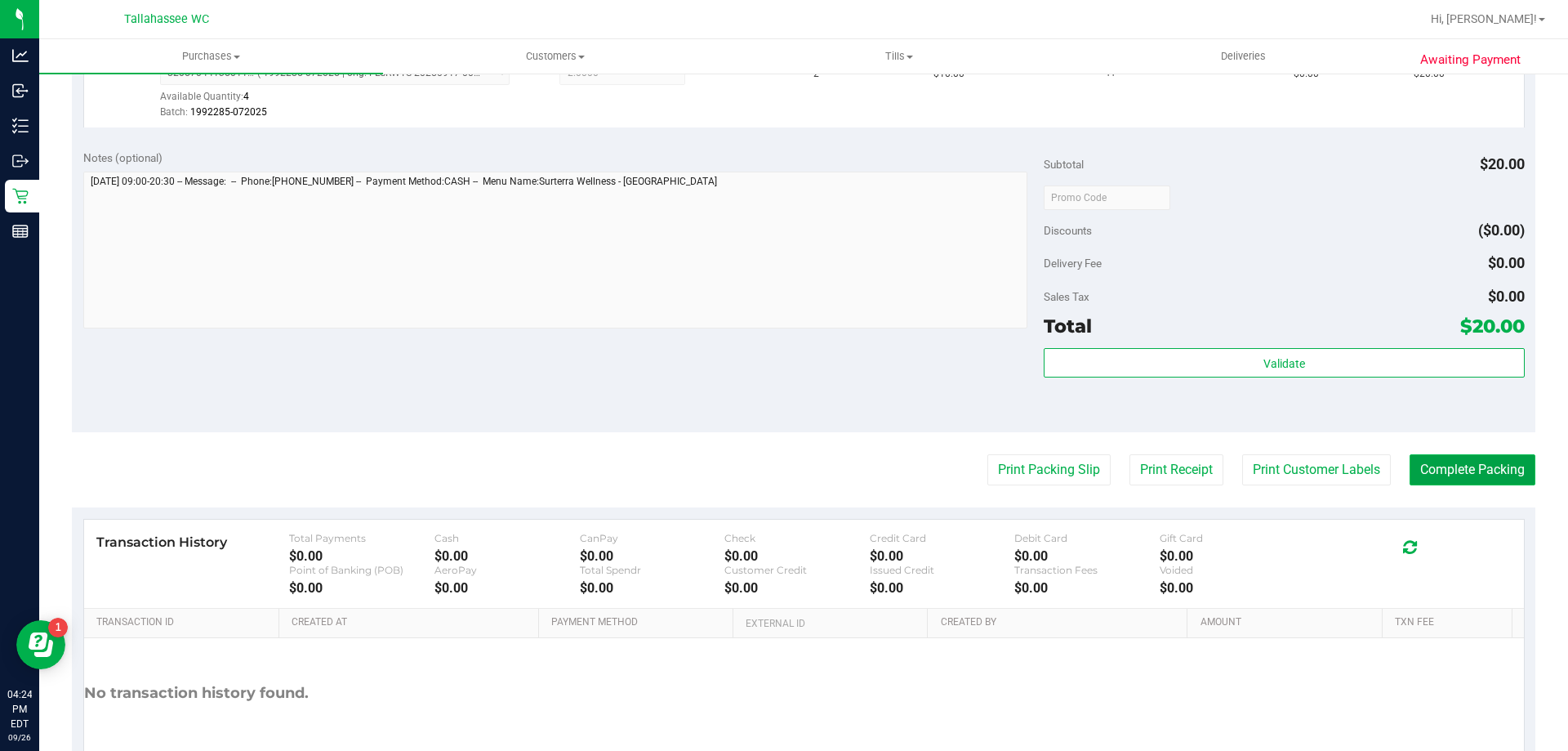
click at [1466, 468] on button "Complete Packing" at bounding box center [1472, 470] width 126 height 31
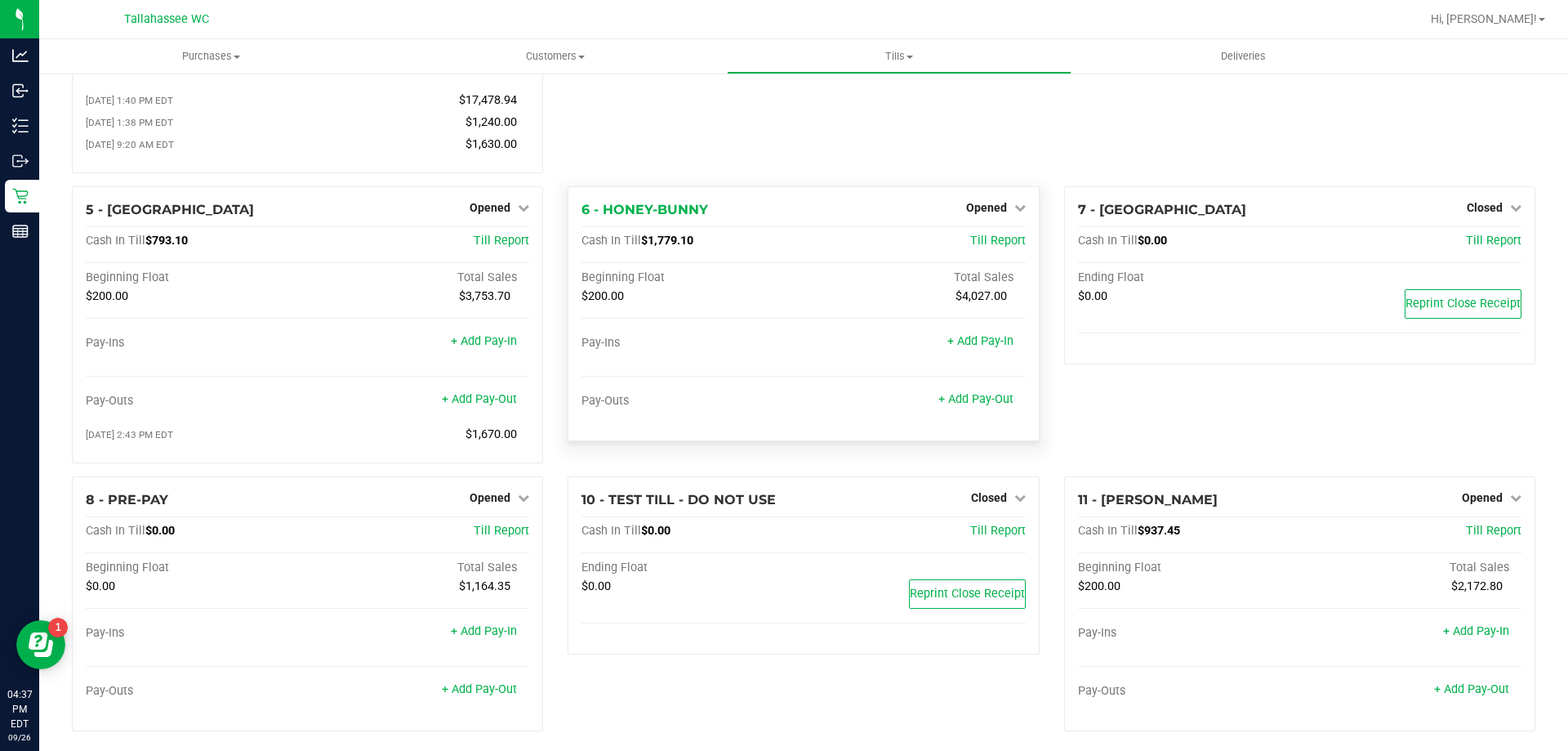
scroll to position [284, 0]
